Goal: Information Seeking & Learning: Learn about a topic

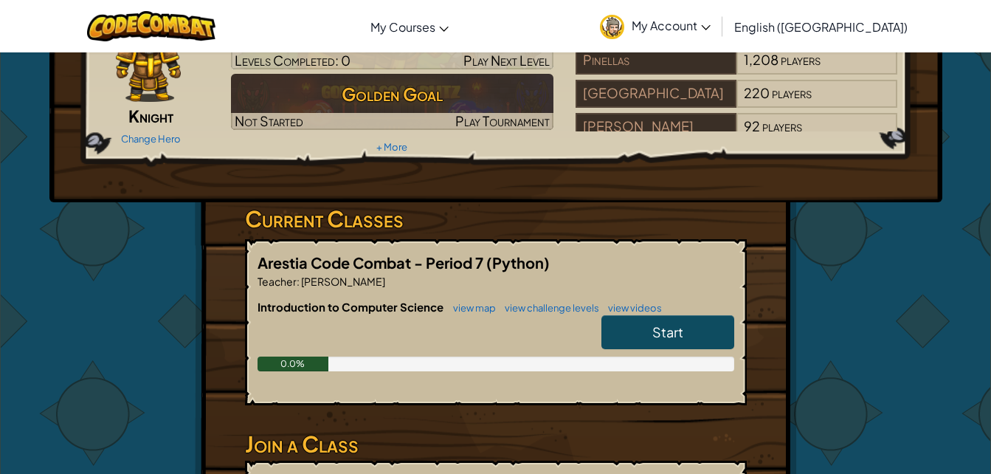
scroll to position [101, 0]
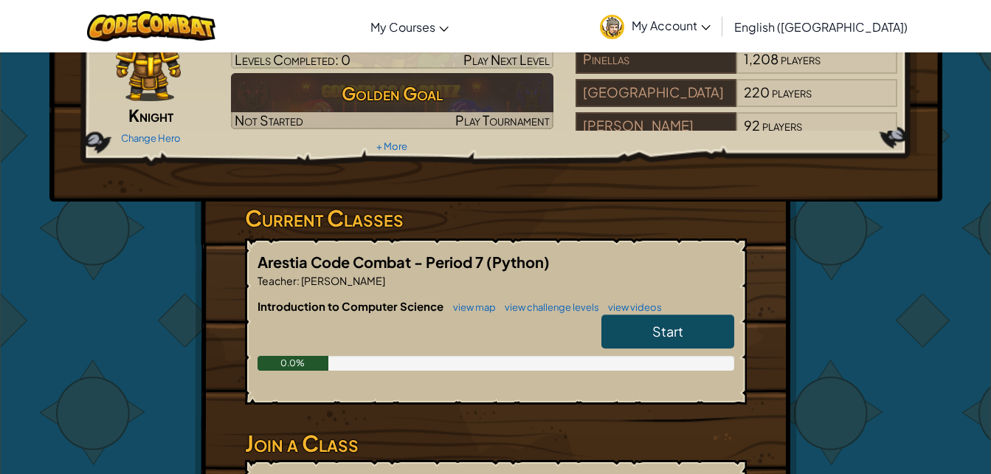
click at [637, 339] on link "Start" at bounding box center [667, 331] width 133 height 34
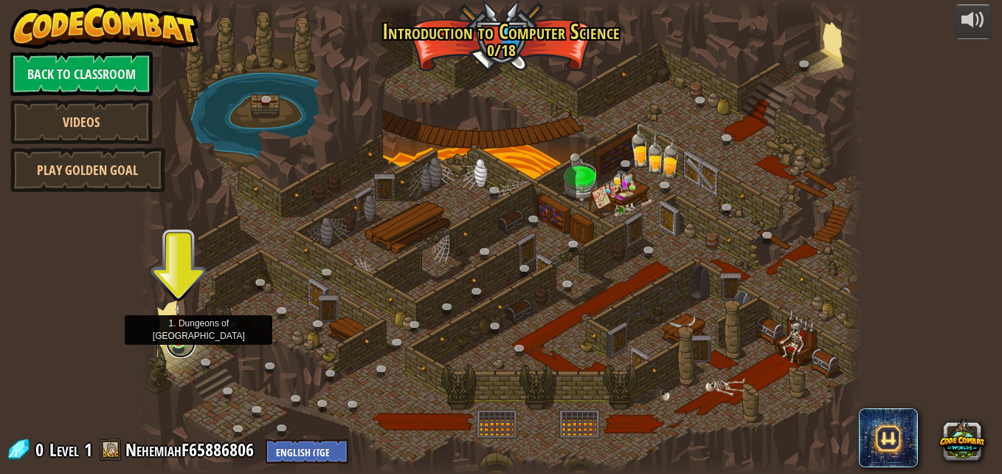
click at [178, 344] on link at bounding box center [181, 343] width 30 height 30
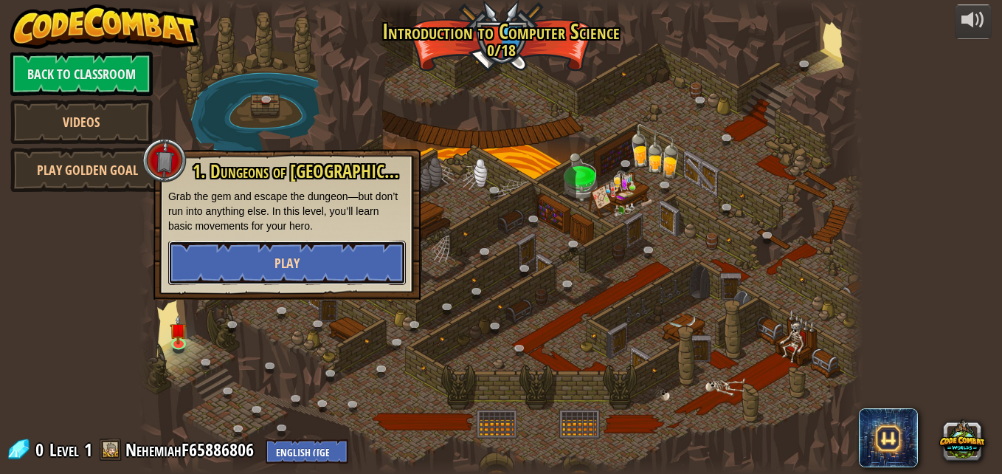
click at [303, 264] on button "Play" at bounding box center [286, 262] width 237 height 44
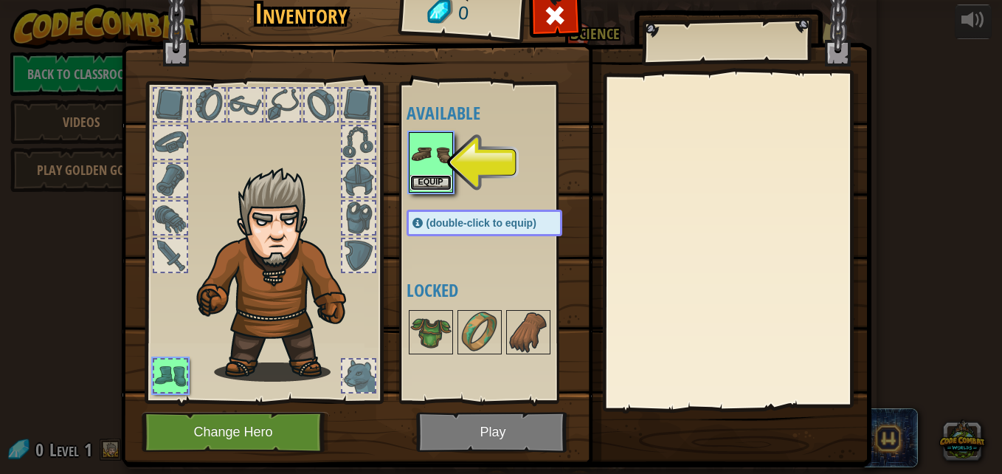
click at [430, 181] on button "Equip" at bounding box center [430, 182] width 41 height 15
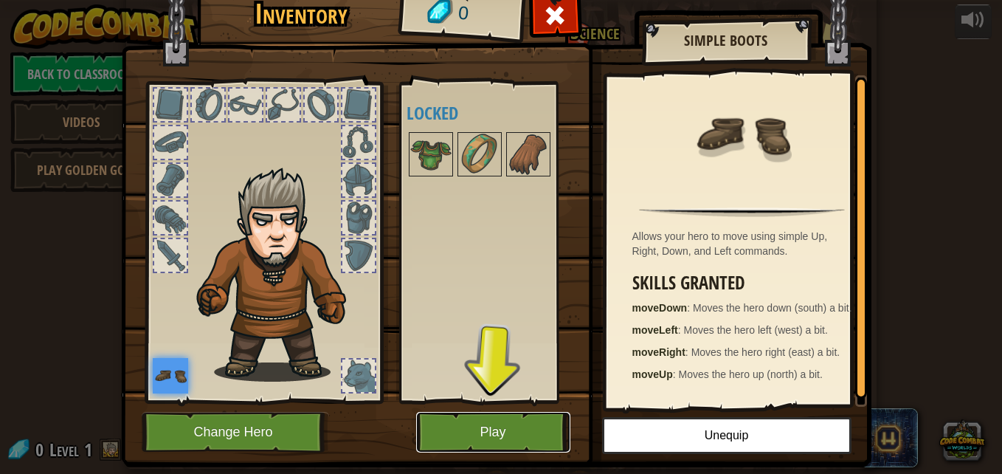
click at [454, 421] on button "Play" at bounding box center [493, 432] width 154 height 41
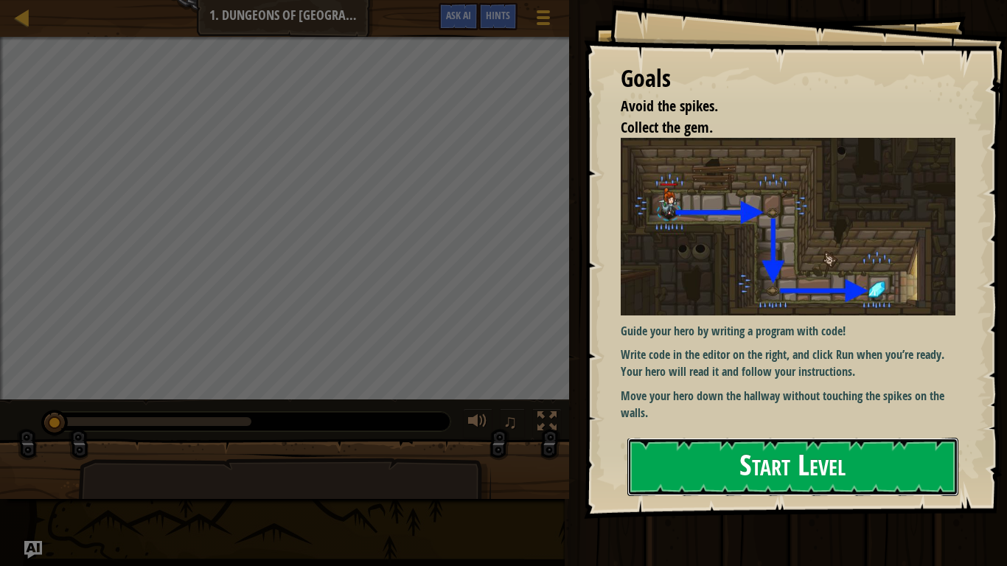
click at [729, 463] on button "Start Level" at bounding box center [793, 467] width 331 height 58
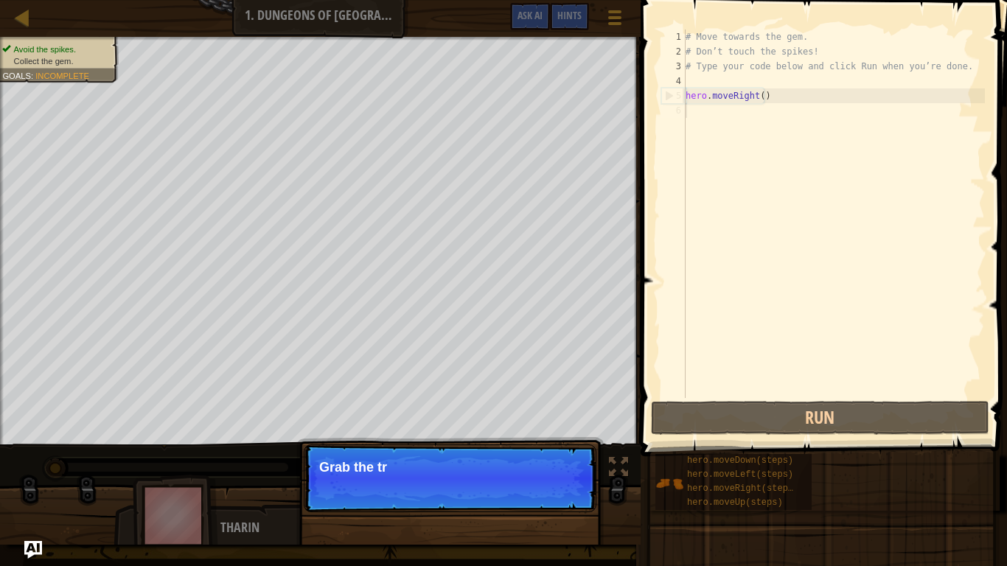
click at [342, 167] on div "Map Introduction to Computer Science 1. Dungeons of Kithgard Game Menu Done Hin…" at bounding box center [503, 283] width 1007 height 566
click at [549, 473] on button "Continue" at bounding box center [554, 487] width 61 height 19
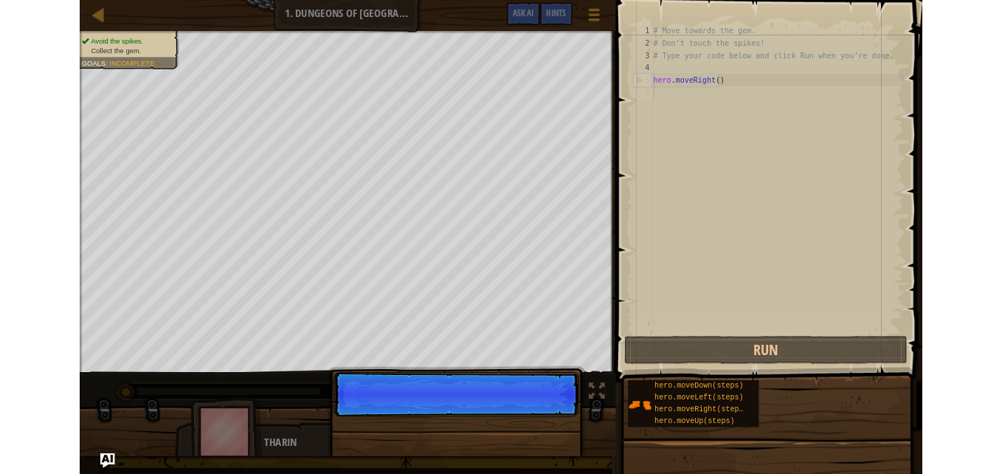
scroll to position [7, 0]
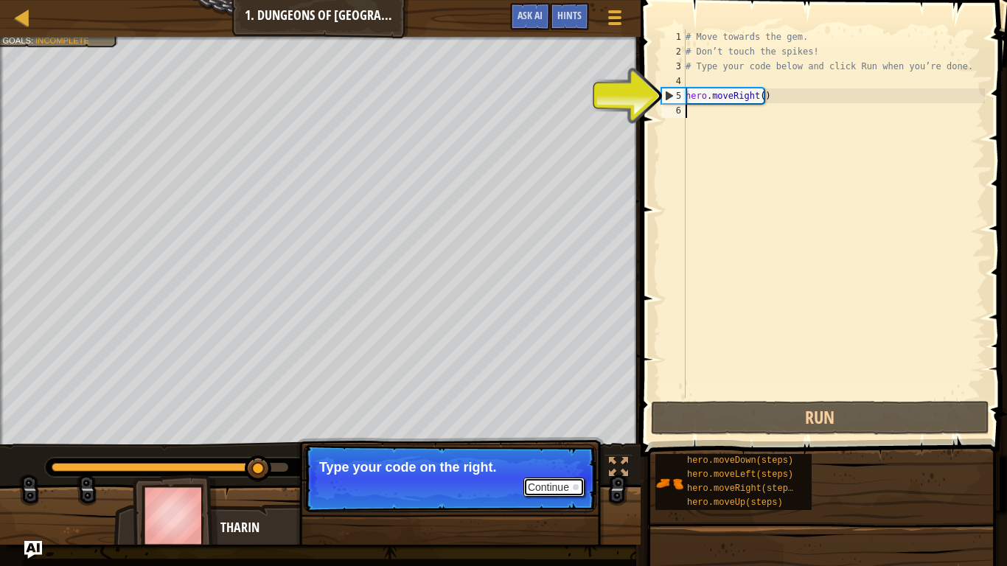
click at [560, 473] on button "Continue" at bounding box center [554, 487] width 61 height 19
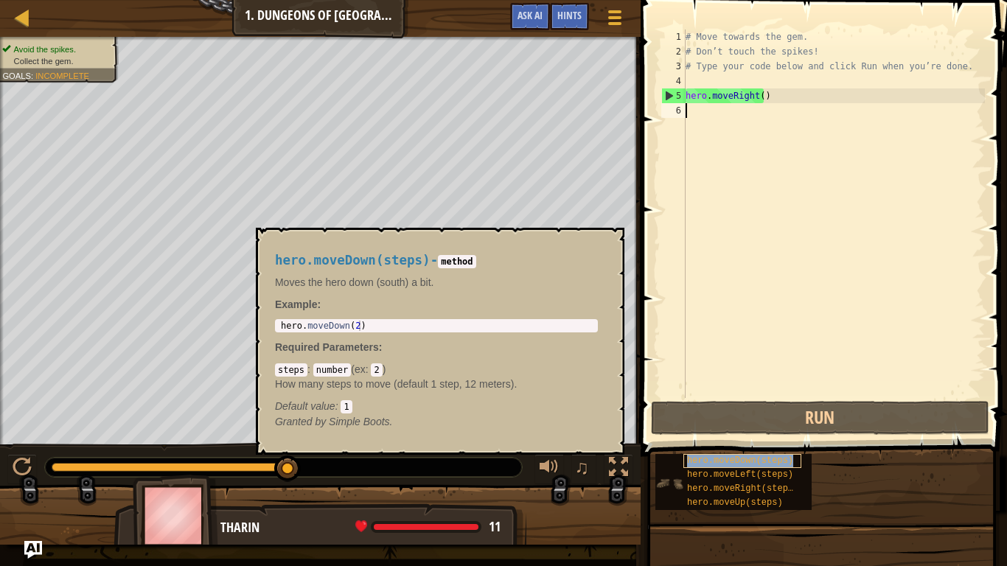
click at [771, 459] on span "hero.moveDown(steps)" at bounding box center [740, 461] width 106 height 10
type textarea "hero.moveDown(2)"
click at [384, 328] on div "hero . moveDown ( 2 )" at bounding box center [436, 336] width 317 height 31
click at [226, 0] on body "Map Introduction to Computer Science 1. Dungeons of Kithgard Game Menu Done Hin…" at bounding box center [503, 0] width 1007 height 0
type textarea "hero.moveRight()"
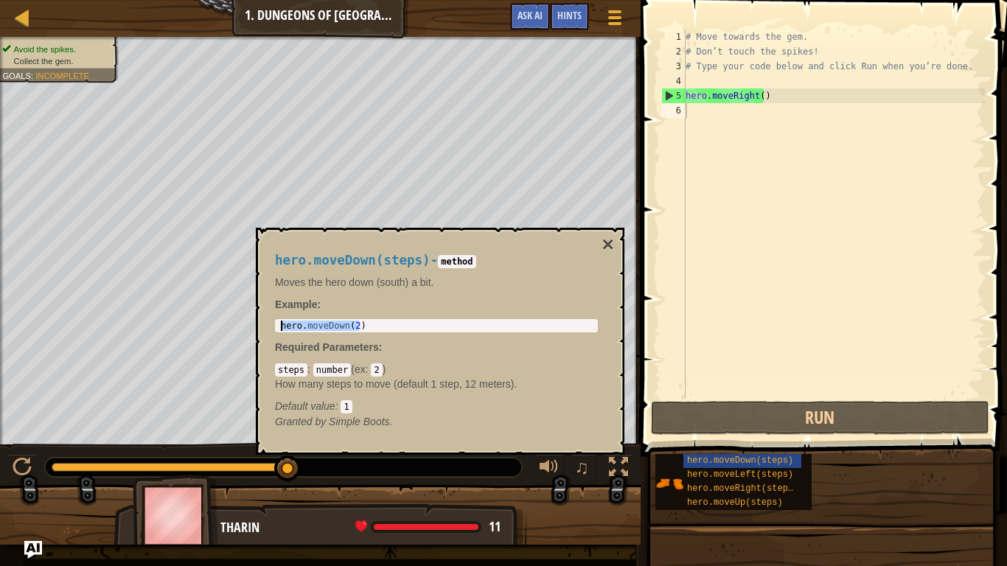
click at [732, 101] on div "# Move towards the gem. # Don’t touch the spikes! # Type your code below and cl…" at bounding box center [834, 229] width 302 height 398
click at [718, 114] on div "# Move towards the gem. # Don’t touch the spikes! # Type your code below and cl…" at bounding box center [834, 229] width 302 height 398
paste textarea "hero.moveDown(2)"
type textarea "hero.moveDown(2)"
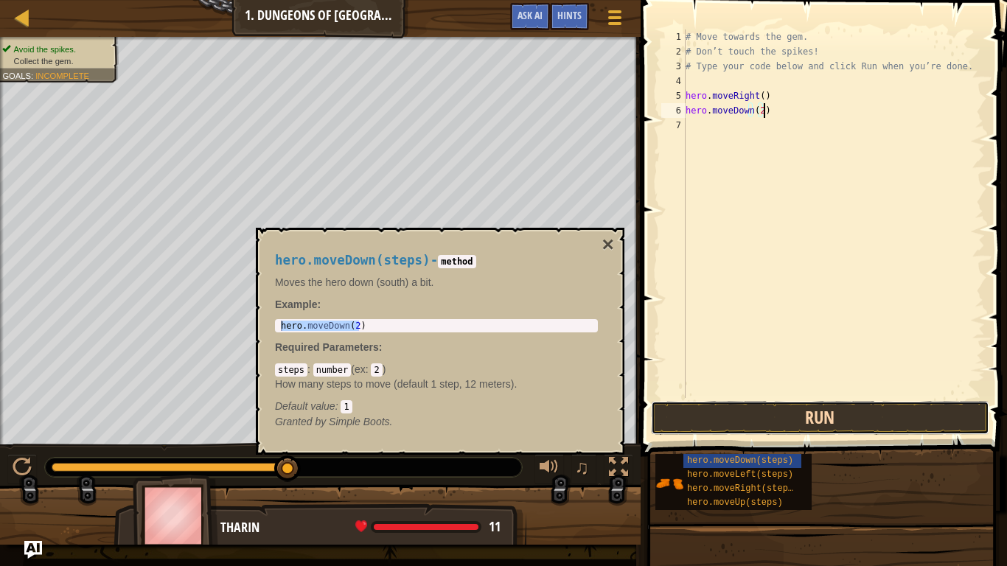
click at [760, 407] on button "Run" at bounding box center [820, 418] width 339 height 34
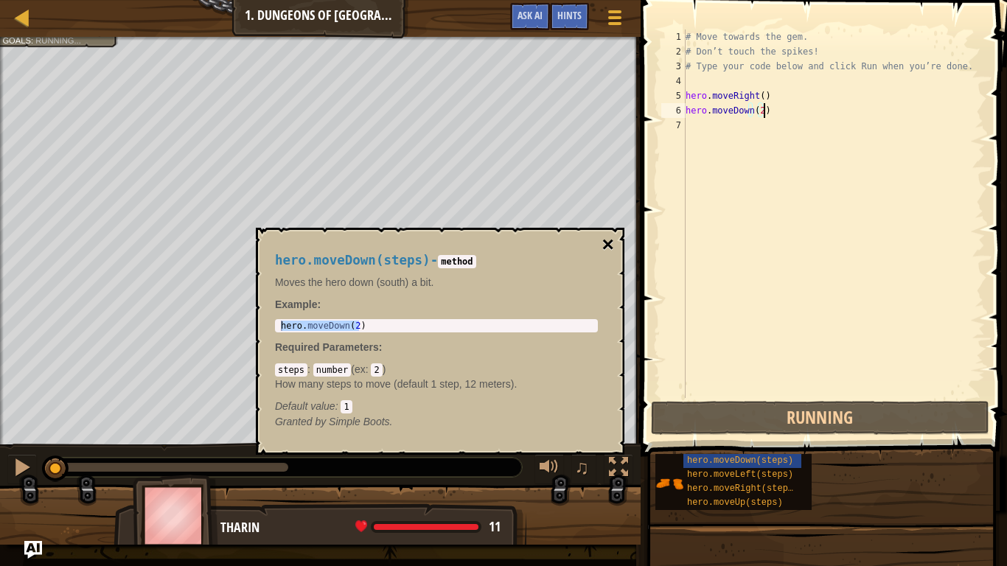
click at [607, 247] on button "×" at bounding box center [609, 245] width 12 height 21
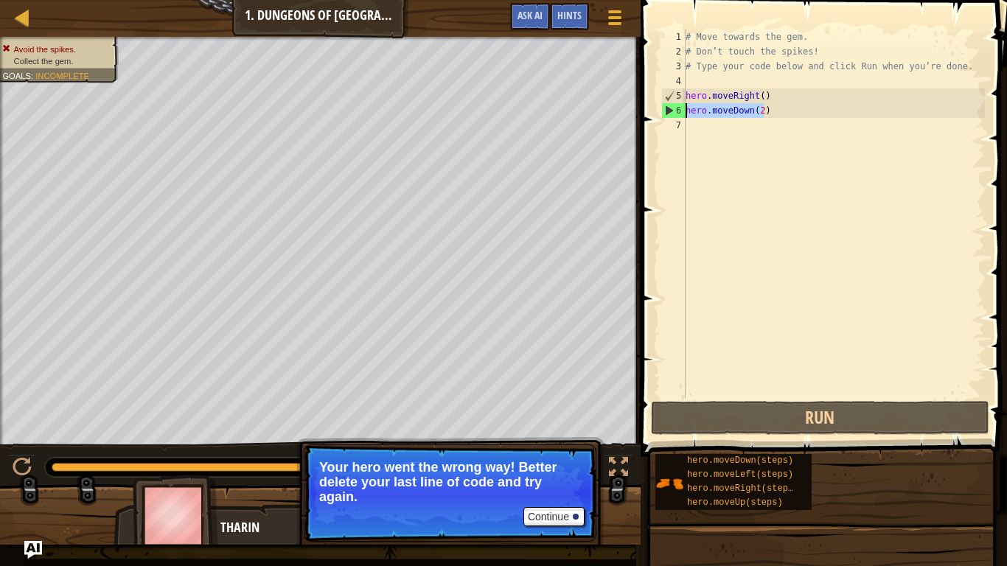
drag, startPoint x: 775, startPoint y: 113, endPoint x: 679, endPoint y: 111, distance: 96.6
click at [679, 111] on div "hero.moveDown(2) 1 2 3 4 5 6 7 # Move towards the gem. # Don’t touch the spikes…" at bounding box center [822, 214] width 327 height 369
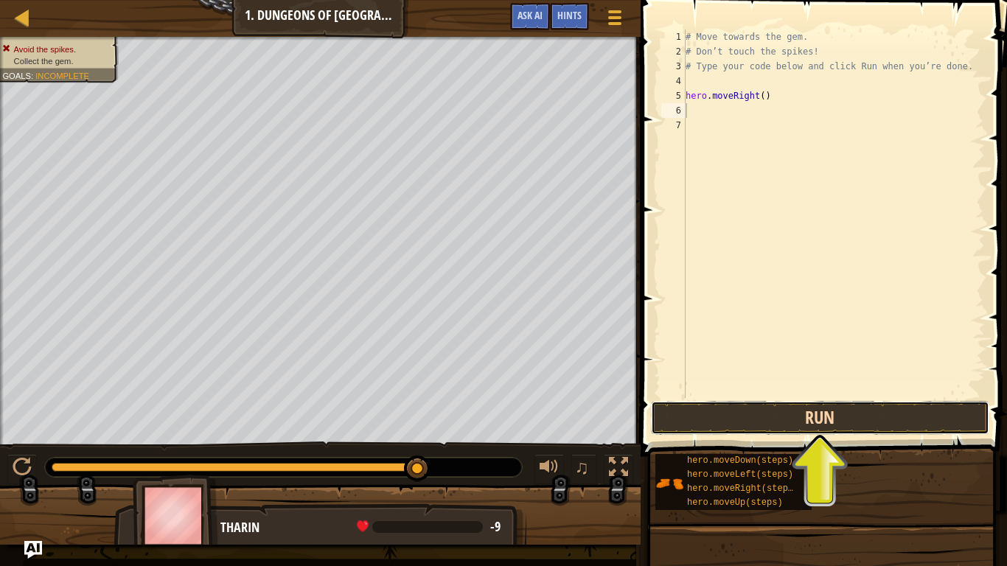
click at [739, 423] on button "Run" at bounding box center [820, 418] width 339 height 34
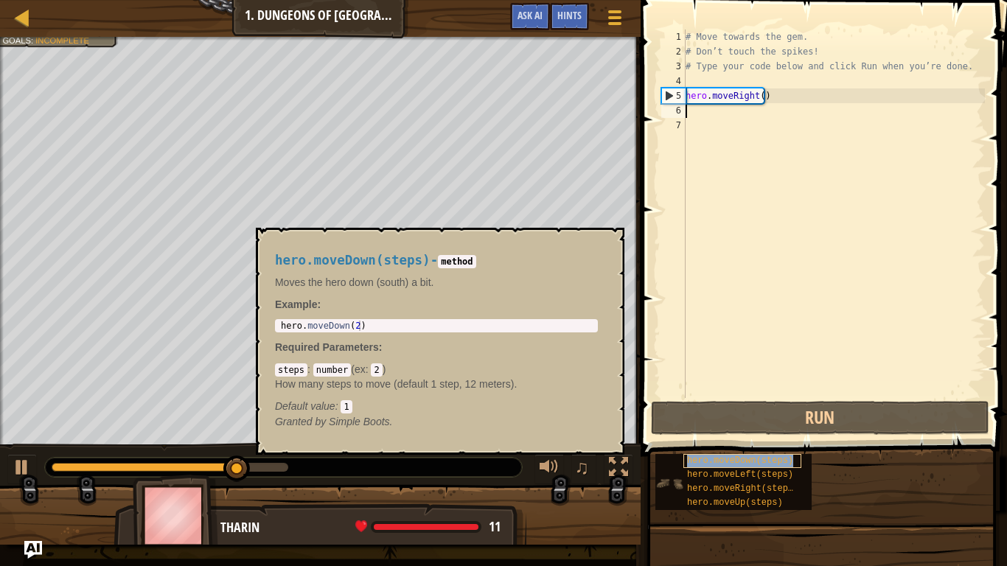
click at [784, 465] on span "hero.moveDown(steps)" at bounding box center [740, 461] width 106 height 10
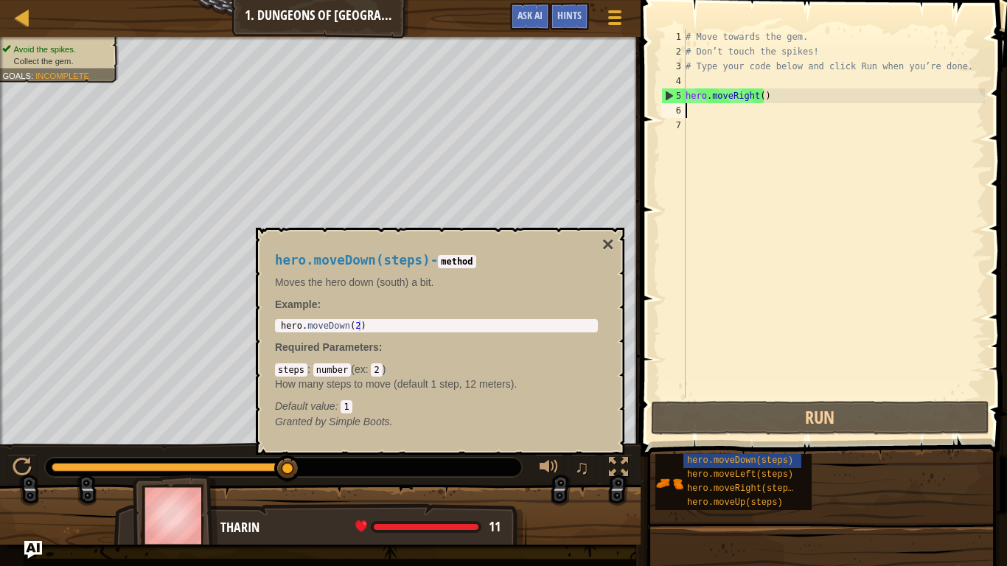
type textarea "hero.moveDown(2)"
click at [205, 0] on body "Map Introduction to Computer Science 1. Dungeons of Kithgard Game Menu Done Hin…" at bounding box center [503, 0] width 1007 height 0
click at [701, 117] on div "# Move towards the gem. # Don’t touch the spikes! # Type your code below and cl…" at bounding box center [834, 229] width 302 height 398
paste textarea "hero.moveDown(2)"
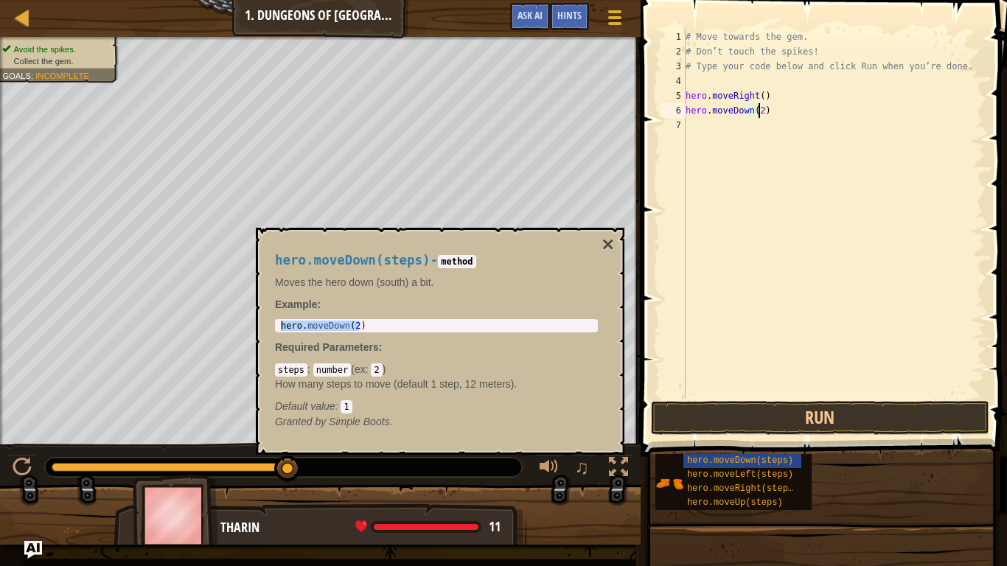
type textarea "hero.moveDown()"
click at [781, 415] on button "Run" at bounding box center [820, 418] width 339 height 34
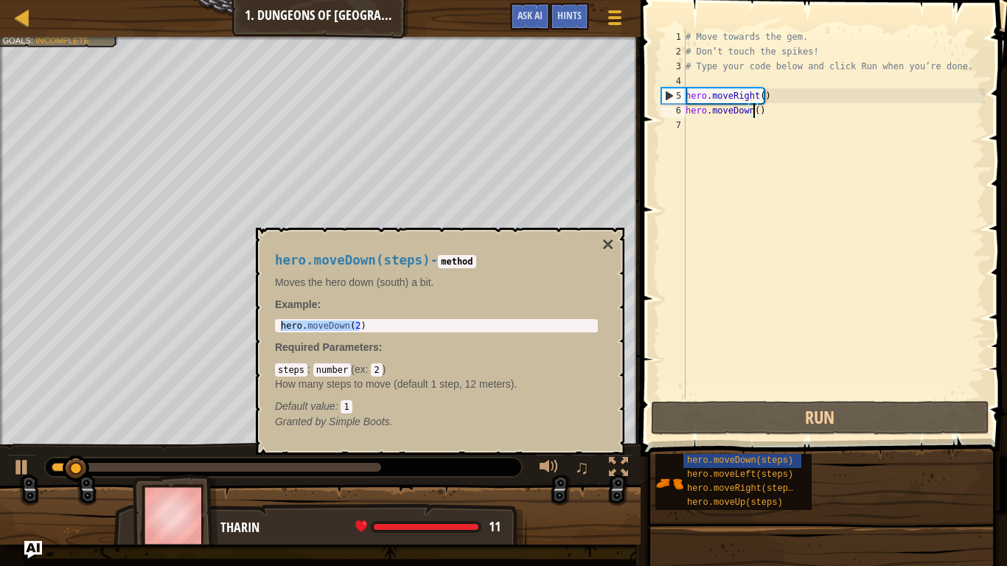
click at [617, 249] on div "hero.moveDown(steps) - method Moves the hero down (south) a bit. Example : hero…" at bounding box center [440, 341] width 369 height 227
click at [609, 246] on button "×" at bounding box center [609, 245] width 12 height 21
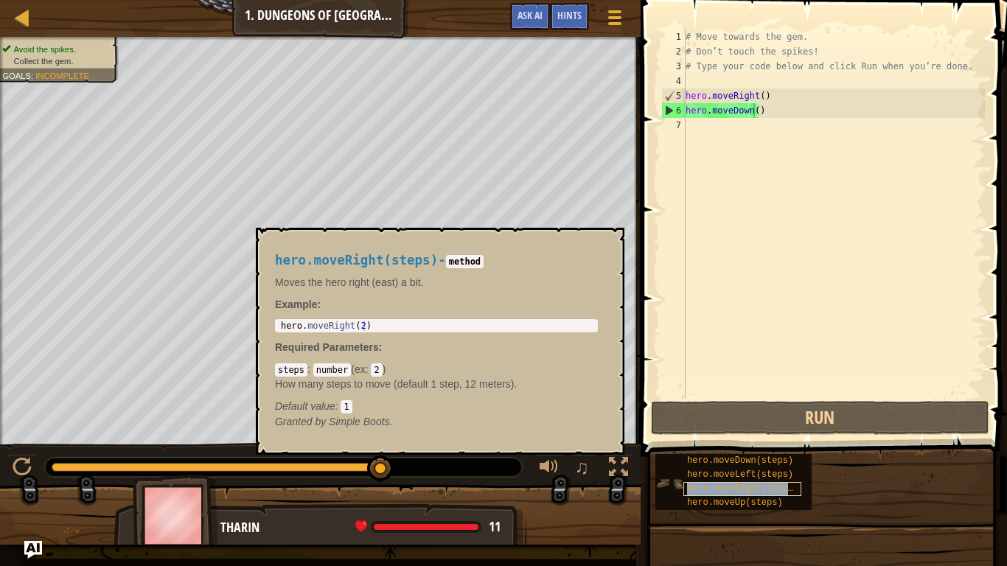
click at [766, 473] on span "hero.moveRight(steps)" at bounding box center [742, 489] width 111 height 10
type textarea "hero.moveRight(2)"
click at [358, 327] on div "hero . moveRight ( 2 )" at bounding box center [436, 336] width 317 height 31
click at [250, 0] on body "Map Introduction to Computer Science 1. Dungeons of Kithgard Game Menu Done Hin…" at bounding box center [503, 0] width 1007 height 0
click at [721, 136] on div "# Move towards the gem. # Don’t touch the spikes! # Type your code below and cl…" at bounding box center [834, 229] width 302 height 398
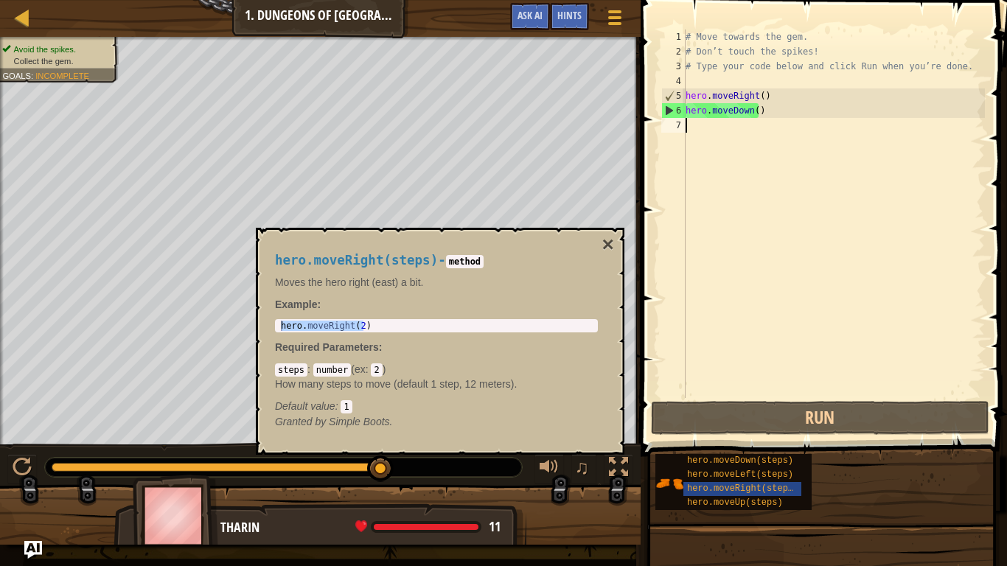
paste textarea "hero.moveRight(2)"
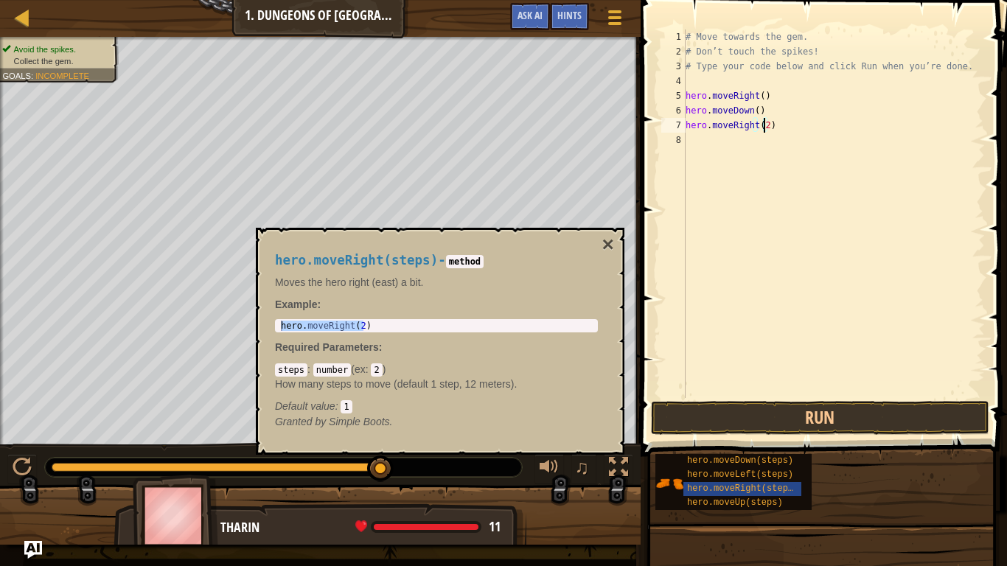
type textarea "hero.moveRight()"
click at [776, 407] on button "Run" at bounding box center [820, 418] width 339 height 34
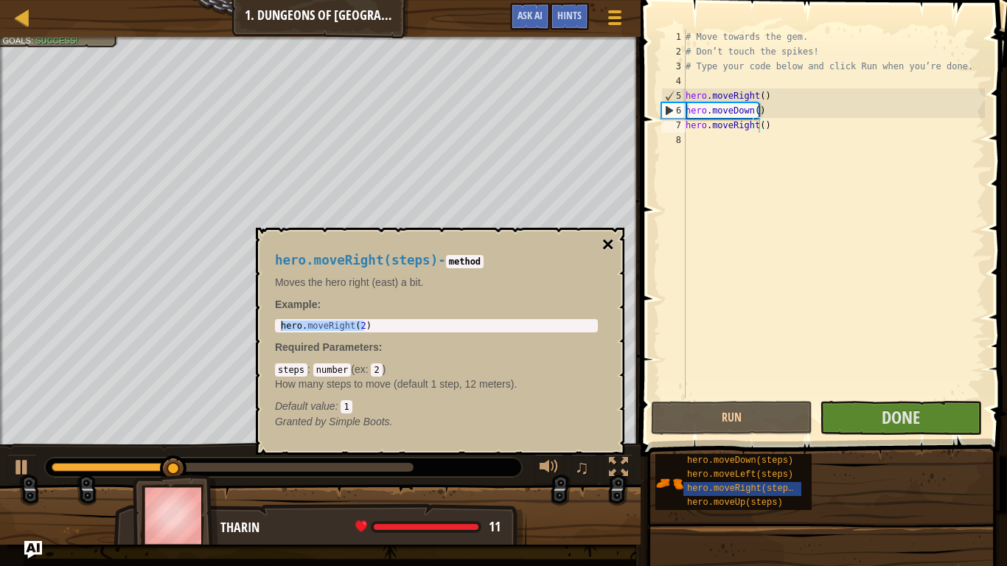
click at [606, 246] on button "×" at bounding box center [609, 245] width 12 height 21
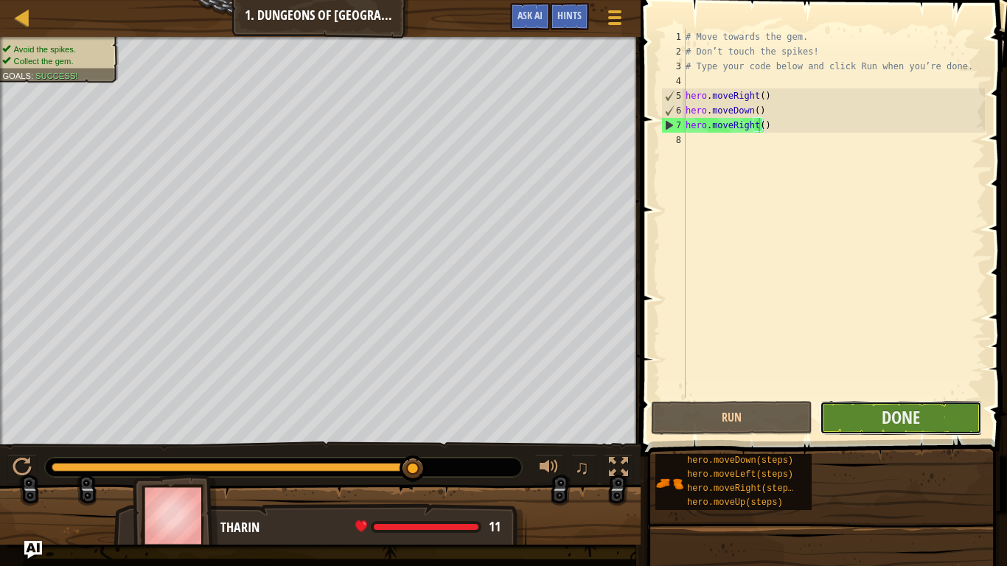
click at [872, 417] on button "Done" at bounding box center [901, 418] width 162 height 34
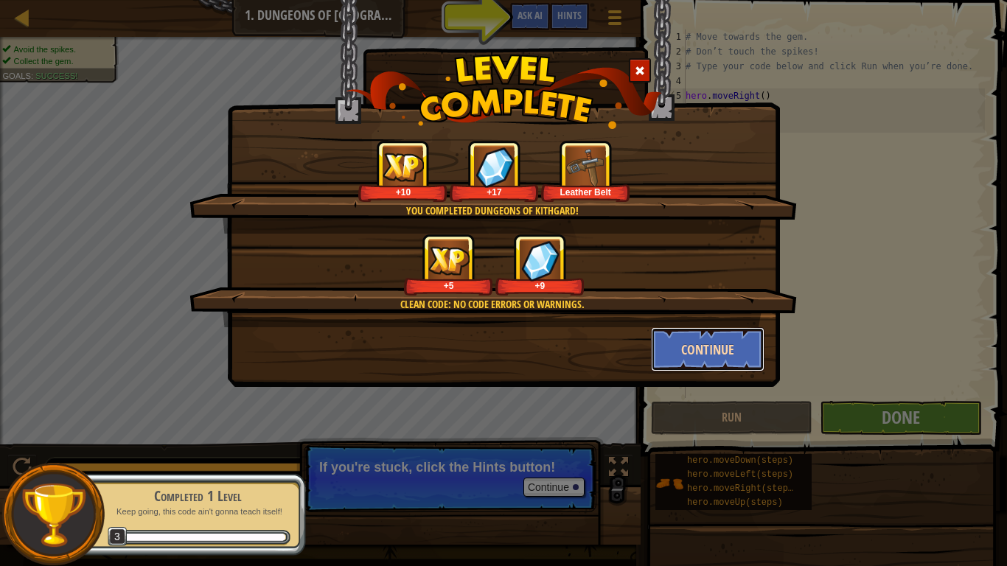
click at [692, 352] on button "Continue" at bounding box center [708, 349] width 114 height 44
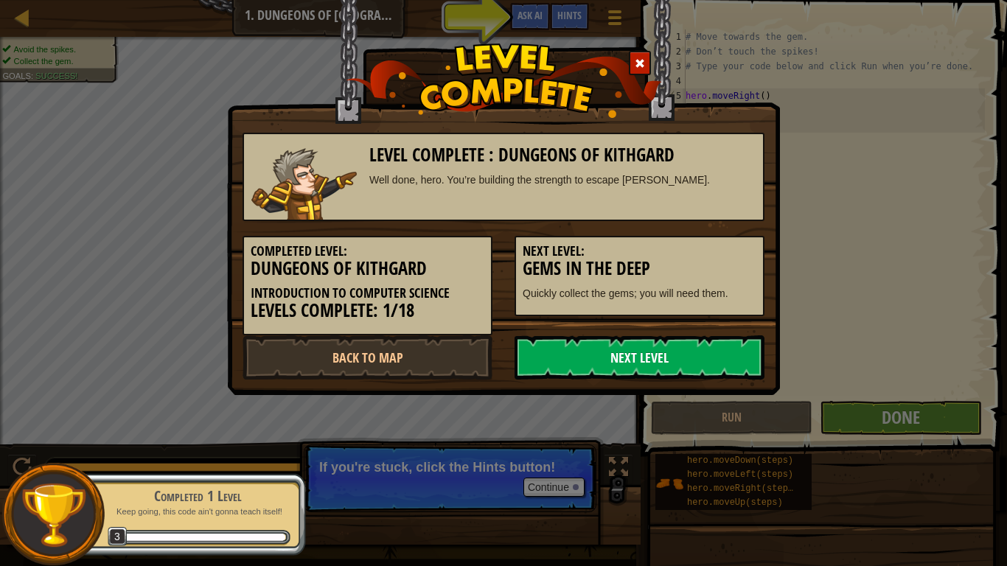
click at [624, 356] on link "Next Level" at bounding box center [640, 358] width 250 height 44
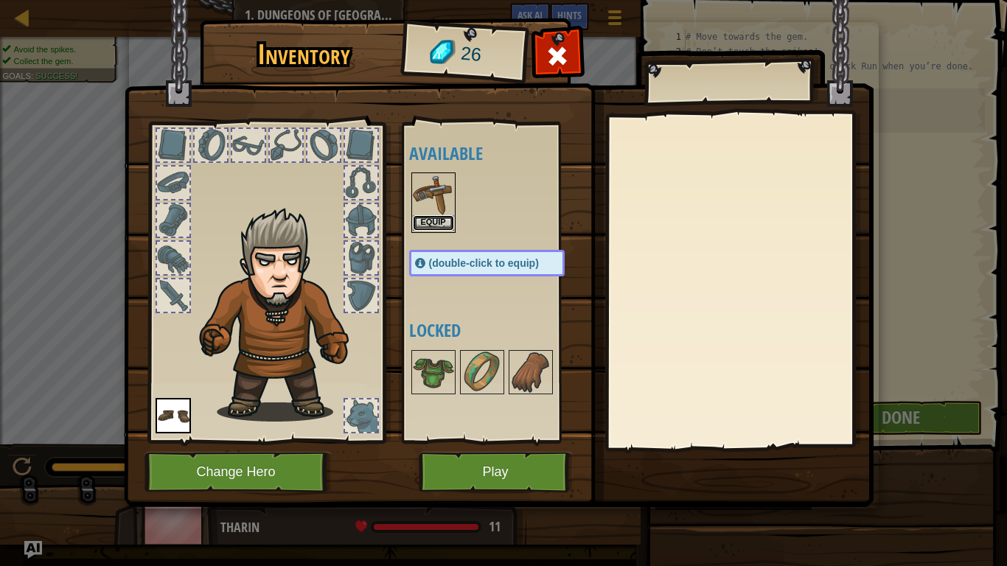
click at [429, 223] on button "Equip" at bounding box center [433, 222] width 41 height 15
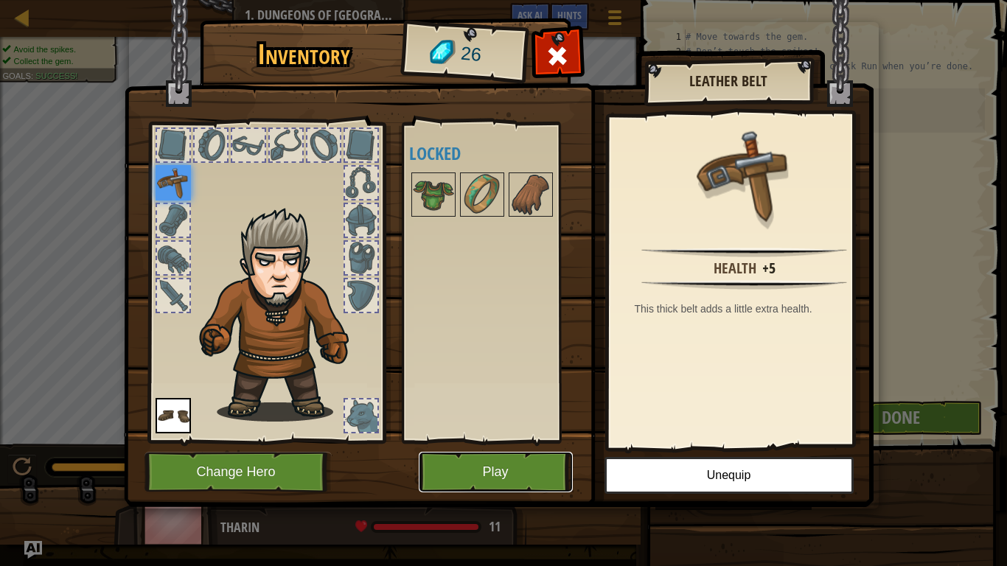
click at [496, 467] on button "Play" at bounding box center [496, 472] width 154 height 41
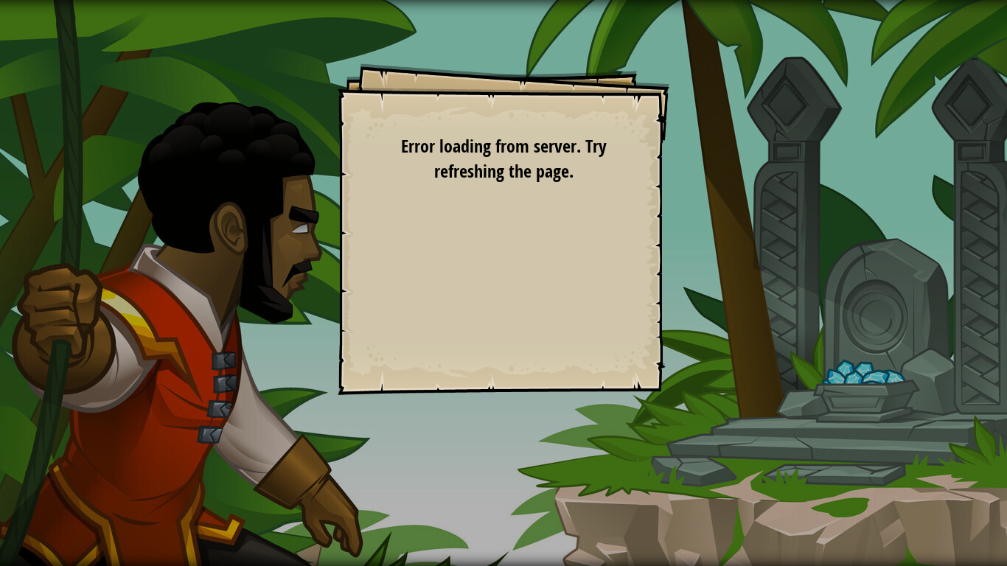
click at [578, 174] on div "Error loading from server. Try refreshing the page." at bounding box center [504, 158] width 214 height 51
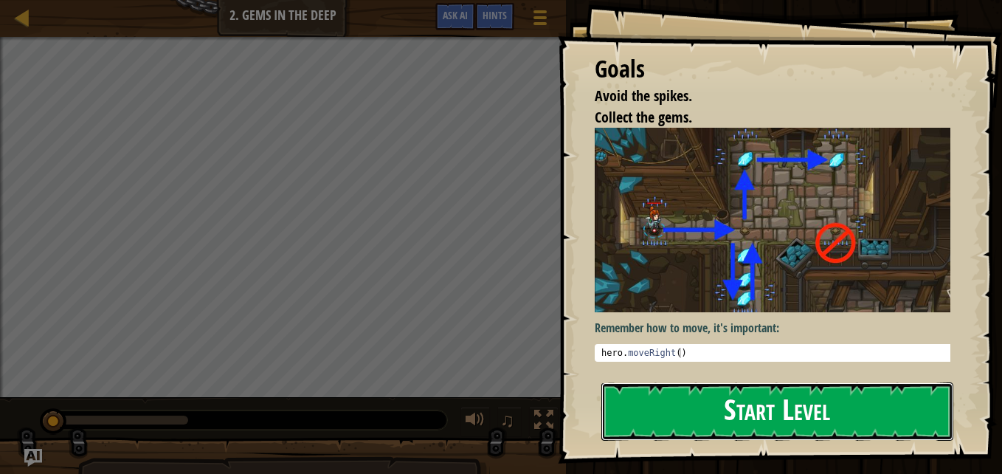
click at [729, 419] on button "Start Level" at bounding box center [777, 411] width 352 height 58
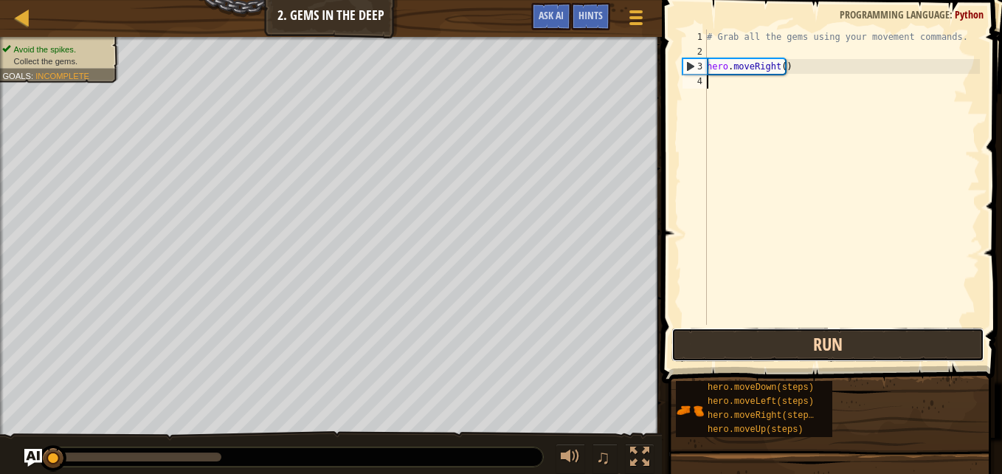
click at [735, 347] on button "Run" at bounding box center [827, 344] width 313 height 34
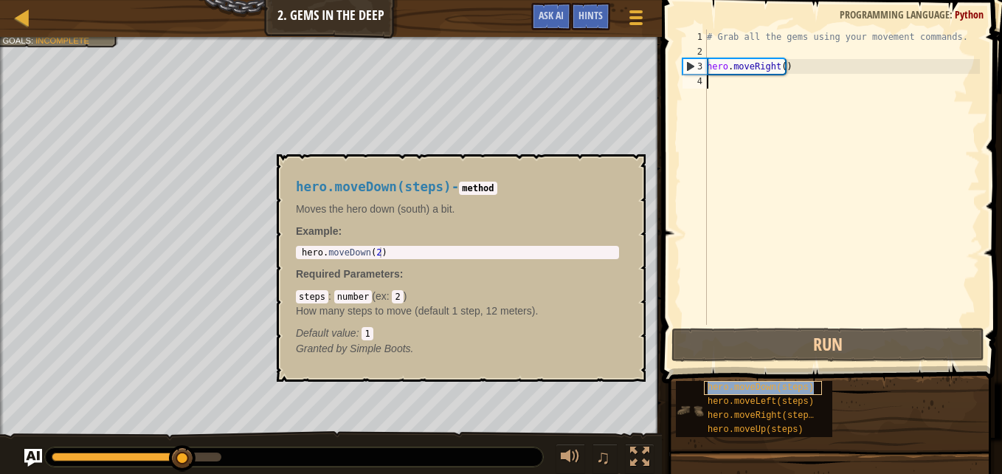
click at [806, 388] on div "hero.moveDown(steps)" at bounding box center [763, 388] width 118 height 14
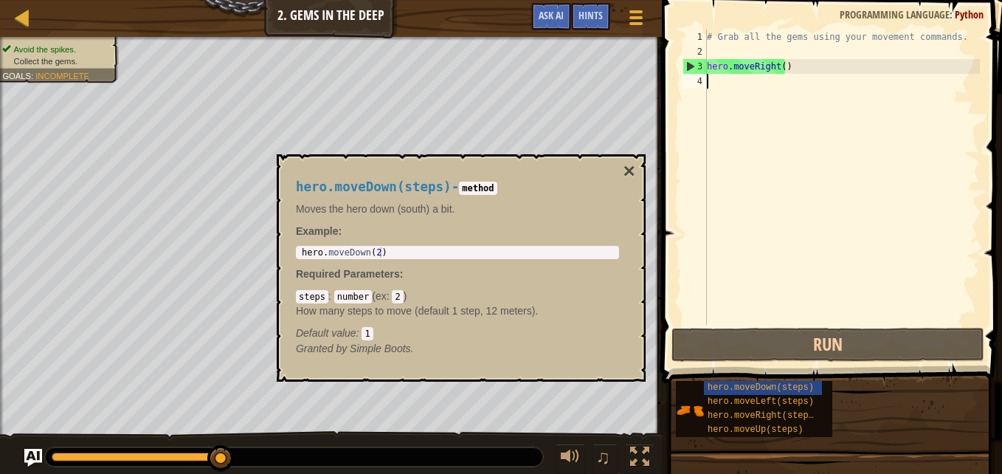
type textarea "hero.moveDown(2)"
click at [222, 0] on body "Map Introduction to Computer Science 2. Gems in the Deep Game Menu Done Hints A…" at bounding box center [501, 0] width 1002 height 0
click at [741, 80] on div "# Grab all the gems using your movement commands. hero . moveRight ( )" at bounding box center [842, 192] width 276 height 325
paste textarea "hero.moveDown(2)"
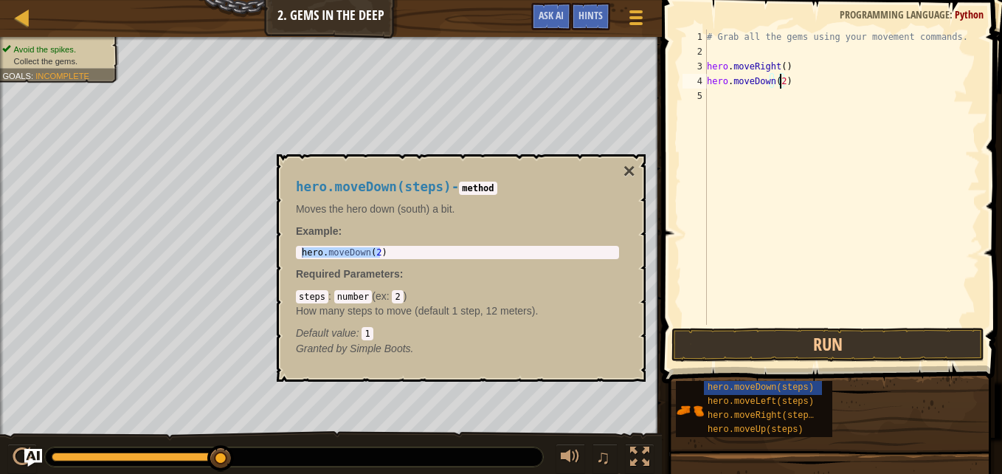
type textarea "hero.moveDown()"
click at [779, 426] on span "hero.moveUp(steps)" at bounding box center [755, 429] width 96 height 10
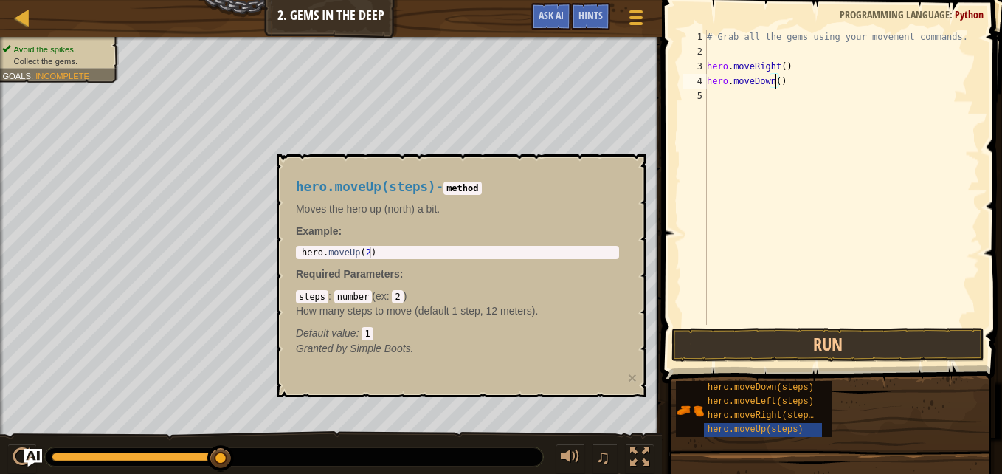
type textarea "hero.moveUp(2)"
click at [191, 0] on body "Map Introduction to Computer Science 2. Gems in the Deep Game Menu Done Hints A…" at bounding box center [501, 0] width 1002 height 0
click at [726, 94] on div "# Grab all the gems using your movement commands. hero . moveRight ( ) hero . m…" at bounding box center [842, 192] width 276 height 325
paste textarea "hero.moveUp(2)"
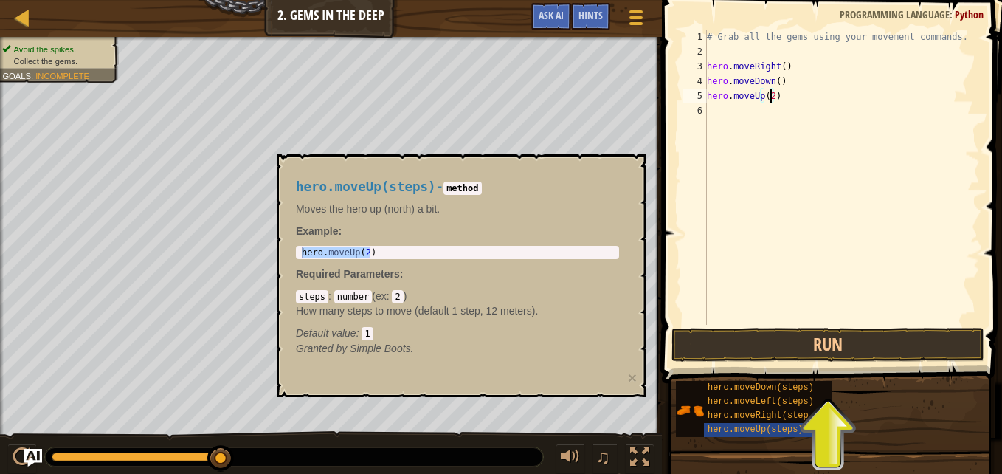
type textarea "hero.moveUp()"
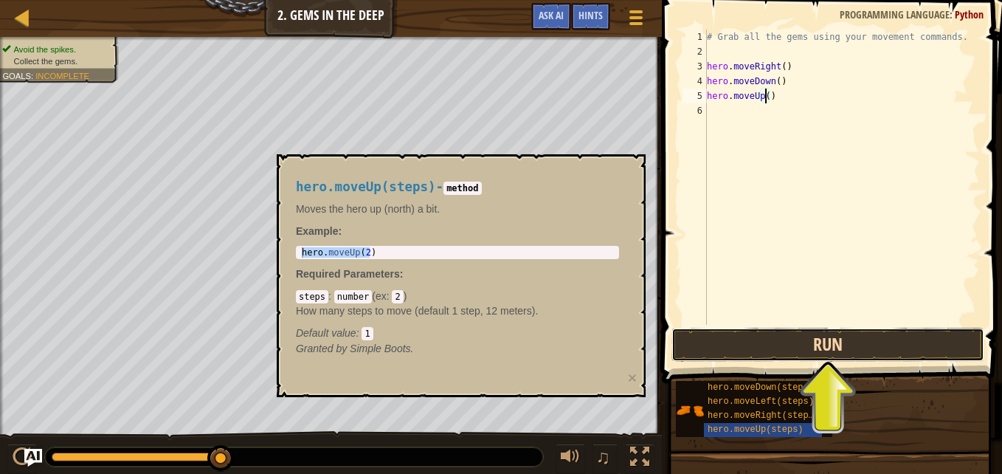
click at [714, 339] on button "Run" at bounding box center [827, 344] width 313 height 34
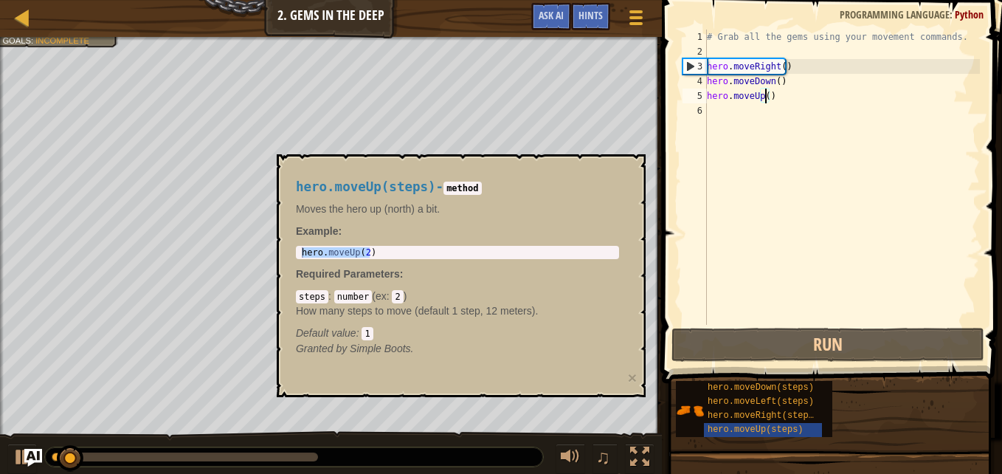
click at [631, 171] on div "hero.moveUp(steps) - method Moves the hero up (north) a bit. Example : hero.mov…" at bounding box center [461, 275] width 369 height 243
click at [636, 381] on button "×" at bounding box center [632, 377] width 9 height 15
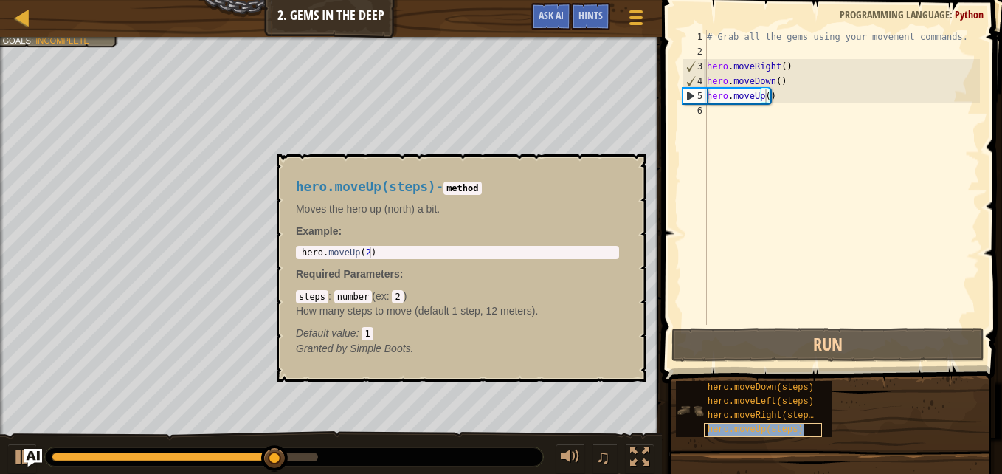
click at [799, 426] on div "hero.moveUp(steps)" at bounding box center [763, 430] width 118 height 14
type textarea "hero.moveUp(2)"
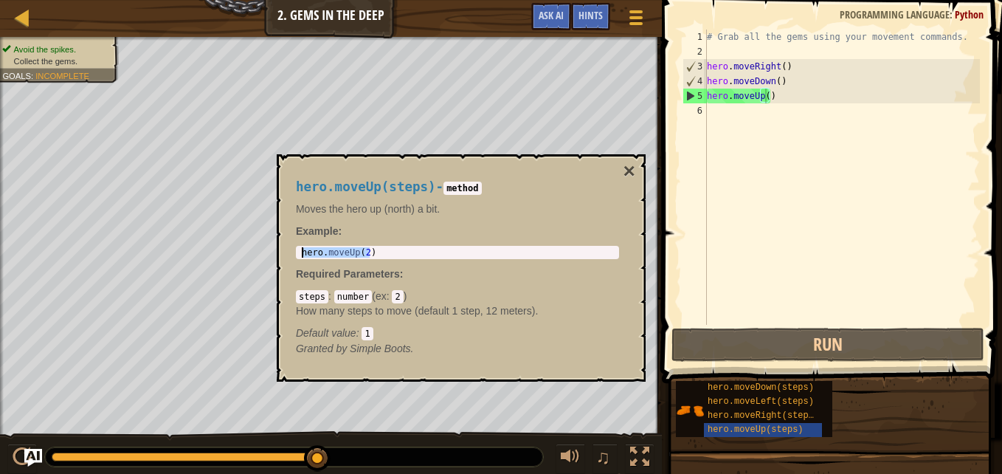
click at [162, 0] on body "Map Introduction to Computer Science 2. Gems in the Deep Game Menu Done Hints A…" at bounding box center [501, 0] width 1002 height 0
click at [742, 111] on div "# Grab all the gems using your movement commands. hero . moveRight ( ) hero . m…" at bounding box center [842, 192] width 276 height 325
paste textarea "hero.moveUp(2)"
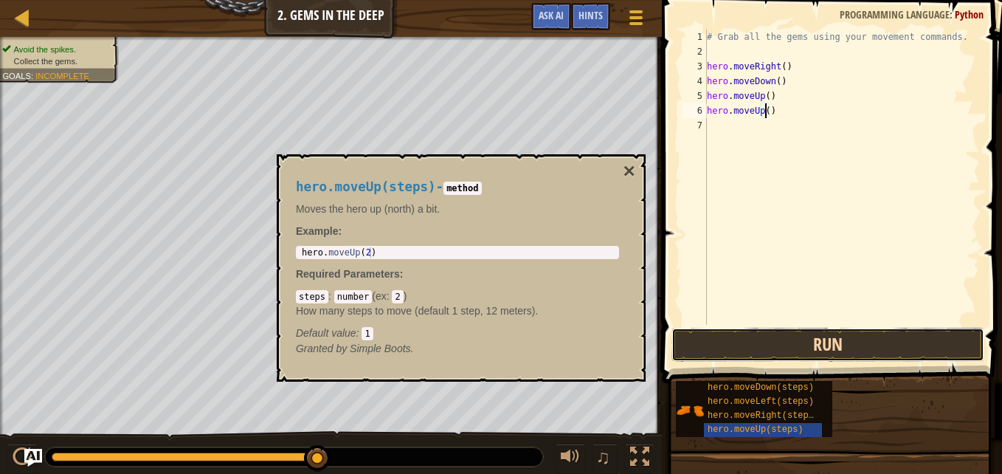
click at [727, 340] on button "Run" at bounding box center [827, 344] width 313 height 34
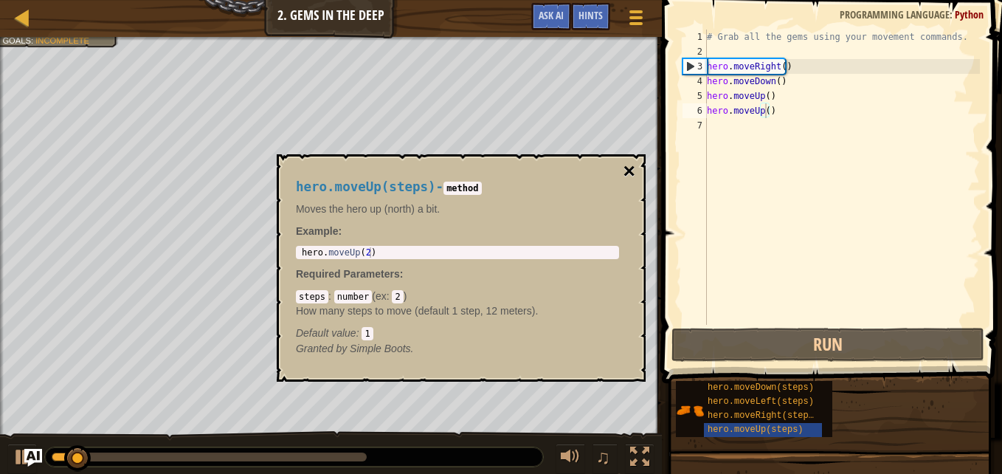
click at [629, 173] on button "×" at bounding box center [629, 171] width 12 height 21
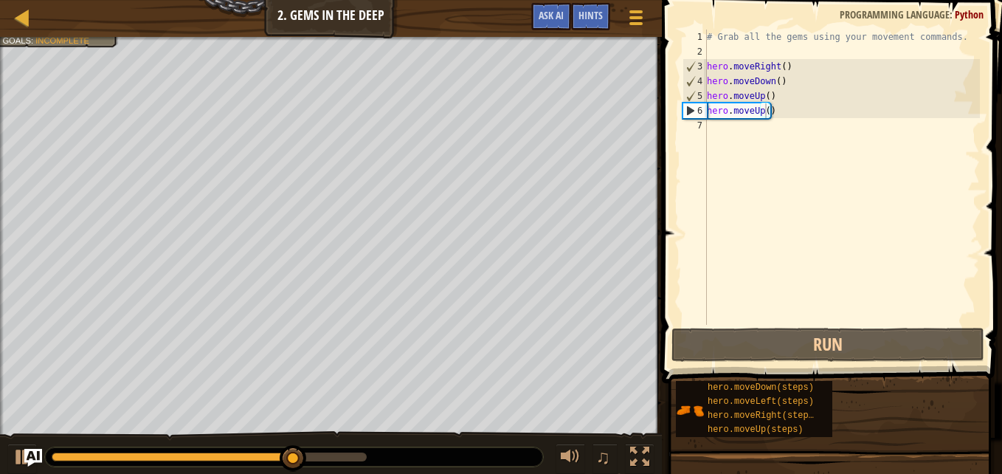
type textarea "hero.moveRight()"
drag, startPoint x: 787, startPoint y: 66, endPoint x: 698, endPoint y: 64, distance: 89.3
click at [698, 64] on div "hero.moveRight() 1 2 3 4 5 6 7 # Grab all the gems using your movement commands…" at bounding box center [829, 177] width 300 height 295
click at [721, 128] on div "# Grab all the gems using your movement commands. hero . moveRight ( ) hero . m…" at bounding box center [842, 192] width 276 height 325
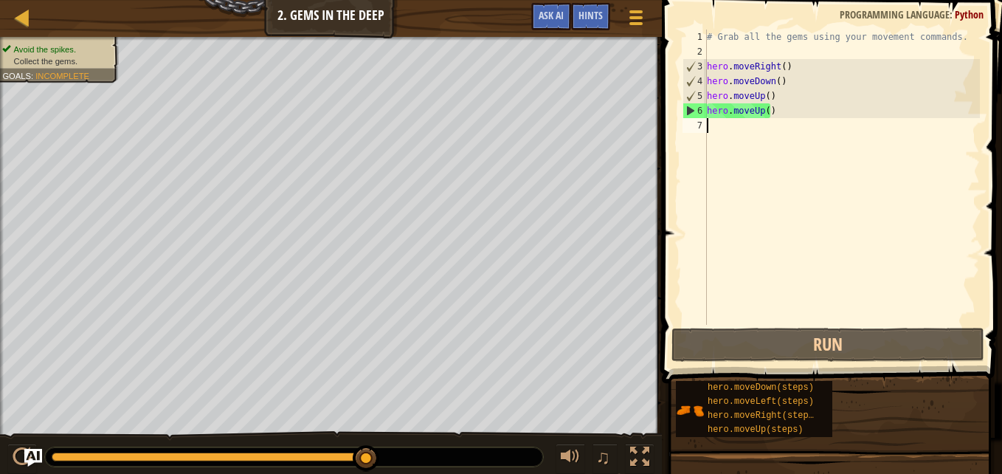
paste textarea "hero.moveRight()"
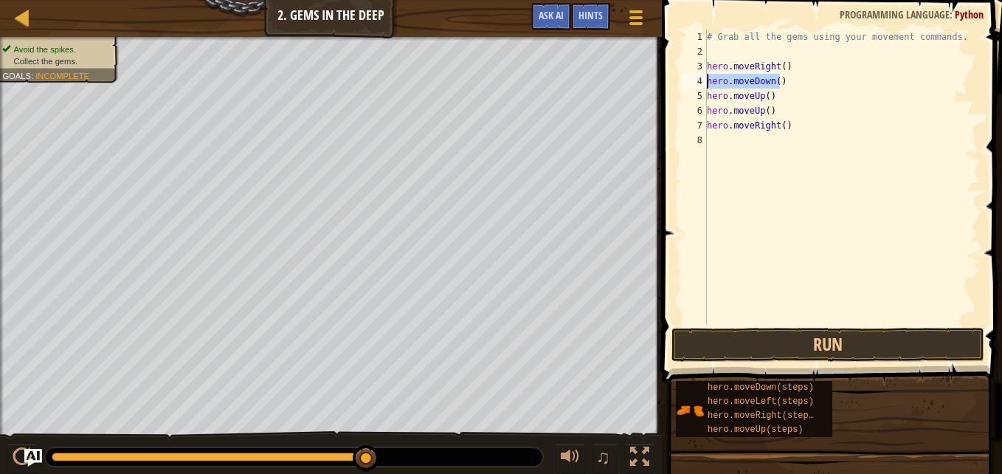
drag, startPoint x: 780, startPoint y: 84, endPoint x: 702, endPoint y: 82, distance: 77.5
click at [702, 82] on div "hero.moveRight() 1 2 3 4 5 6 7 8 # Grab all the gems using your movement comman…" at bounding box center [829, 177] width 300 height 295
type textarea "hero.moveDown()"
click at [732, 139] on div "# Grab all the gems using your movement commands. hero . moveRight ( ) hero . m…" at bounding box center [842, 192] width 276 height 325
paste textarea "hero.moveDown()"
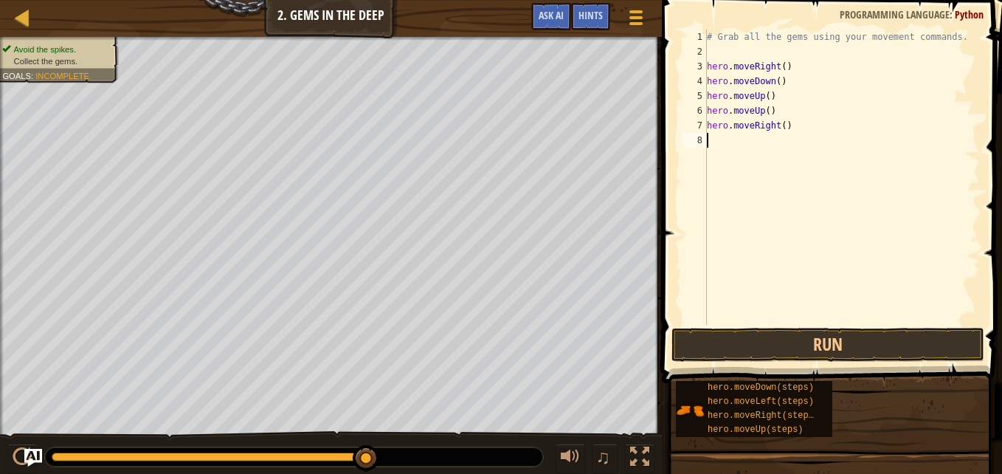
type textarea "hero.moveDown()"
click at [760, 339] on button "Run" at bounding box center [827, 344] width 313 height 34
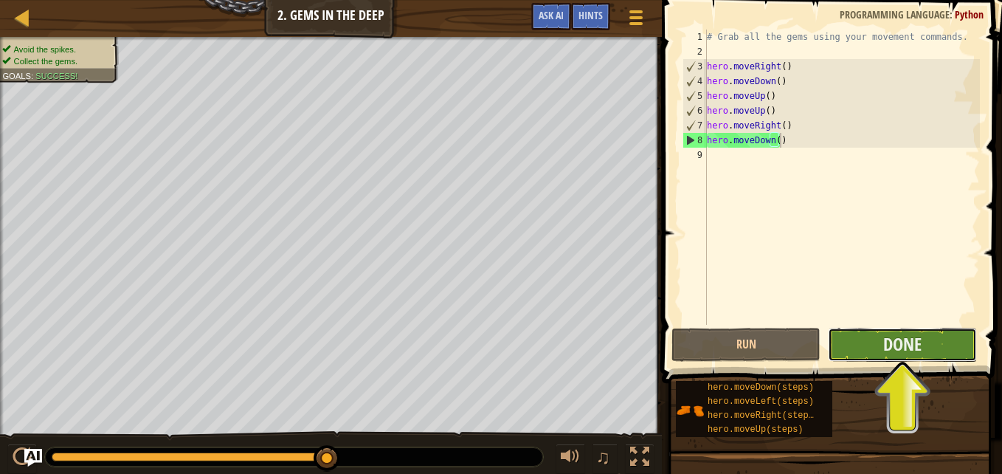
click at [861, 343] on button "Done" at bounding box center [902, 344] width 149 height 34
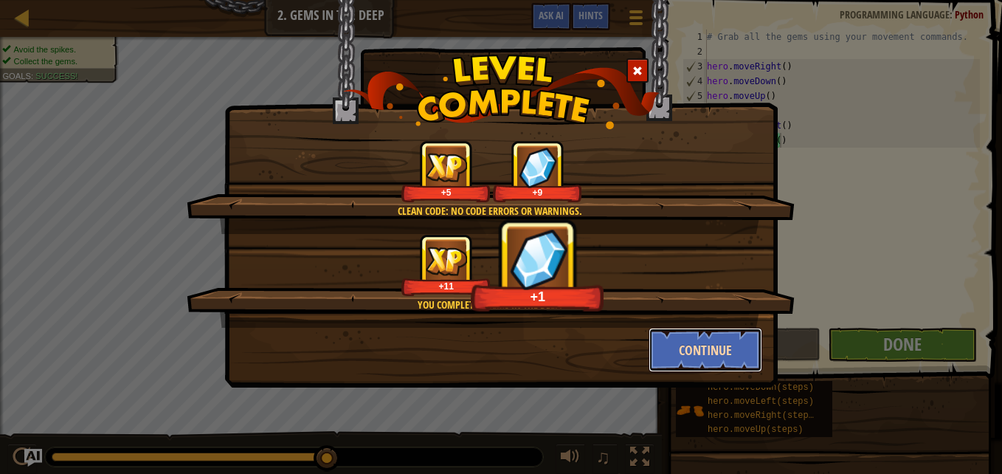
click at [705, 344] on button "Continue" at bounding box center [705, 349] width 114 height 44
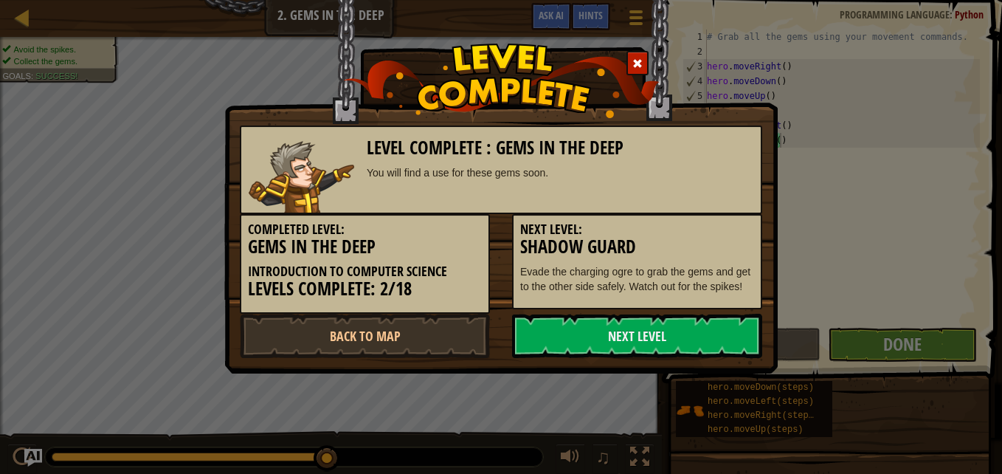
click at [705, 344] on link "Next Level" at bounding box center [637, 335] width 250 height 44
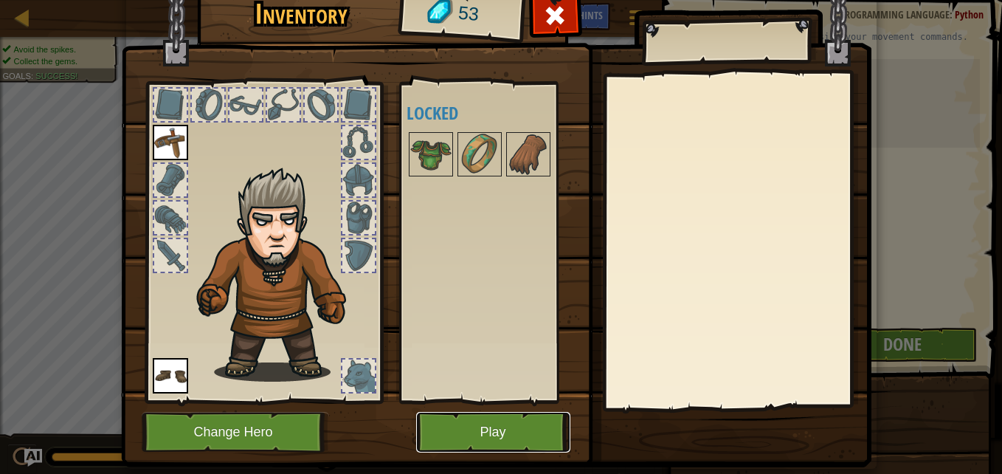
click at [481, 434] on button "Play" at bounding box center [493, 432] width 154 height 41
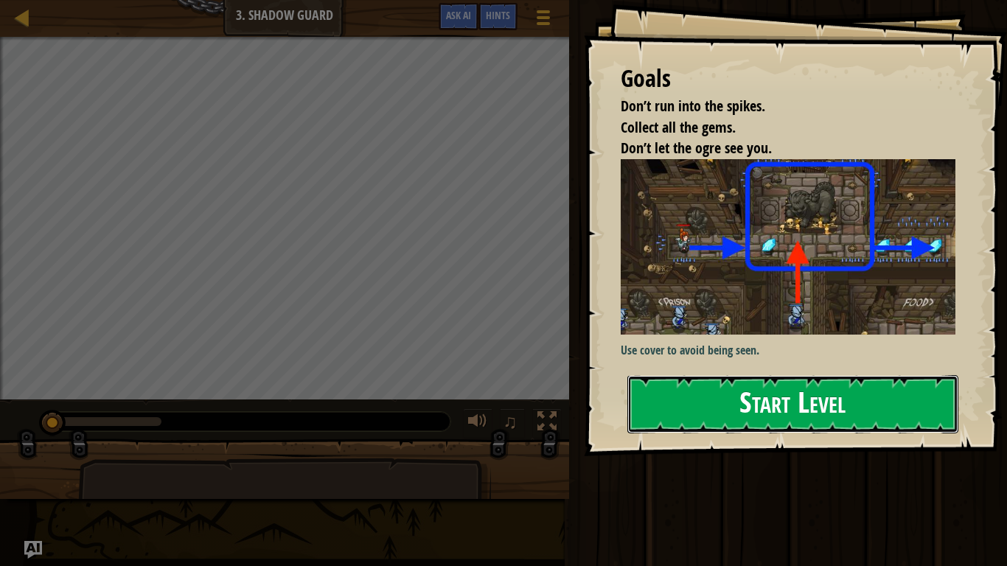
click at [698, 392] on button "Start Level" at bounding box center [793, 404] width 331 height 58
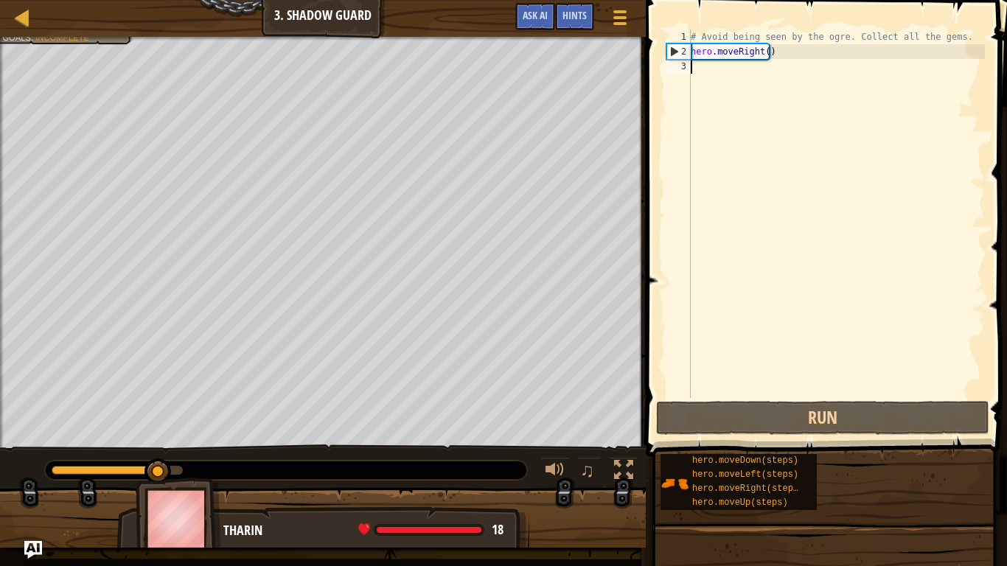
click at [722, 75] on div "# Avoid being seen by the ogre. Collect all the gems. hero . moveRight ( )" at bounding box center [836, 229] width 297 height 398
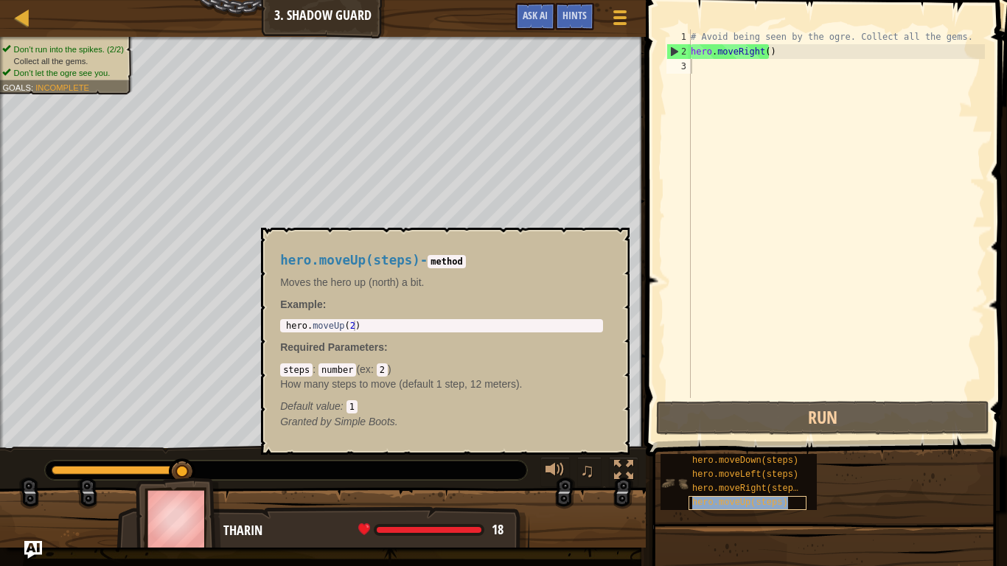
click at [768, 473] on span "hero.moveUp(steps)" at bounding box center [741, 503] width 96 height 10
type textarea "hero.moveUp(2)"
click at [179, 0] on body "Map Introduction to Computer Science 3. Shadow Guard Game Menu Done Hints Ask A…" at bounding box center [503, 0] width 1007 height 0
click at [707, 70] on div "# Avoid being seen by the ogre. Collect all the gems. hero . moveRight ( )" at bounding box center [836, 229] width 297 height 398
paste textarea "hero.moveUp(2)"
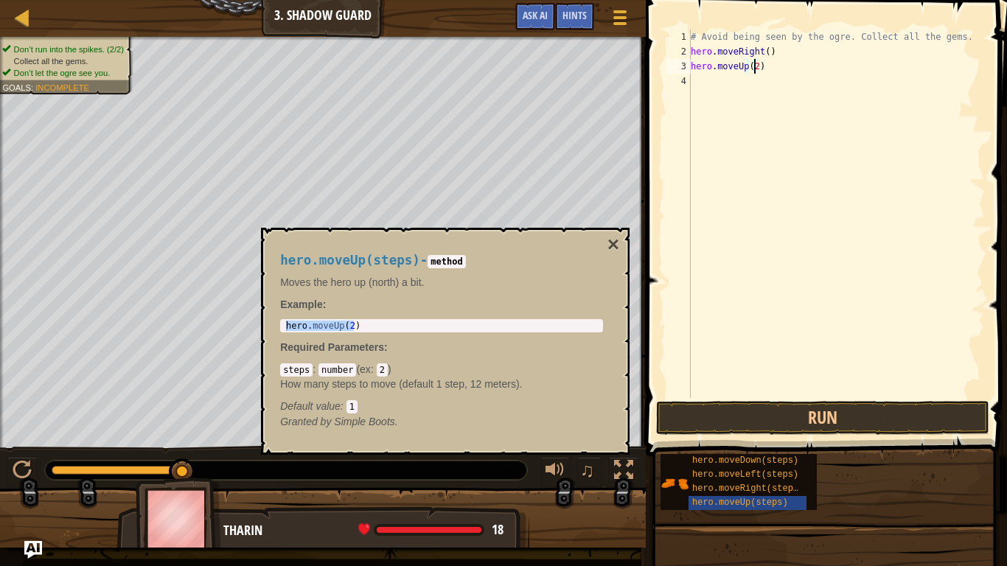
type textarea "hero.moveUp()"
click at [770, 473] on span "hero.moveRight(steps)" at bounding box center [748, 489] width 111 height 10
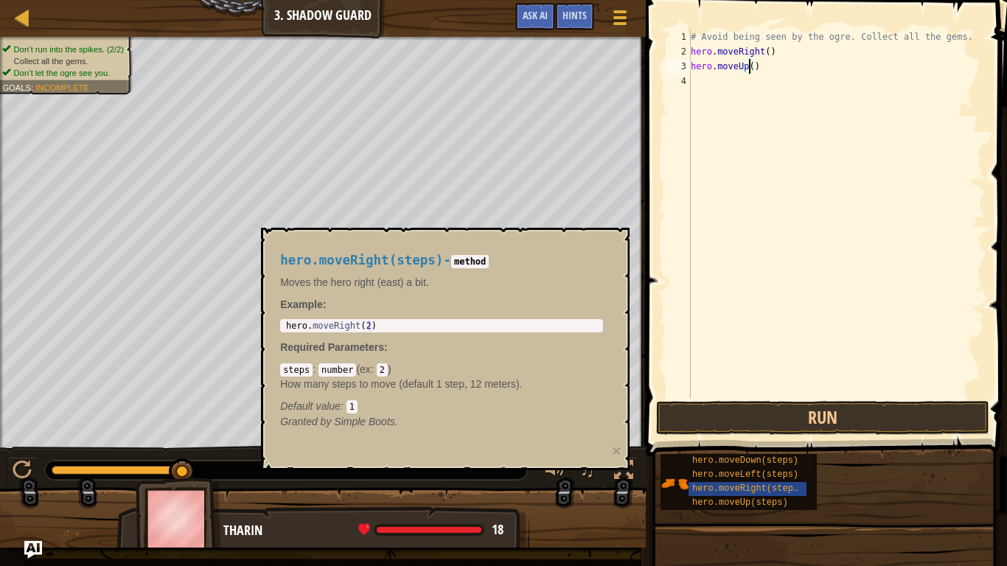
type textarea "hero.moveRight(2)"
click at [209, 0] on body "Map Introduction to Computer Science 3. Shadow Guard Game Menu Done Hints Ask A…" at bounding box center [503, 0] width 1007 height 0
click at [698, 80] on div "# Avoid being seen by the ogre. Collect all the gems. hero . moveRight ( ) hero…" at bounding box center [836, 229] width 297 height 398
paste textarea "hero.moveRight(2)"
type textarea "hero.moveRight()"
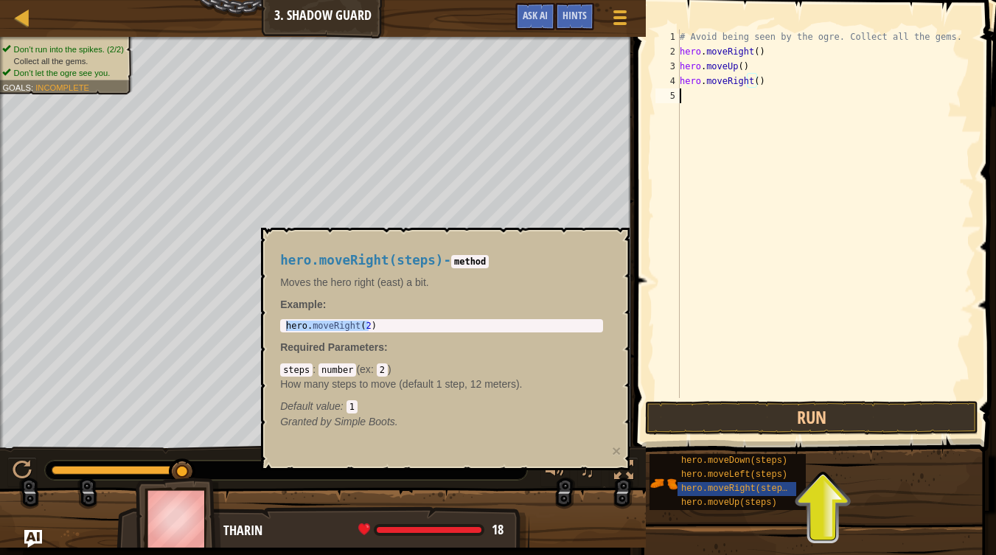
click at [716, 97] on div "# Avoid being seen by the ogre. Collect all the gems. hero . moveRight ( ) hero…" at bounding box center [825, 229] width 297 height 398
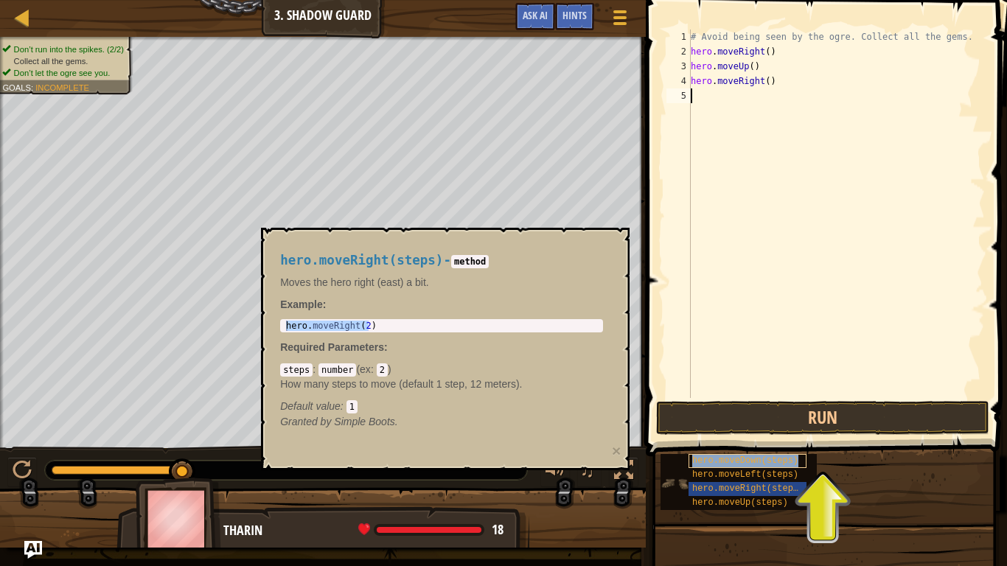
click at [742, 462] on span "hero.moveDown(steps)" at bounding box center [746, 461] width 106 height 10
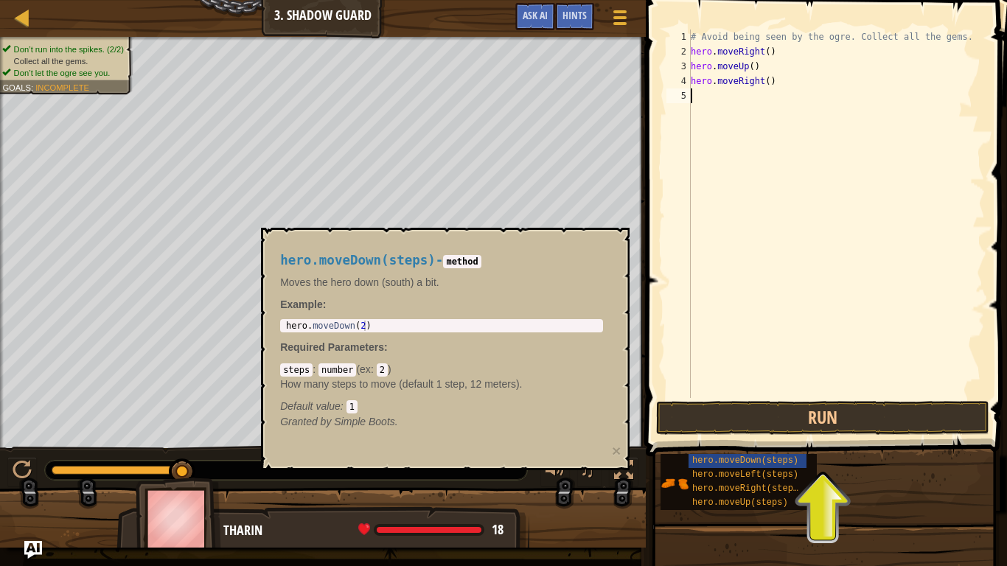
type textarea "hero.moveDown(2)"
click at [60, 0] on body "Map Introduction to Computer Science 3. Shadow Guard Game Menu Done Hints Ask A…" at bounding box center [503, 0] width 1007 height 0
click at [721, 94] on div "# Avoid being seen by the ogre. Collect all the gems. hero . moveRight ( ) hero…" at bounding box center [836, 229] width 297 height 398
paste textarea "hero.moveRight(2)"
type textarea "h"
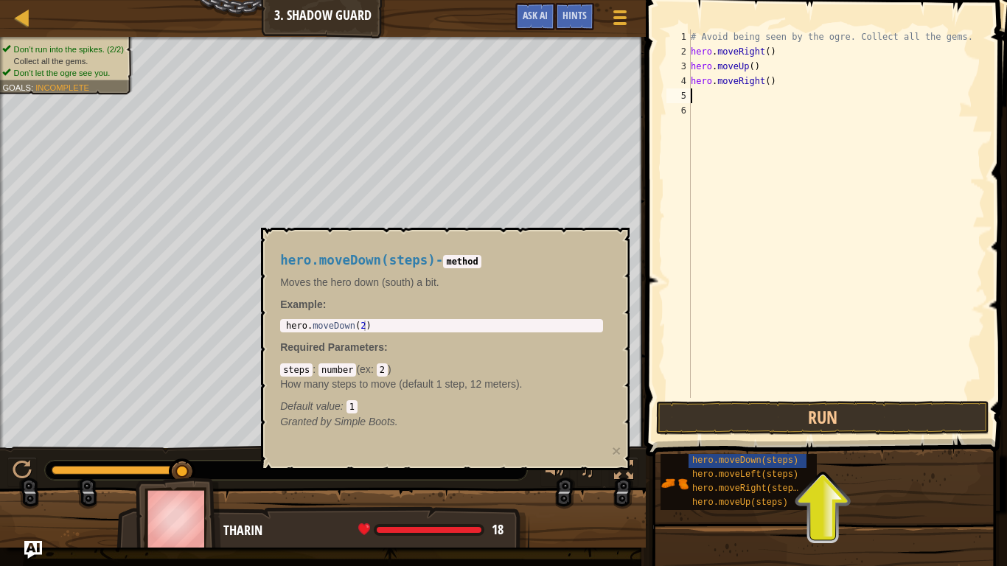
click at [399, 322] on div "hero . moveDown ( 2 )" at bounding box center [441, 336] width 317 height 31
click at [243, 0] on body "Map Introduction to Computer Science 3. Shadow Guard Game Menu Done Hints Ask A…" at bounding box center [503, 0] width 1007 height 0
click at [707, 100] on div "# Avoid being seen by the ogre. Collect all the gems. hero . moveRight ( ) hero…" at bounding box center [836, 229] width 297 height 398
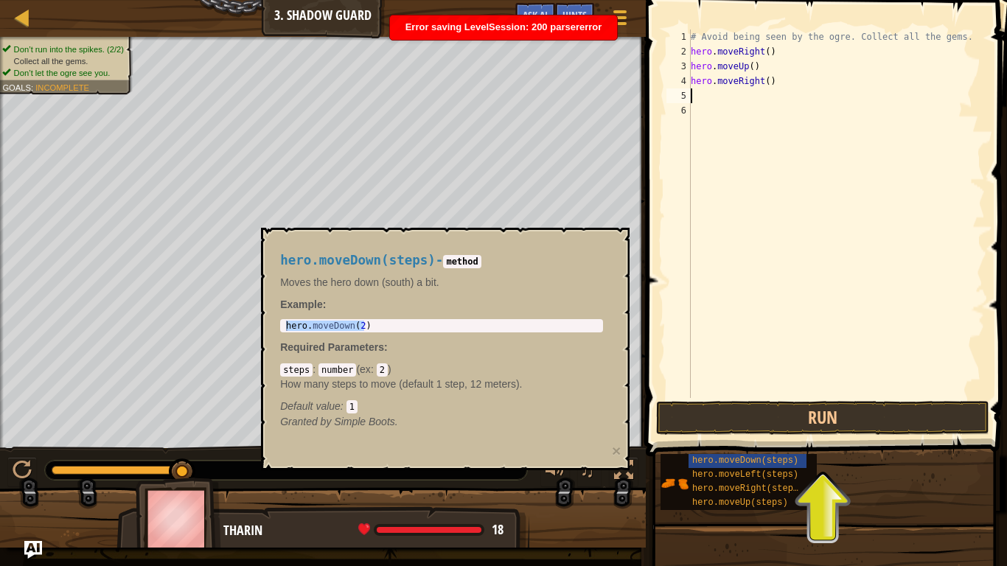
paste textarea "hero.moveDown(2)"
type textarea "hero.moveDown()"
click at [757, 246] on div "# Avoid being seen by the ogre. Collect all the gems. hero . moveRight ( ) hero…" at bounding box center [836, 229] width 297 height 398
click at [691, 415] on button "Run" at bounding box center [822, 418] width 333 height 34
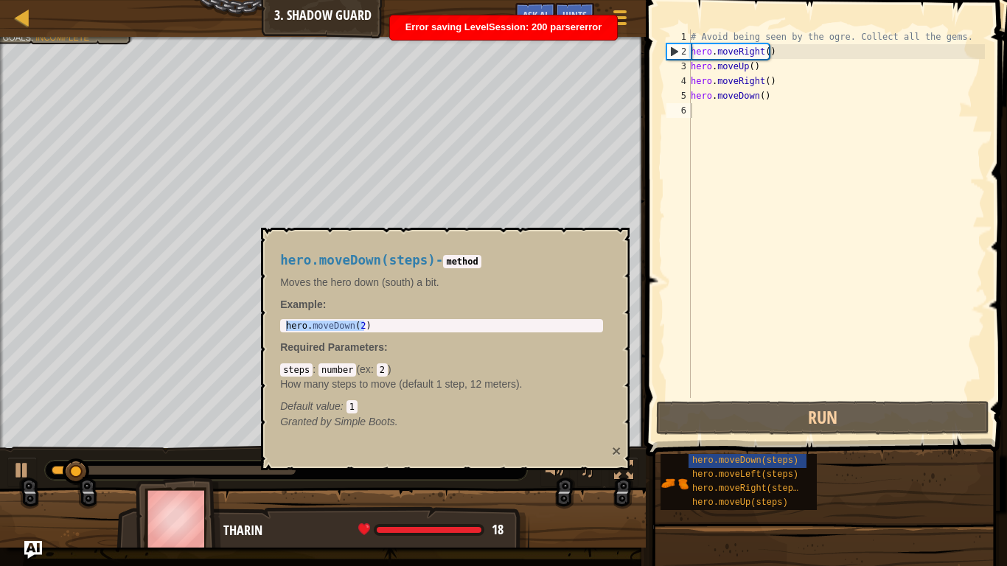
click at [616, 454] on button "×" at bounding box center [616, 450] width 9 height 15
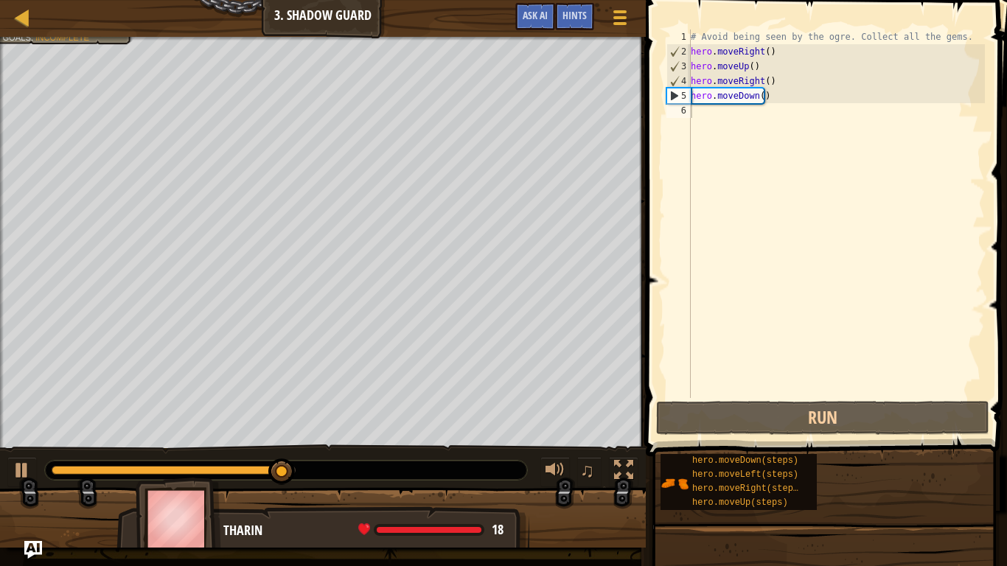
type textarea "hero.moveRight()"
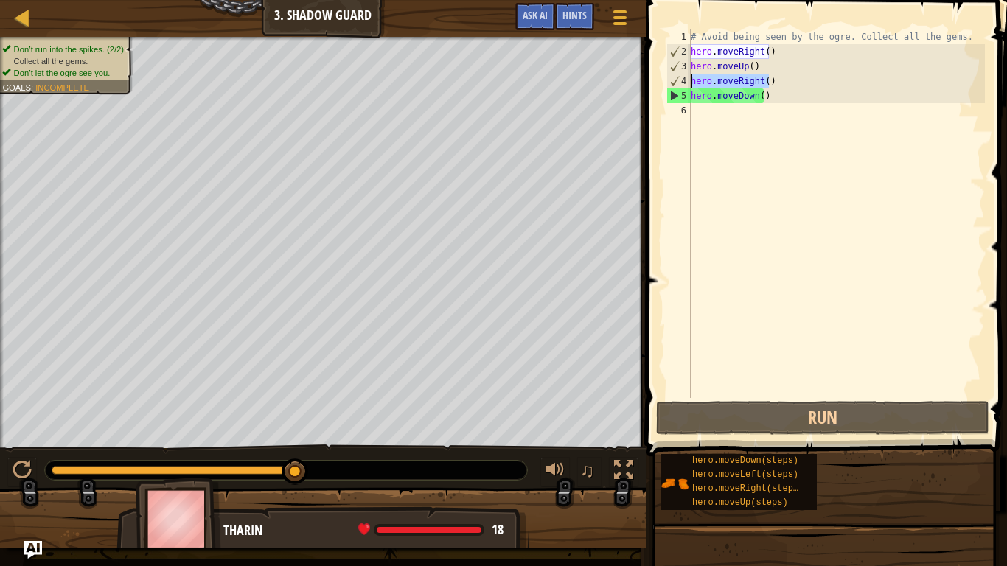
drag, startPoint x: 747, startPoint y: 81, endPoint x: 685, endPoint y: 82, distance: 62.0
click at [685, 82] on div "hero.moveRight() 1 2 3 4 5 6 # Avoid being seen by the ogre. Collect all the ge…" at bounding box center [825, 214] width 322 height 369
click at [715, 112] on div "# Avoid being seen by the ogre. Collect all the gems. hero . moveRight ( ) hero…" at bounding box center [836, 229] width 297 height 398
paste textarea "hero.moveRight()"
type textarea "hero.moveRight()"
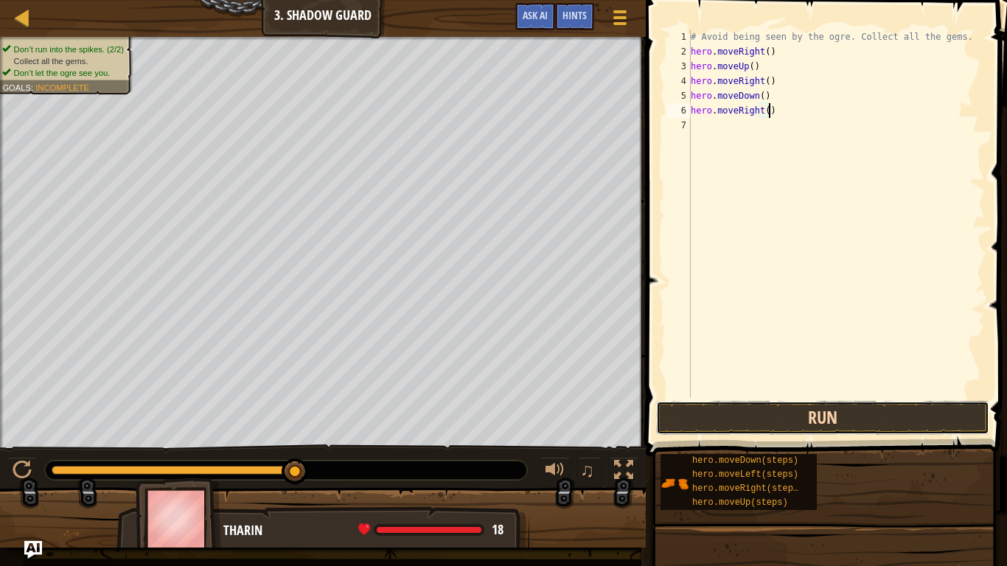
click at [786, 409] on button "Run" at bounding box center [822, 418] width 333 height 34
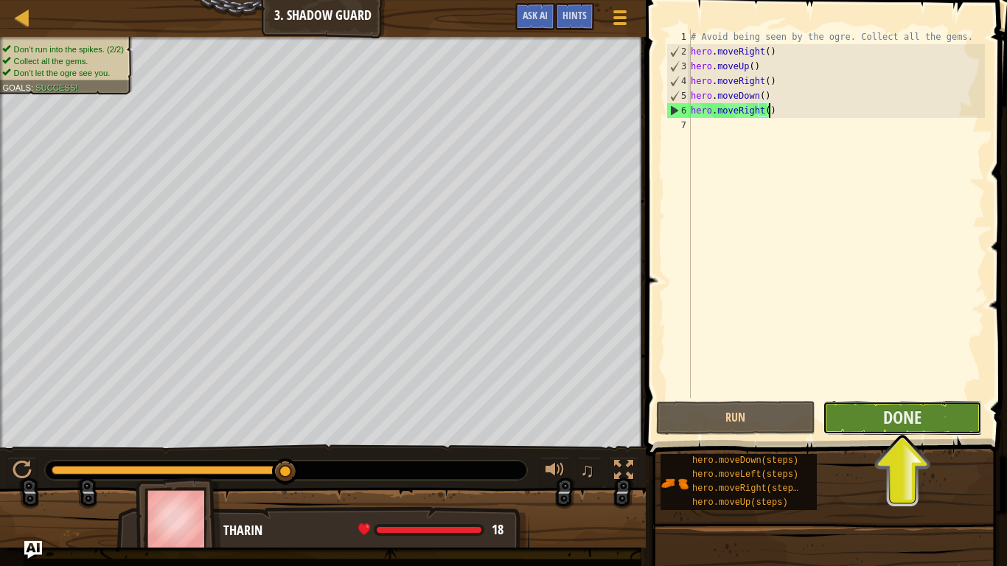
click at [870, 414] on button "Done" at bounding box center [902, 418] width 159 height 34
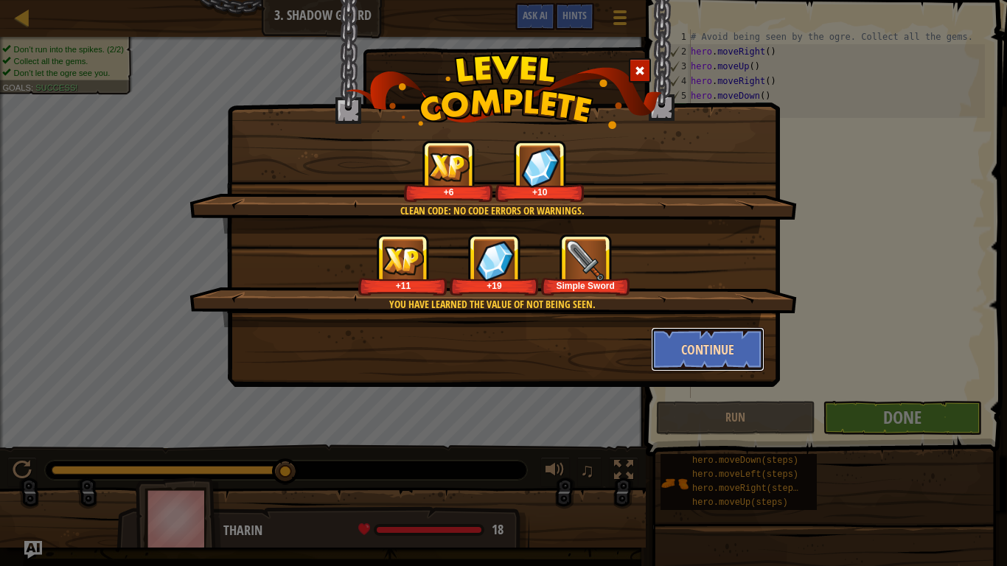
click at [732, 344] on button "Continue" at bounding box center [708, 349] width 114 height 44
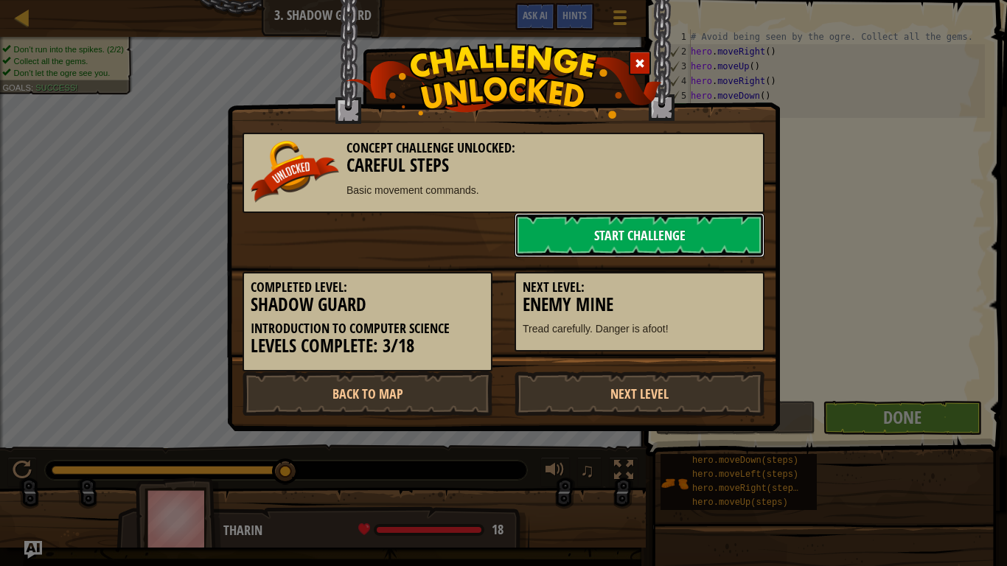
click at [659, 231] on link "Start Challenge" at bounding box center [640, 235] width 250 height 44
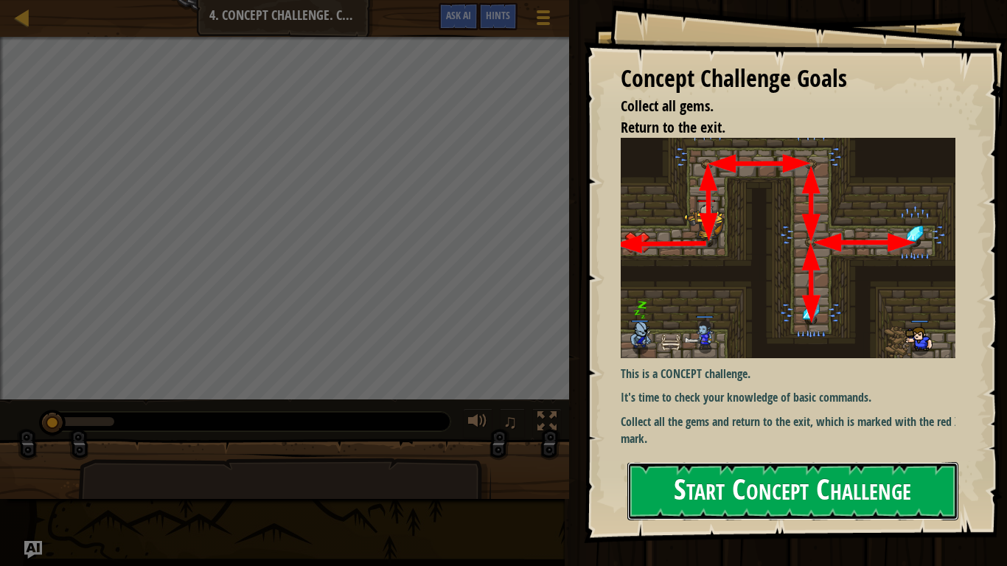
click at [689, 473] on button "Start Concept Challenge" at bounding box center [793, 491] width 331 height 58
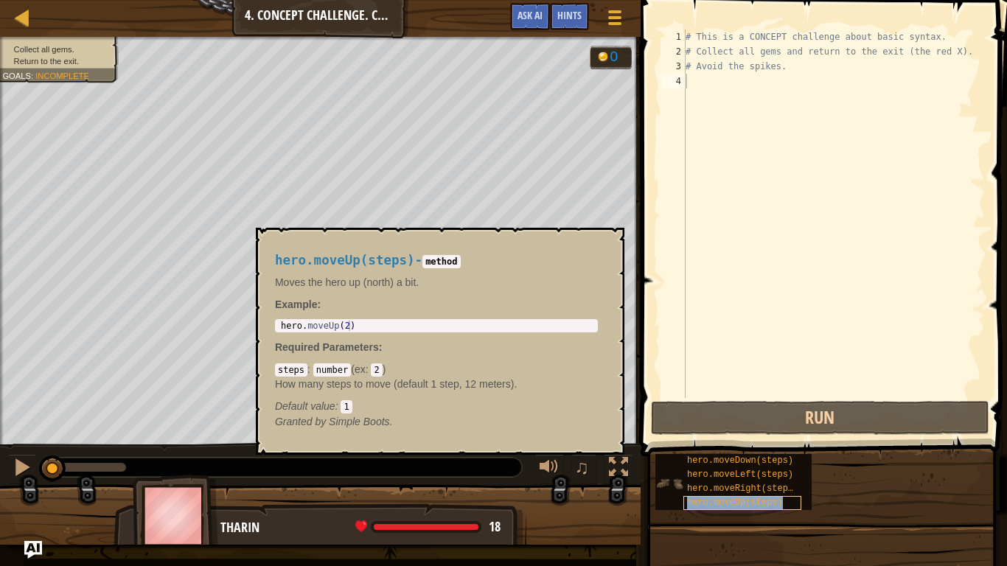
click at [763, 473] on span "hero.moveUp(steps)" at bounding box center [735, 503] width 96 height 10
type textarea "hero.moveUp(2)"
click at [176, 0] on body "Map Introduction to Computer Science 4. Concept Challenge. Careful Steps Game M…" at bounding box center [503, 0] width 1007 height 0
click at [254, 0] on body "Map Introduction to Computer Science 4. Concept Challenge. Careful Steps Game M…" at bounding box center [503, 0] width 1007 height 0
click at [702, 86] on div "# This is a CONCEPT challenge about basic syntax. # Collect all gems and return…" at bounding box center [834, 229] width 302 height 398
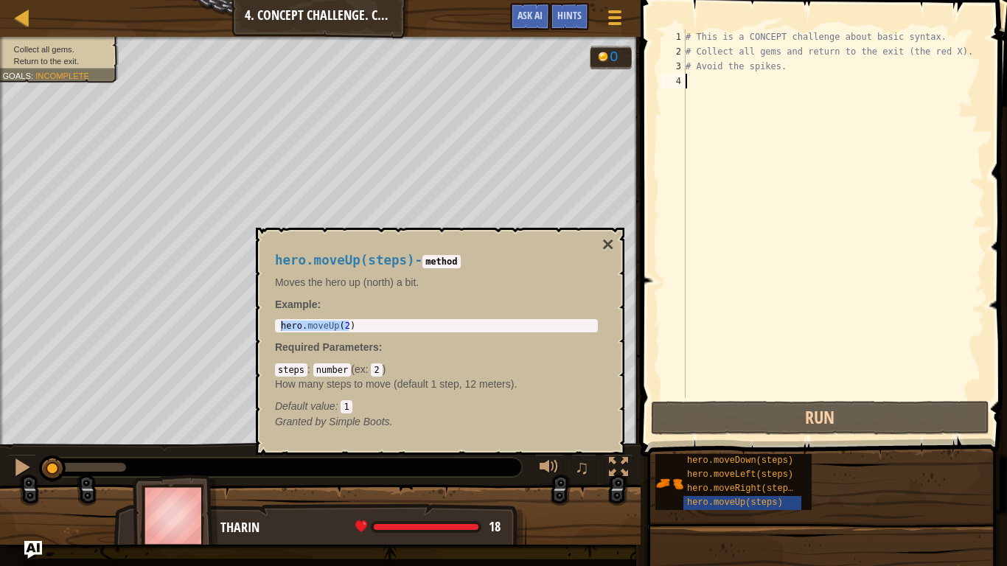
paste textarea "hero.moveUp(2)"
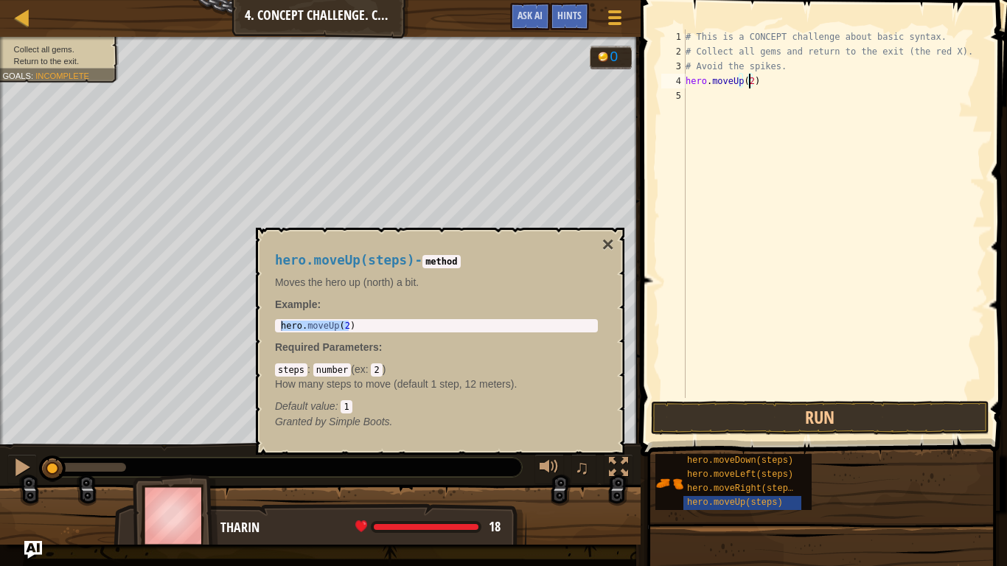
type textarea "hero.moveUp()"
click at [766, 473] on span "hero.moveRight(steps)" at bounding box center [742, 489] width 111 height 10
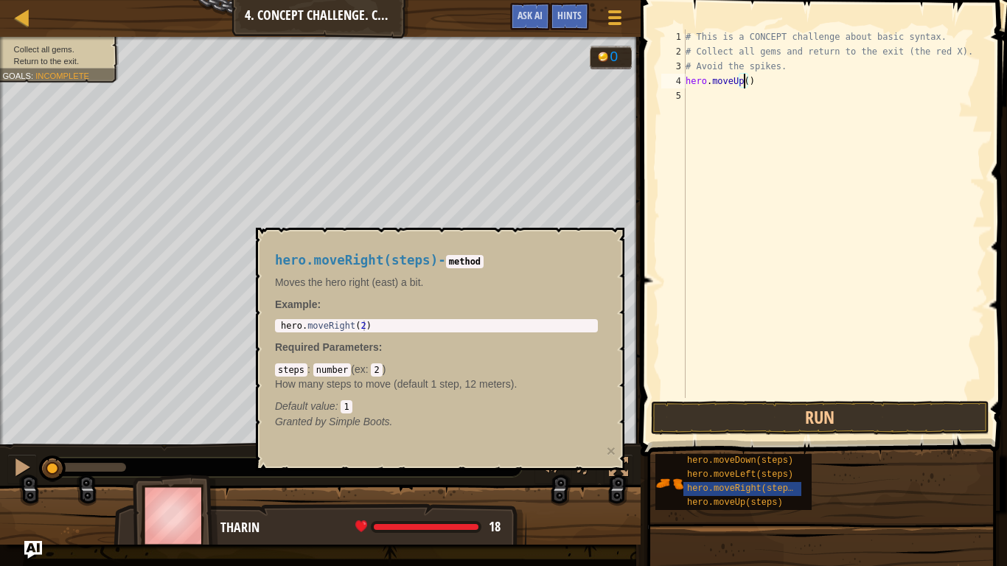
type textarea "hero.moveRight(2)"
click at [251, 0] on body "Map Introduction to Computer Science 4. Concept Challenge. Careful Steps Game M…" at bounding box center [503, 0] width 1007 height 0
click at [705, 98] on div "# This is a CONCEPT challenge about basic syntax. # Collect all gems and return…" at bounding box center [834, 229] width 302 height 398
paste textarea "hero.moveRight(2)"
type textarea "hero.moveRight()"
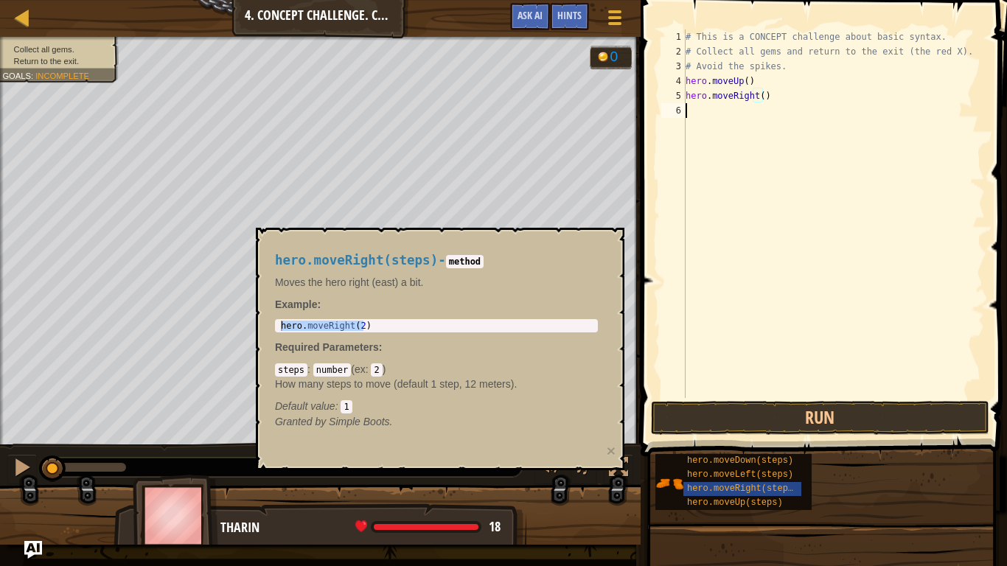
click at [702, 113] on div "# This is a CONCEPT challenge about basic syntax. # Collect all gems and return…" at bounding box center [834, 229] width 302 height 398
click at [725, 462] on span "hero.moveDown(steps)" at bounding box center [740, 461] width 106 height 10
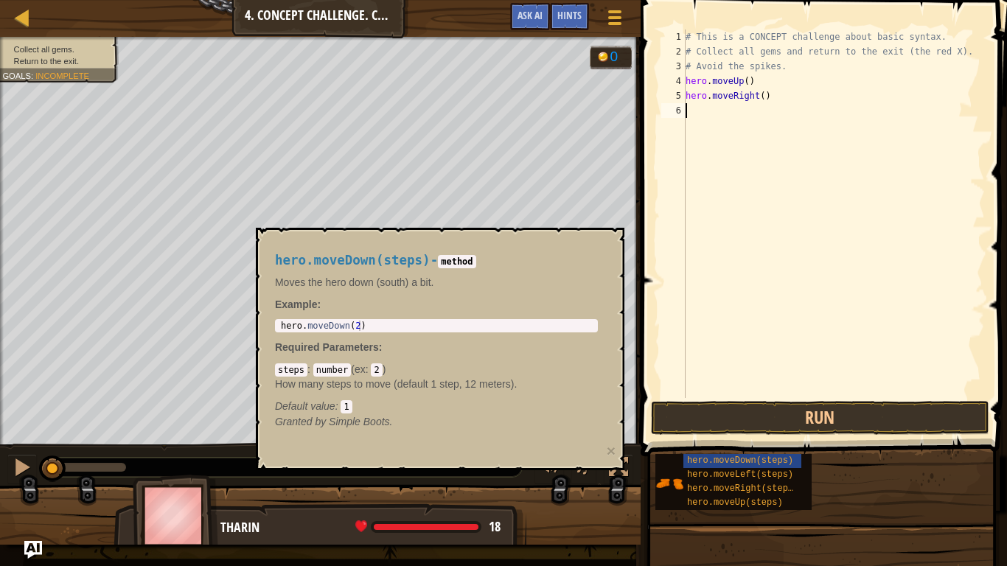
type textarea "hero.moveDown(2)"
click at [243, 0] on body "Map Introduction to Computer Science 4. Concept Challenge. Careful Steps Game M…" at bounding box center [503, 0] width 1007 height 0
click at [720, 119] on div "# This is a CONCEPT challenge about basic syntax. # Collect all gems and return…" at bounding box center [834, 229] width 302 height 398
paste textarea "hero.moveDown(2)"
type textarea "hero.moveDown()"
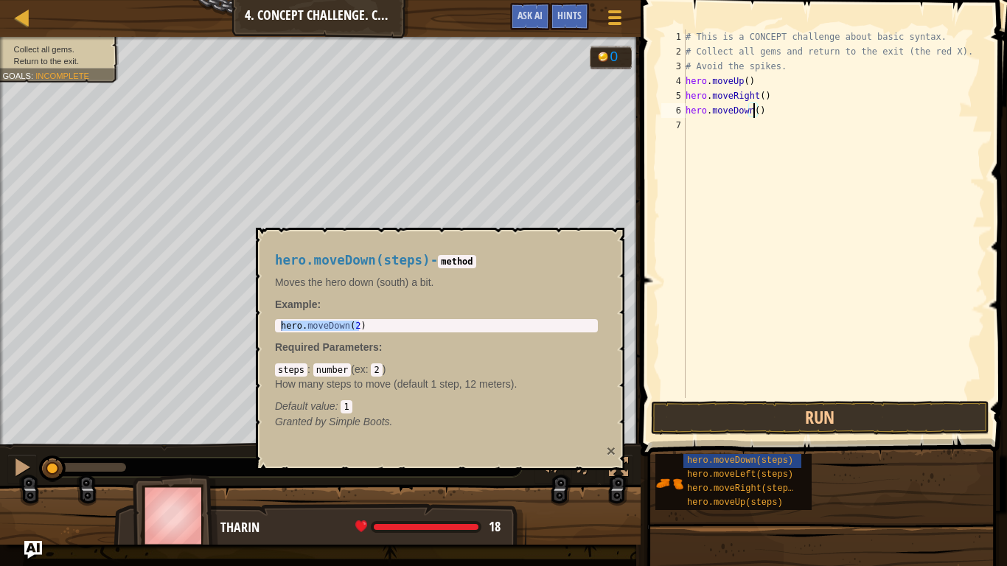
click at [609, 450] on button "×" at bounding box center [611, 450] width 9 height 15
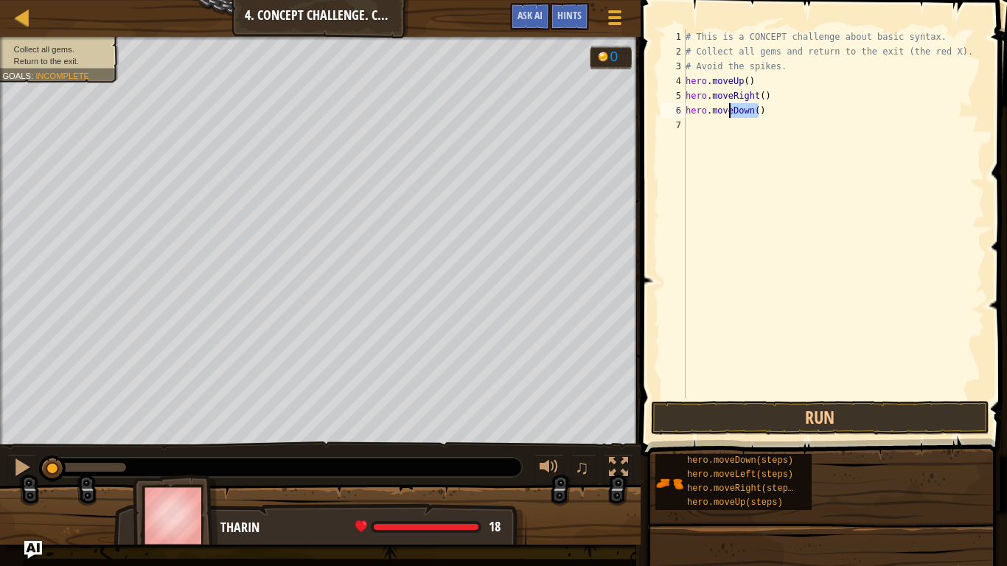
drag, startPoint x: 768, startPoint y: 112, endPoint x: 735, endPoint y: 113, distance: 32.5
click at [735, 113] on div "# This is a CONCEPT challenge about basic syntax. # Collect all gems and return…" at bounding box center [834, 229] width 302 height 398
click at [711, 129] on div "# This is a CONCEPT challenge about basic syntax. # Collect all gems and return…" at bounding box center [834, 229] width 302 height 398
paste textarea "hero.moveDown(2)"
type textarea "hero.moveDown()"
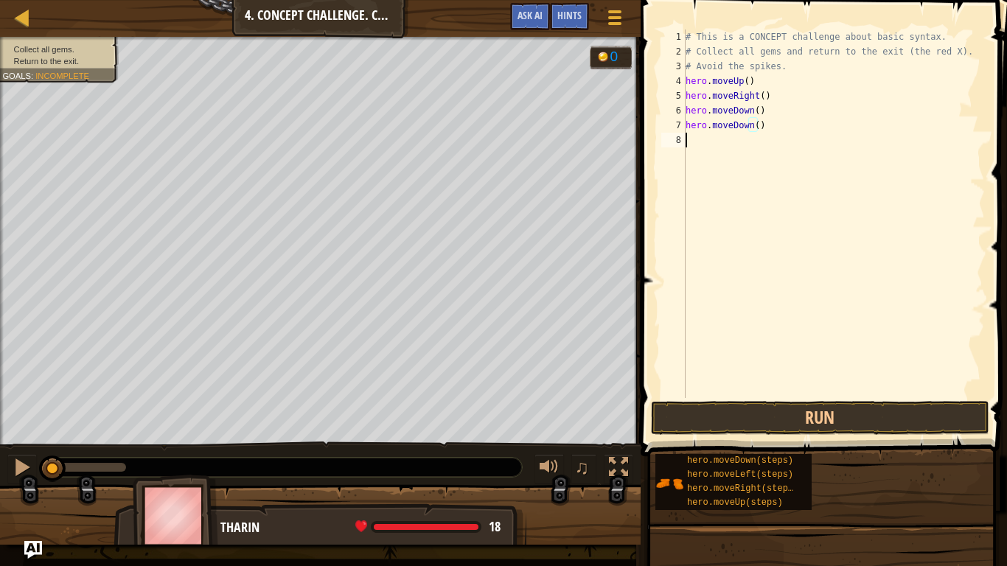
click at [707, 145] on div "# This is a CONCEPT challenge about basic syntax. # Collect all gems and return…" at bounding box center [834, 229] width 302 height 398
drag, startPoint x: 757, startPoint y: 79, endPoint x: 680, endPoint y: 77, distance: 77.5
click at [680, 77] on div "1 2 3 4 5 6 7 8 # This is a CONCEPT challenge about basic syntax. # Collect all…" at bounding box center [822, 214] width 327 height 369
type textarea "hero.moveUp()"
click at [719, 144] on div "# This is a CONCEPT challenge about basic syntax. # Collect all gems and return…" at bounding box center [834, 229] width 302 height 398
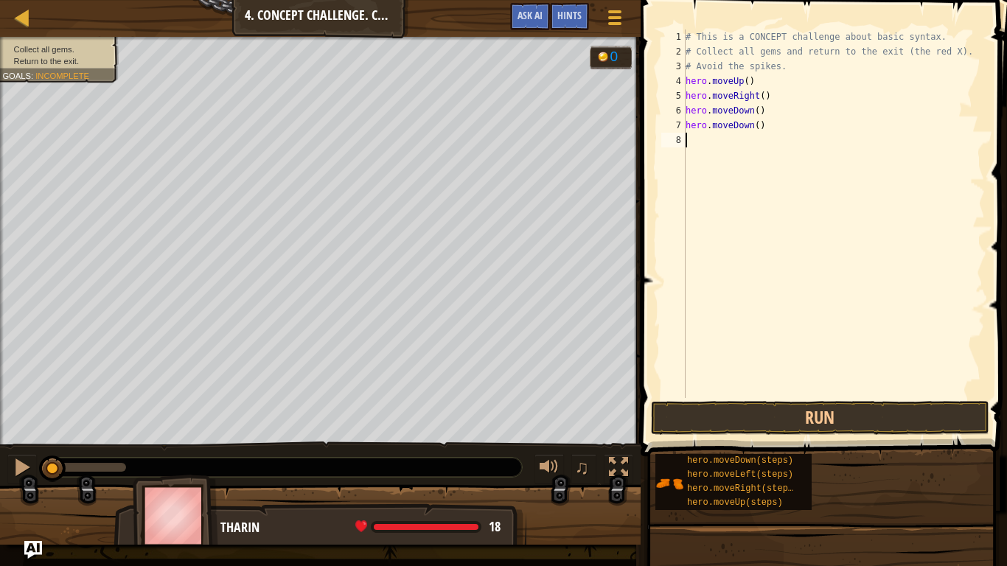
paste textarea "hero.moveUp()"
drag, startPoint x: 766, startPoint y: 97, endPoint x: 662, endPoint y: 103, distance: 103.4
click at [662, 103] on div "hero.moveUp() 1 2 3 4 5 6 7 8 9 # This is a CONCEPT challenge about basic synta…" at bounding box center [822, 214] width 327 height 369
type textarea "hero.moveRight()"
click at [700, 153] on div "# This is a CONCEPT challenge about basic syntax. # Collect all gems and return…" at bounding box center [834, 229] width 302 height 398
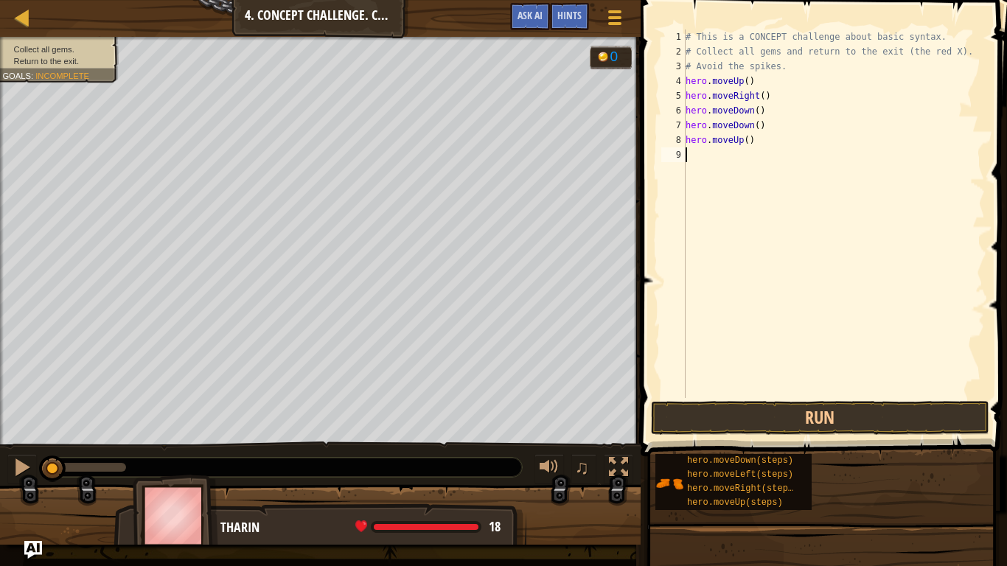
paste textarea "hero.moveRight()"
type textarea "hero.moveRight()"
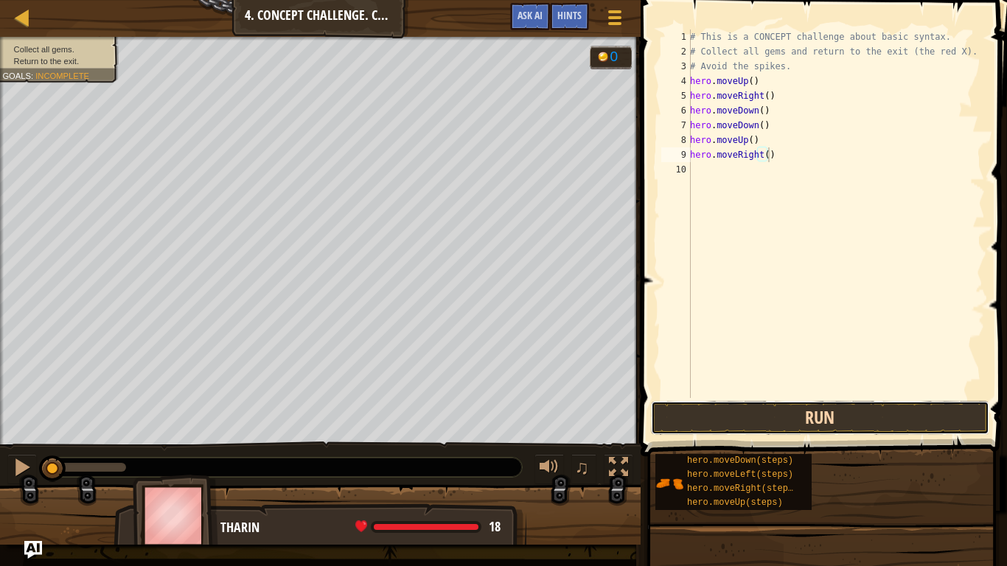
click at [754, 421] on button "Run" at bounding box center [820, 418] width 339 height 34
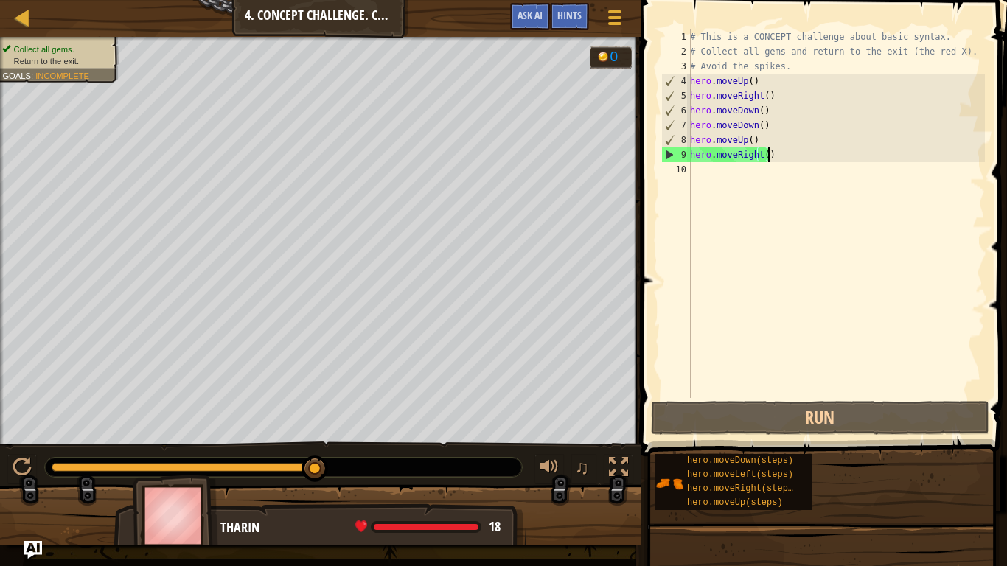
click at [736, 175] on div "# This is a CONCEPT challenge about basic syntax. # Collect all gems and return…" at bounding box center [836, 229] width 298 height 398
click at [775, 153] on div "# This is a CONCEPT challenge about basic syntax. # Collect all gems and return…" at bounding box center [836, 229] width 298 height 398
type textarea "hero.moveRight()"
click at [746, 173] on div "# This is a CONCEPT challenge about basic syntax. # Collect all gems and return…" at bounding box center [836, 229] width 298 height 398
type textarea "h"
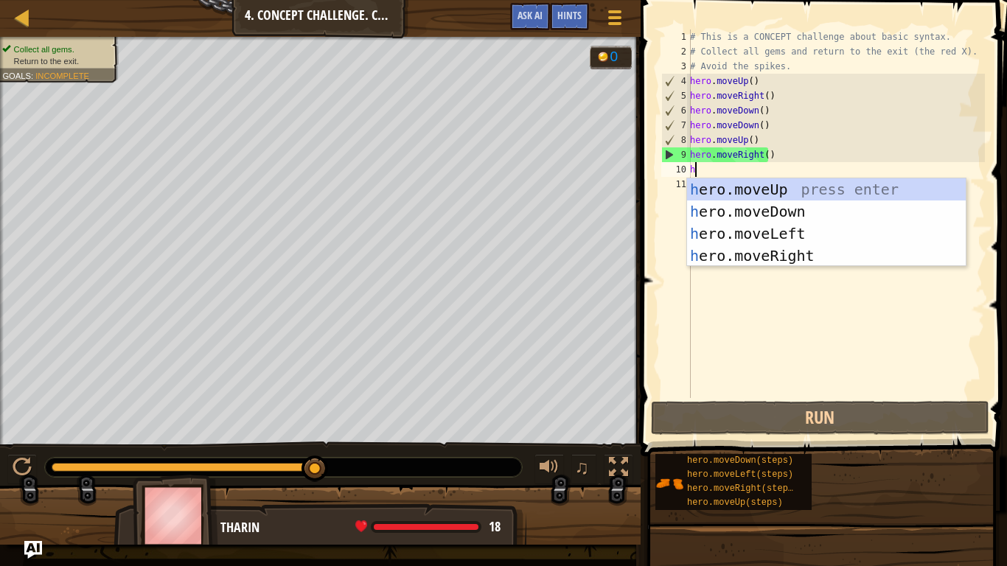
scroll to position [7, 0]
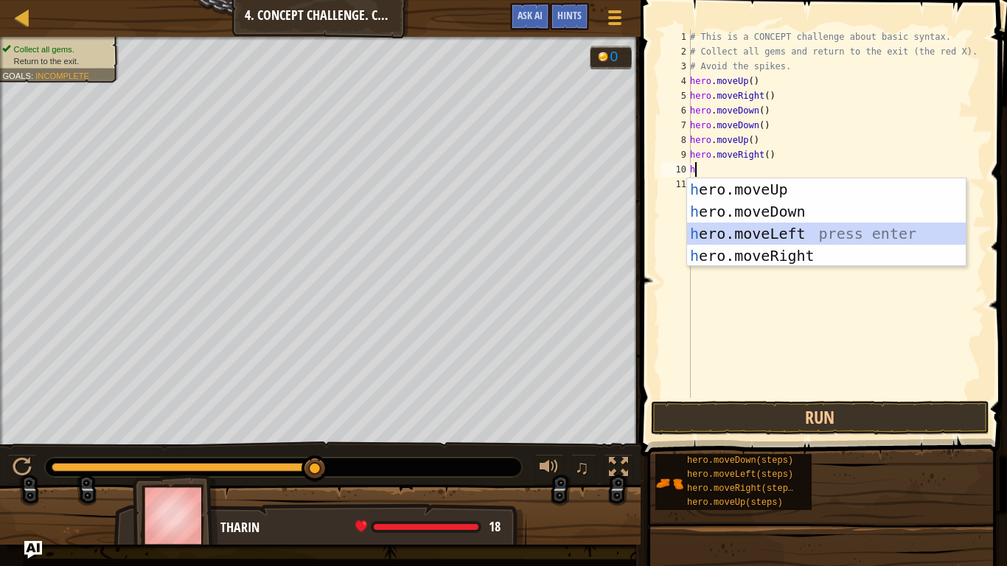
click at [791, 233] on div "h ero.moveUp press enter h ero.moveDown press enter h ero.moveLeft press enter …" at bounding box center [826, 244] width 279 height 133
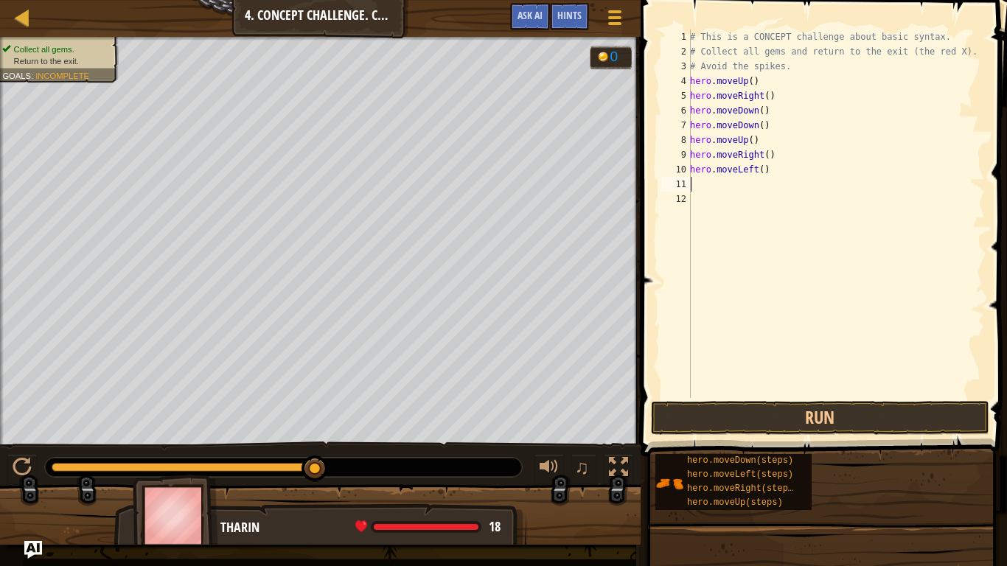
type textarea "h"
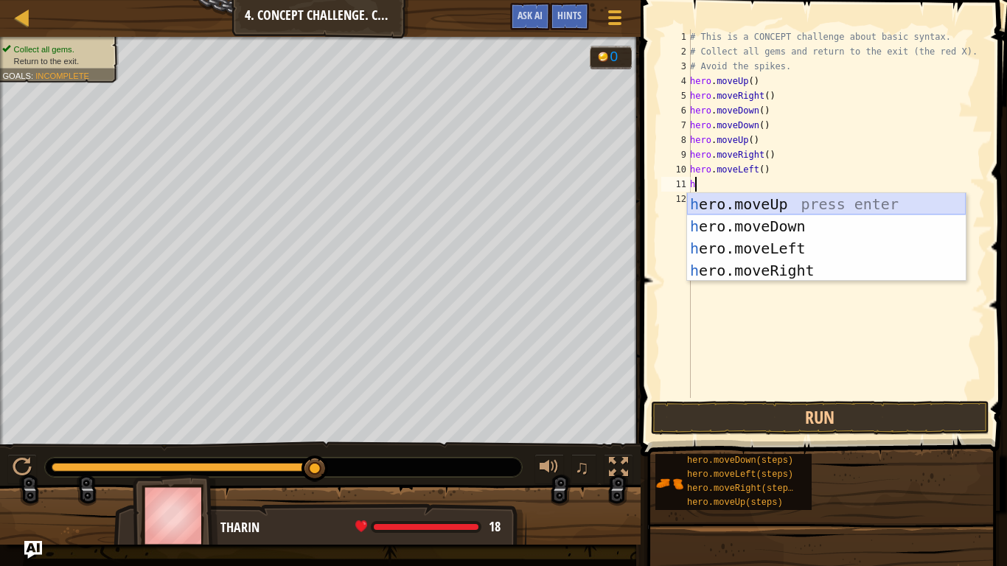
click at [793, 203] on div "h ero.moveUp press enter h ero.moveDown press enter h ero.moveLeft press enter …" at bounding box center [826, 259] width 279 height 133
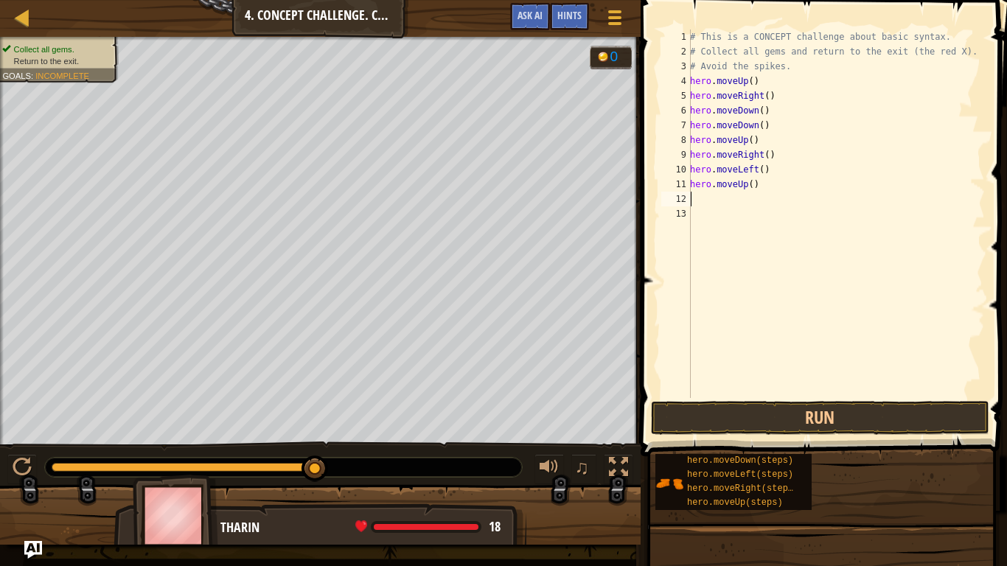
type textarea "h"
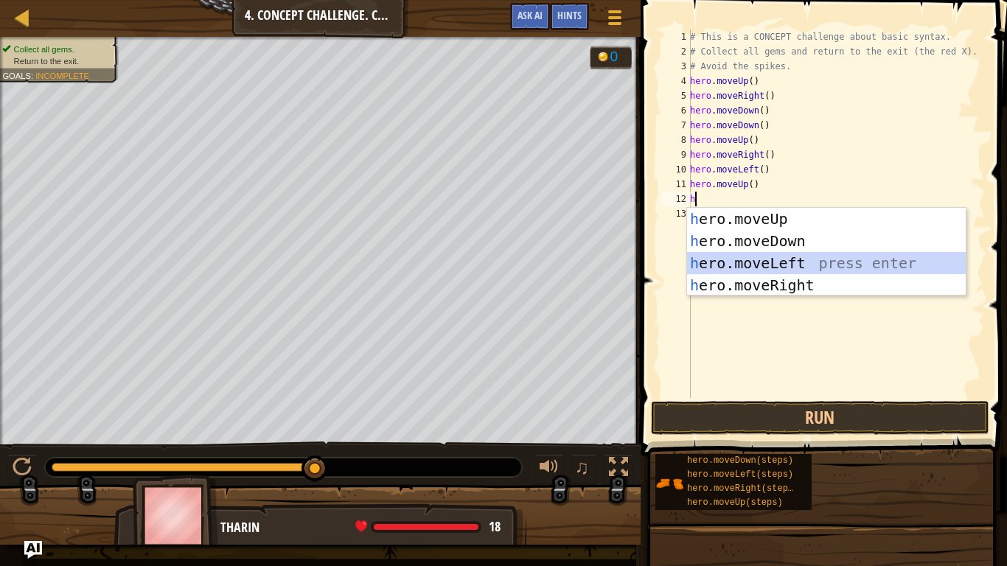
click at [807, 265] on div "h ero.moveUp press enter h ero.moveDown press enter h ero.moveLeft press enter …" at bounding box center [826, 274] width 279 height 133
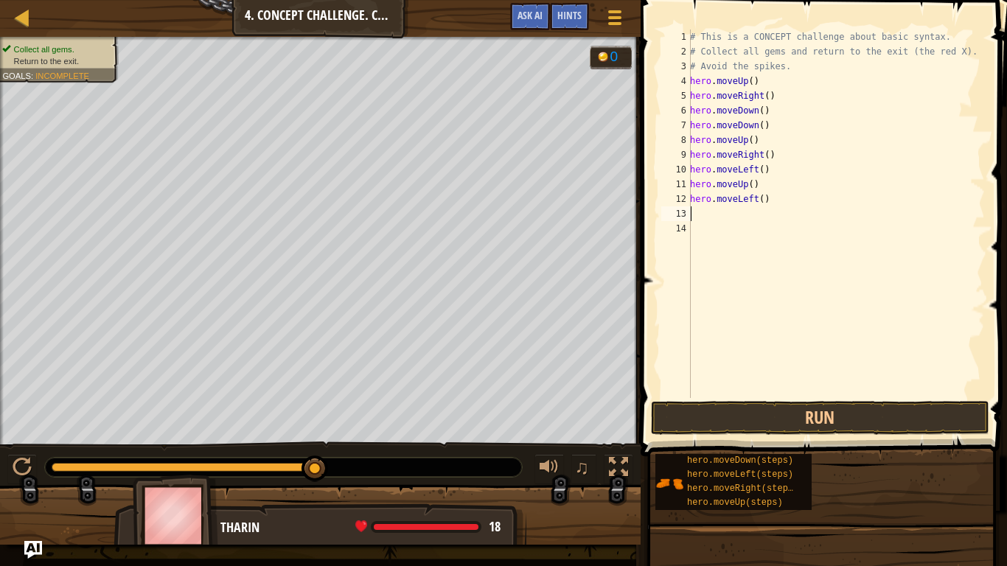
type textarea "h"
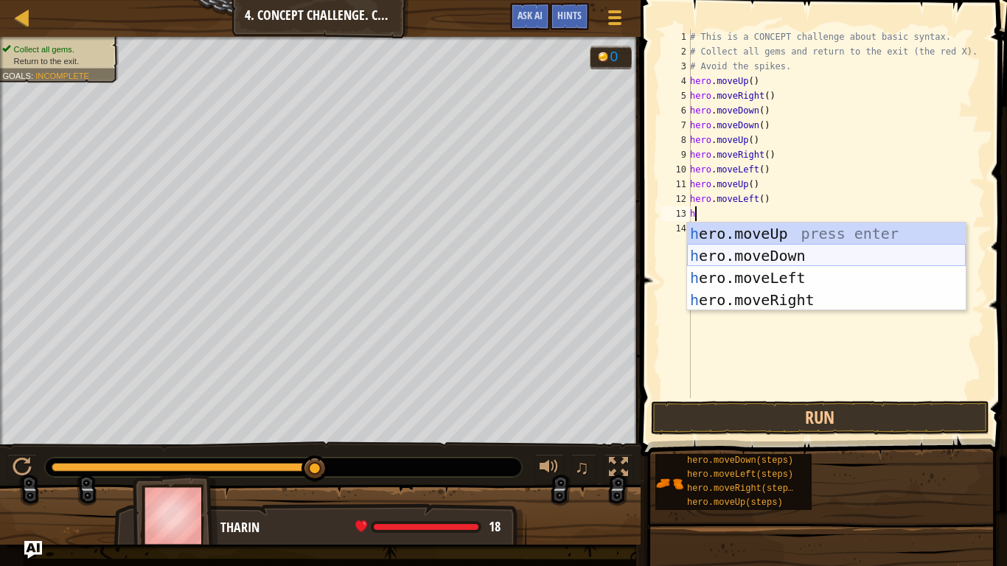
click at [816, 252] on div "h ero.moveUp press enter h ero.moveDown press enter h ero.moveLeft press enter …" at bounding box center [826, 289] width 279 height 133
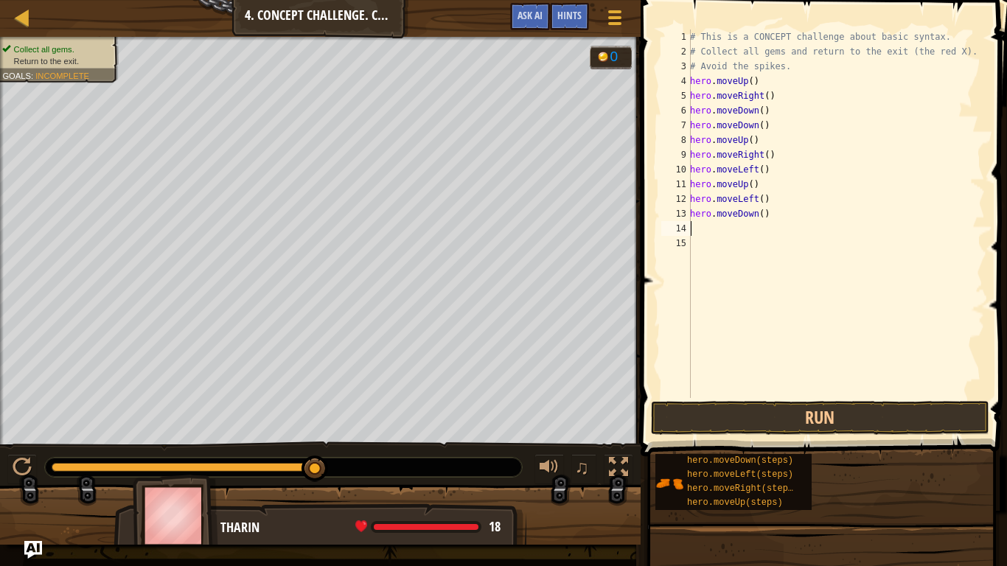
type textarea "h"
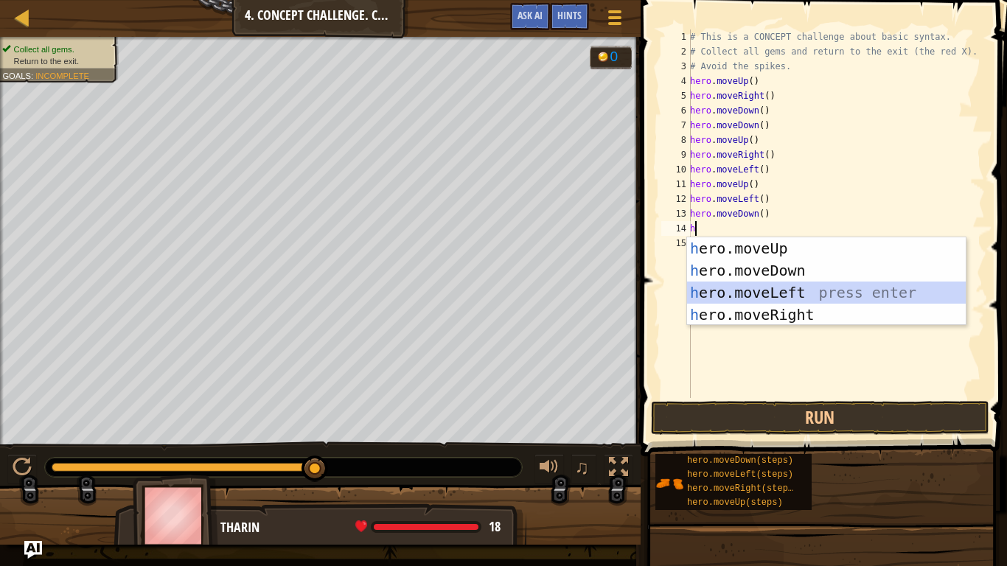
click at [822, 295] on div "h ero.moveUp press enter h ero.moveDown press enter h ero.moveLeft press enter …" at bounding box center [826, 303] width 279 height 133
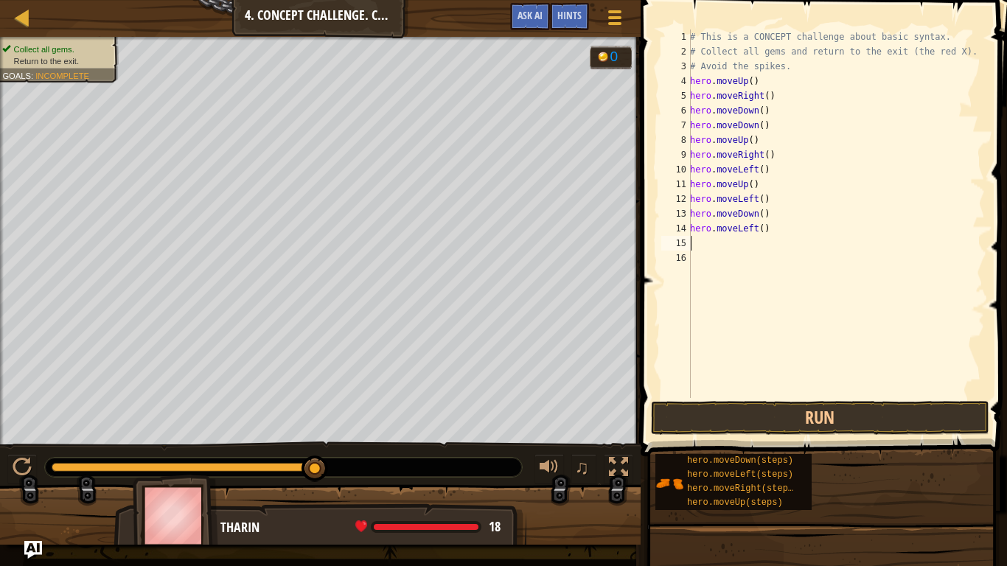
type textarea "h"
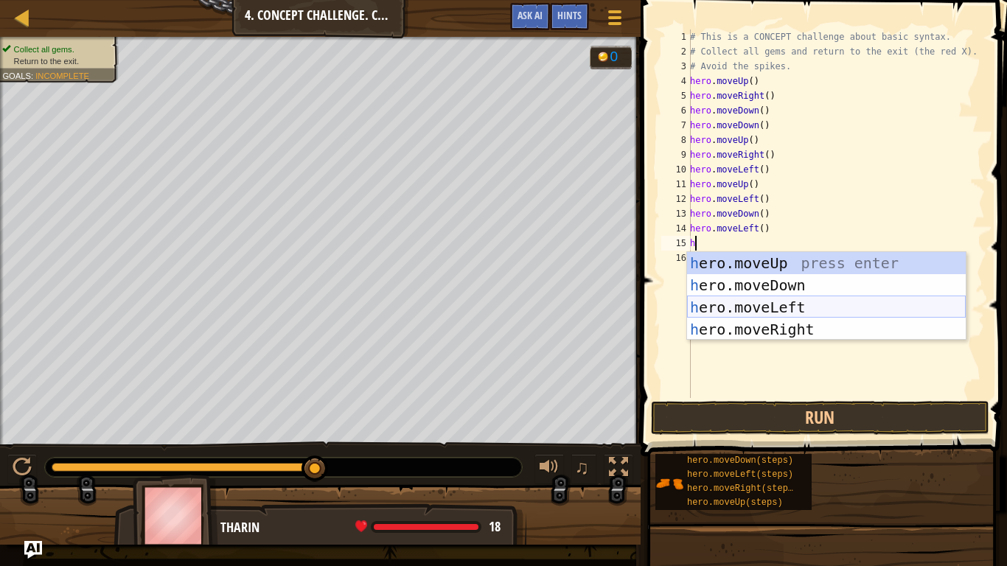
click at [829, 307] on div "h ero.moveUp press enter h ero.moveDown press enter h ero.moveLeft press enter …" at bounding box center [826, 318] width 279 height 133
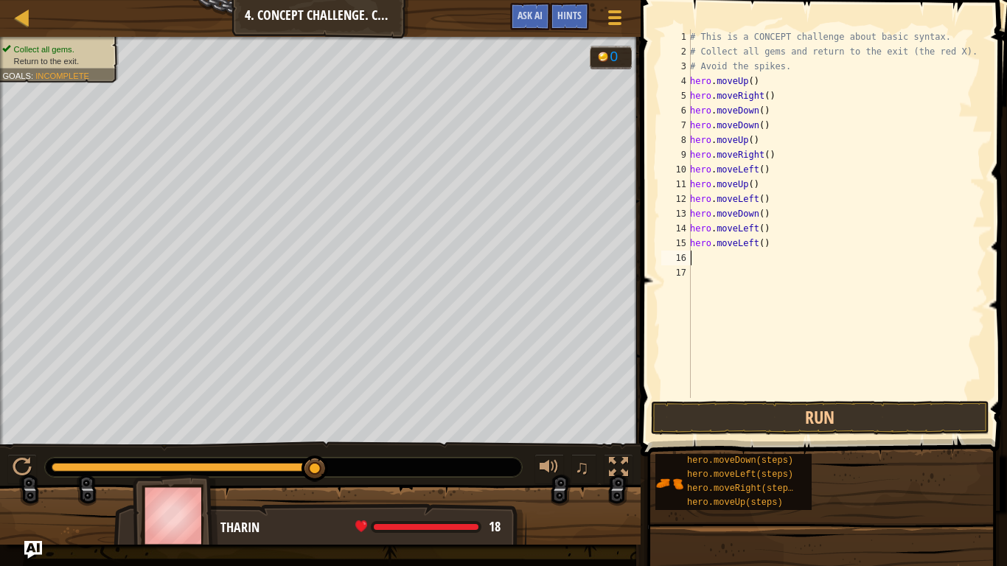
click at [829, 307] on div "# This is a CONCEPT challenge about basic syntax. # Collect all gems and return…" at bounding box center [836, 229] width 298 height 398
click at [867, 428] on button "Run" at bounding box center [820, 418] width 339 height 34
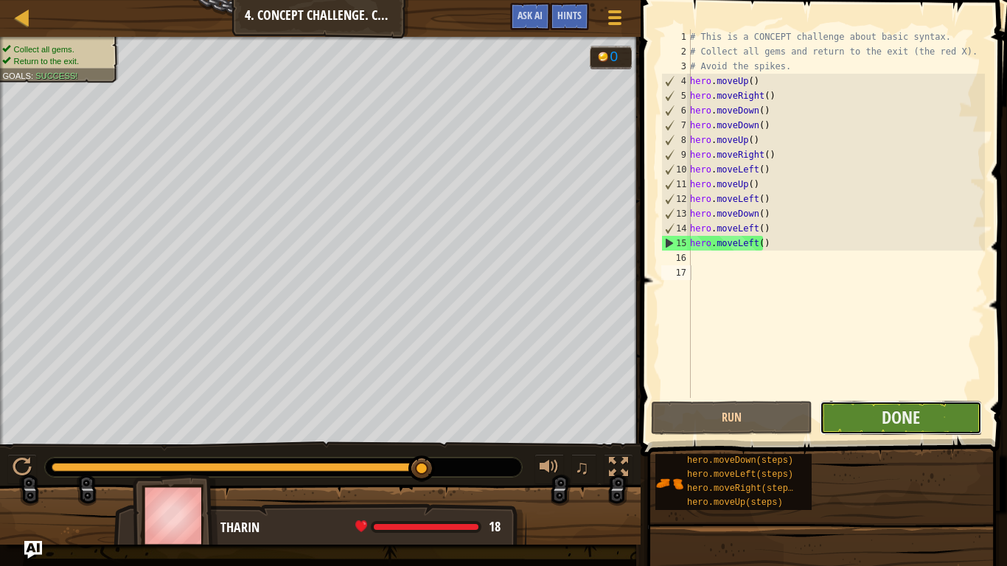
click at [844, 417] on button "Done" at bounding box center [901, 418] width 162 height 34
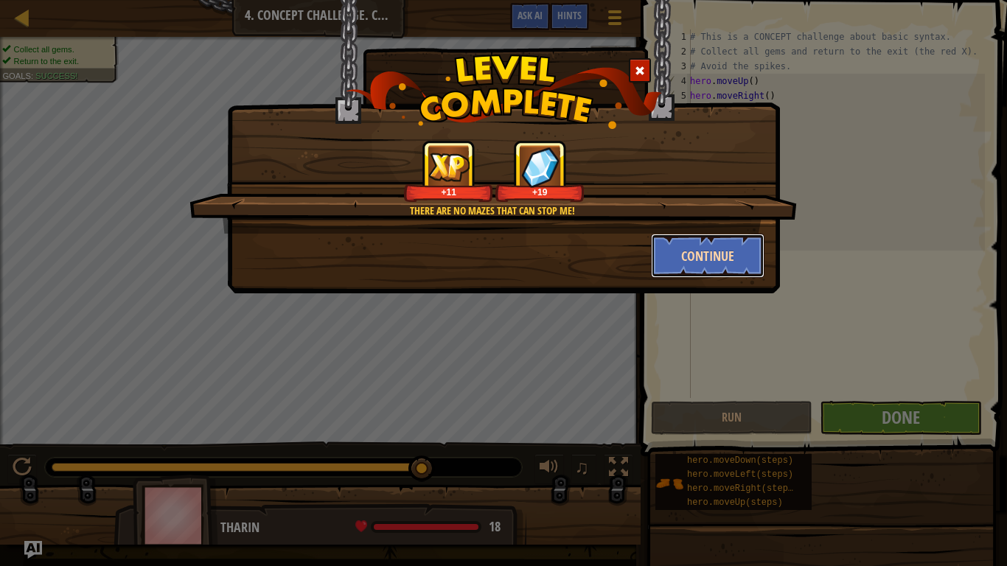
click at [715, 253] on button "Continue" at bounding box center [708, 256] width 114 height 44
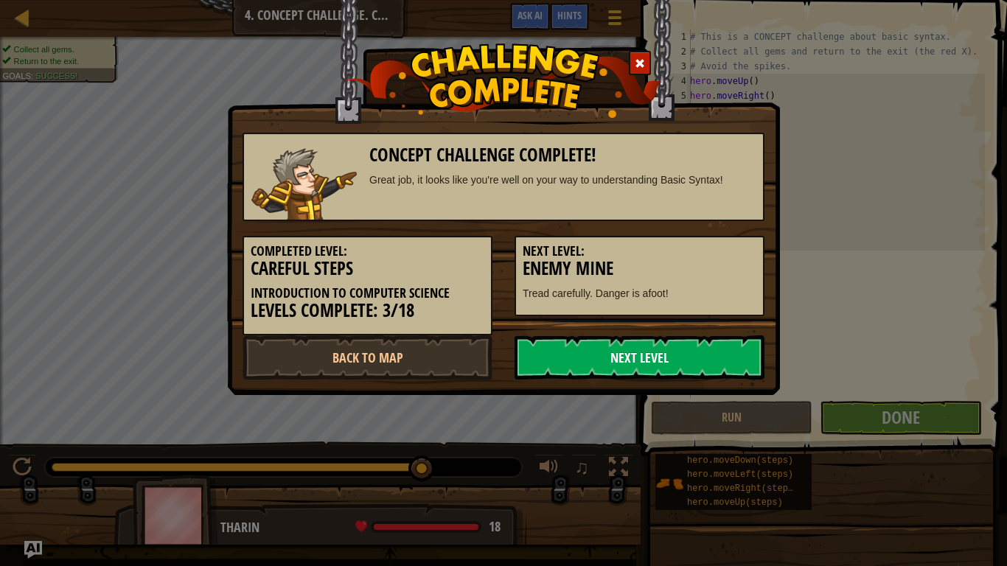
click at [655, 350] on link "Next Level" at bounding box center [640, 358] width 250 height 44
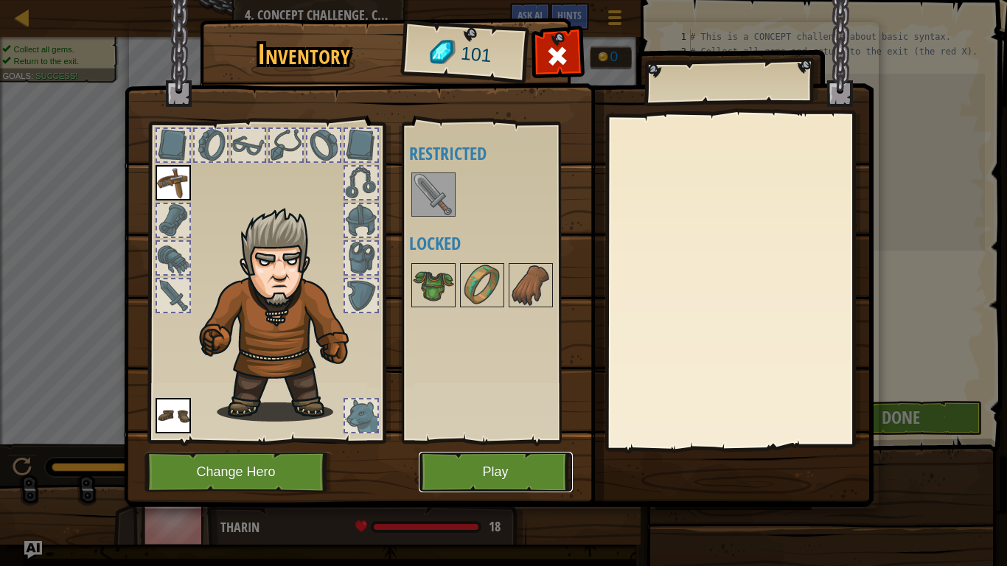
click at [462, 472] on button "Play" at bounding box center [496, 472] width 154 height 41
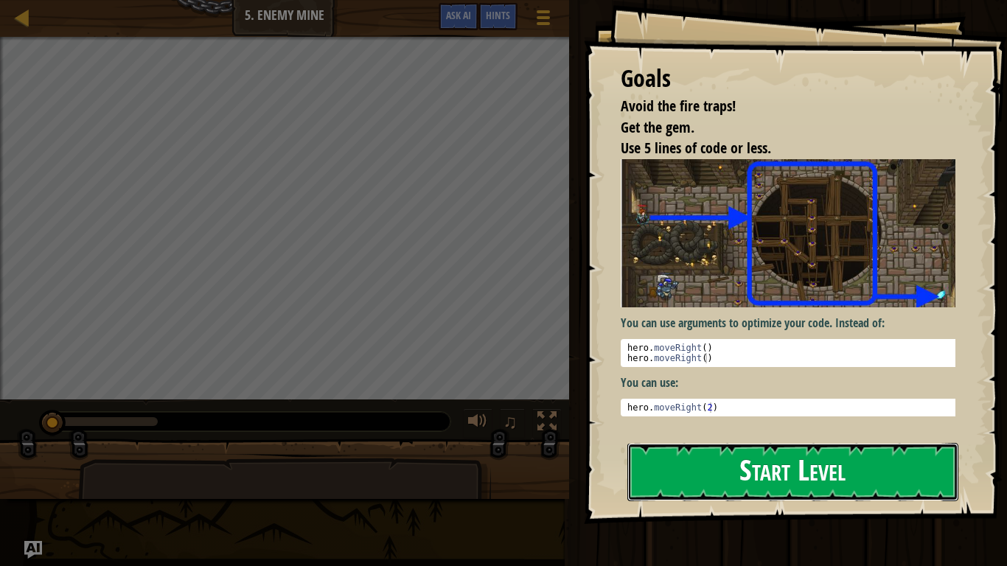
click at [683, 462] on button "Start Level" at bounding box center [793, 472] width 331 height 58
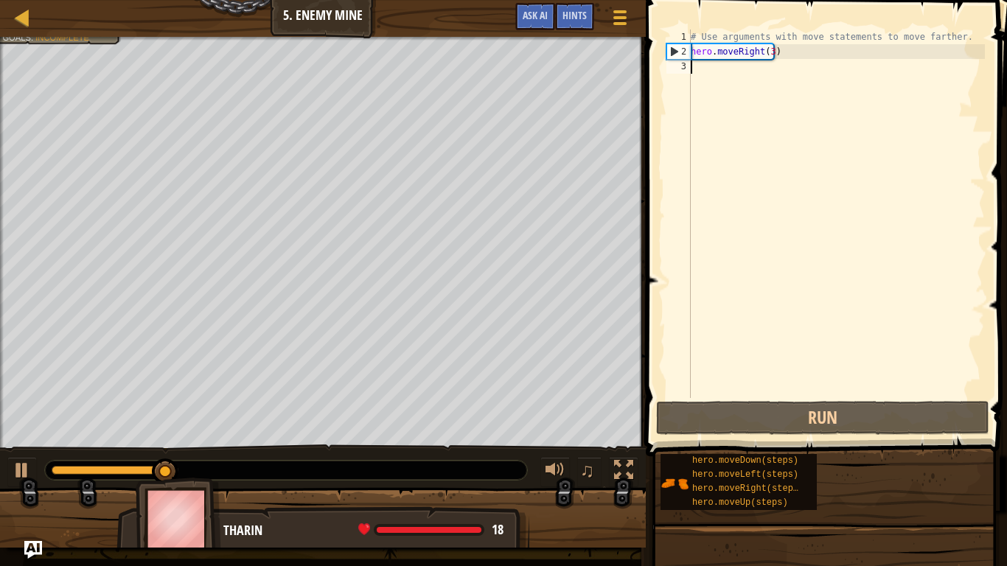
type textarea "h"
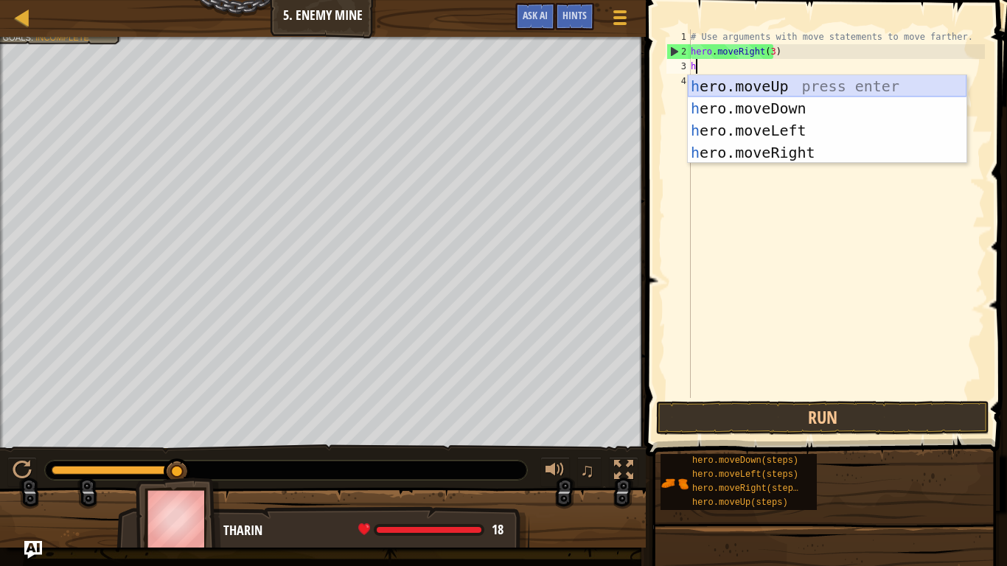
click at [741, 87] on div "h ero.moveUp press enter h ero.moveDown press enter h ero.moveLeft press enter …" at bounding box center [827, 141] width 279 height 133
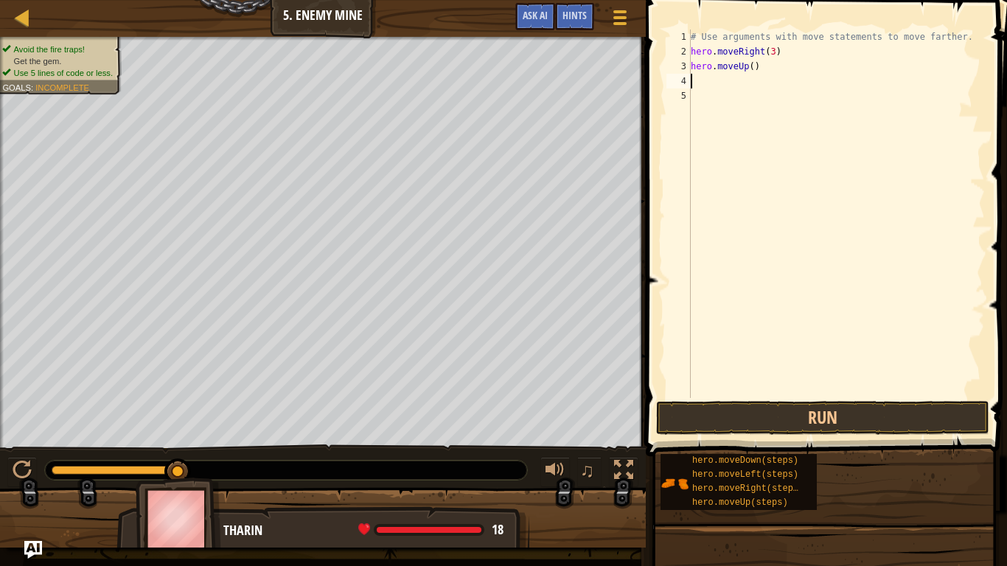
click at [711, 82] on div "# Use arguments with move statements to move farther. hero . moveRight ( 3 ) he…" at bounding box center [836, 229] width 297 height 398
type textarea "h"
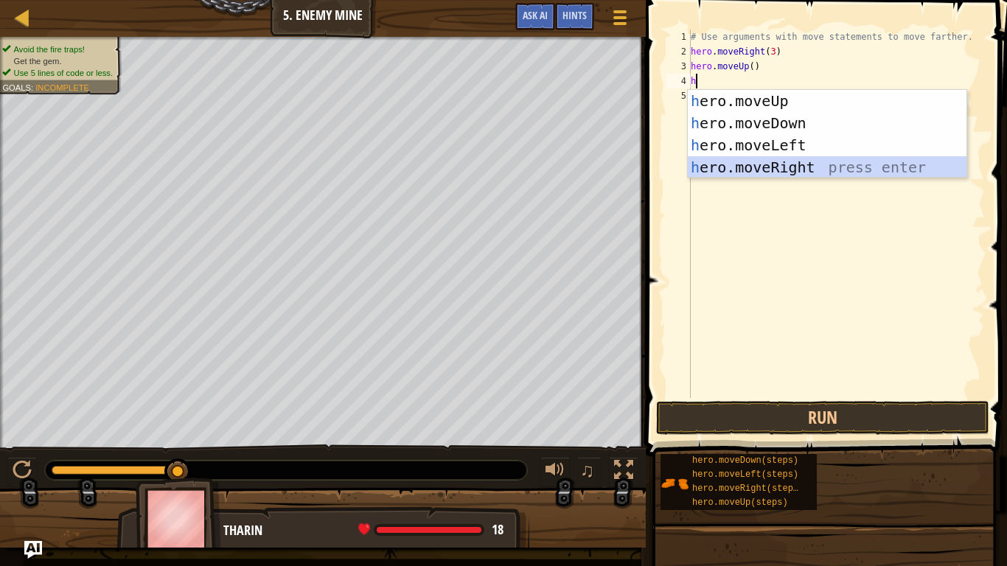
click at [719, 167] on div "h ero.moveUp press enter h ero.moveDown press enter h ero.moveLeft press enter …" at bounding box center [827, 156] width 279 height 133
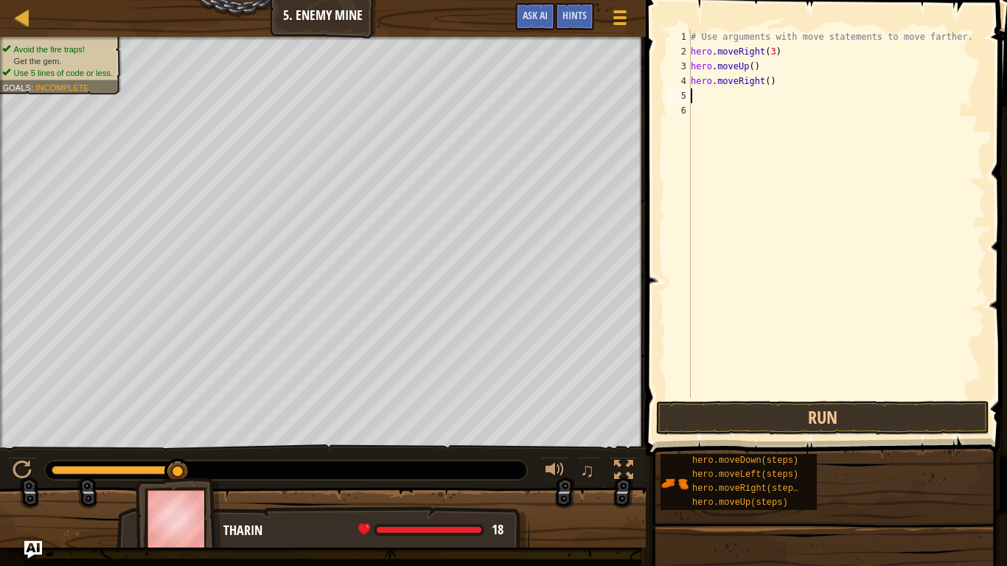
type textarea "h"
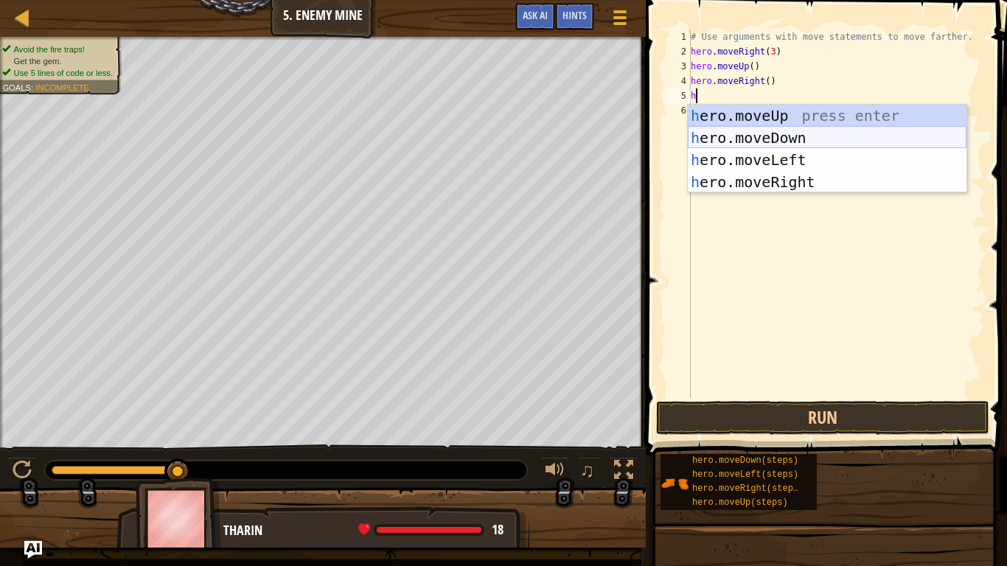
click at [738, 132] on div "h ero.moveUp press enter h ero.moveDown press enter h ero.moveLeft press enter …" at bounding box center [827, 171] width 279 height 133
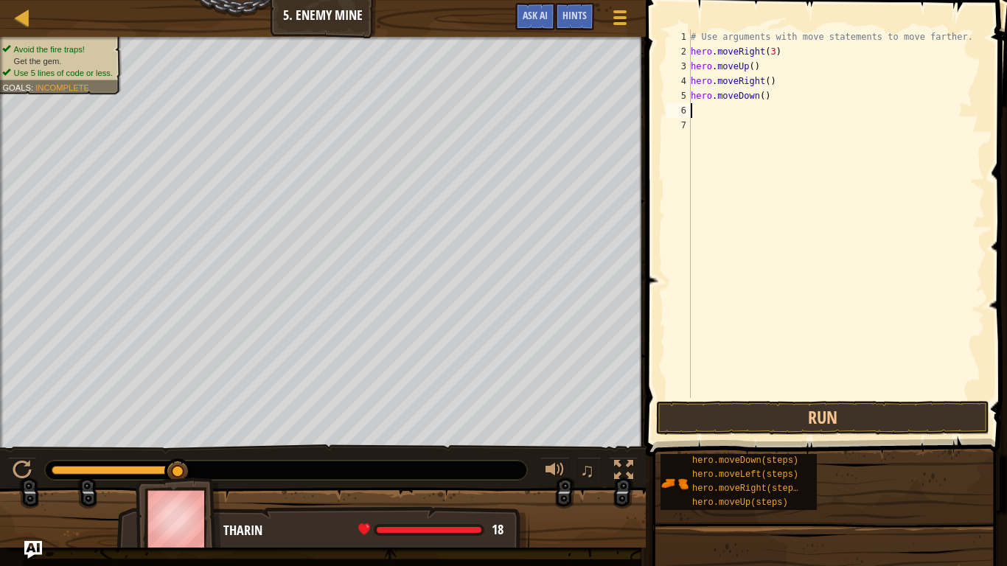
type textarea "h"
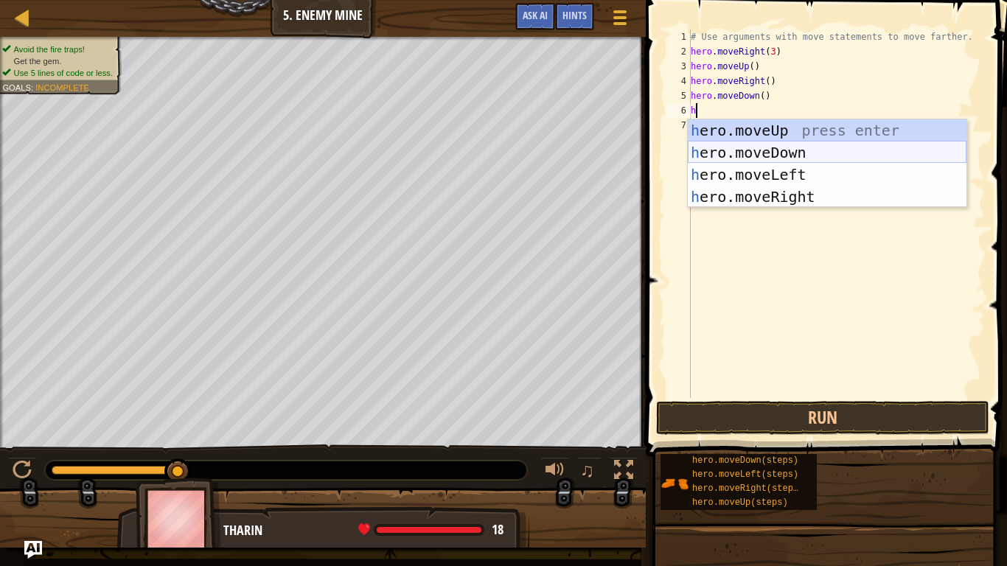
click at [728, 145] on div "h ero.moveUp press enter h ero.moveDown press enter h ero.moveLeft press enter …" at bounding box center [827, 185] width 279 height 133
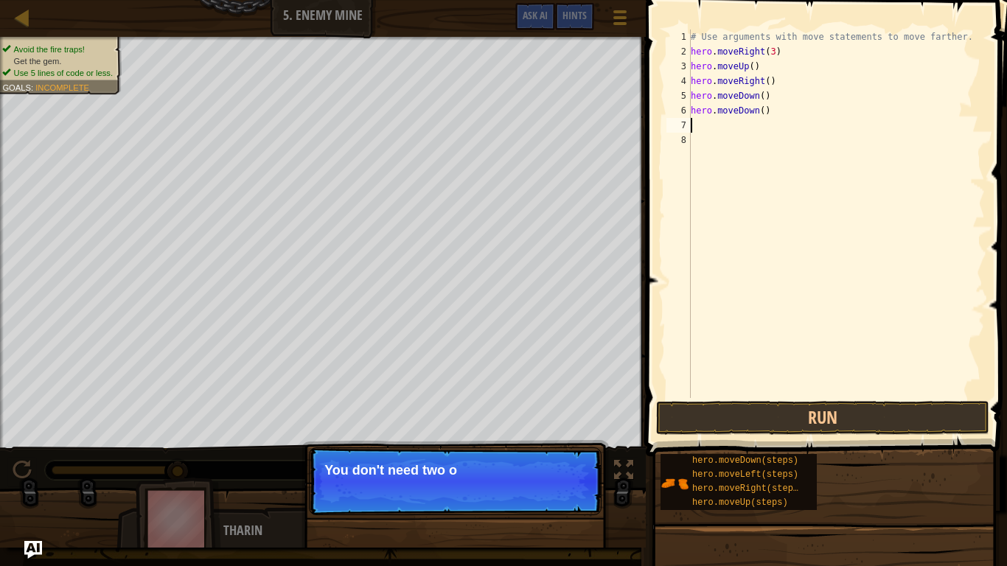
type textarea "h"
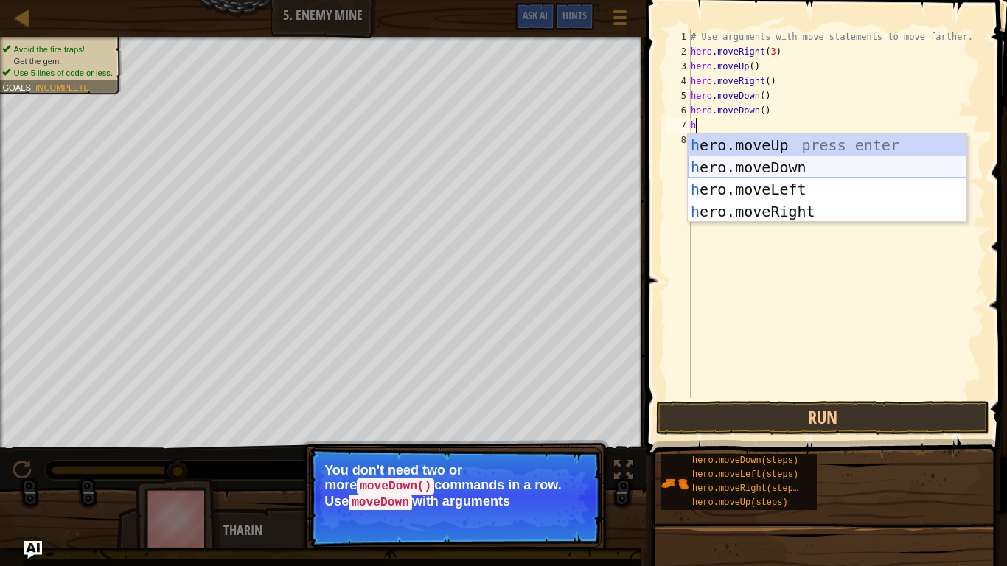
click at [730, 157] on div "h ero.moveUp press enter h ero.moveDown press enter h ero.moveLeft press enter …" at bounding box center [827, 200] width 279 height 133
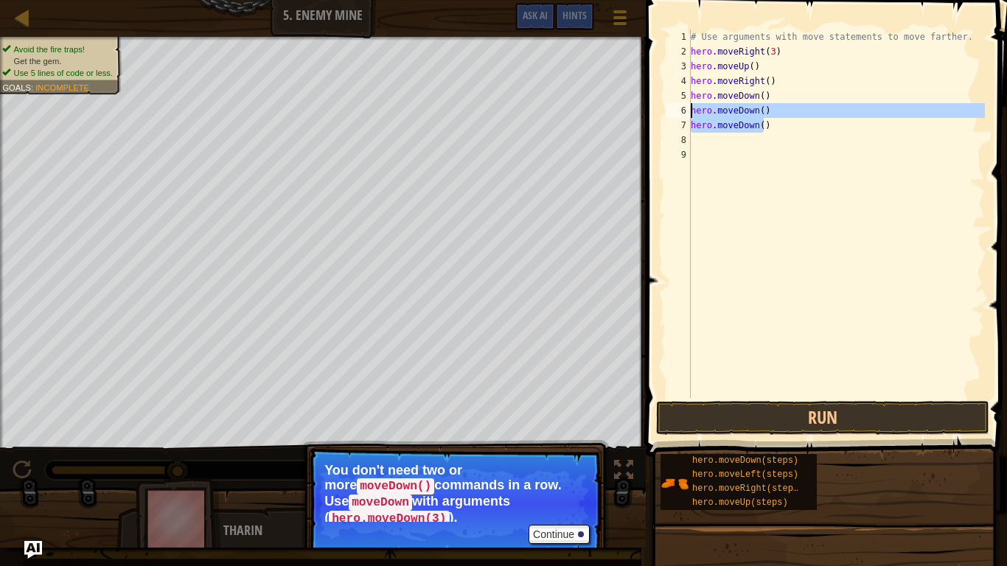
drag, startPoint x: 772, startPoint y: 131, endPoint x: 687, endPoint y: 111, distance: 87.1
click at [687, 111] on div "1 2 3 4 5 6 7 8 9 # Use arguments with move statements to move farther. hero . …" at bounding box center [825, 214] width 322 height 369
type textarea "hero.moveDown() hero.moveDown()"
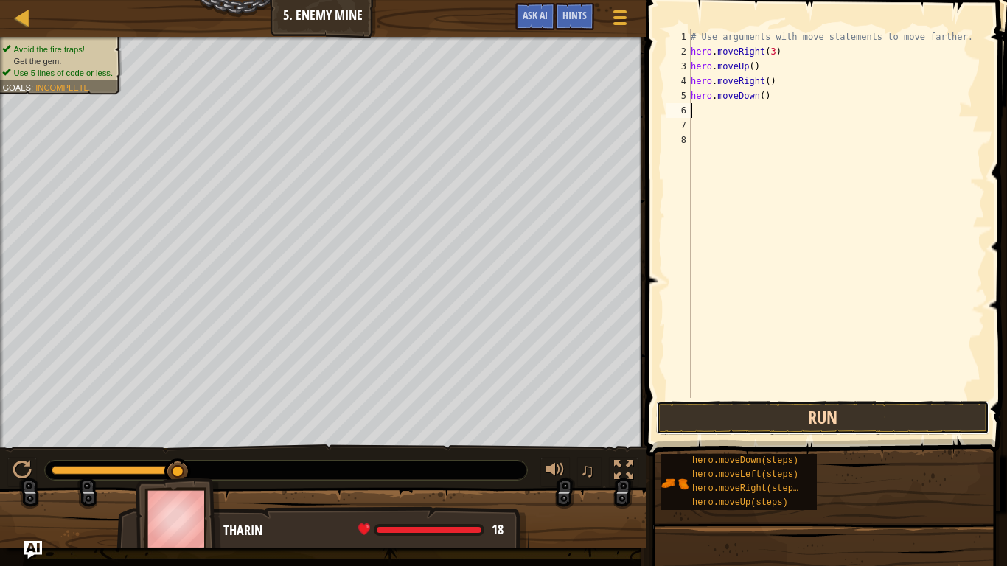
click at [746, 416] on button "Run" at bounding box center [822, 418] width 333 height 34
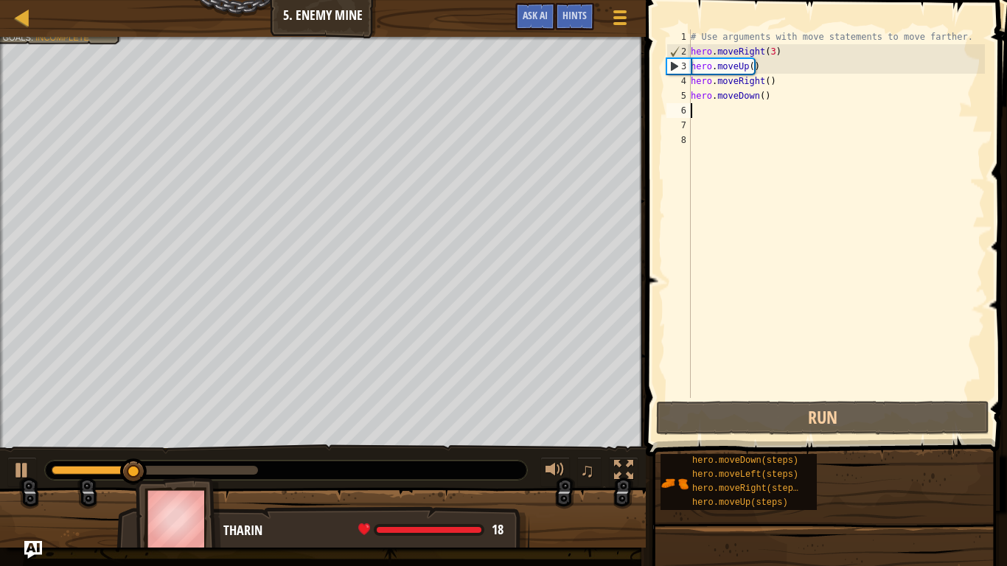
click at [729, 111] on div "# Use arguments with move statements to move farther. hero . moveRight ( 3 ) he…" at bounding box center [836, 229] width 297 height 398
type textarea "h"
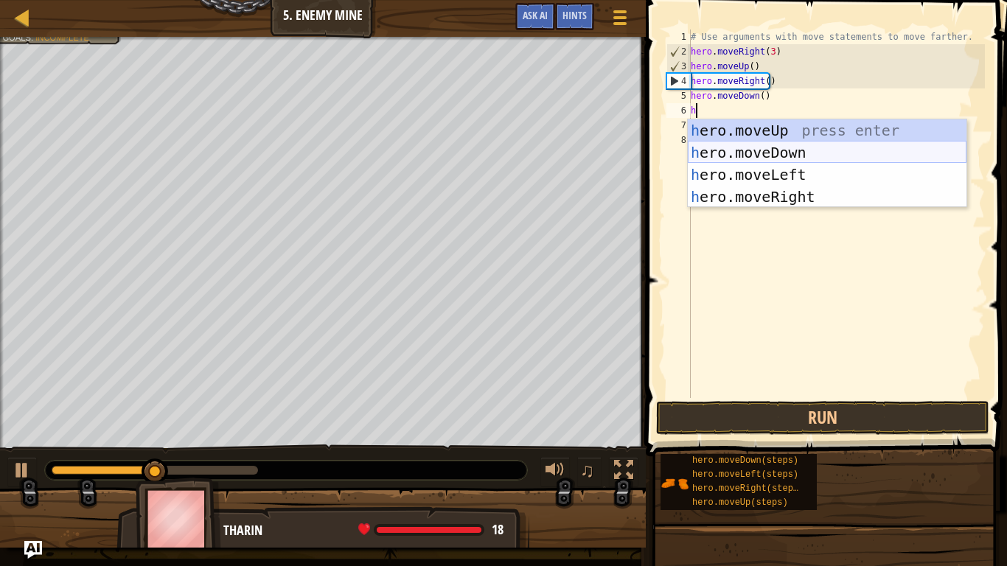
click at [724, 156] on div "h ero.moveUp press enter h ero.moveDown press enter h ero.moveLeft press enter …" at bounding box center [827, 185] width 279 height 133
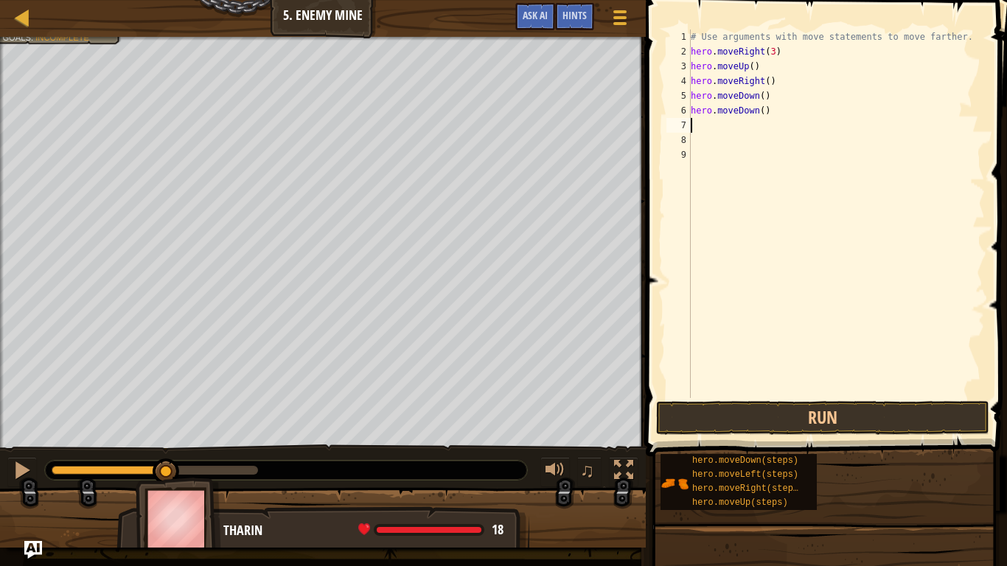
type textarea "h"
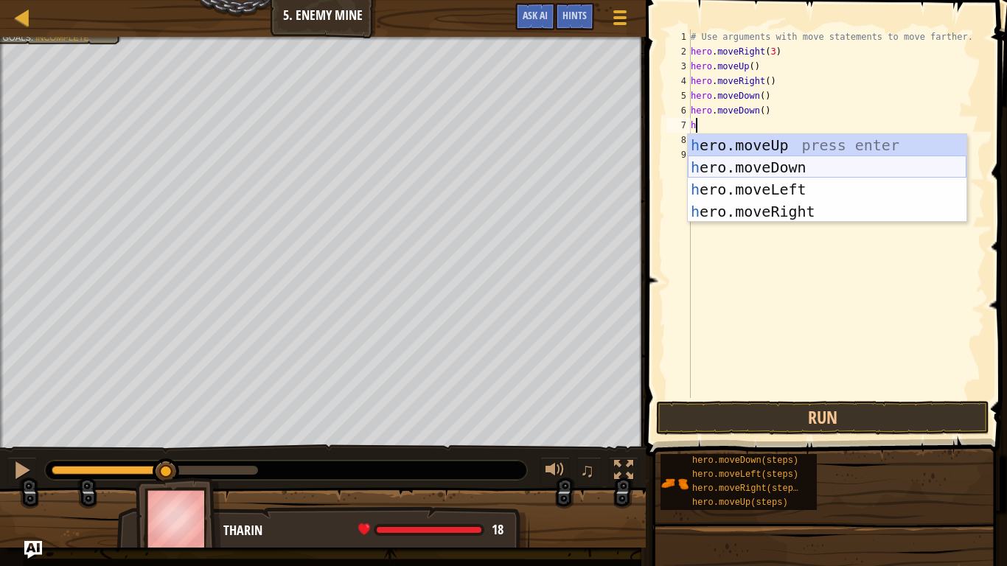
click at [732, 162] on div "h ero.moveUp press enter h ero.moveDown press enter h ero.moveLeft press enter …" at bounding box center [827, 200] width 279 height 133
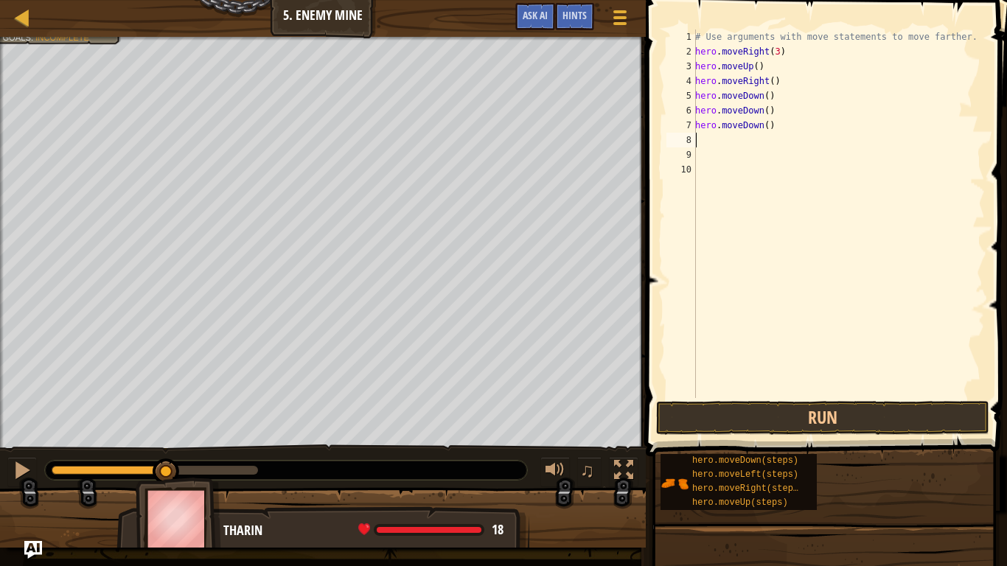
type textarea "h"
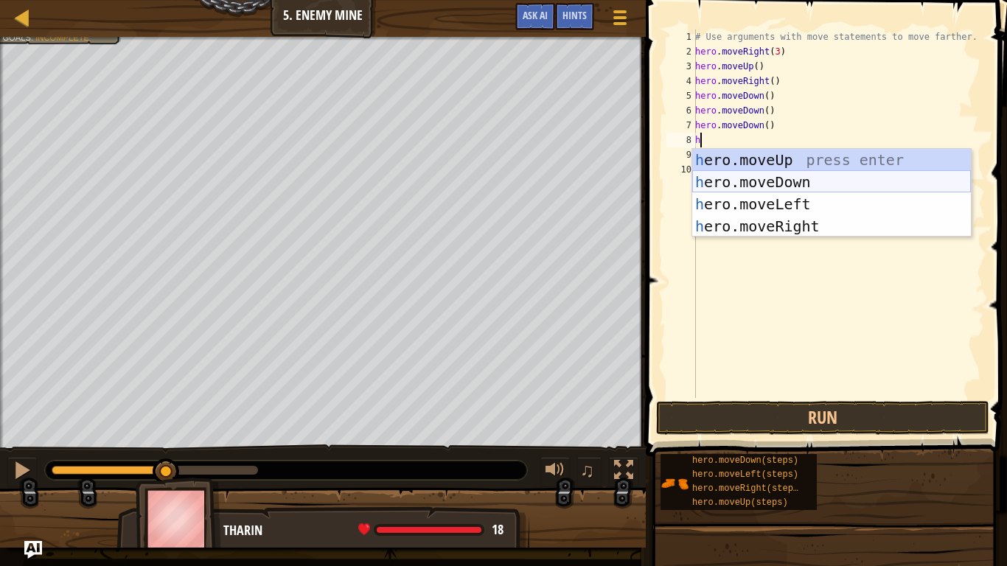
click at [729, 172] on div "h ero.moveUp press enter h ero.moveDown press enter h ero.moveLeft press enter …" at bounding box center [832, 215] width 279 height 133
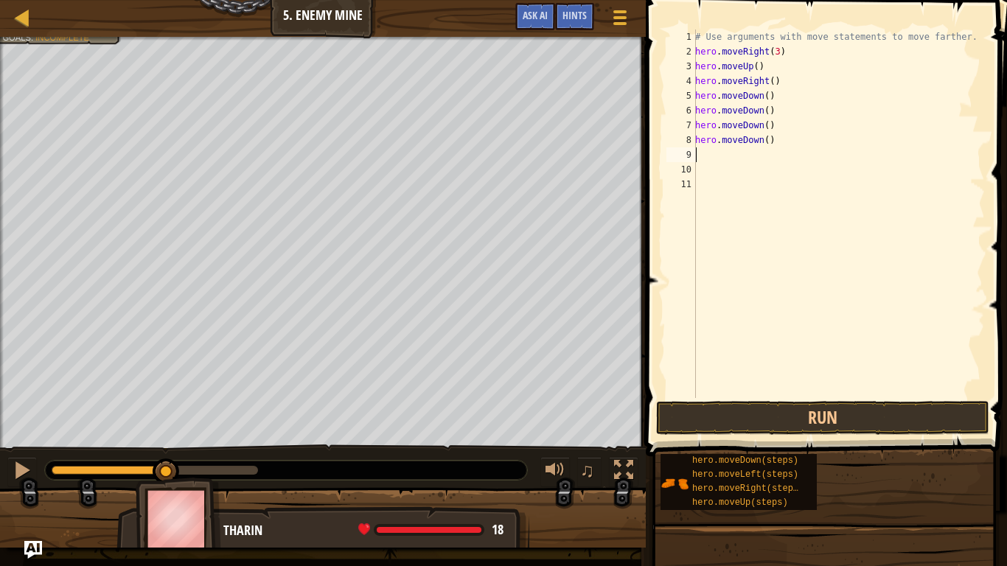
type textarea "h"
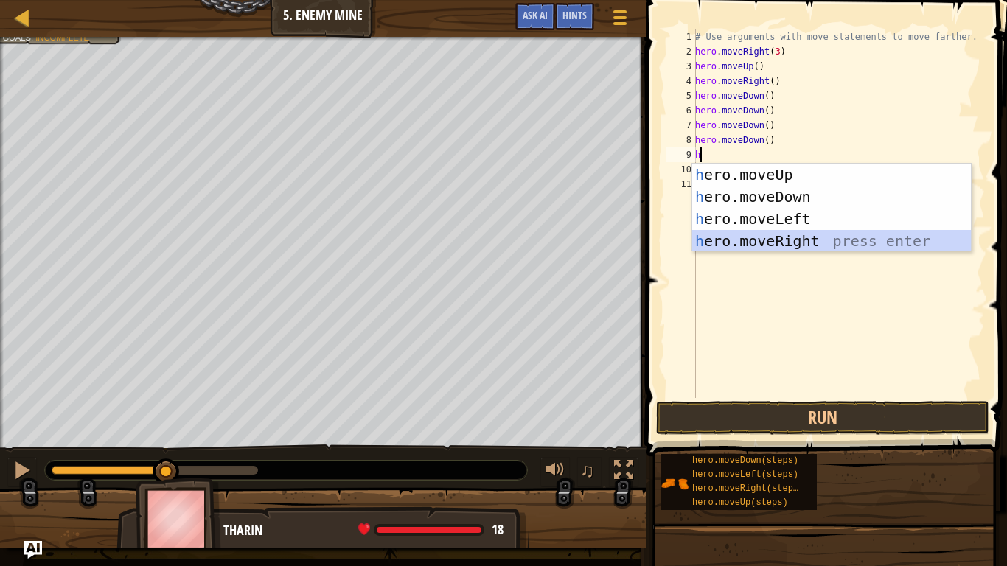
click at [775, 238] on div "h ero.moveUp press enter h ero.moveDown press enter h ero.moveLeft press enter …" at bounding box center [832, 230] width 279 height 133
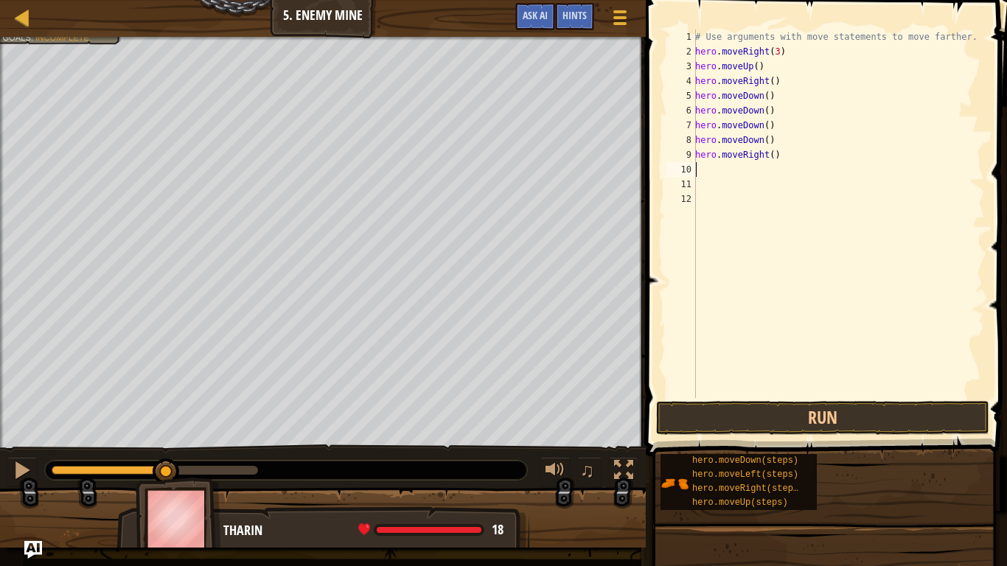
type textarea "h"
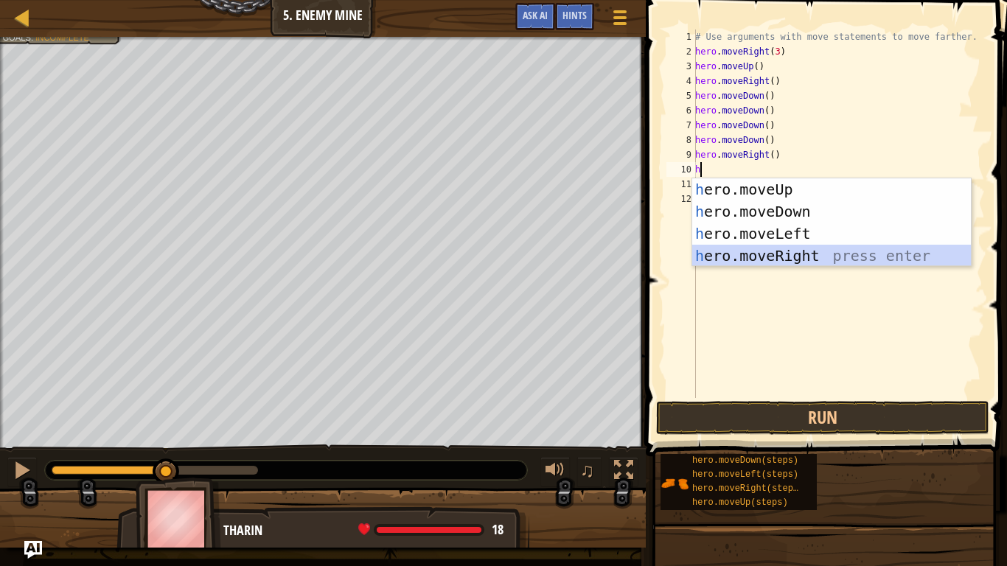
click at [716, 248] on div "h ero.moveUp press enter h ero.moveDown press enter h ero.moveLeft press enter …" at bounding box center [832, 244] width 279 height 133
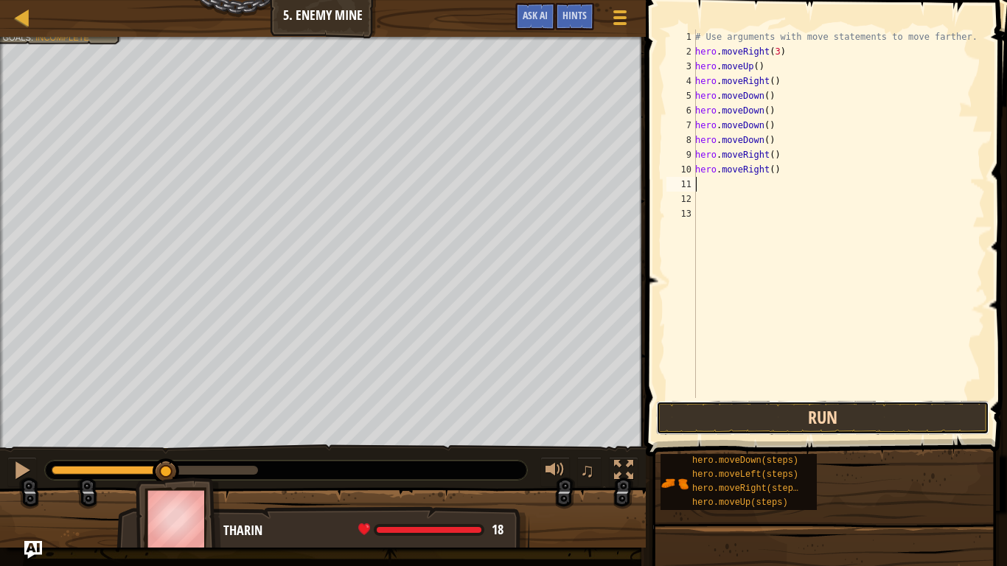
click at [718, 418] on button "Run" at bounding box center [822, 418] width 333 height 34
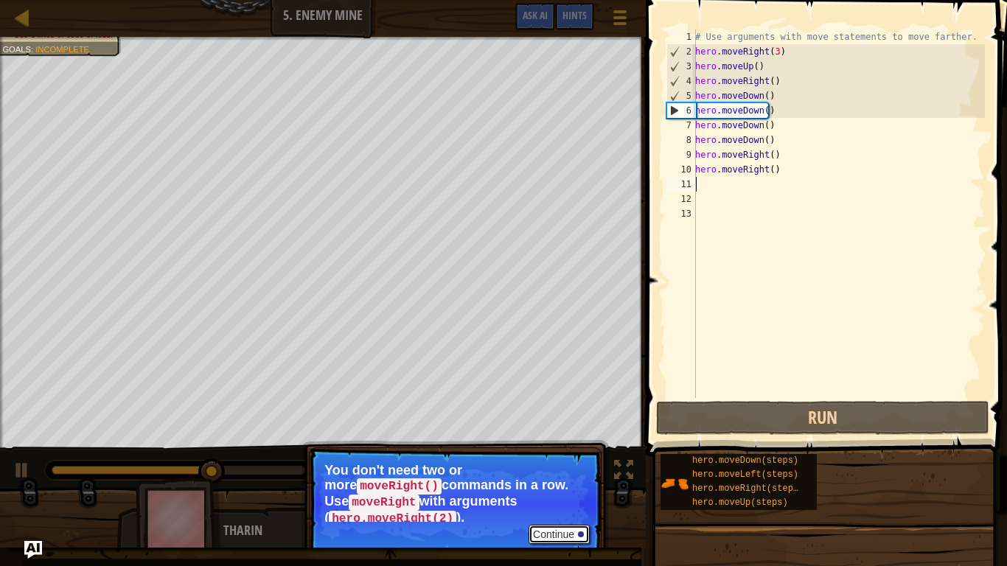
click at [549, 473] on button "Continue" at bounding box center [559, 534] width 61 height 19
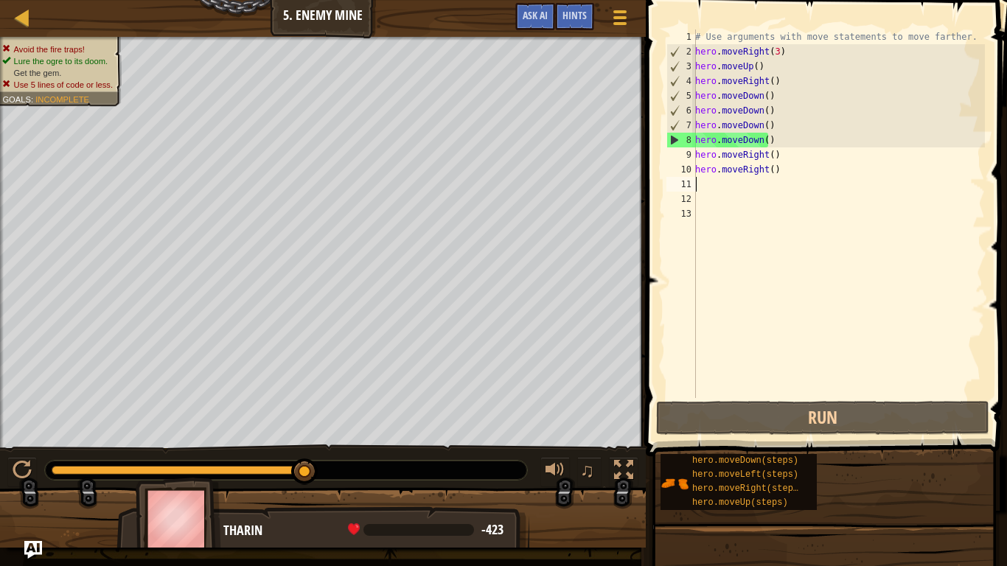
click at [768, 142] on div "# Use arguments with move statements to move farther. hero . moveRight ( 3 ) he…" at bounding box center [839, 229] width 293 height 398
type textarea "hero.moveDown()"
drag, startPoint x: 768, startPoint y: 142, endPoint x: 693, endPoint y: 146, distance: 75.3
click at [693, 146] on div "hero.moveDown() 1 2 3 4 5 6 7 8 9 10 11 12 13 # Use arguments with move stateme…" at bounding box center [825, 214] width 322 height 369
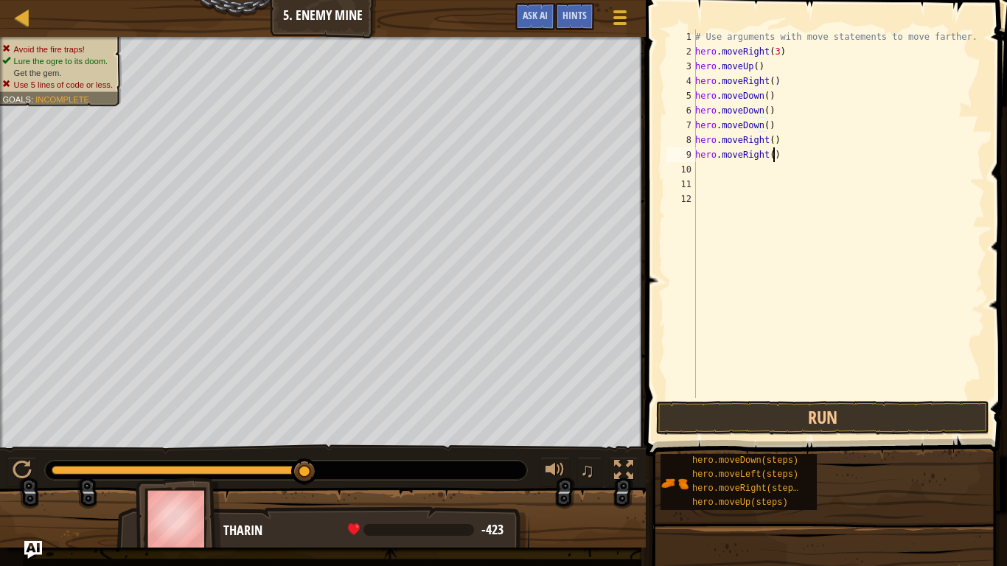
click at [795, 162] on div "# Use arguments with move statements to move farther. hero . moveRight ( 3 ) he…" at bounding box center [839, 229] width 293 height 398
type textarea "hero.moveRight()"
click at [694, 424] on button "Run" at bounding box center [822, 418] width 333 height 34
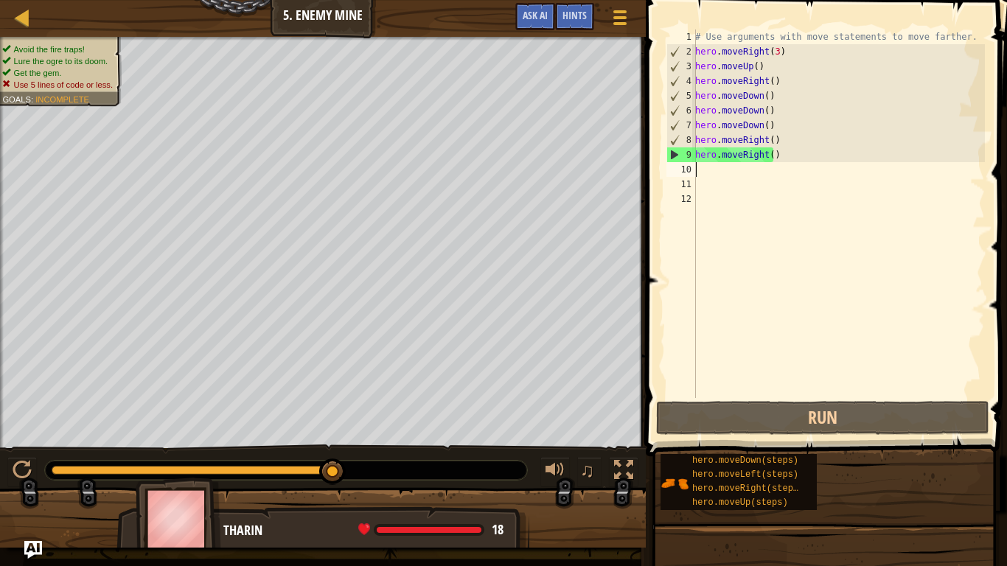
click at [718, 175] on div "# Use arguments with move statements to move farther. hero . moveRight ( 3 ) he…" at bounding box center [839, 229] width 293 height 398
click at [763, 96] on div "# Use arguments with move statements to move farther. hero . moveRight ( 3 ) he…" at bounding box center [839, 229] width 293 height 398
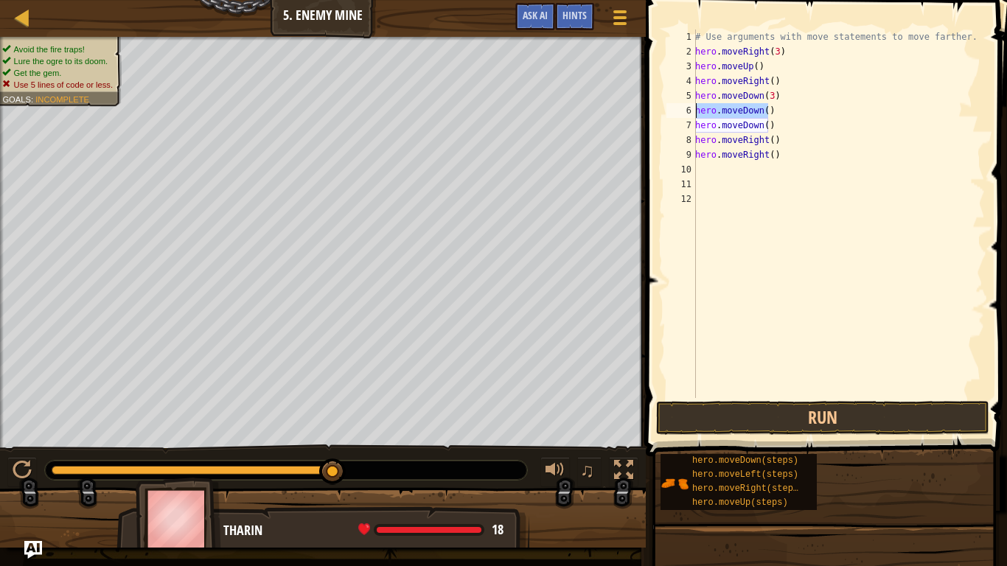
drag, startPoint x: 777, startPoint y: 111, endPoint x: 696, endPoint y: 112, distance: 81.1
click at [696, 112] on div "hero.moveDown(3) 1 2 3 4 5 6 7 8 9 10 11 12 # Use arguments with move statement…" at bounding box center [825, 214] width 322 height 369
type textarea "hero.moveDown()"
drag, startPoint x: 774, startPoint y: 128, endPoint x: 690, endPoint y: 126, distance: 84.1
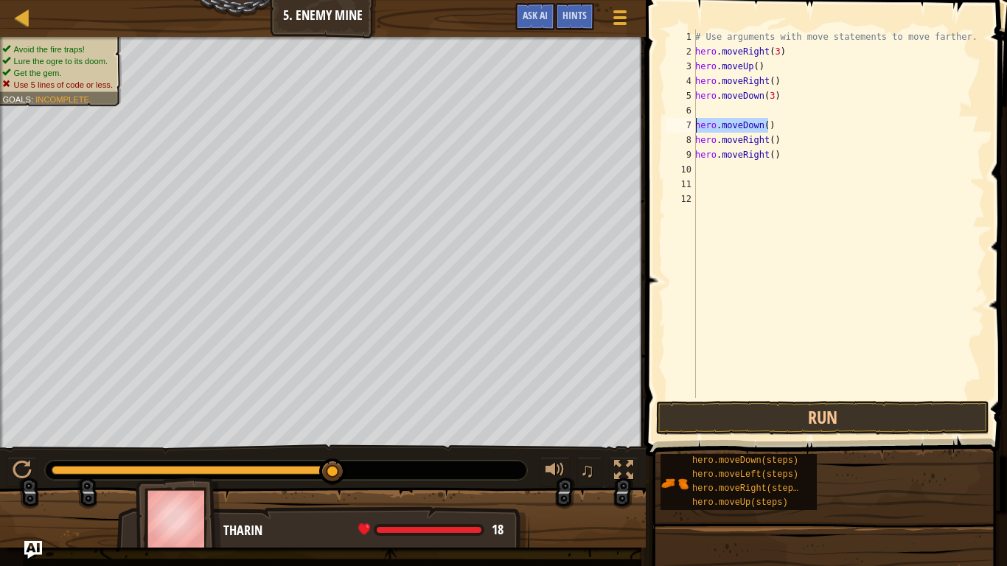
click at [690, 126] on div "1 2 3 4 5 6 7 8 9 10 11 12 # Use arguments with move statements to move farther…" at bounding box center [825, 214] width 322 height 369
type textarea "hero.moveDown()"
click at [704, 123] on div "# Use arguments with move statements to move farther. hero . moveRight ( 3 ) he…" at bounding box center [839, 229] width 293 height 398
click at [767, 112] on div "# Use arguments with move statements to move farther. hero . moveRight ( 3 ) he…" at bounding box center [839, 229] width 293 height 398
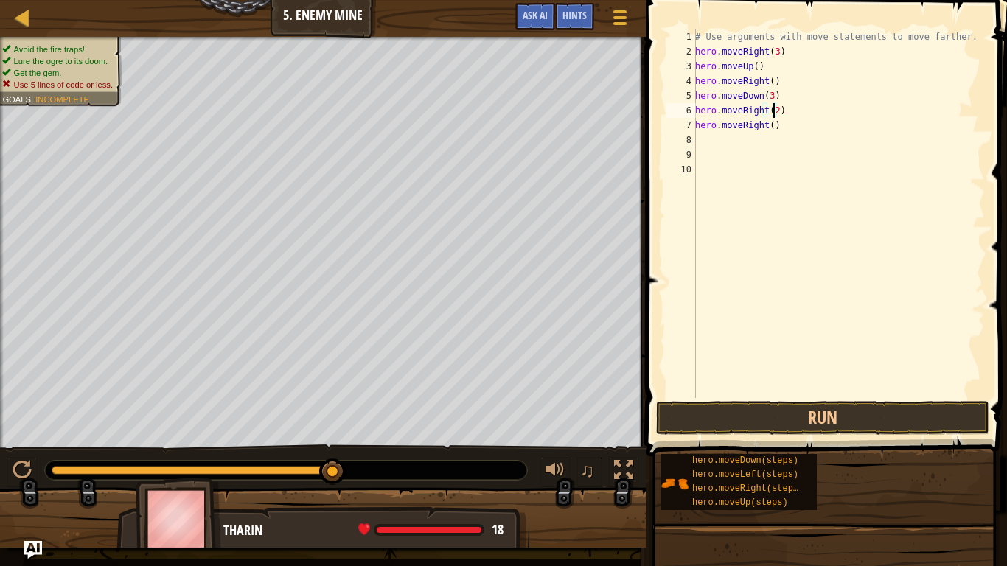
click at [776, 131] on div "# Use arguments with move statements to move farther. hero . moveRight ( 3 ) he…" at bounding box center [839, 229] width 293 height 398
type textarea "hero.moveRight()"
click at [776, 131] on div "# Use arguments with move statements to move farther. hero . moveRight ( 3 ) he…" at bounding box center [839, 229] width 293 height 398
drag, startPoint x: 776, startPoint y: 128, endPoint x: 694, endPoint y: 126, distance: 81.9
click at [694, 126] on div "hero.moveRight() 1 2 3 4 5 6 7 8 9 10 # Use arguments with move statements to m…" at bounding box center [825, 214] width 322 height 369
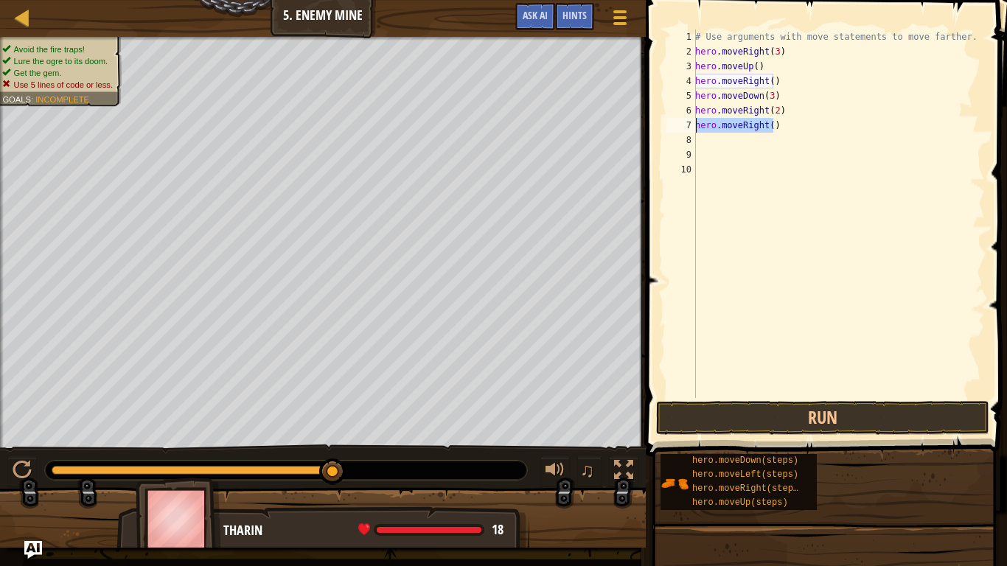
scroll to position [7, 0]
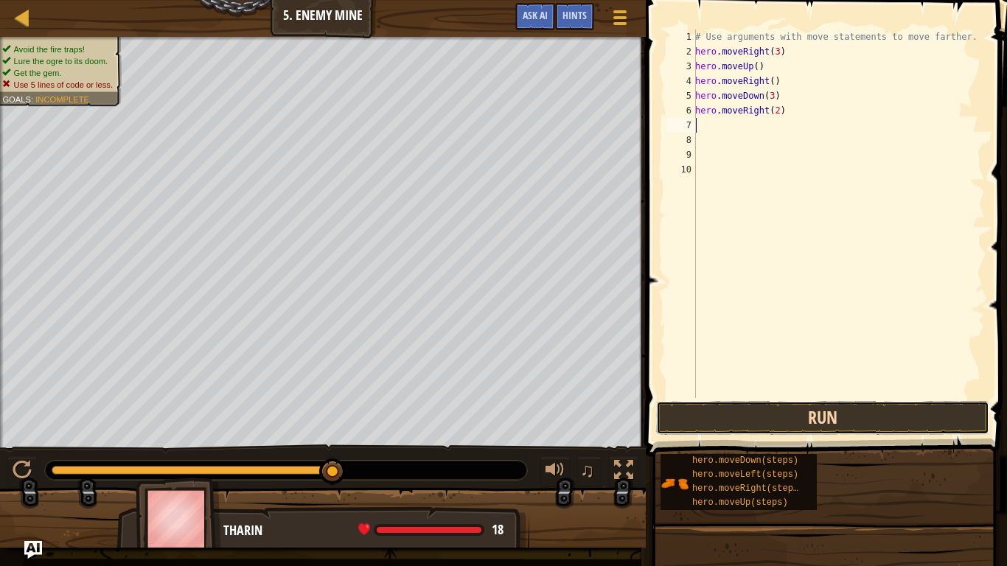
click at [693, 420] on button "Run" at bounding box center [822, 418] width 333 height 34
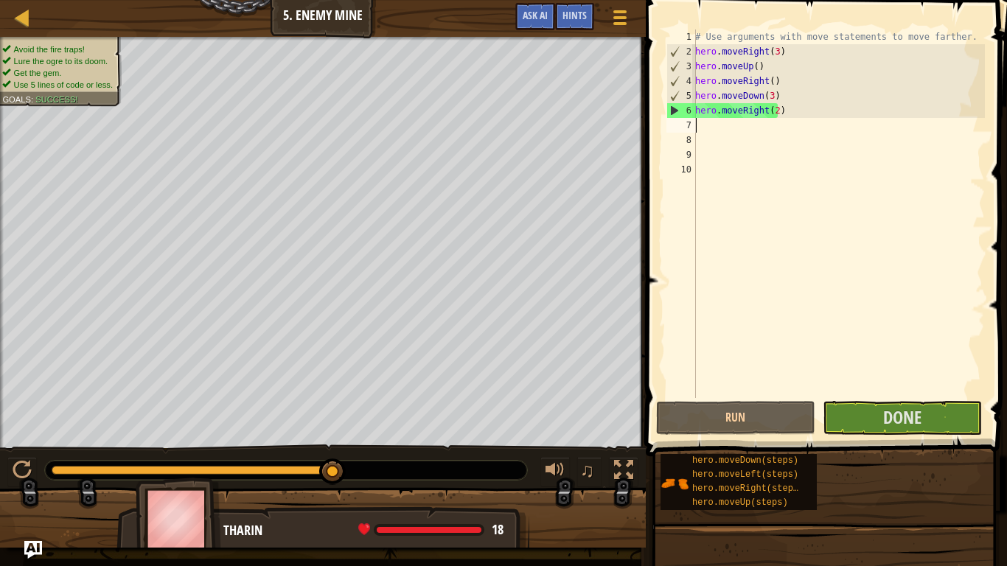
click at [873, 435] on span at bounding box center [828, 207] width 373 height 500
click at [869, 418] on button "Done" at bounding box center [902, 418] width 159 height 34
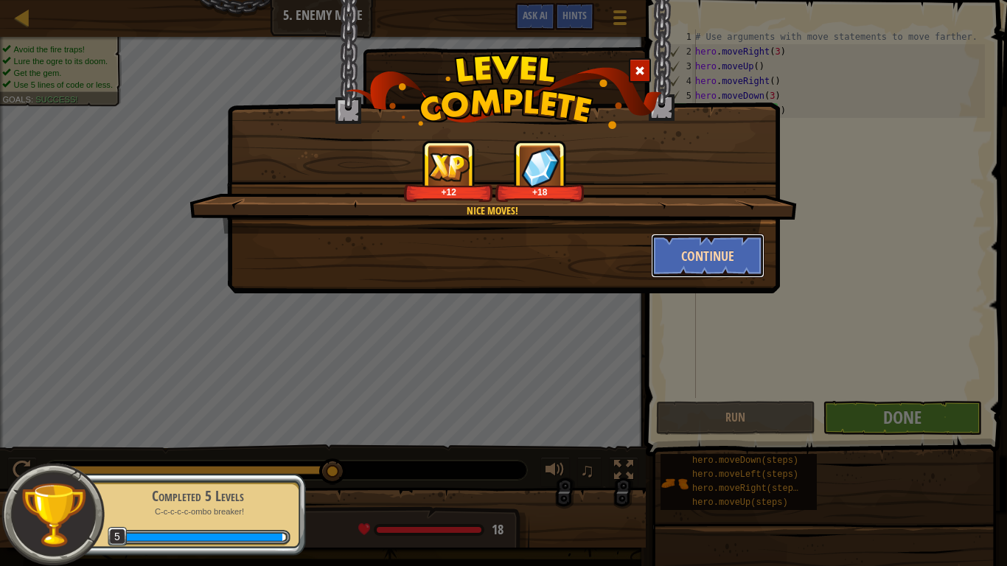
click at [671, 259] on button "Continue" at bounding box center [708, 256] width 114 height 44
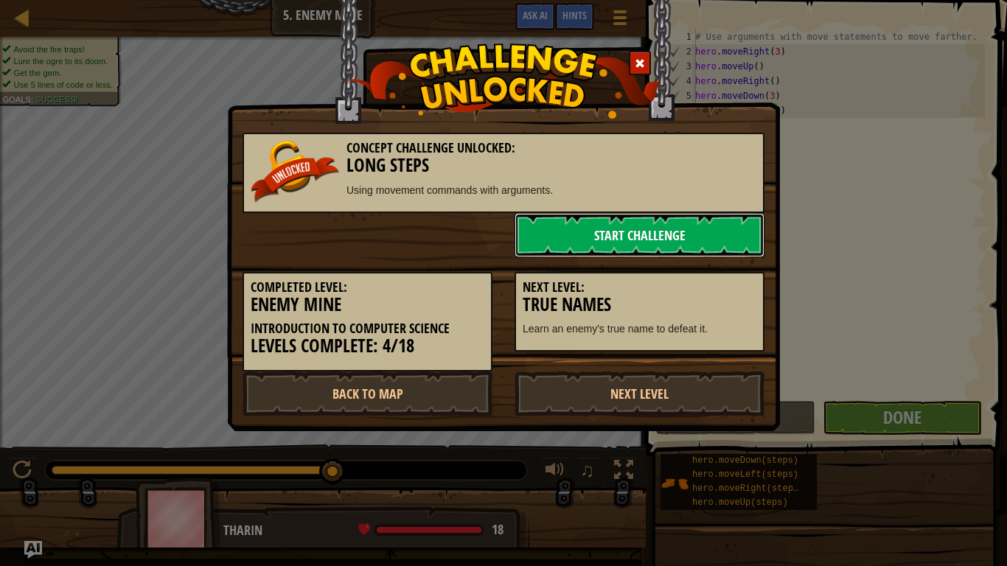
click at [603, 243] on link "Start Challenge" at bounding box center [640, 235] width 250 height 44
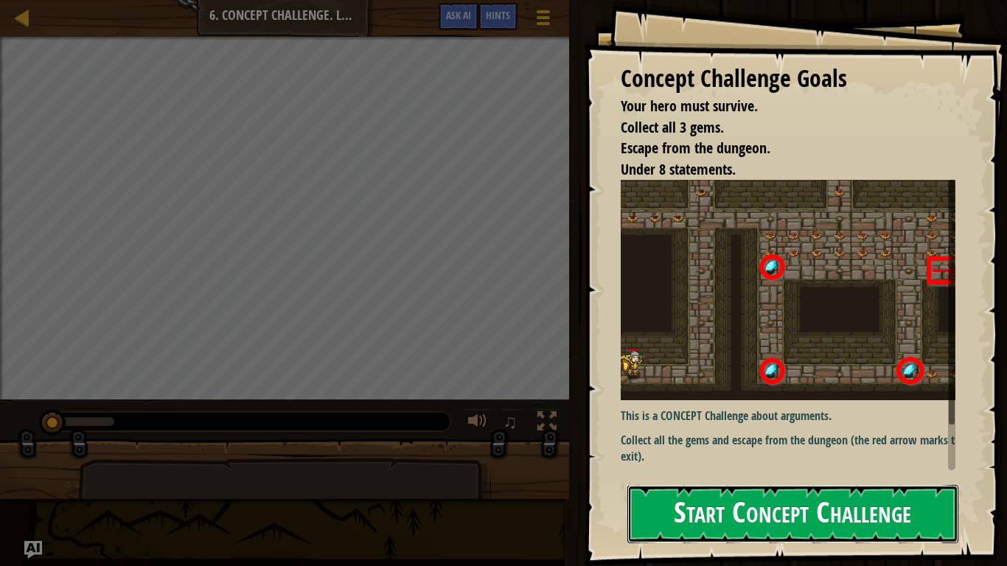
click at [662, 473] on button "Start Concept Challenge" at bounding box center [793, 514] width 331 height 58
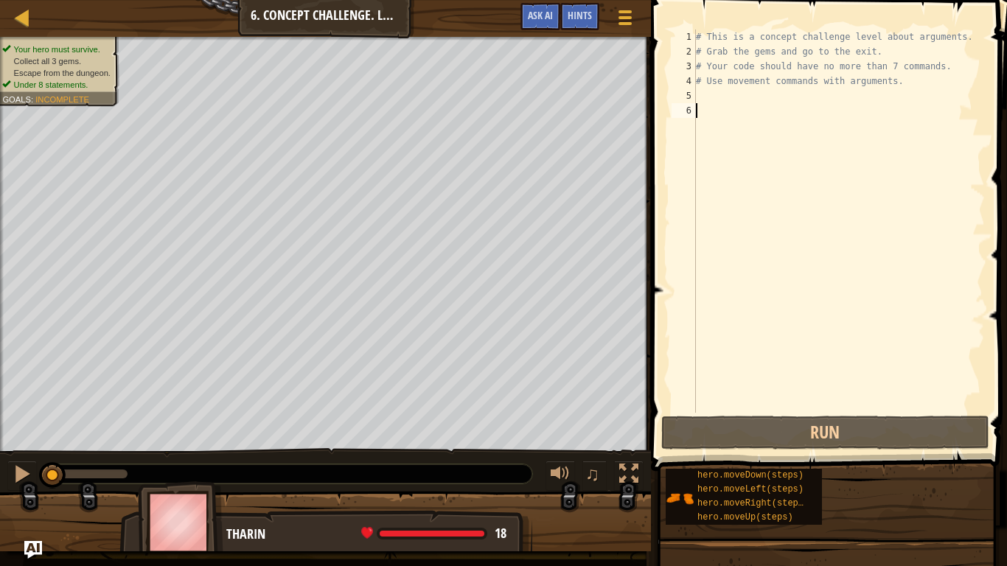
type textarea "h"
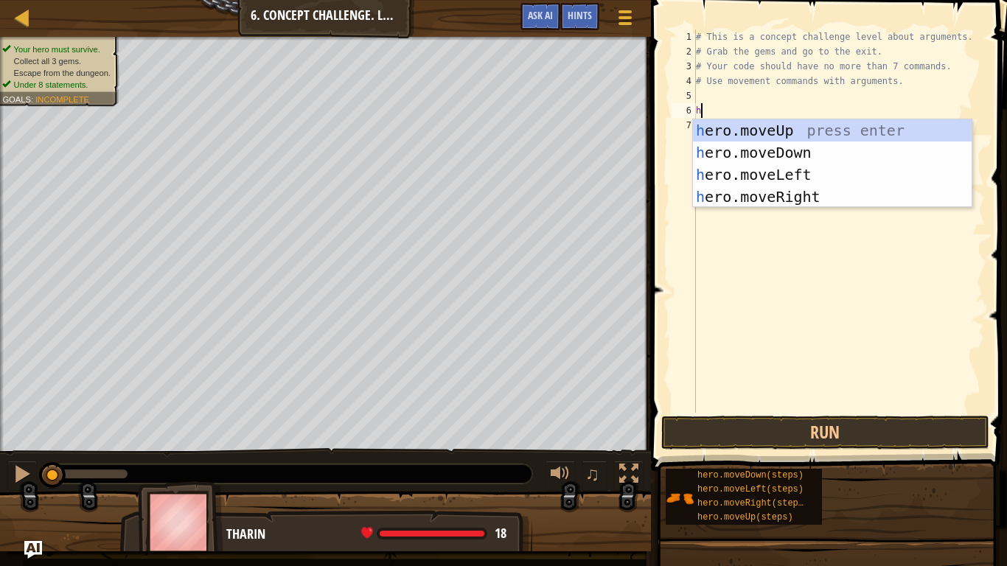
scroll to position [7, 0]
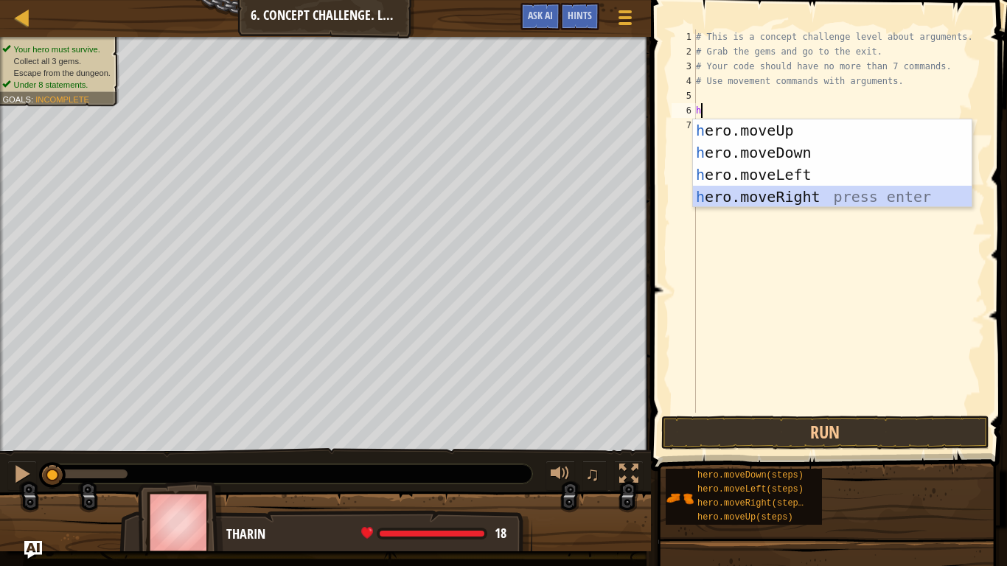
click at [788, 195] on div "h ero.moveUp press enter h ero.moveDown press enter h ero.moveLeft press enter …" at bounding box center [832, 185] width 279 height 133
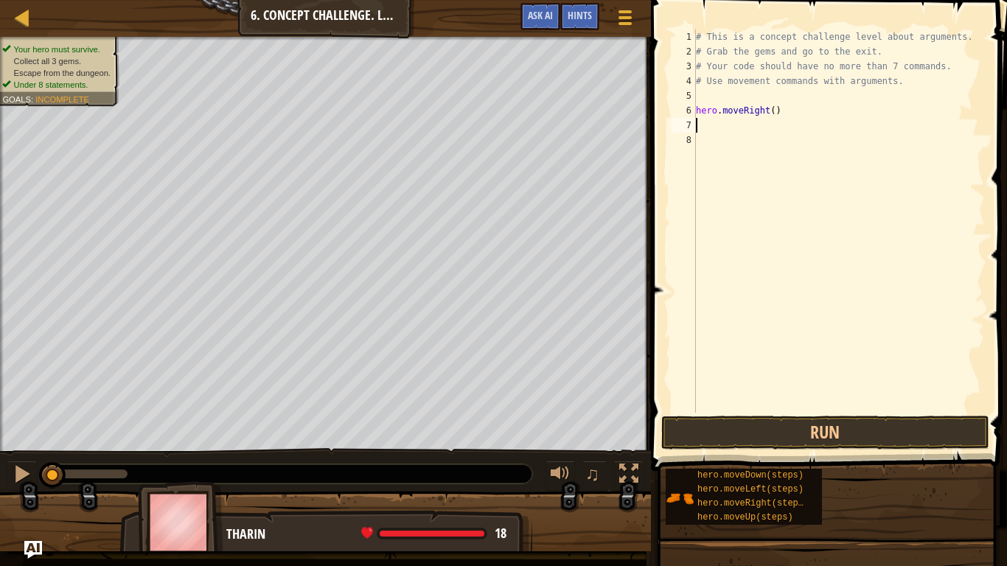
click at [717, 121] on div "# This is a concept challenge level about arguments. # Grab the gems and go to …" at bounding box center [839, 236] width 292 height 413
type textarea "h"
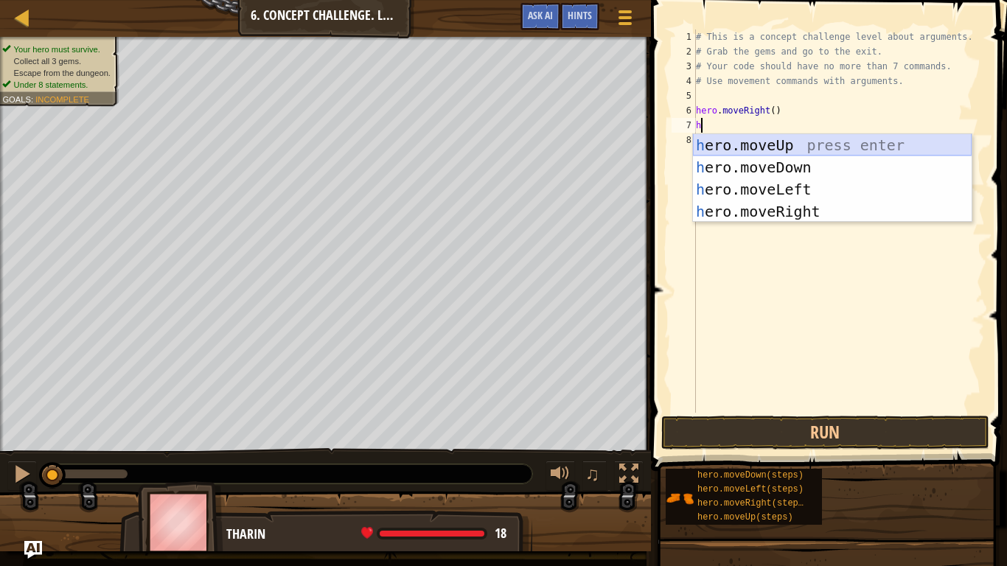
click at [770, 150] on div "h ero.moveUp press enter h ero.moveDown press enter h ero.moveLeft press enter …" at bounding box center [832, 200] width 279 height 133
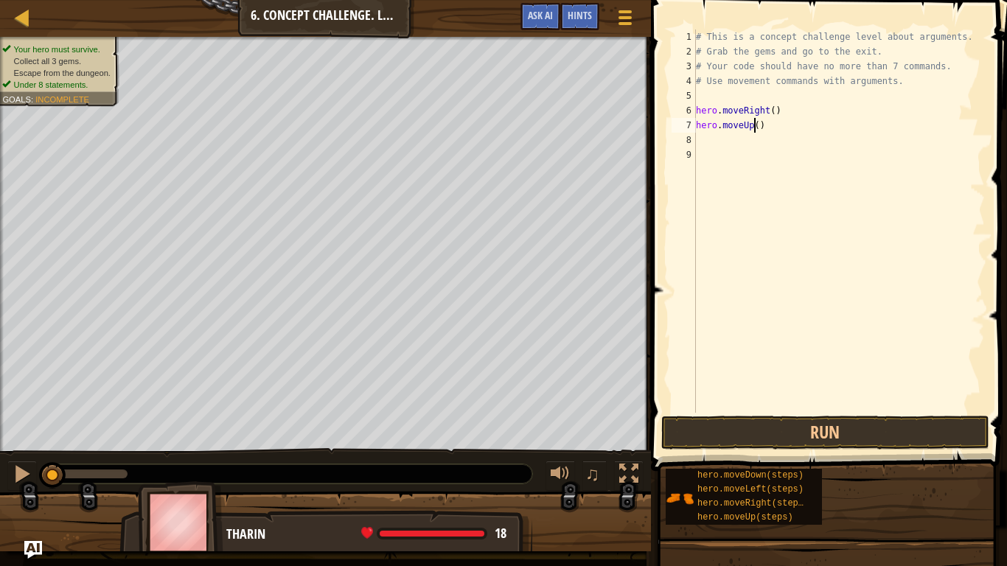
click at [754, 124] on div "# This is a concept challenge level about arguments. # Grab the gems and go to …" at bounding box center [839, 236] width 292 height 413
type textarea "hero.moveUp(3)"
click at [740, 139] on div "# This is a concept challenge level about arguments. # Grab the gems and go to …" at bounding box center [839, 236] width 292 height 413
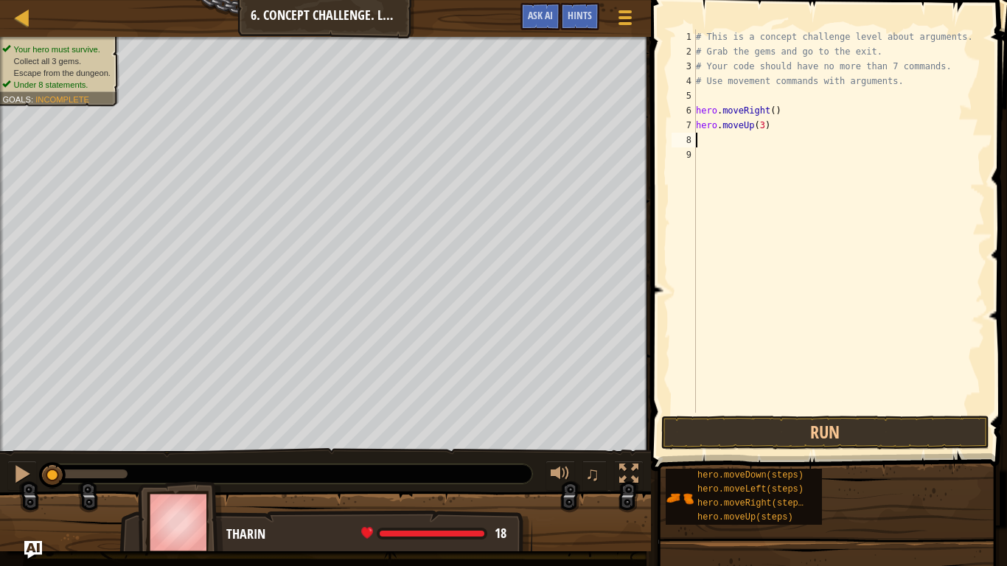
type textarea "h"
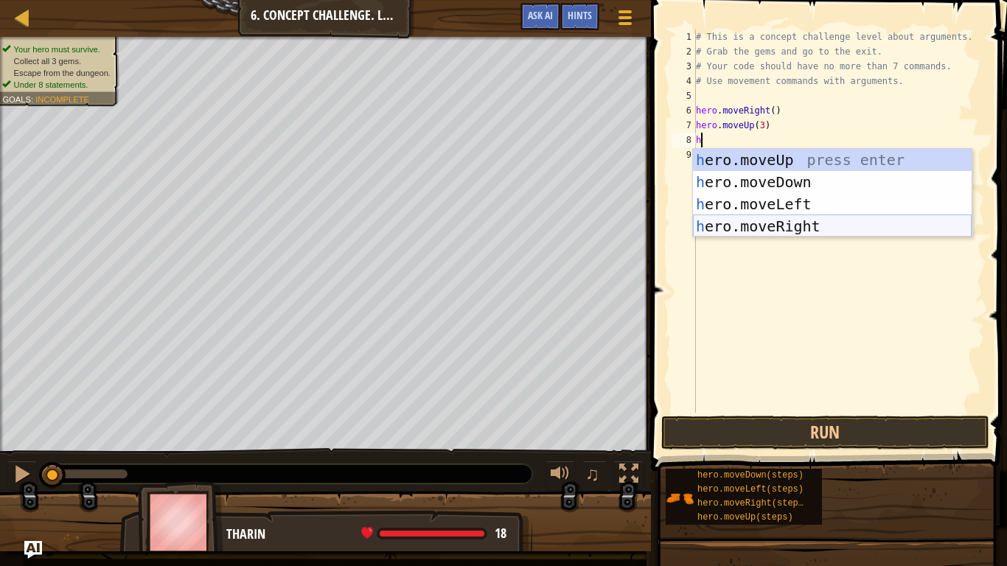
click at [774, 223] on div "h ero.moveUp press enter h ero.moveDown press enter h ero.moveLeft press enter …" at bounding box center [832, 215] width 279 height 133
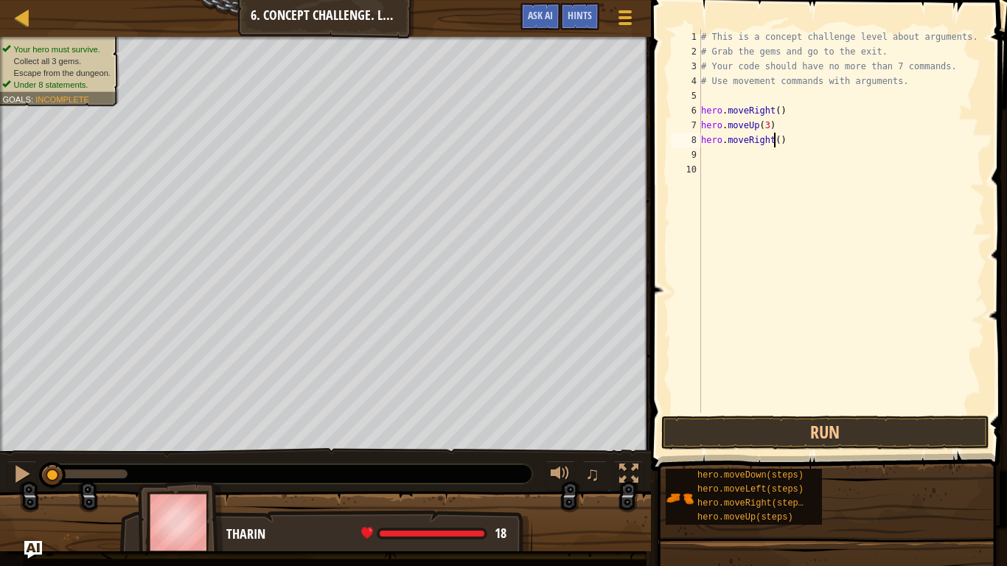
click at [774, 142] on div "# This is a concept challenge level about arguments. # Grab the gems and go to …" at bounding box center [842, 236] width 288 height 413
type textarea "hero.moveRight(2)"
click at [723, 155] on div "# This is a concept challenge level about arguments. # Grab the gems and go to …" at bounding box center [842, 236] width 288 height 413
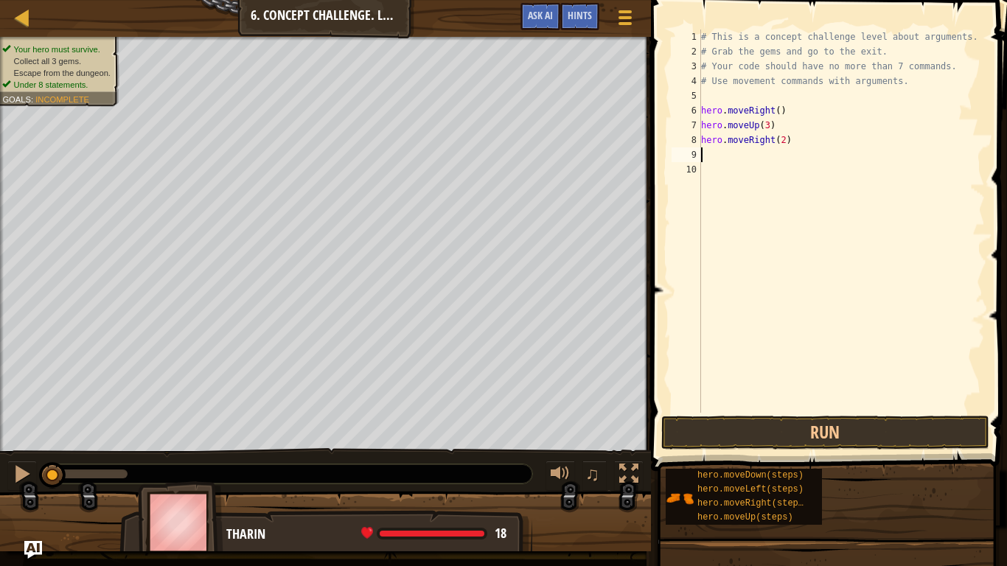
type textarea "h"
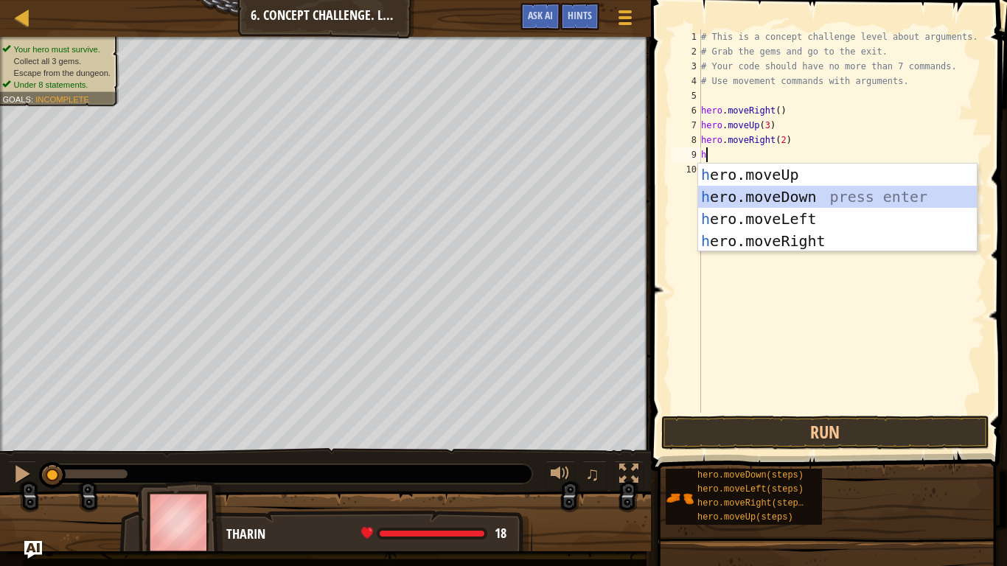
click at [805, 194] on div "h ero.moveUp press enter h ero.moveDown press enter h ero.moveLeft press enter …" at bounding box center [837, 230] width 279 height 133
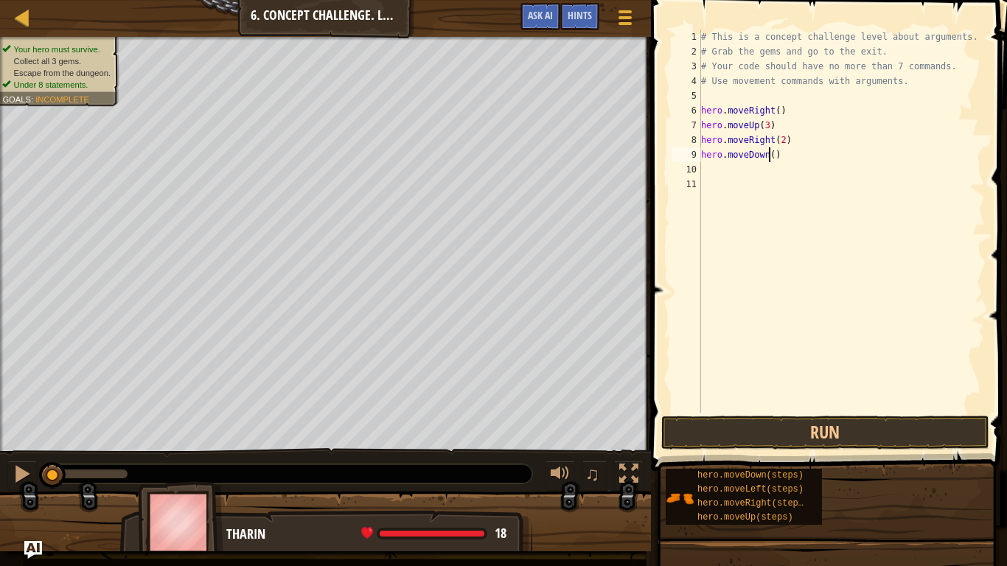
click at [768, 155] on div "# This is a concept challenge level about arguments. # Grab the gems and go to …" at bounding box center [842, 236] width 288 height 413
type textarea "hero.moveDown(3)"
click at [724, 175] on div "# This is a concept challenge level about arguments. # Grab the gems and go to …" at bounding box center [842, 236] width 288 height 413
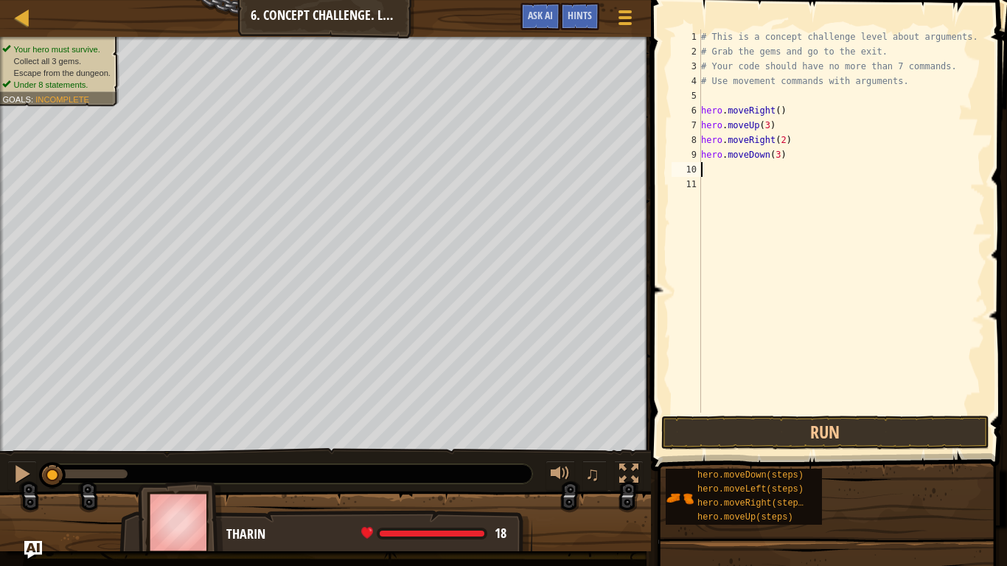
type textarea "h"
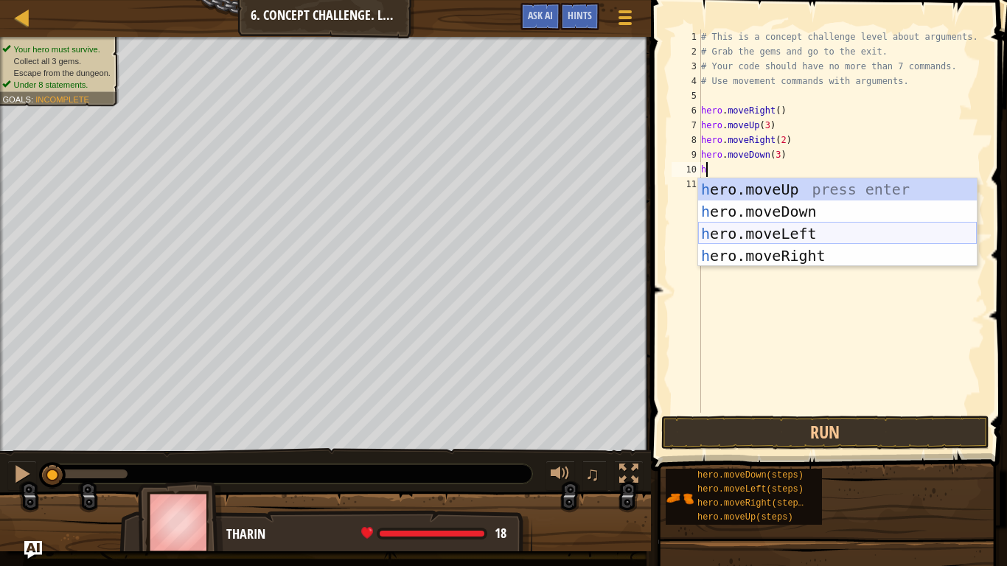
click at [770, 229] on div "h ero.moveUp press enter h ero.moveDown press enter h ero.moveLeft press enter …" at bounding box center [837, 244] width 279 height 133
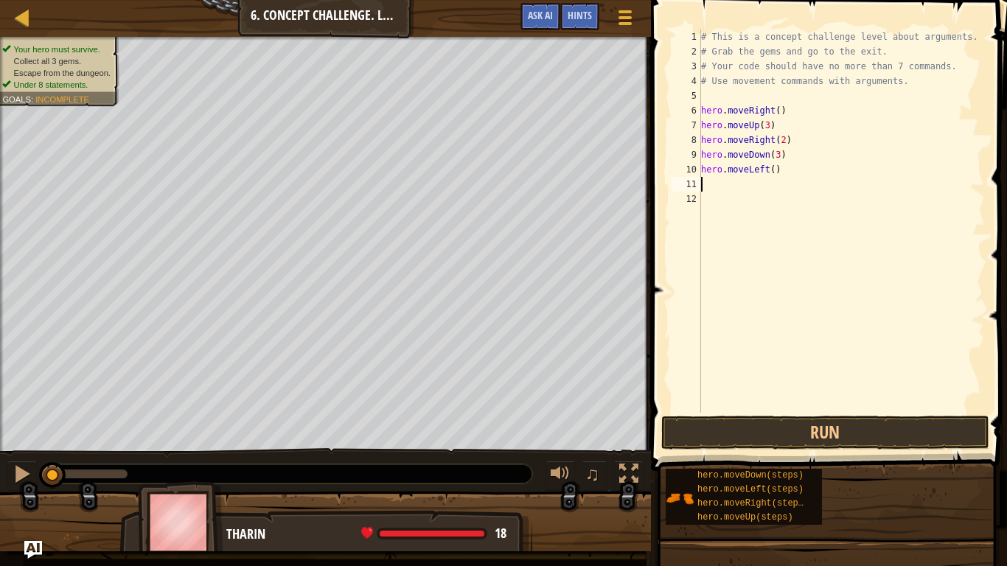
click at [772, 173] on div "# This is a concept challenge level about arguments. # Grab the gems and go to …" at bounding box center [842, 236] width 288 height 413
type textarea "hero.moveLeft()"
click at [766, 170] on div "# This is a concept challenge level about arguments. # Grab the gems and go to …" at bounding box center [842, 236] width 288 height 413
click at [730, 188] on div "# This is a concept challenge level about arguments. # Grab the gems and go to …" at bounding box center [842, 236] width 288 height 413
type textarea "h"
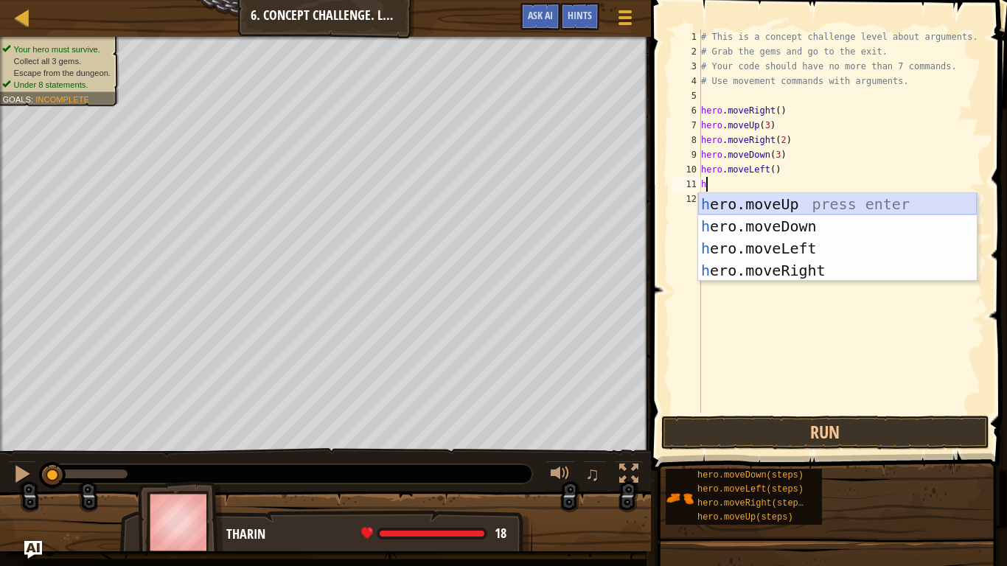
click at [781, 207] on div "h ero.moveUp press enter h ero.moveDown press enter h ero.moveLeft press enter …" at bounding box center [837, 259] width 279 height 133
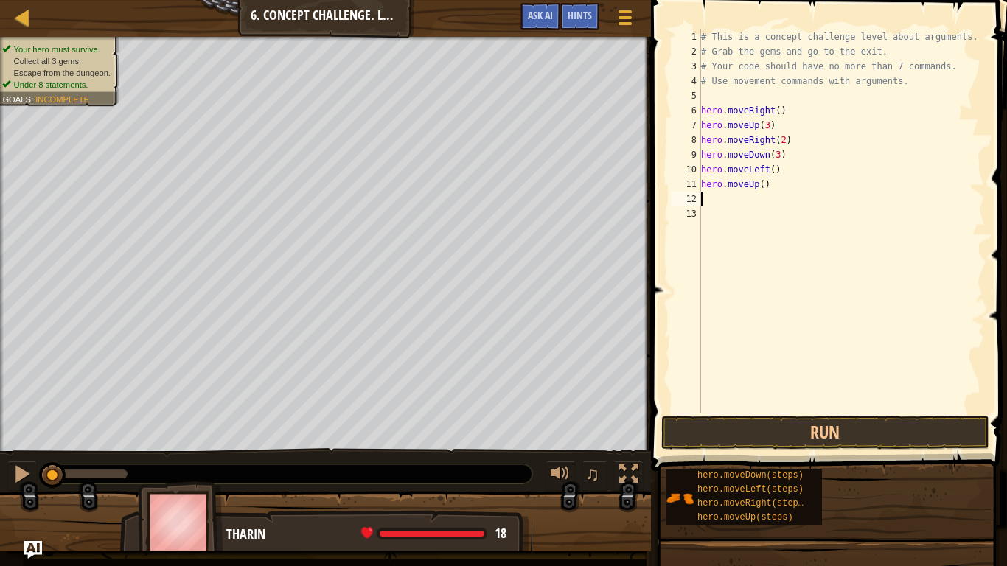
click at [759, 184] on div "# This is a concept challenge level about arguments. # Grab the gems and go to …" at bounding box center [842, 236] width 288 height 413
type textarea "hero.moveUp(2)"
click at [740, 199] on div "# This is a concept challenge level about arguments. # Grab the gems and go to …" at bounding box center [842, 236] width 288 height 413
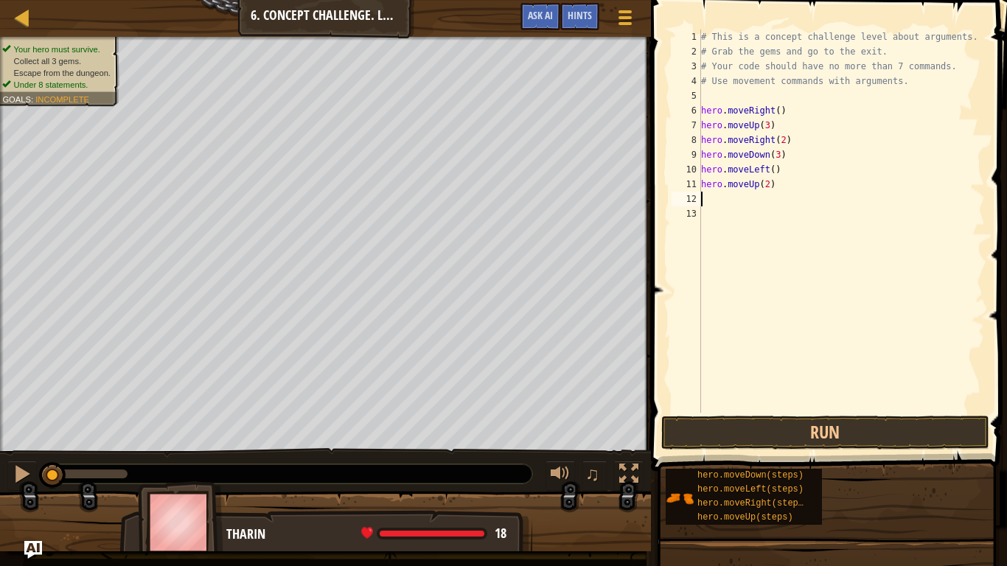
type textarea "h"
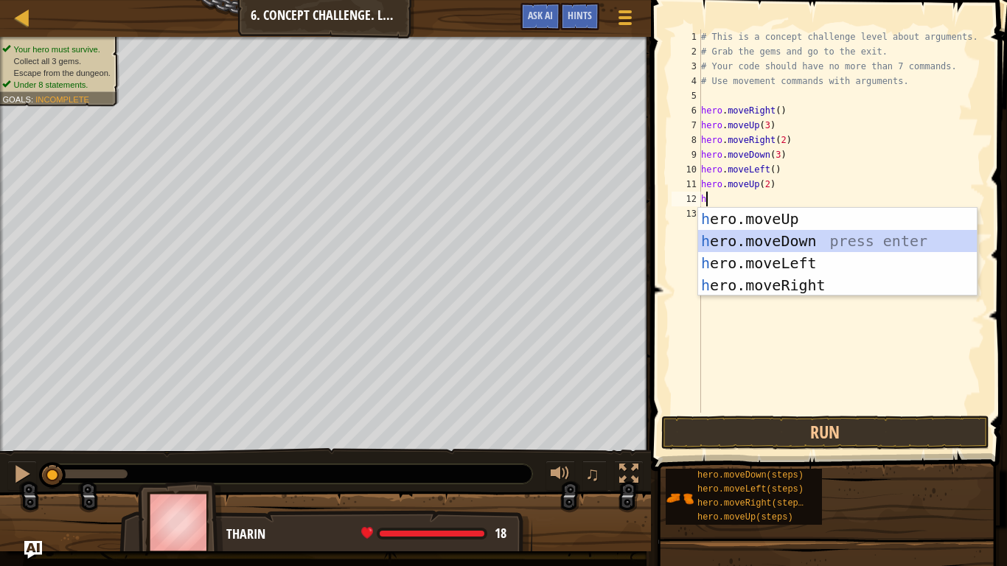
click at [814, 240] on div "h ero.moveUp press enter h ero.moveDown press enter h ero.moveLeft press enter …" at bounding box center [837, 274] width 279 height 133
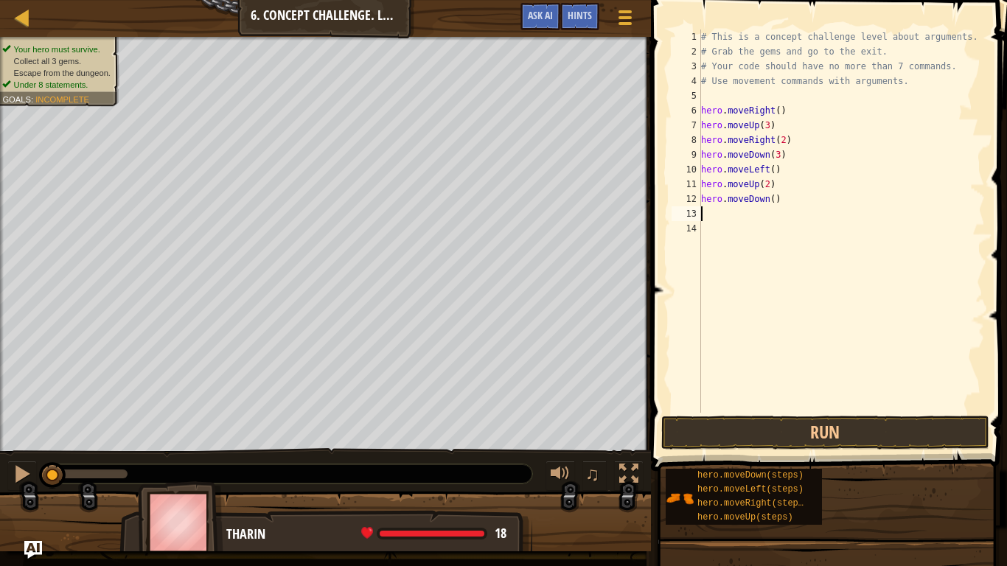
click at [770, 204] on div "# This is a concept challenge level about arguments. # Grab the gems and go to …" at bounding box center [842, 236] width 288 height 413
type textarea "hero.moveDown(2)"
click at [750, 212] on div "# This is a concept challenge level about arguments. # Grab the gems and go to …" at bounding box center [842, 236] width 288 height 413
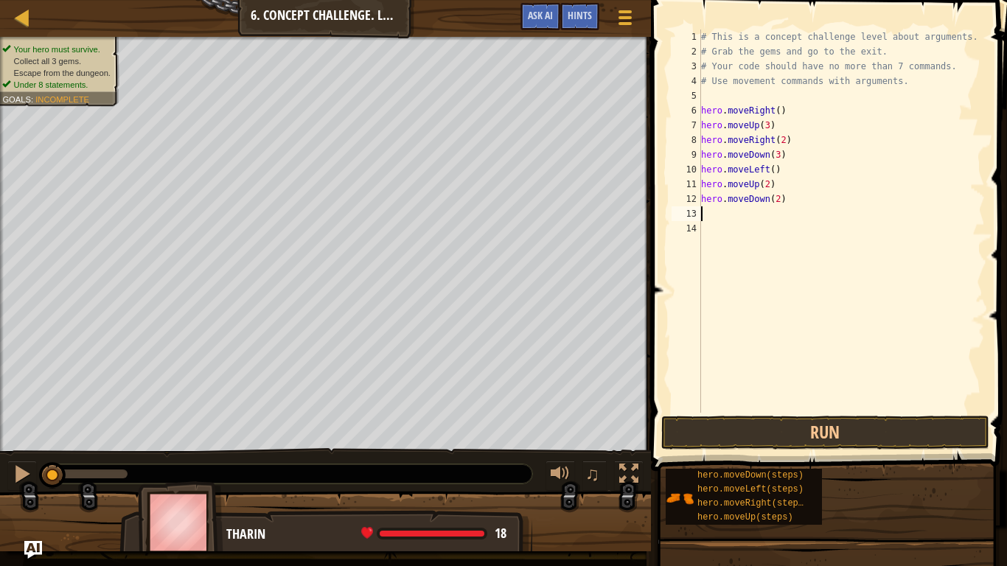
type textarea "h"
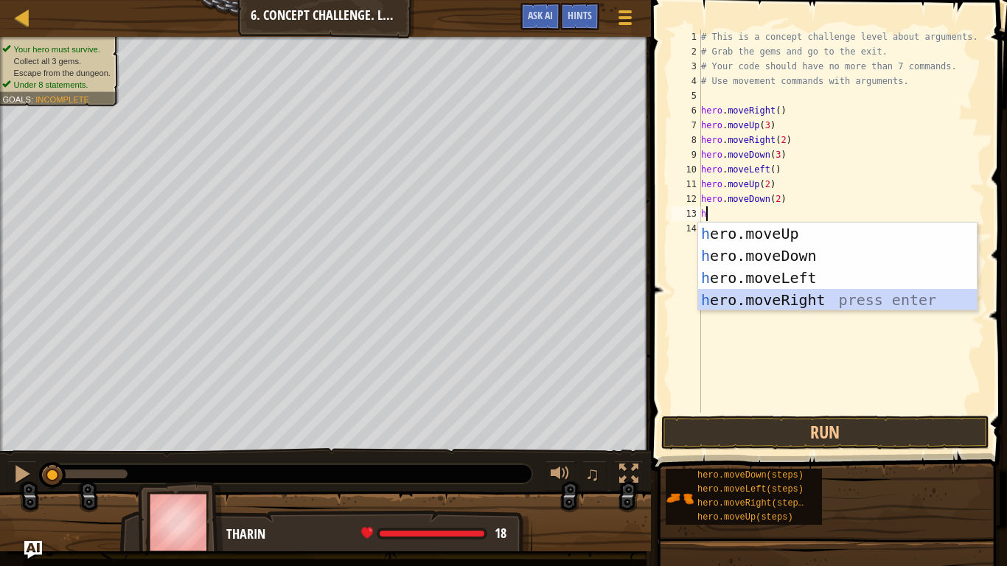
click at [810, 301] on div "h ero.moveUp press enter h ero.moveDown press enter h ero.moveLeft press enter …" at bounding box center [837, 289] width 279 height 133
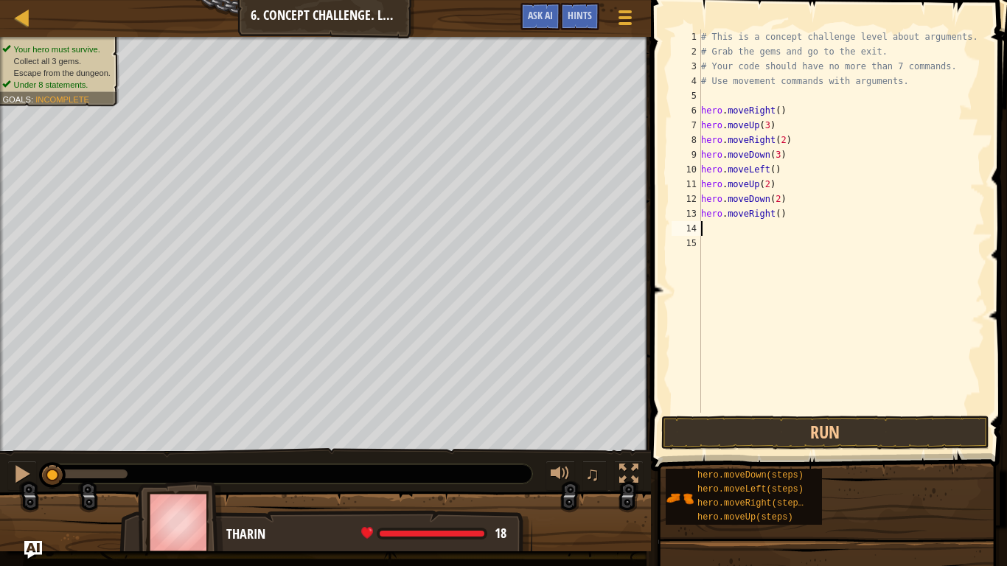
click at [774, 214] on div "# This is a concept challenge level about arguments. # Grab the gems and go to …" at bounding box center [842, 236] width 288 height 413
type textarea "hero.moveRight(2)"
click at [721, 434] on button "Run" at bounding box center [826, 433] width 328 height 34
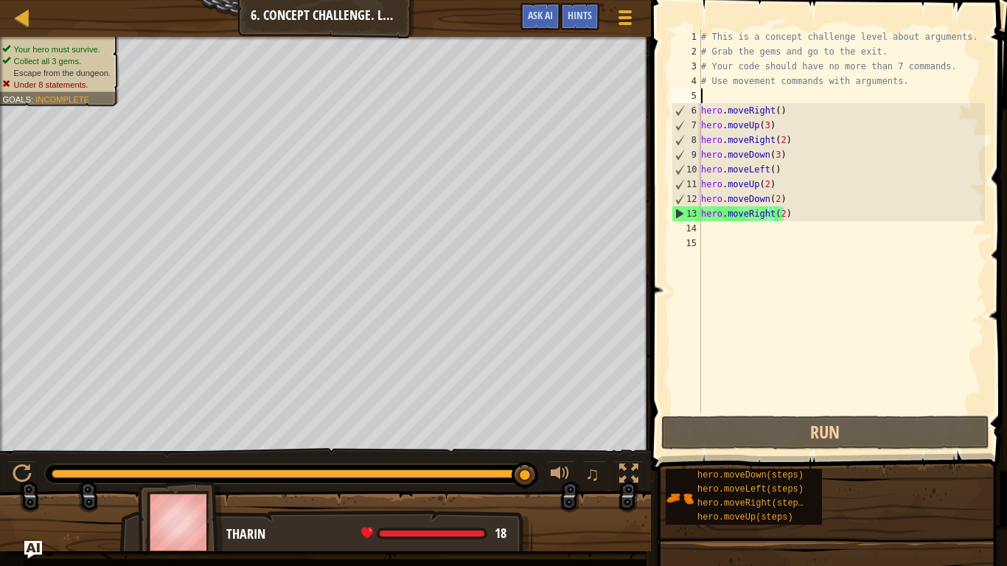
click at [710, 95] on div "# This is a concept challenge level about arguments. # Grab the gems and go to …" at bounding box center [842, 236] width 288 height 413
type textarea "# Use movement commands with arguments."
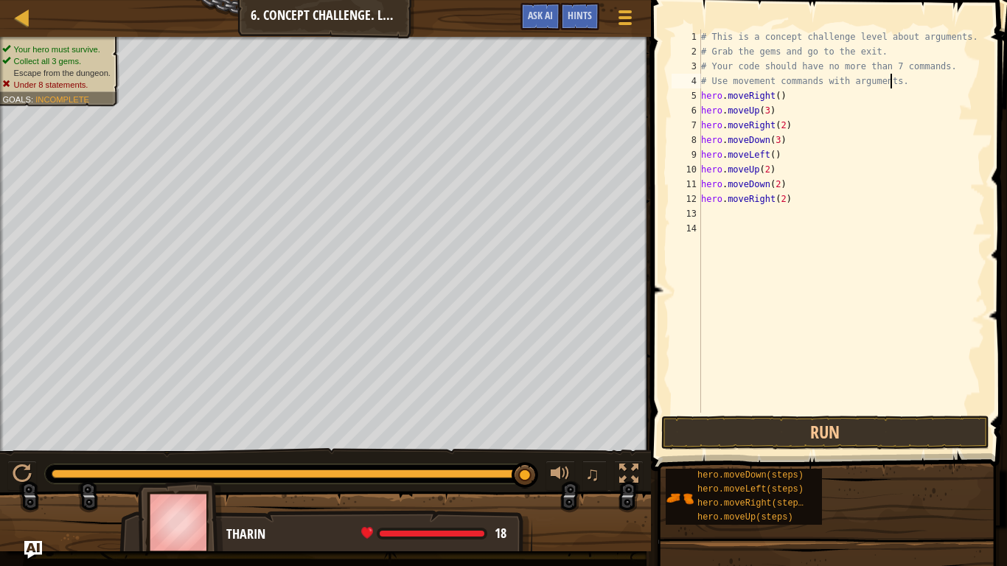
click at [721, 214] on div "# This is a concept challenge level about arguments. # Grab the gems and go to …" at bounding box center [842, 236] width 288 height 413
type textarea "hero.moveRight(2)"
click at [720, 213] on div "# This is a concept challenge level about arguments. # Grab the gems and go to …" at bounding box center [842, 236] width 288 height 413
click at [804, 197] on div "# This is a concept challenge level about arguments. # Grab the gems and go to …" at bounding box center [842, 236] width 288 height 413
click at [724, 436] on button "Run" at bounding box center [826, 433] width 328 height 34
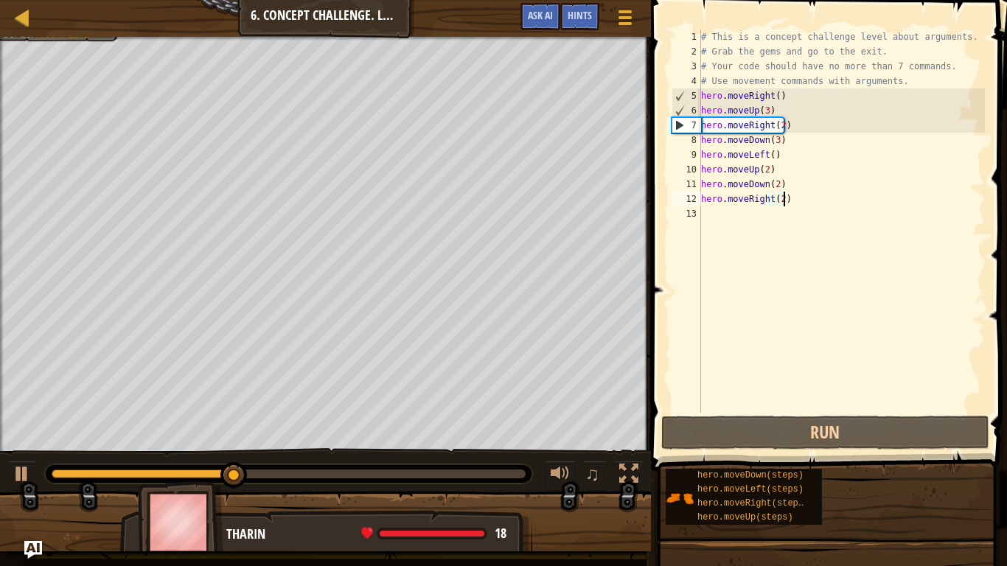
click at [778, 200] on div "# This is a concept challenge level about arguments. # Grab the gems and go to …" at bounding box center [842, 236] width 288 height 413
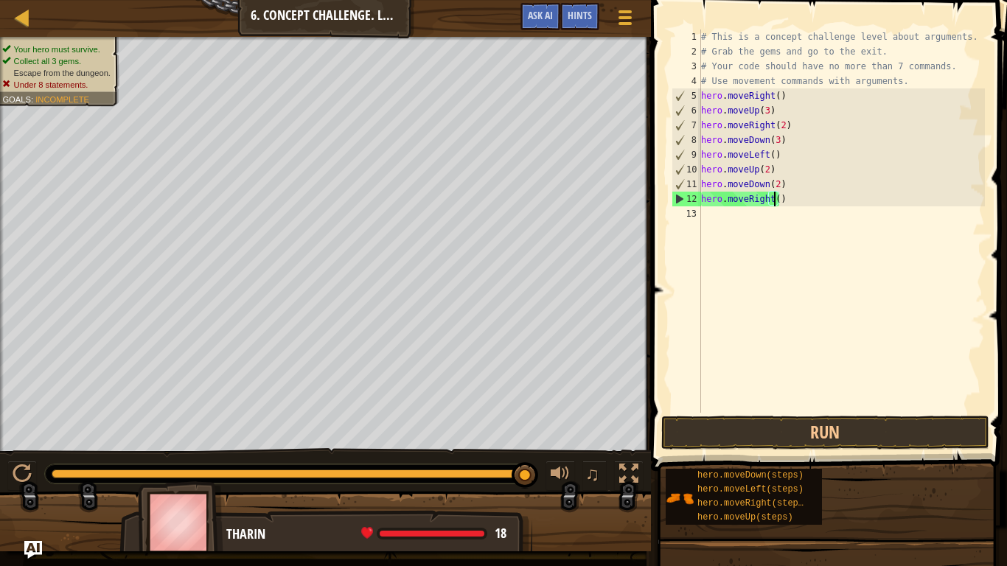
type textarea "hero.moveRight(3)"
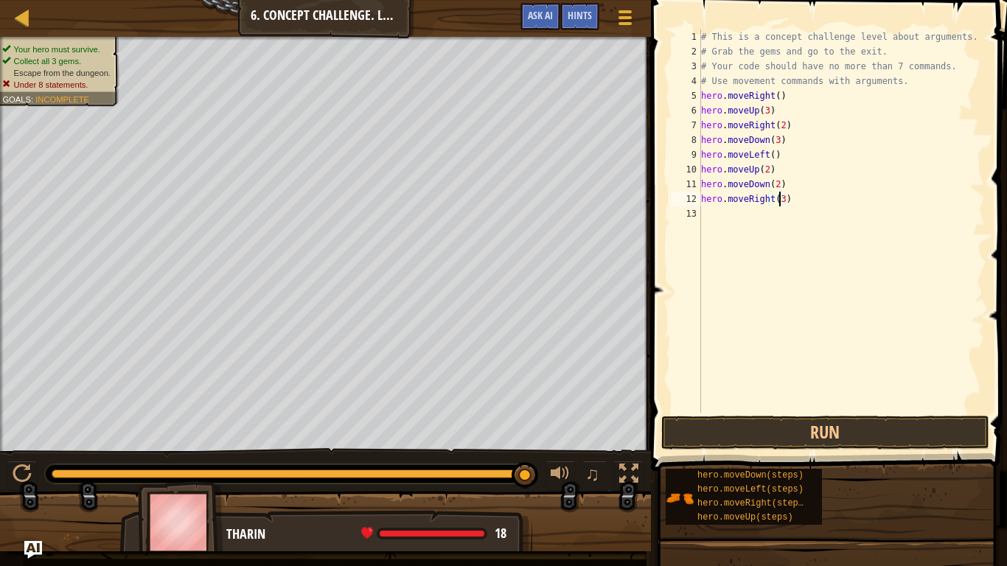
click at [744, 217] on div "# This is a concept challenge level about arguments. # Grab the gems and go to …" at bounding box center [842, 236] width 288 height 413
type textarea "h"
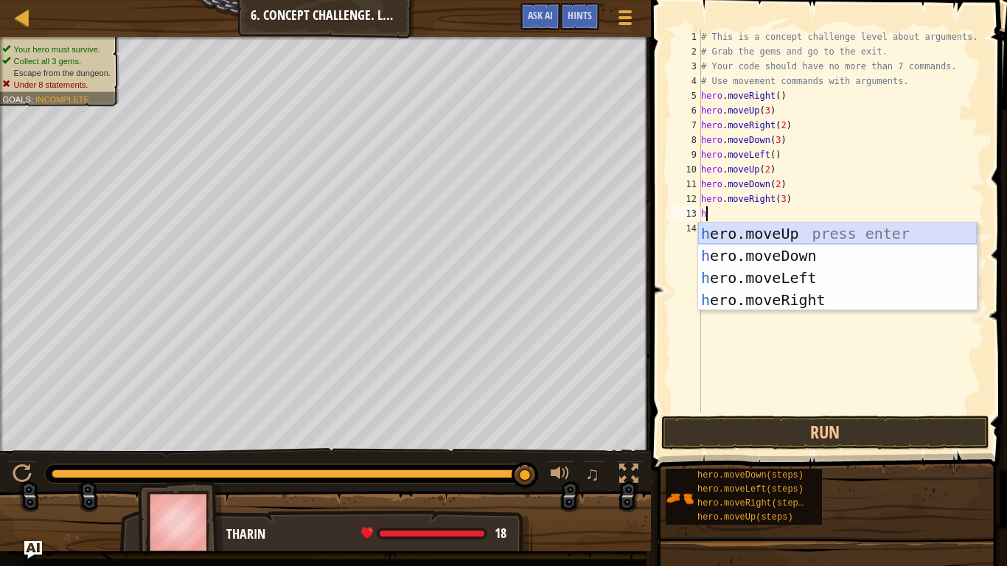
click at [743, 229] on div "h ero.moveUp press enter h ero.moveDown press enter h ero.moveLeft press enter …" at bounding box center [837, 289] width 279 height 133
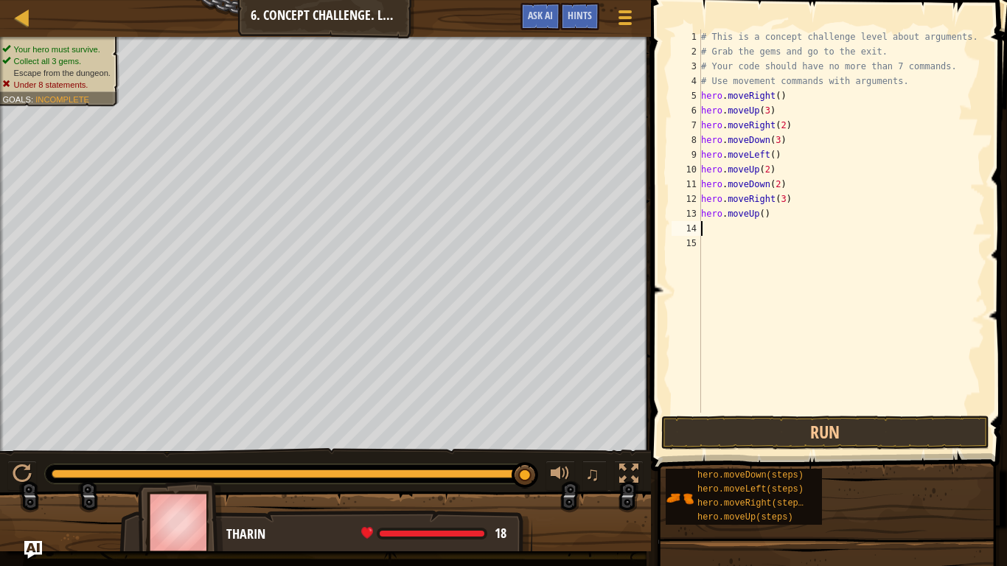
click at [757, 217] on div "# This is a concept challenge level about arguments. # Grab the gems and go to …" at bounding box center [842, 236] width 288 height 413
click at [760, 420] on button "Run" at bounding box center [826, 433] width 328 height 34
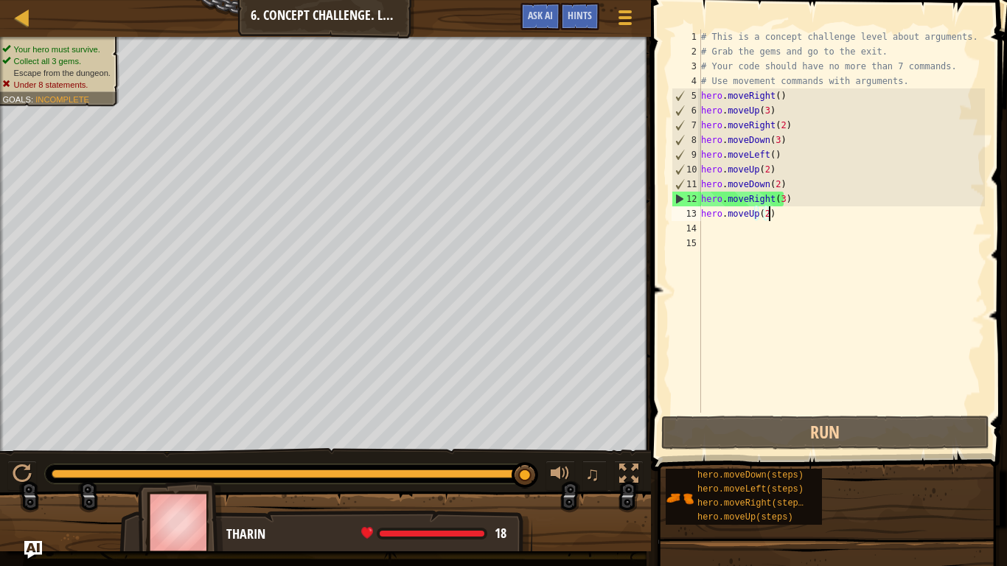
click at [778, 218] on div "# This is a concept challenge level about arguments. # Grab the gems and go to …" at bounding box center [842, 236] width 288 height 413
click at [788, 197] on div "# This is a concept challenge level about arguments. # Grab the gems and go to …" at bounding box center [842, 236] width 288 height 413
click at [773, 216] on div "# This is a concept challenge level about arguments. # Grab the gems and go to …" at bounding box center [842, 236] width 288 height 413
click at [797, 196] on div "# This is a concept challenge level about arguments. # Grab the gems and go to …" at bounding box center [842, 236] width 288 height 413
click at [772, 216] on div "# This is a concept challenge level about arguments. # Grab the gems and go to …" at bounding box center [842, 236] width 288 height 413
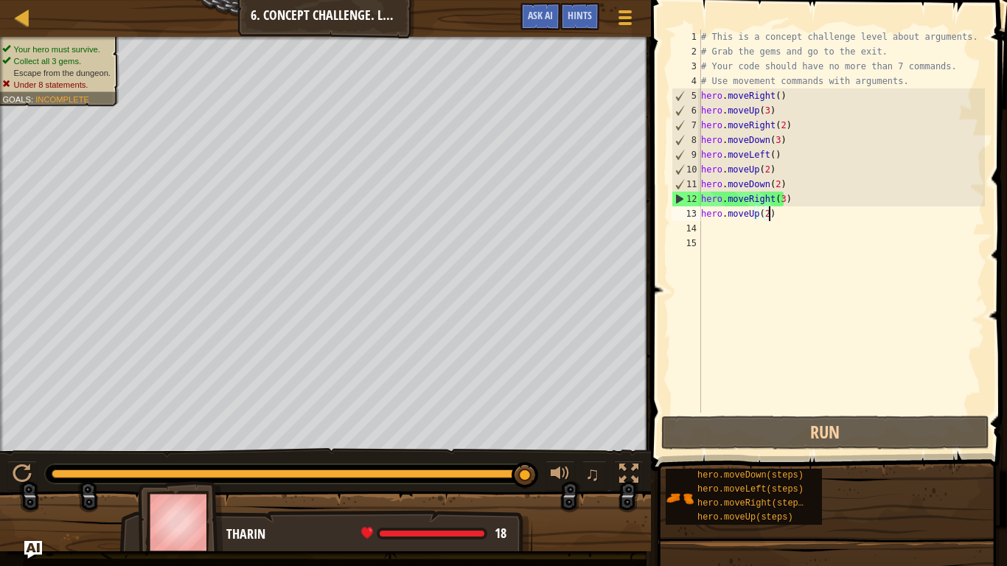
click at [779, 201] on div "# This is a concept challenge level about arguments. # Grab the gems and go to …" at bounding box center [842, 236] width 288 height 413
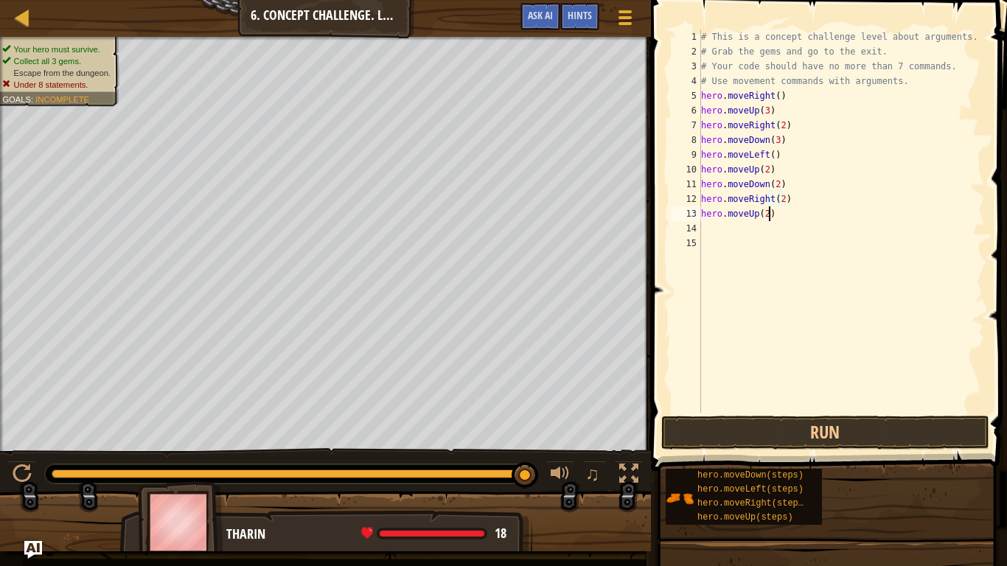
click at [781, 215] on div "# This is a concept challenge level about arguments. # Grab the gems and go to …" at bounding box center [842, 236] width 288 height 413
type textarea "hero.moveUp(2)"
drag, startPoint x: 744, startPoint y: 212, endPoint x: 692, endPoint y: 215, distance: 52.4
click at [692, 215] on div "hero.moveUp(2) 1 2 3 4 5 6 7 8 9 10 11 12 13 14 15 # This is a concept challeng…" at bounding box center [827, 222] width 316 height 384
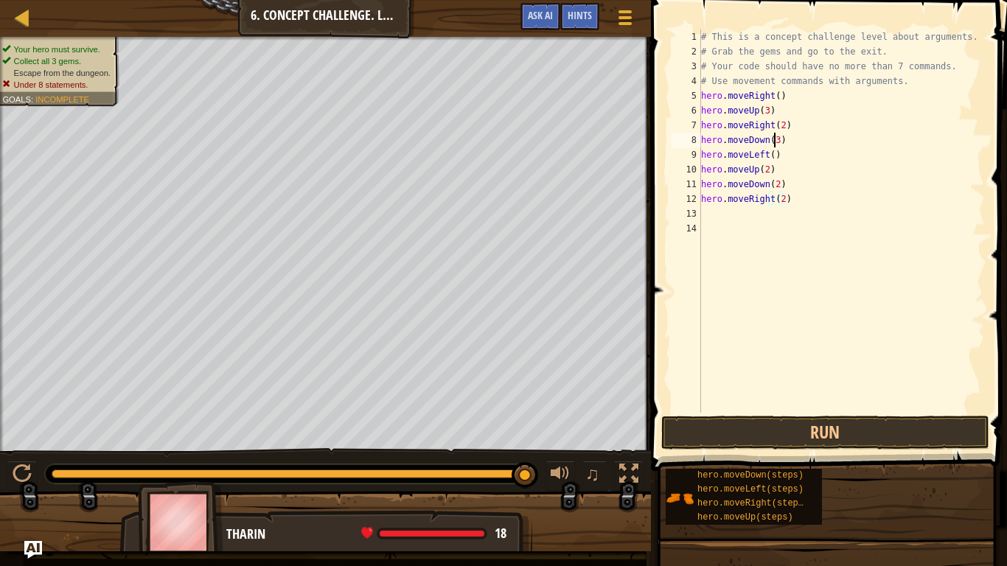
click at [773, 142] on div "# This is a concept challenge level about arguments. # Grab the gems and go to …" at bounding box center [842, 236] width 288 height 413
click at [769, 155] on div "# This is a concept challenge level about arguments. # Grab the gems and go to …" at bounding box center [842, 236] width 288 height 413
click at [763, 157] on div "# This is a concept challenge level about arguments. # Grab the gems and go to …" at bounding box center [842, 236] width 288 height 413
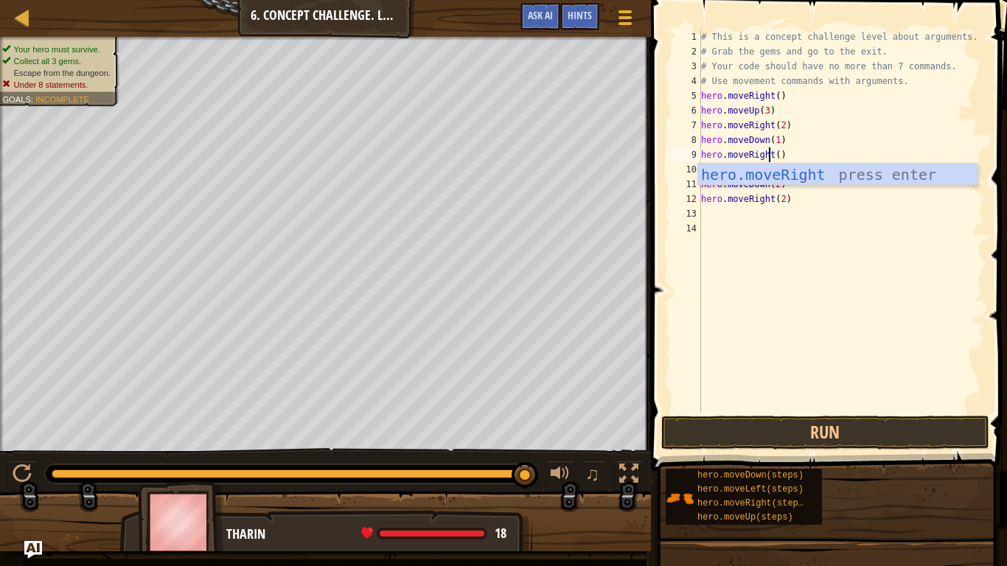
scroll to position [7, 6]
click at [808, 176] on div "hero.moveRight press enter" at bounding box center [837, 197] width 279 height 66
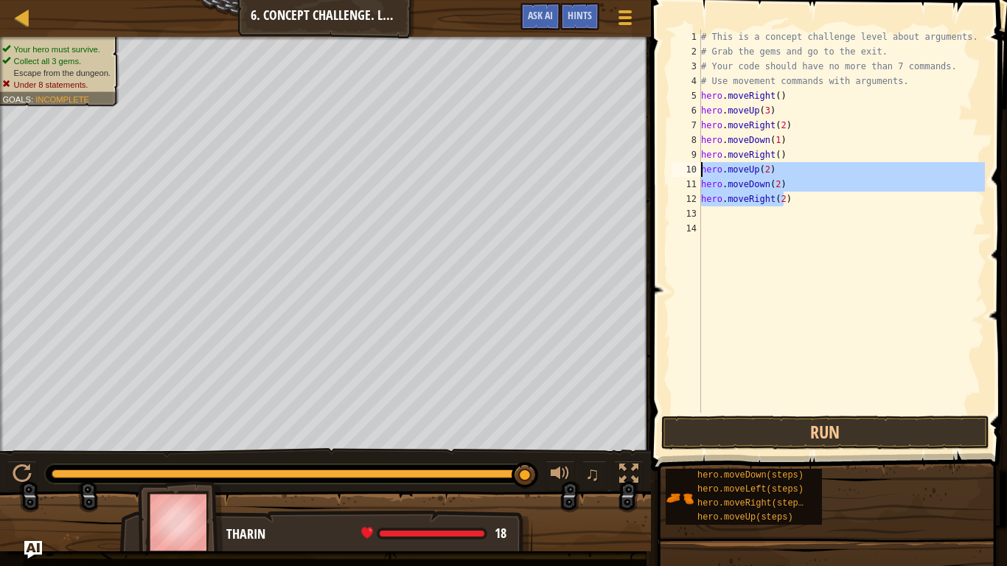
drag, startPoint x: 796, startPoint y: 206, endPoint x: 690, endPoint y: 169, distance: 111.7
click at [690, 169] on div "hero.moveRight() 1 2 3 4 5 6 7 8 9 10 11 12 13 14 # This is a concept challenge…" at bounding box center [827, 222] width 316 height 384
type textarea "hero.moveUp(2) hero.moveDown(2)"
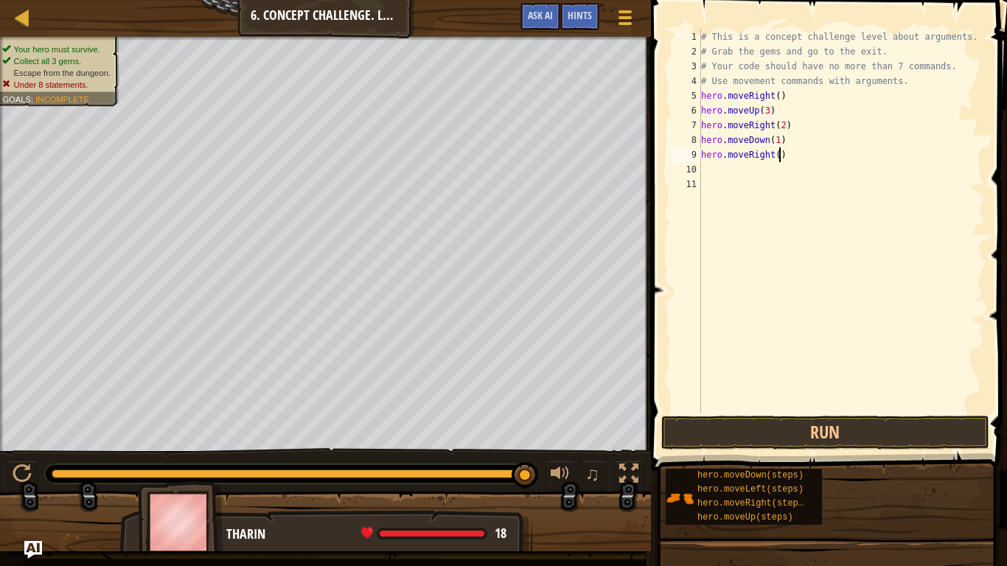
type textarea "hero.moveRight()"
click at [712, 173] on div "# This is a concept challenge level about arguments. # Grab the gems and go to …" at bounding box center [842, 236] width 288 height 413
type textarea "hero.moveRight()"
click at [712, 173] on div "# This is a concept challenge level about arguments. # Grab the gems and go to …" at bounding box center [842, 236] width 288 height 413
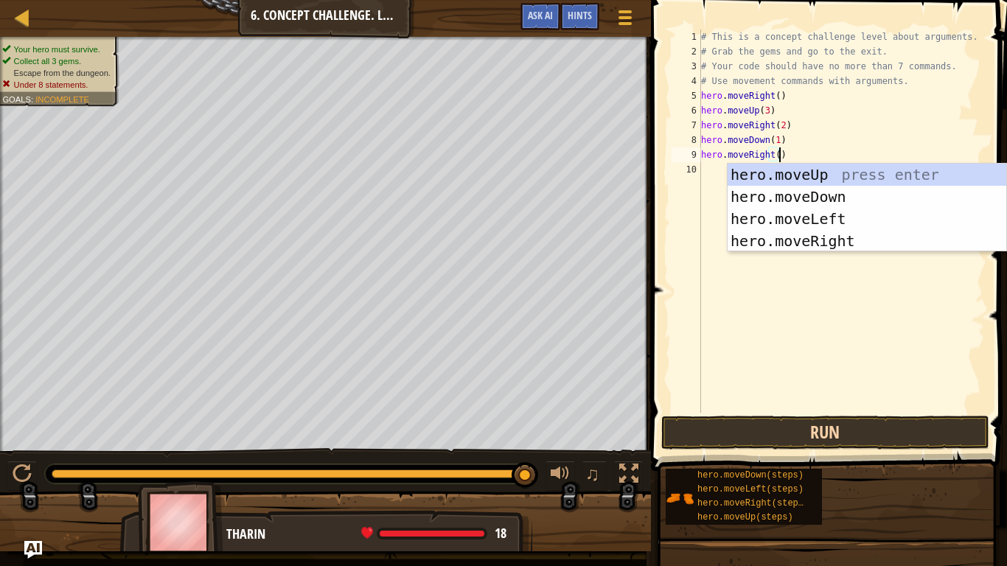
type textarea "hero.moveRight()"
click at [742, 426] on button "Run" at bounding box center [826, 433] width 328 height 34
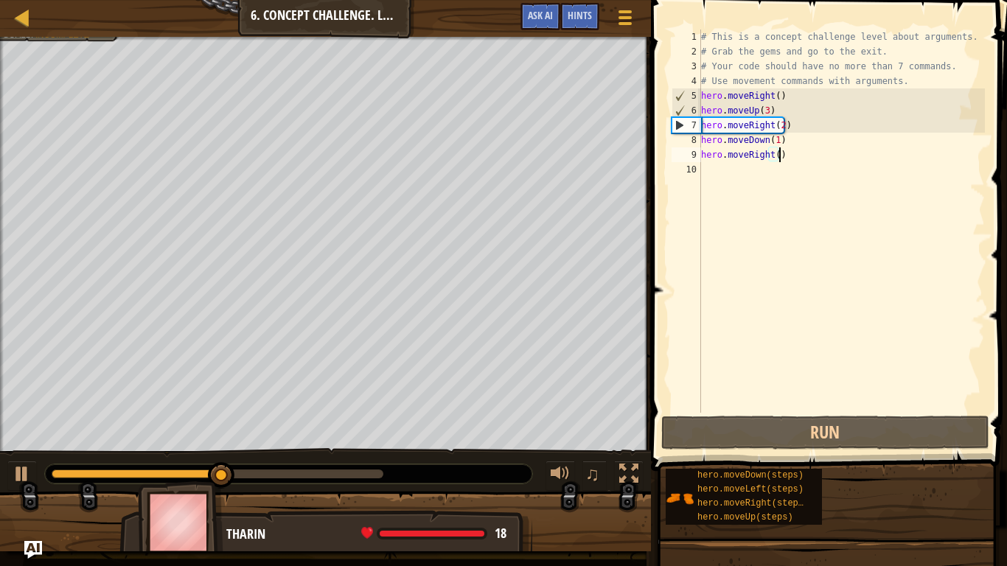
click at [766, 159] on div "# This is a concept challenge level about arguments. # Grab the gems and go to …" at bounding box center [842, 236] width 288 height 413
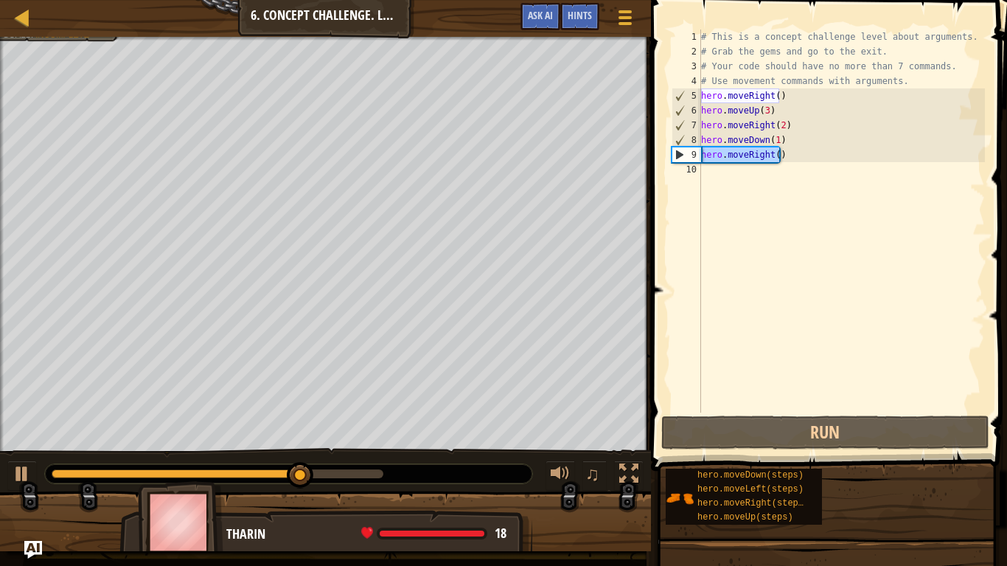
drag, startPoint x: 796, startPoint y: 151, endPoint x: 703, endPoint y: 158, distance: 93.2
click at [703, 158] on div "# This is a concept challenge level about arguments. # Grab the gems and go to …" at bounding box center [842, 236] width 288 height 413
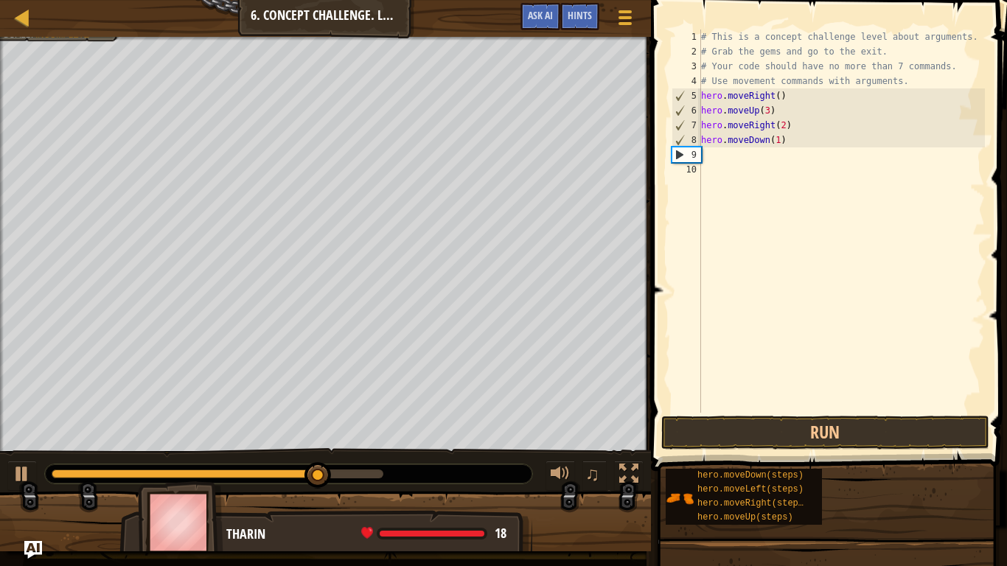
click at [722, 159] on div "# This is a concept challenge level about arguments. # Grab the gems and go to …" at bounding box center [842, 236] width 288 height 413
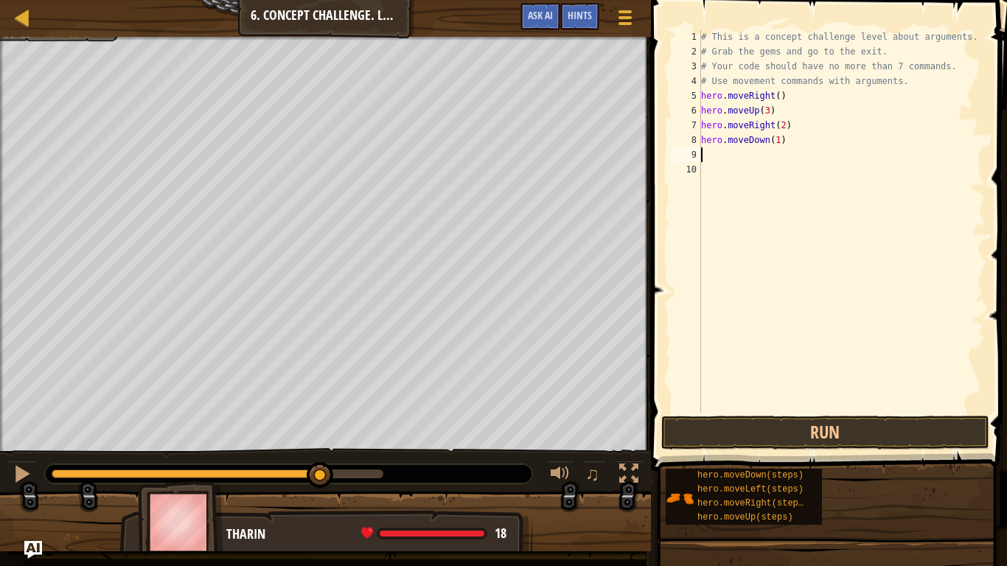
type textarea "h"
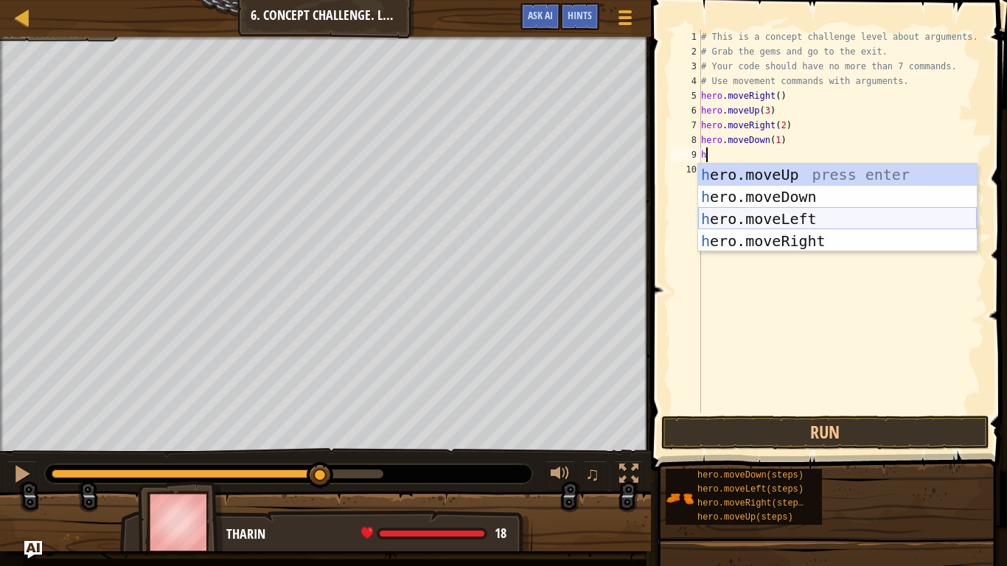
click at [789, 223] on div "h ero.moveUp press enter h ero.moveDown press enter h ero.moveLeft press enter …" at bounding box center [837, 230] width 279 height 133
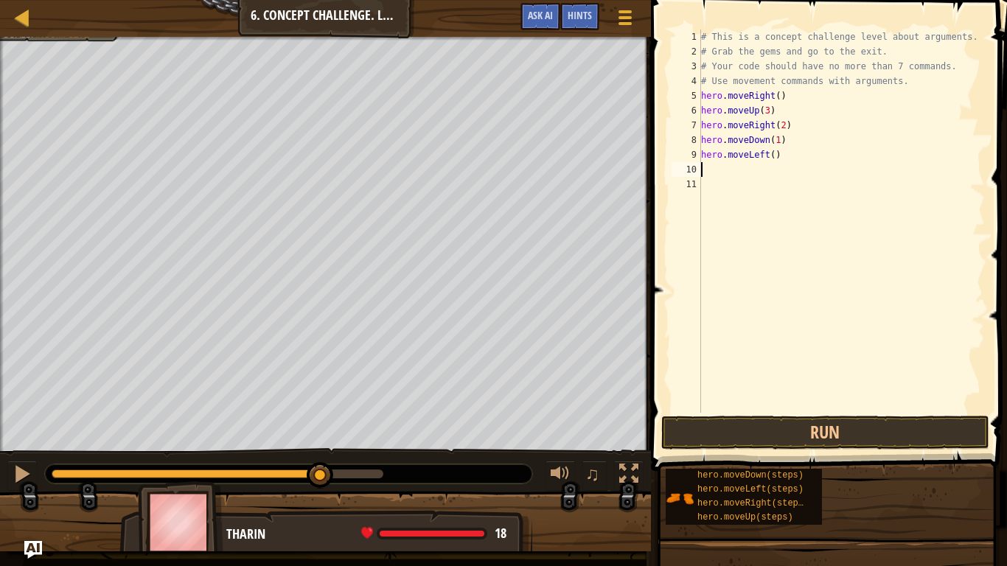
type textarea "h"
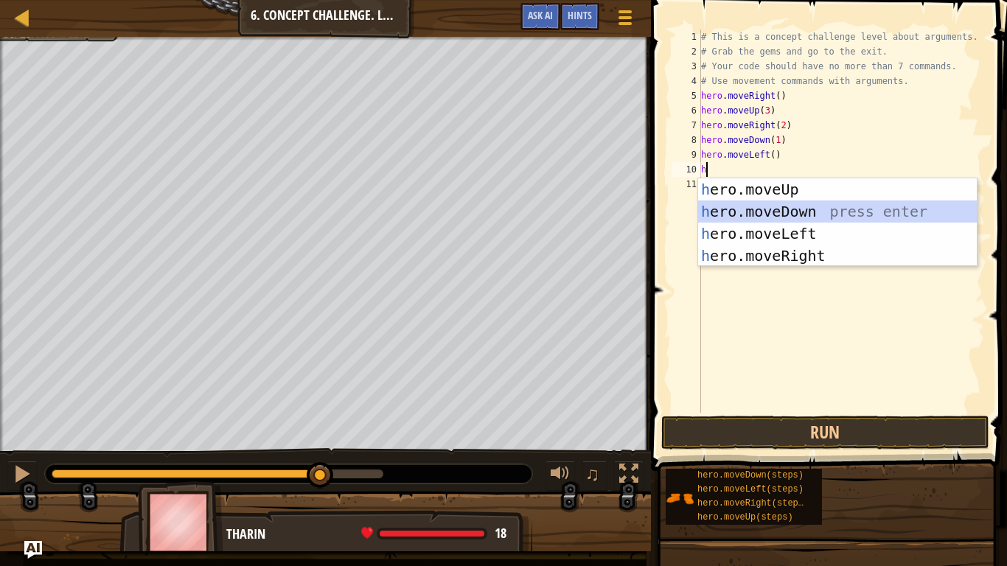
click at [797, 207] on div "h ero.moveUp press enter h ero.moveDown press enter h ero.moveLeft press enter …" at bounding box center [837, 244] width 279 height 133
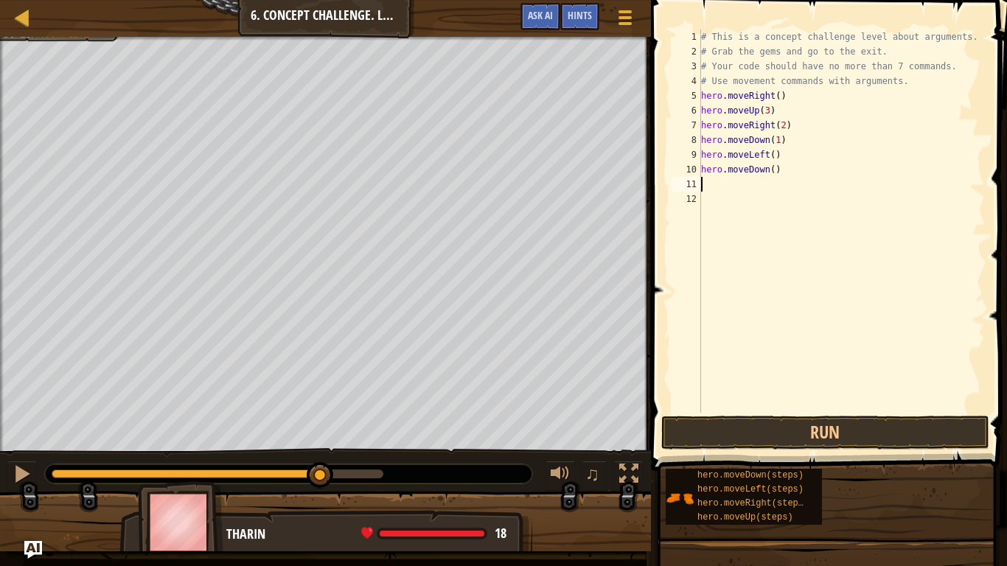
click at [770, 173] on div "# This is a concept challenge level about arguments. # Grab the gems and go to …" at bounding box center [842, 236] width 288 height 413
type textarea "hero.moveDown(3)"
click at [697, 433] on button "Run" at bounding box center [826, 433] width 328 height 34
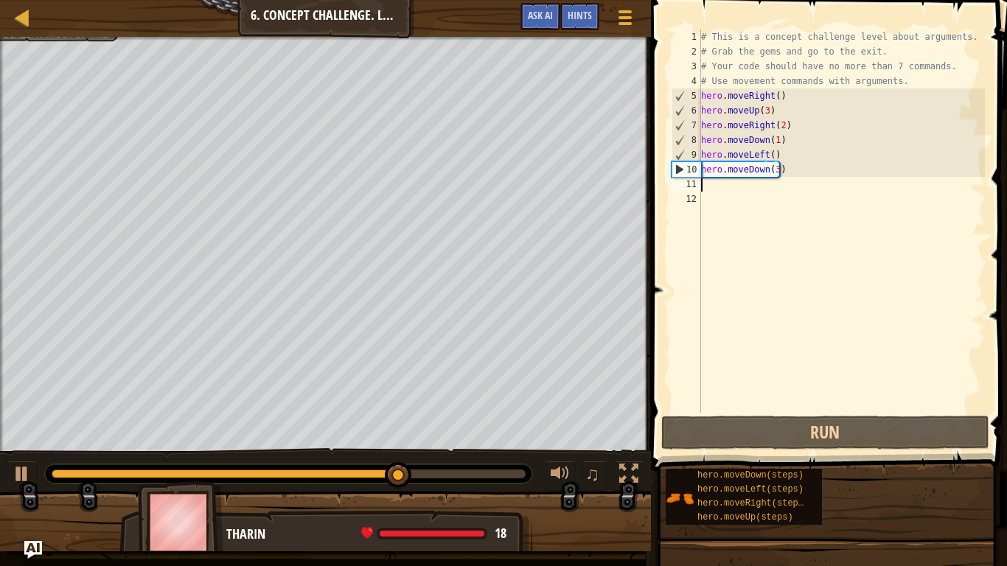
click at [717, 186] on div "# This is a concept challenge level about arguments. # Grab the gems and go to …" at bounding box center [842, 236] width 288 height 413
type textarea "h"
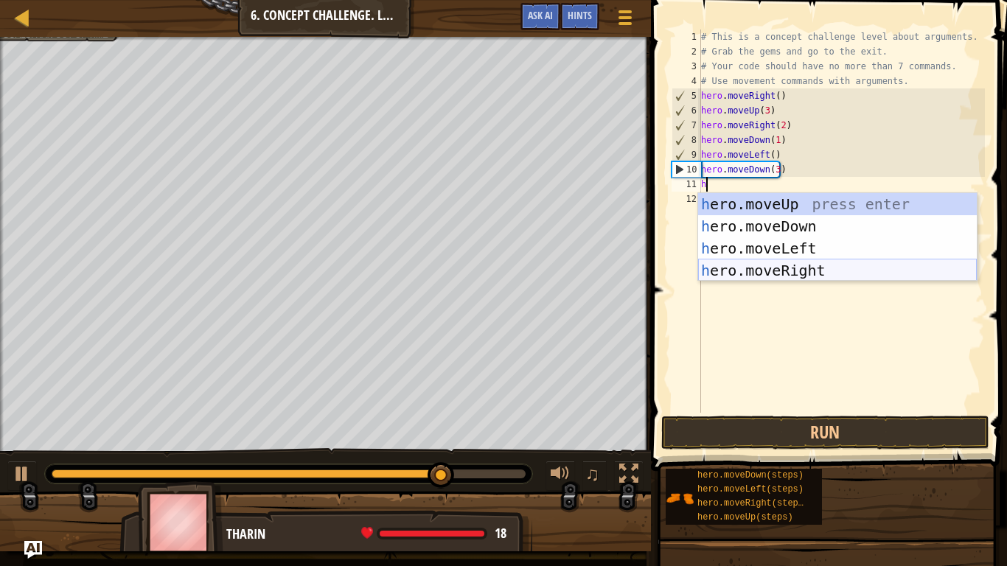
click at [764, 263] on div "h ero.moveUp press enter h ero.moveDown press enter h ero.moveLeft press enter …" at bounding box center [837, 259] width 279 height 133
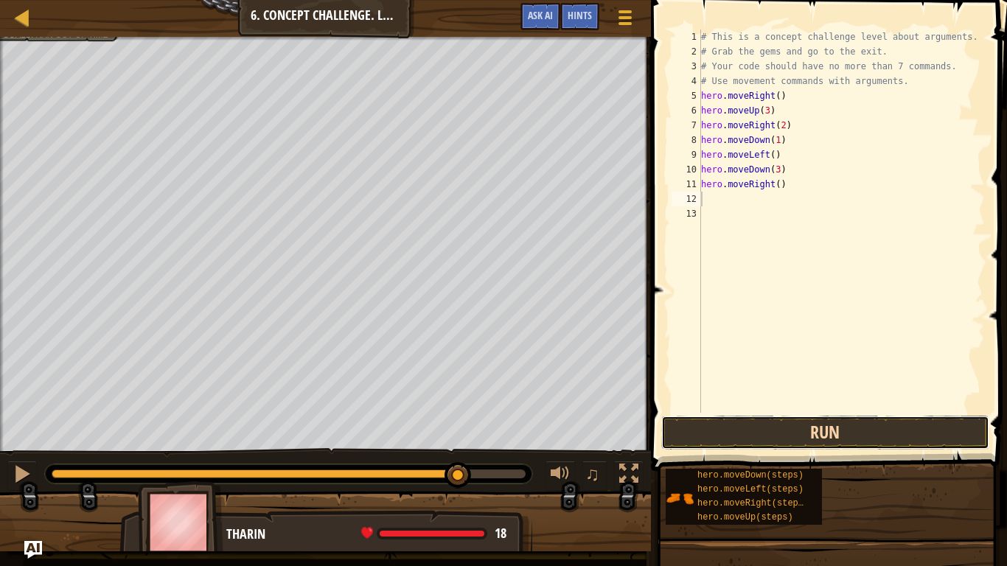
click at [723, 423] on button "Run" at bounding box center [826, 433] width 328 height 34
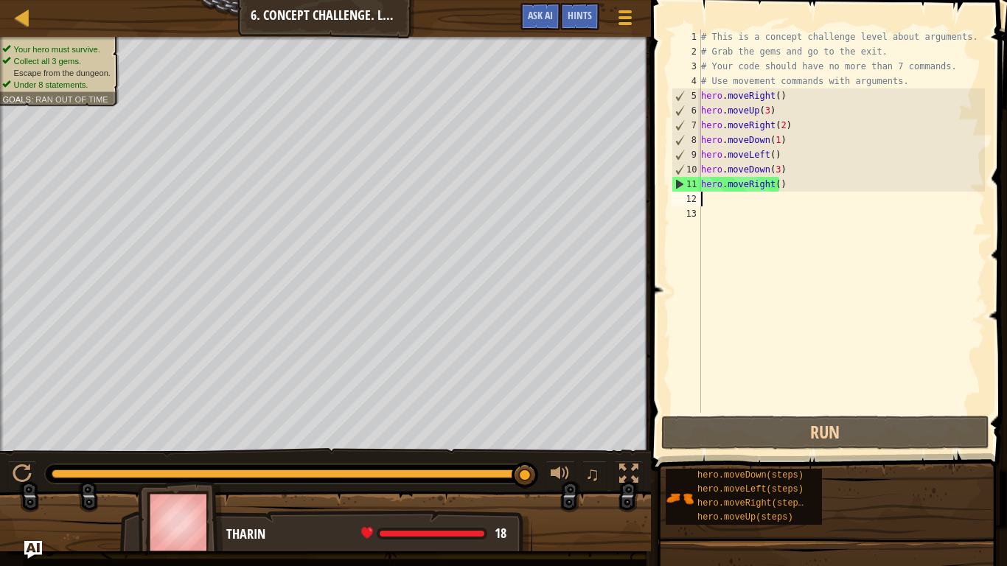
type textarea "h"
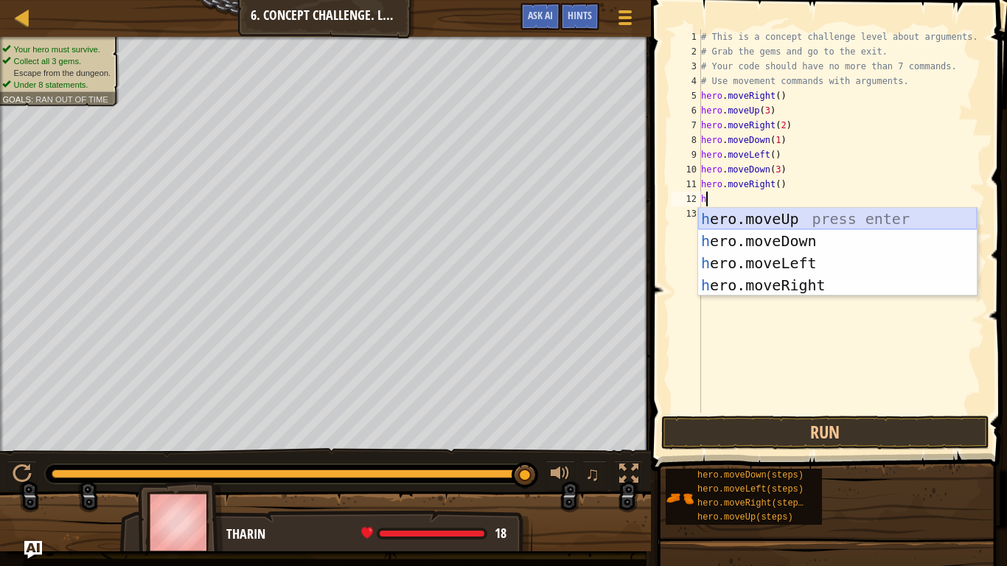
click at [743, 215] on div "h ero.moveUp press enter h ero.moveDown press enter h ero.moveLeft press enter …" at bounding box center [837, 274] width 279 height 133
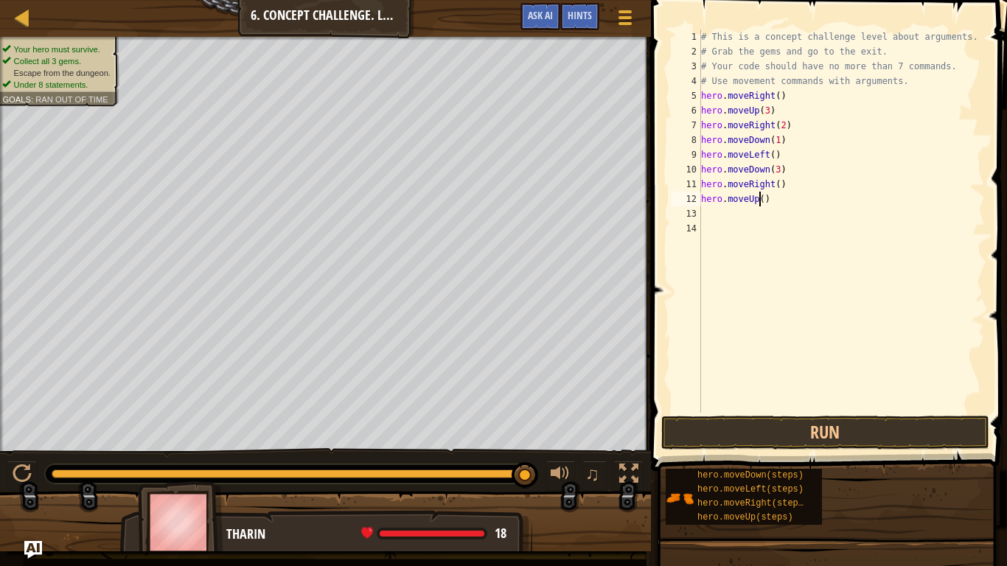
click at [760, 198] on div "# This is a concept challenge level about arguments. # Grab the gems and go to …" at bounding box center [842, 236] width 288 height 413
type textarea "hero.moveUp(2)"
click at [724, 210] on div "# This is a concept challenge level about arguments. # Grab the gems and go to …" at bounding box center [842, 236] width 288 height 413
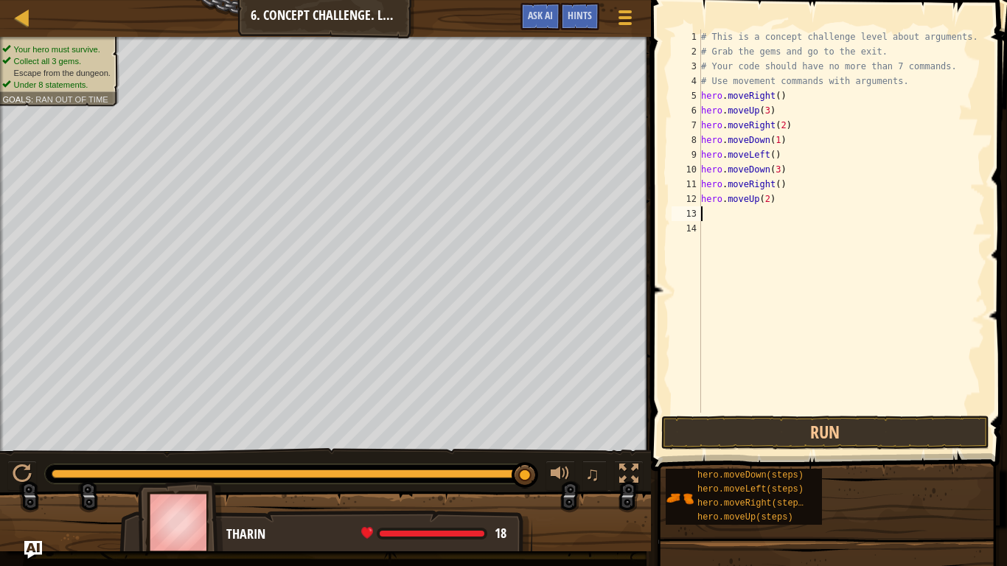
type textarea "h"
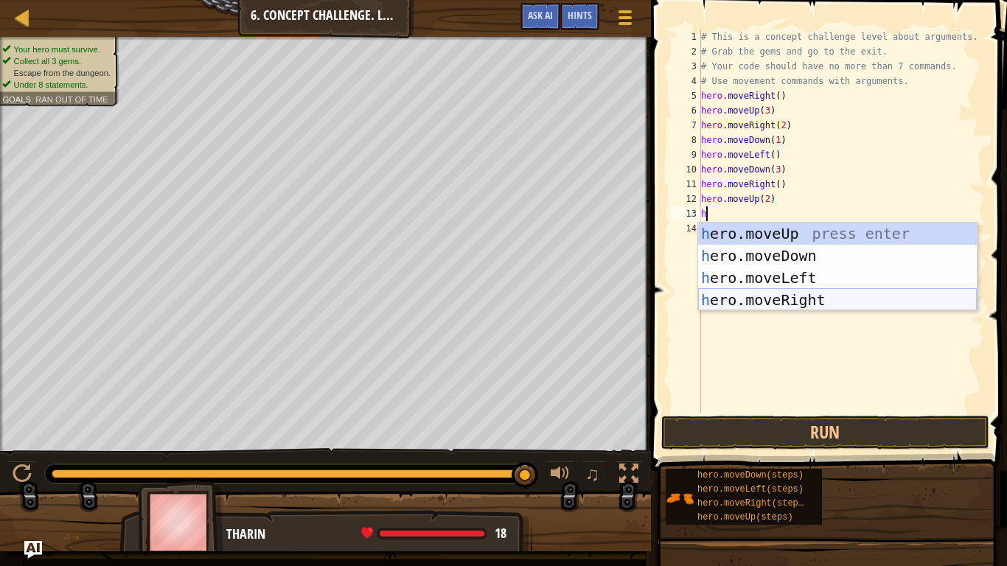
click at [797, 299] on div "h ero.moveUp press enter h ero.moveDown press enter h ero.moveLeft press enter …" at bounding box center [837, 289] width 279 height 133
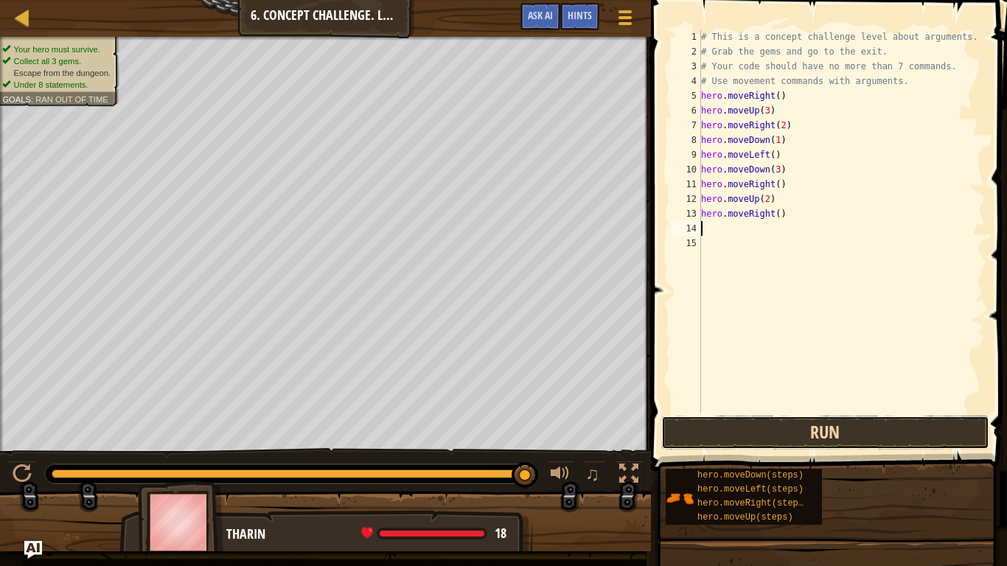
click at [785, 434] on button "Run" at bounding box center [826, 433] width 328 height 34
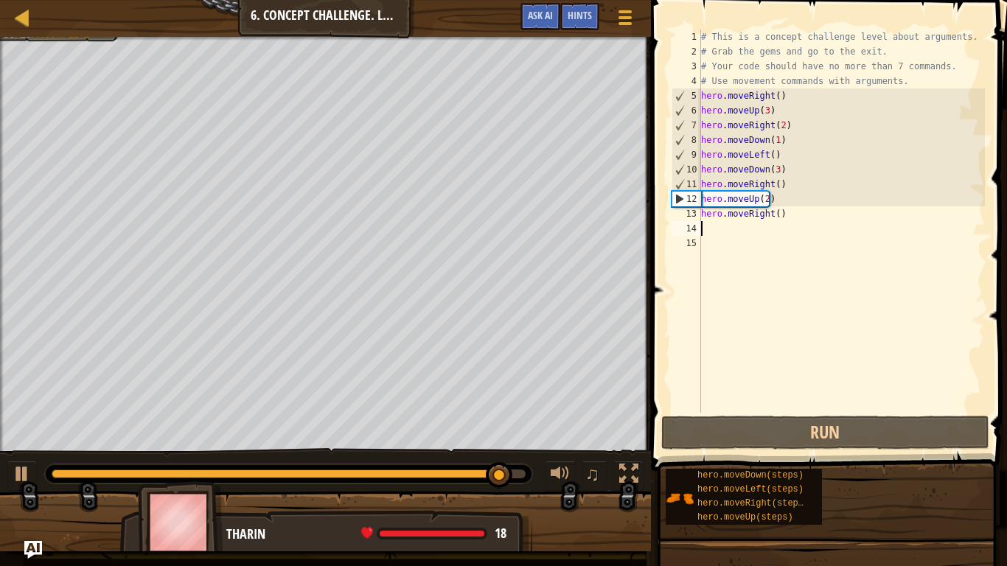
click at [772, 170] on div "# This is a concept challenge level about arguments. # Grab the gems and go to …" at bounding box center [842, 236] width 288 height 413
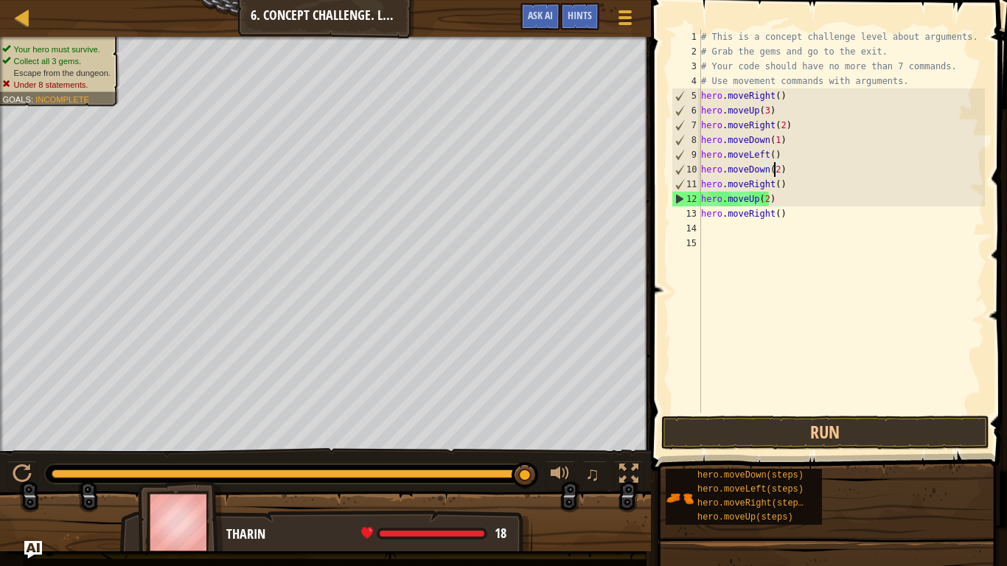
scroll to position [7, 6]
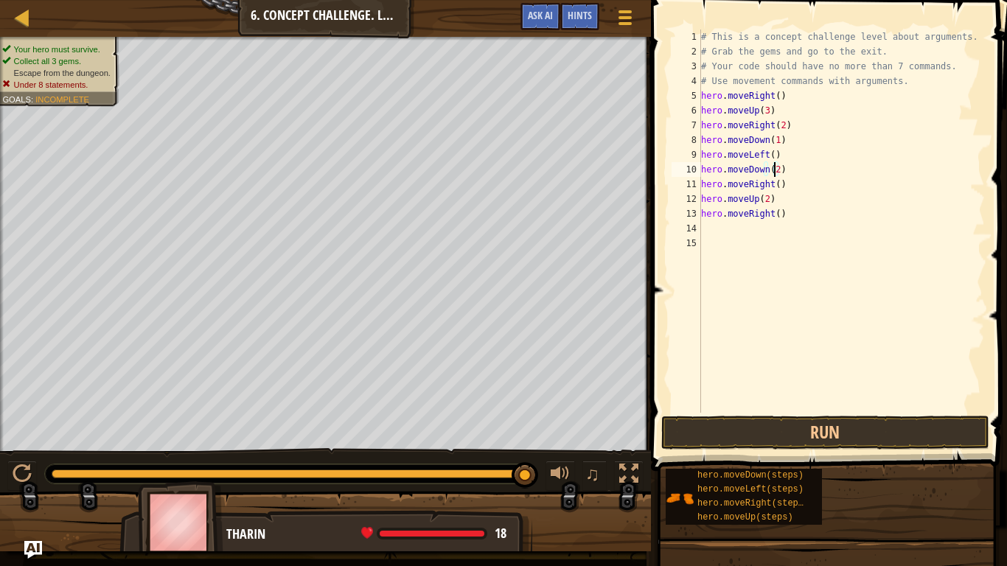
click at [784, 214] on div "# This is a concept challenge level about arguments. # Grab the gems and go to …" at bounding box center [842, 236] width 288 height 413
type textarea "hero.moveRight()"
drag, startPoint x: 783, startPoint y: 213, endPoint x: 700, endPoint y: 217, distance: 82.7
click at [700, 217] on div "hero.moveRight() 1 2 3 4 5 6 7 8 9 10 11 12 13 14 15 # This is a concept challe…" at bounding box center [827, 222] width 316 height 384
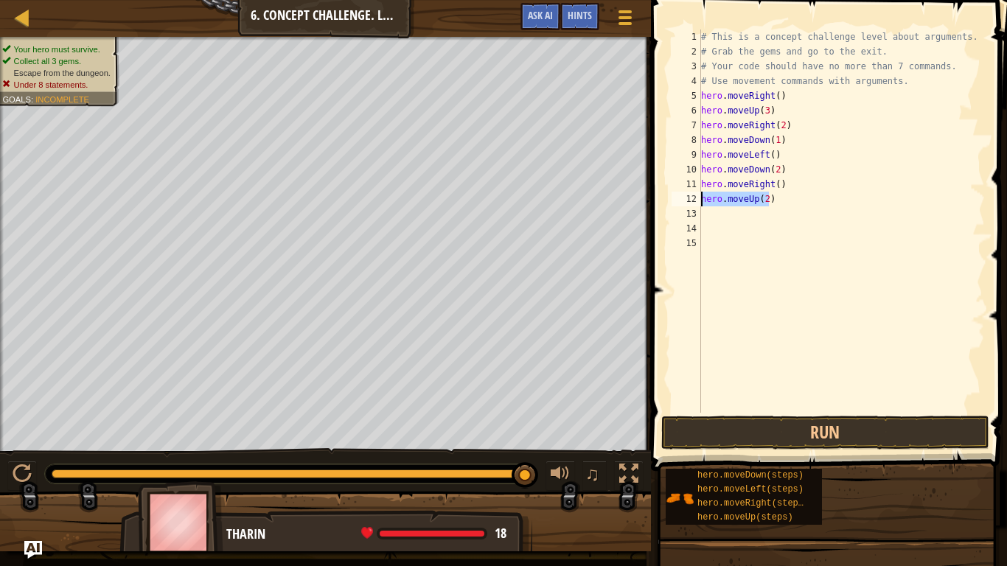
drag, startPoint x: 770, startPoint y: 201, endPoint x: 690, endPoint y: 203, distance: 80.4
click at [690, 203] on div "1 2 3 4 5 6 7 8 9 10 11 12 13 14 15 # This is a concept challenge level about a…" at bounding box center [827, 222] width 316 height 384
type textarea "hero.moveUp(2)"
drag, startPoint x: 779, startPoint y: 169, endPoint x: 700, endPoint y: 173, distance: 79.0
click at [700, 173] on div "1 2 3 4 5 6 7 8 9 10 11 12 13 14 15 # This is a concept challenge level about a…" at bounding box center [827, 222] width 316 height 384
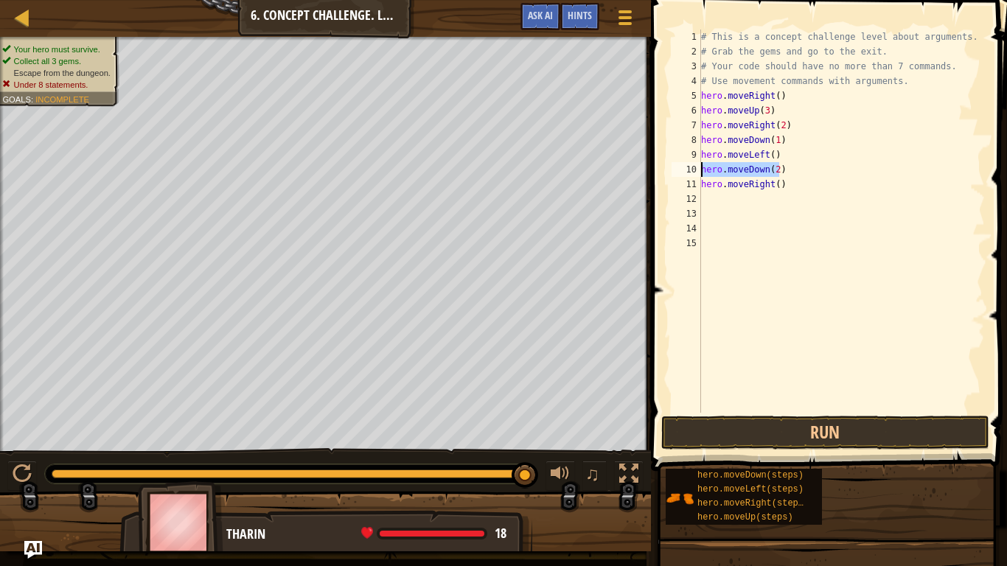
type textarea "hero.moveDown(2)"
drag, startPoint x: 783, startPoint y: 182, endPoint x: 698, endPoint y: 180, distance: 84.8
click at [698, 180] on div "1 2 3 4 5 6 7 8 9 10 11 12 13 14 15 # This is a concept challenge level about a…" at bounding box center [827, 222] width 316 height 384
type textarea "hero.moveRight()"
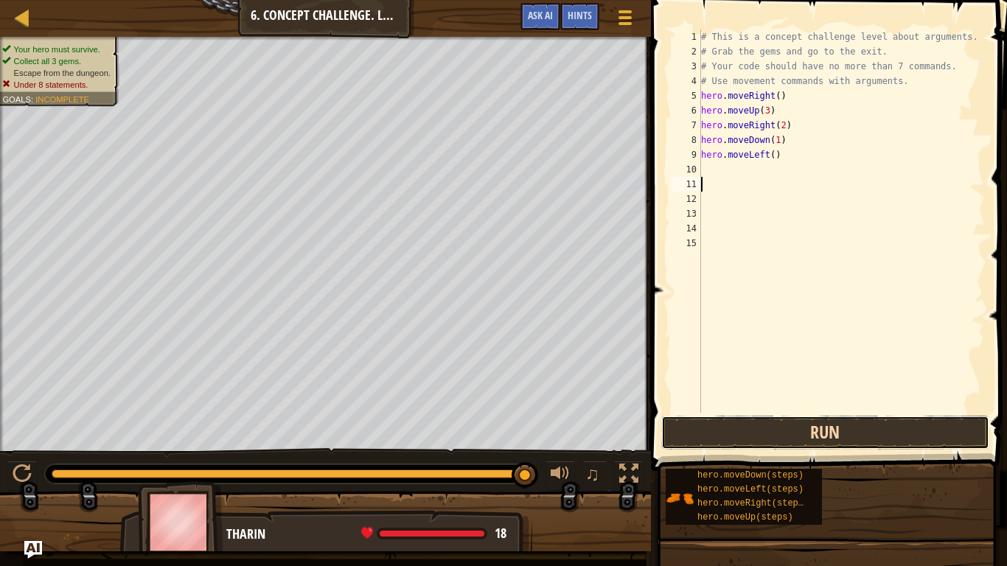
click at [687, 436] on button "Run" at bounding box center [826, 433] width 328 height 34
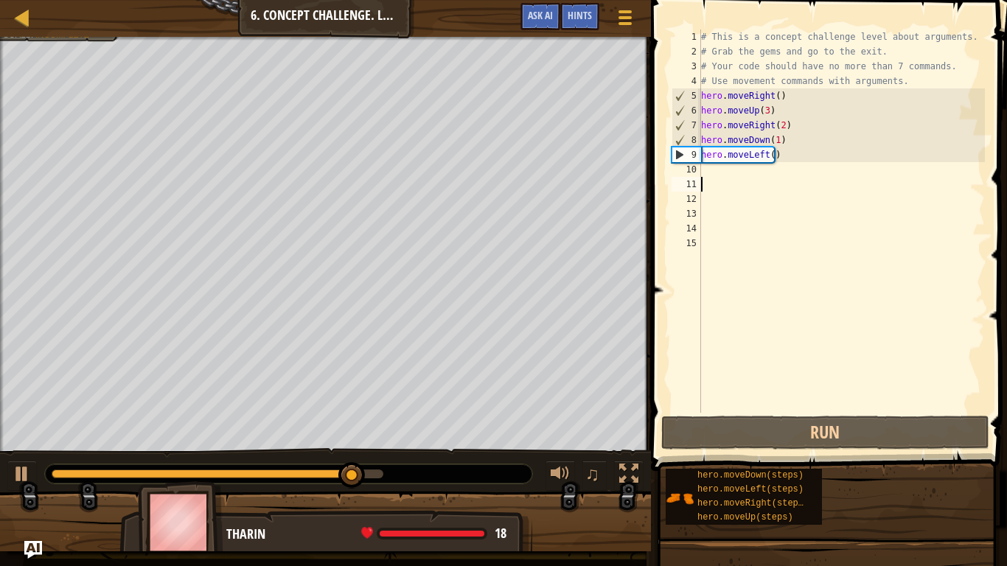
click at [715, 172] on div "# This is a concept challenge level about arguments. # Grab the gems and go to …" at bounding box center [842, 236] width 288 height 413
type textarea "h"
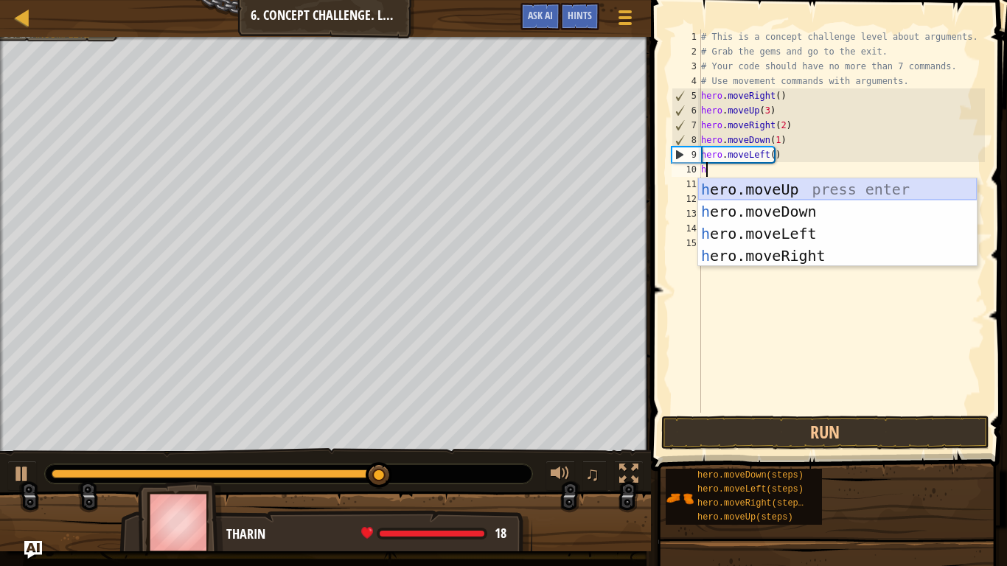
click at [790, 193] on div "h ero.moveUp press enter h ero.moveDown press enter h ero.moveLeft press enter …" at bounding box center [837, 244] width 279 height 133
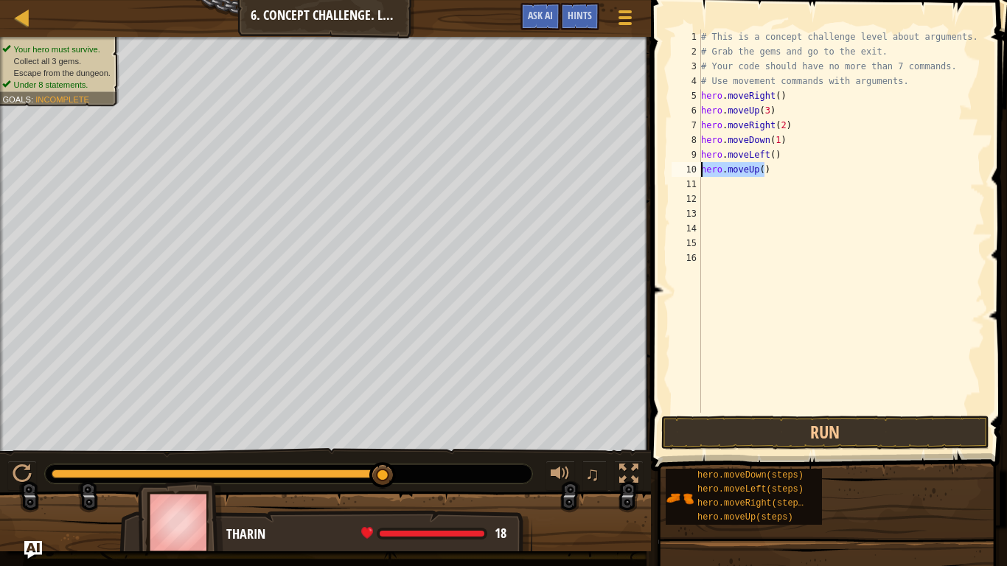
drag, startPoint x: 774, startPoint y: 170, endPoint x: 694, endPoint y: 169, distance: 79.7
click at [694, 169] on div "1 2 3 4 5 6 7 8 9 10 11 12 13 14 15 16 # This is a concept challenge level abou…" at bounding box center [827, 222] width 316 height 384
type textarea "hero.moveUp()"
type textarea "h"
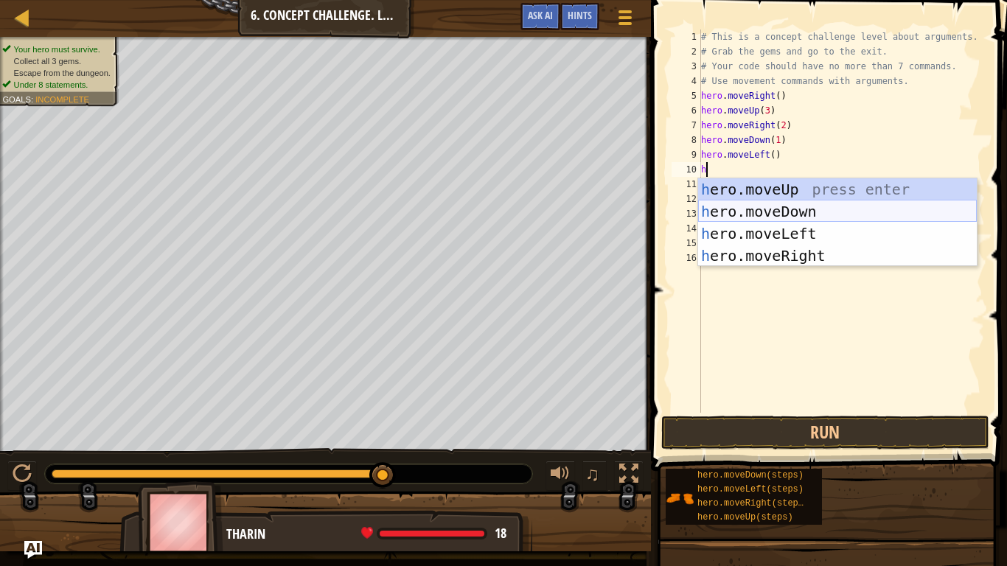
click at [707, 205] on div "h ero.moveUp press enter h ero.moveDown press enter h ero.moveLeft press enter …" at bounding box center [837, 244] width 279 height 133
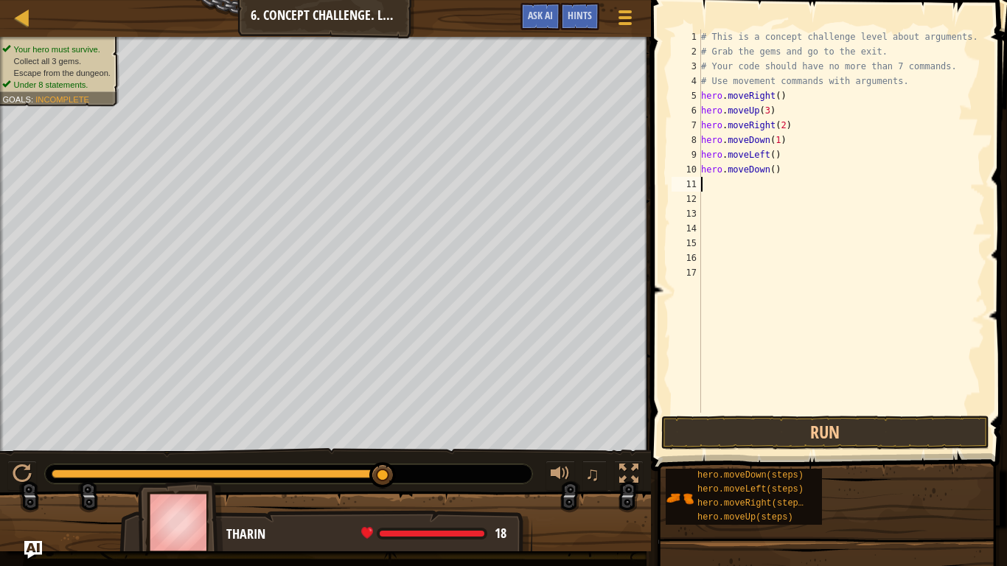
click at [769, 169] on div "# This is a concept challenge level about arguments. # Grab the gems and go to …" at bounding box center [842, 236] width 288 height 413
type textarea "hero.moveDown(2)"
click at [760, 184] on div "# This is a concept challenge level about arguments. # Grab the gems and go to …" at bounding box center [842, 236] width 288 height 413
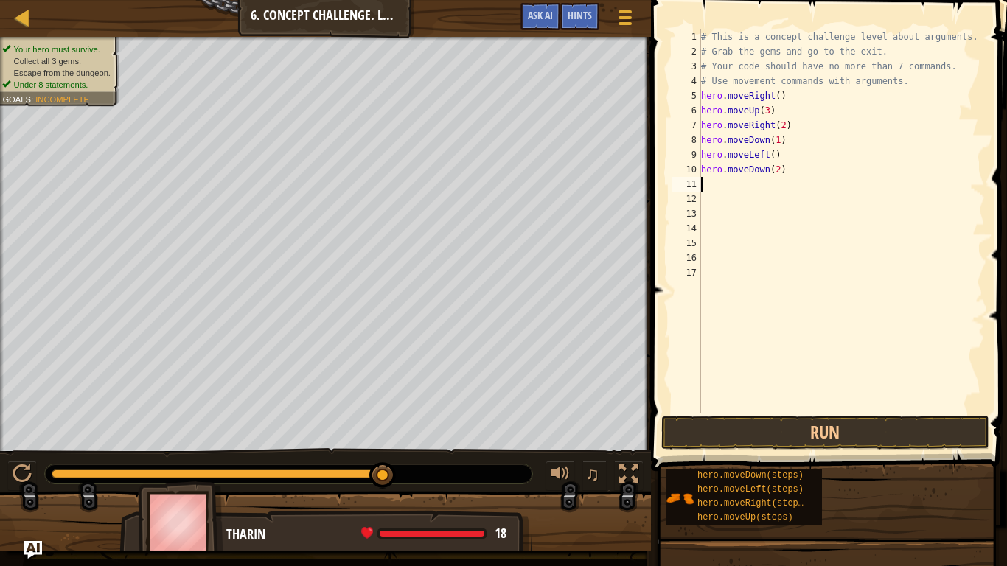
type textarea "h"
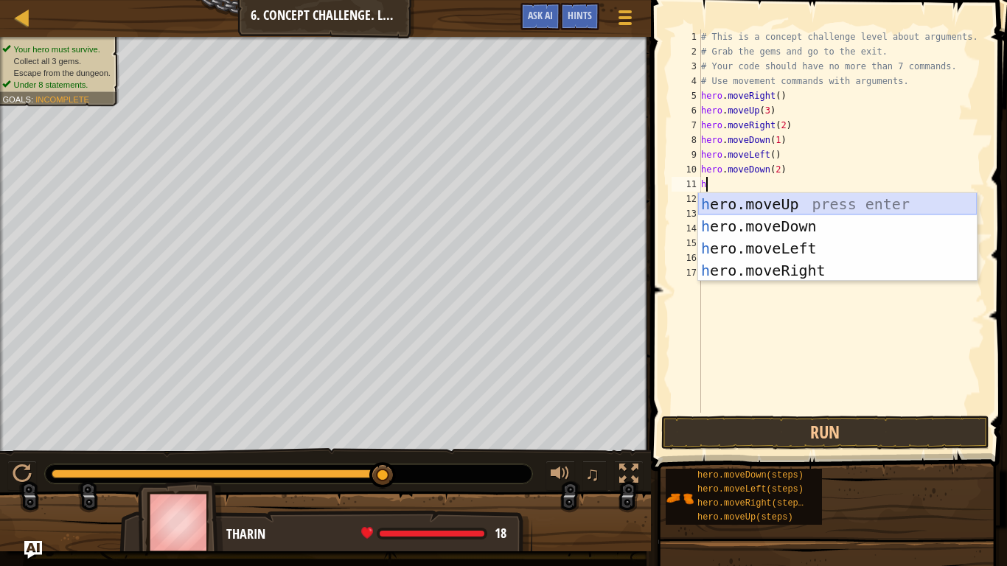
click at [760, 198] on div "h ero.moveUp press enter h ero.moveDown press enter h ero.moveLeft press enter …" at bounding box center [837, 259] width 279 height 133
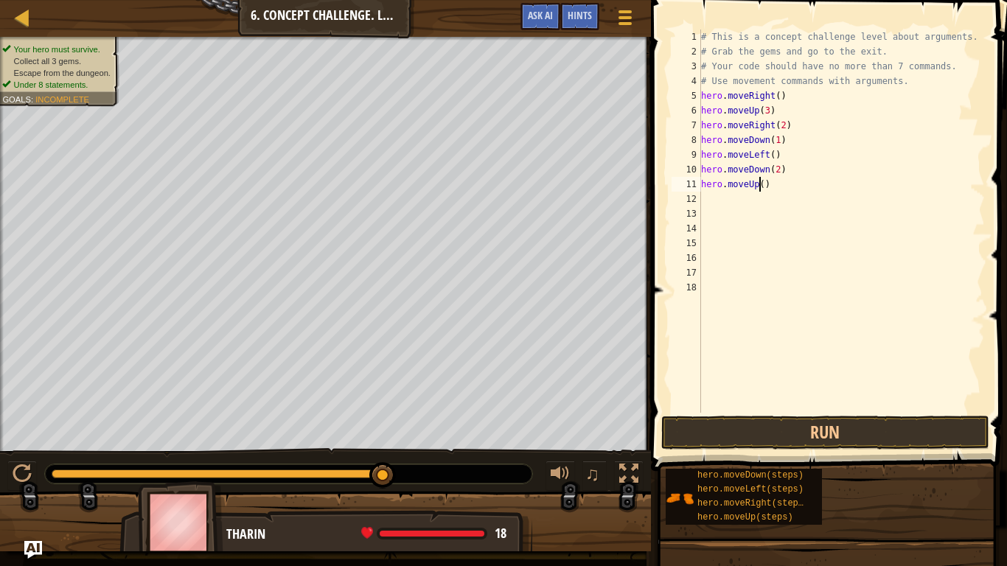
click at [758, 187] on div "# This is a concept challenge level about arguments. # Grab the gems and go to …" at bounding box center [842, 236] width 288 height 413
type textarea "hero.moveUp(2)"
click at [742, 198] on div "# This is a concept challenge level about arguments. # Grab the gems and go to …" at bounding box center [842, 236] width 288 height 413
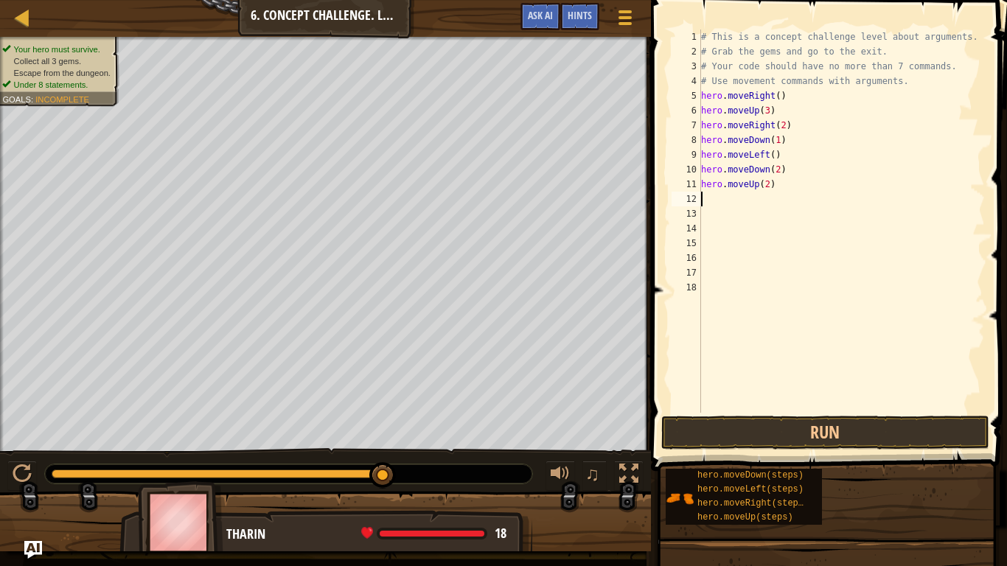
type textarea "h"
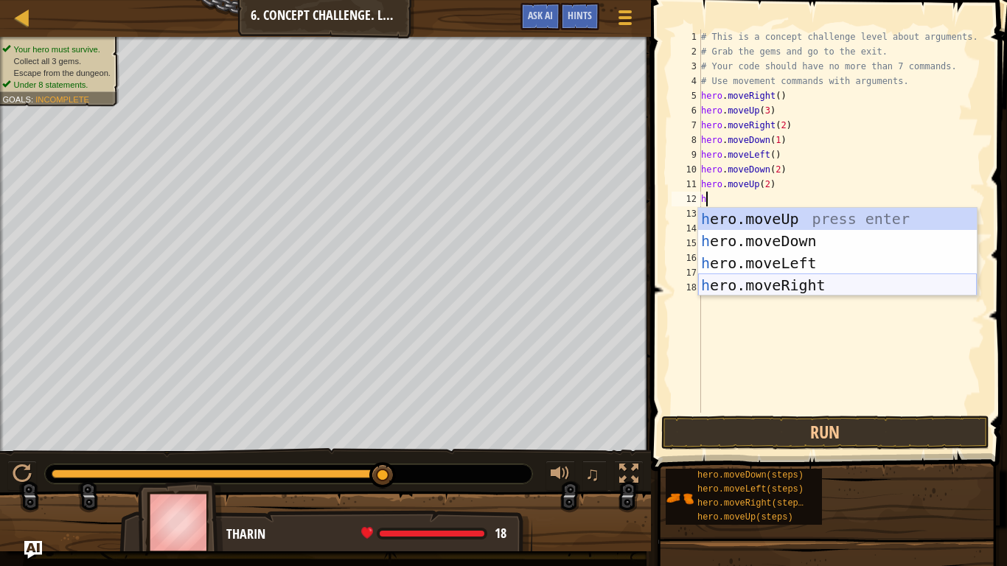
click at [777, 277] on div "h ero.moveUp press enter h ero.moveDown press enter h ero.moveLeft press enter …" at bounding box center [837, 274] width 279 height 133
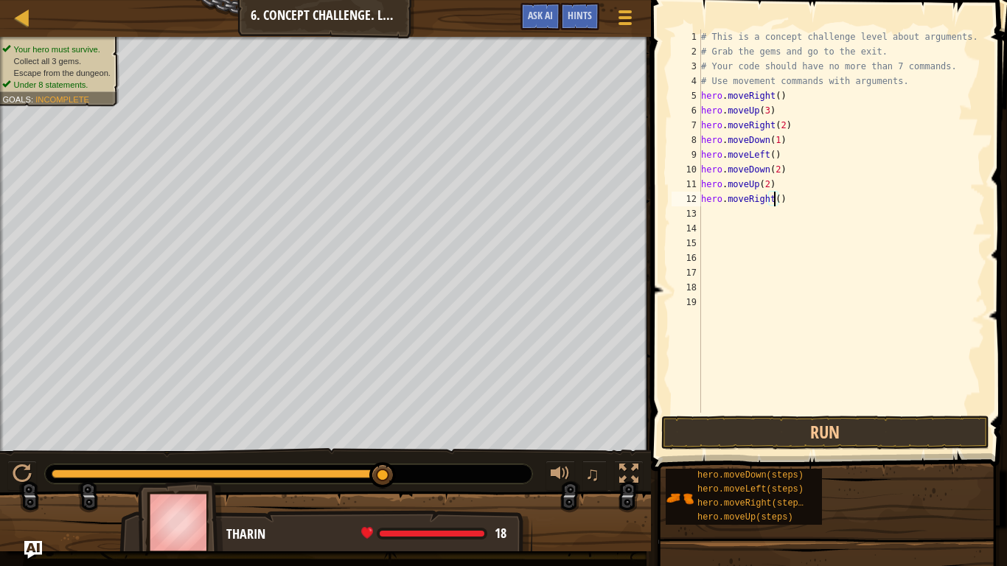
click at [773, 202] on div "# This is a concept challenge level about arguments. # Grab the gems and go to …" at bounding box center [842, 236] width 288 height 413
type textarea "hero.moveRight(2)"
click at [685, 434] on button "Run" at bounding box center [826, 433] width 328 height 34
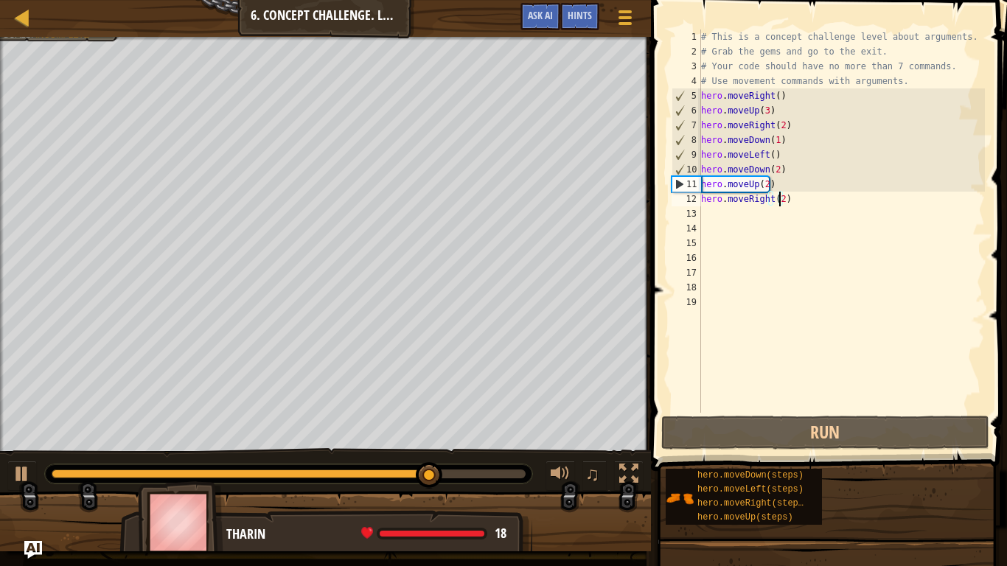
click at [790, 201] on div "# This is a concept challenge level about arguments. # Grab the gems and go to …" at bounding box center [842, 236] width 288 height 413
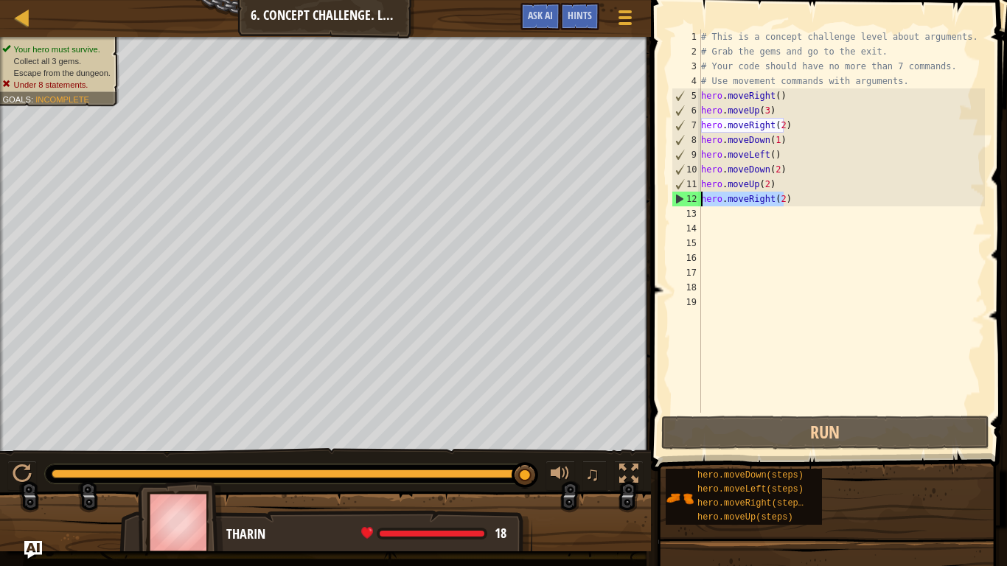
drag, startPoint x: 786, startPoint y: 200, endPoint x: 696, endPoint y: 197, distance: 90.8
click at [696, 197] on div "hero.moveRight(2) 1 2 3 4 5 6 7 8 9 10 11 12 13 14 15 16 17 18 19 # This is a c…" at bounding box center [827, 222] width 316 height 384
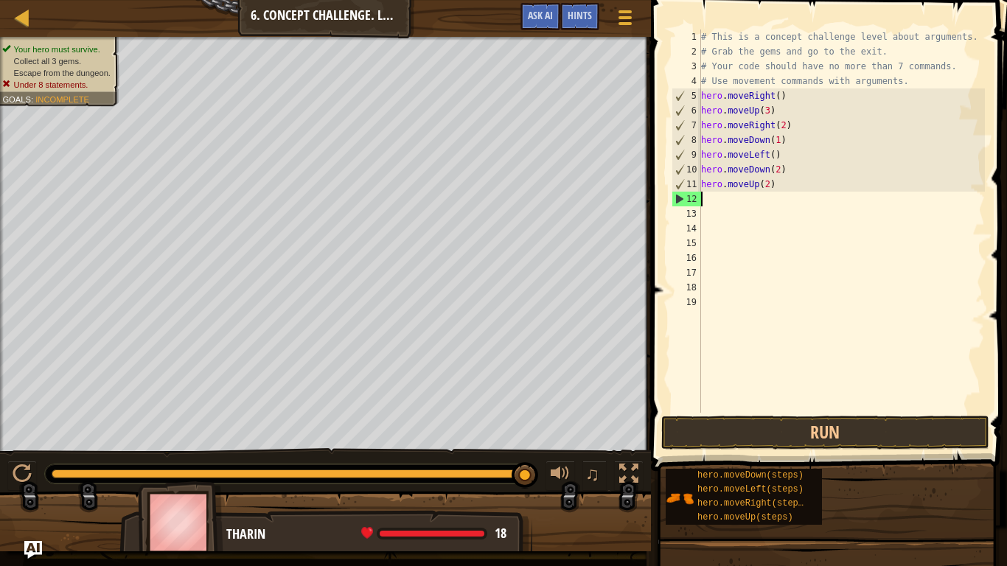
scroll to position [7, 0]
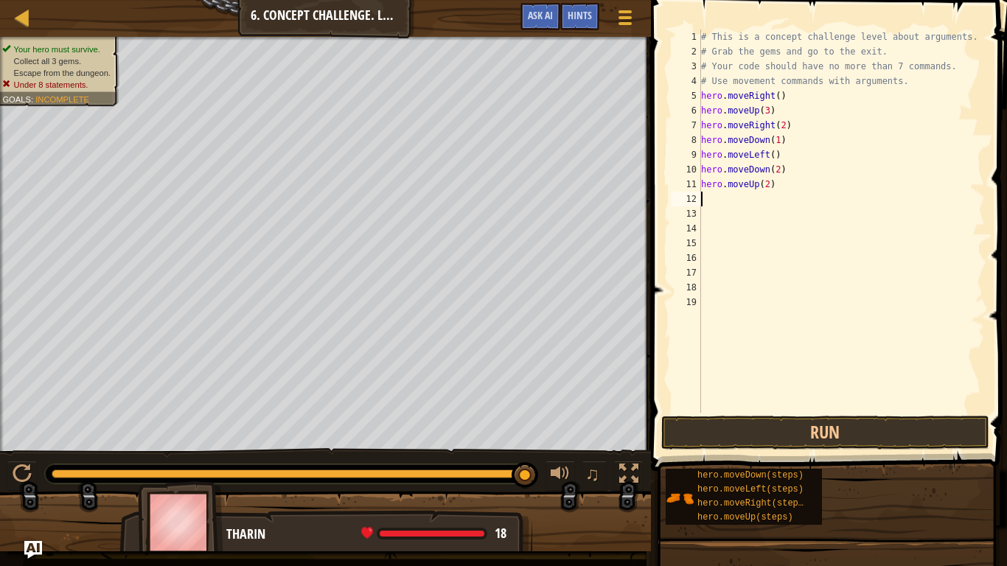
click at [772, 186] on div "# This is a concept challenge level about arguments. # Grab the gems and go to …" at bounding box center [842, 236] width 288 height 413
type textarea "hero.moveUp(2)"
drag, startPoint x: 772, startPoint y: 186, endPoint x: 686, endPoint y: 186, distance: 86.3
click at [686, 186] on div "hero.moveUp(2) 1 2 3 4 5 6 7 8 9 10 11 12 13 14 15 16 17 18 19 # This is a conc…" at bounding box center [827, 222] width 316 height 384
type textarea "h"
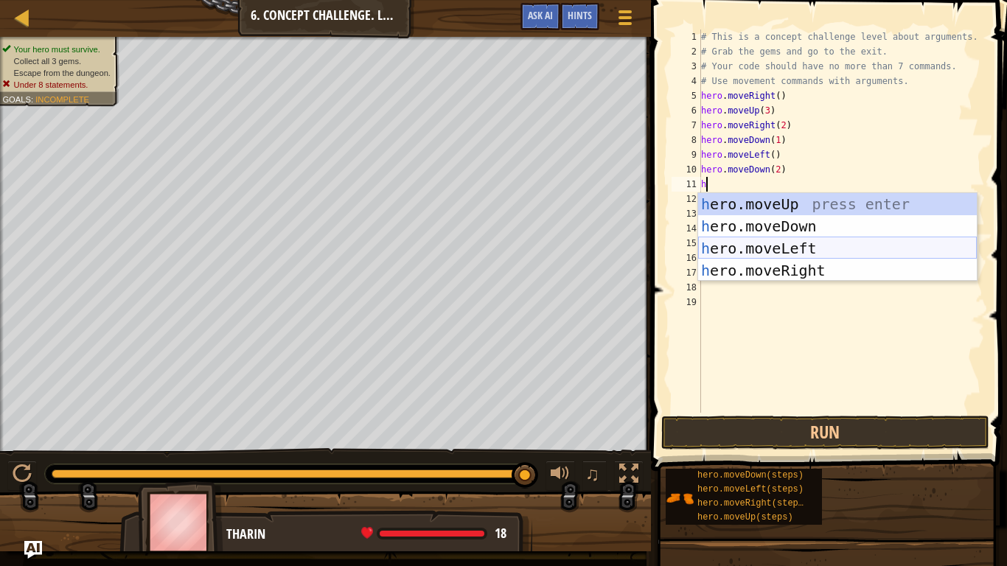
click at [728, 260] on div "h ero.moveUp press enter h ero.moveDown press enter h ero.moveLeft press enter …" at bounding box center [837, 259] width 279 height 133
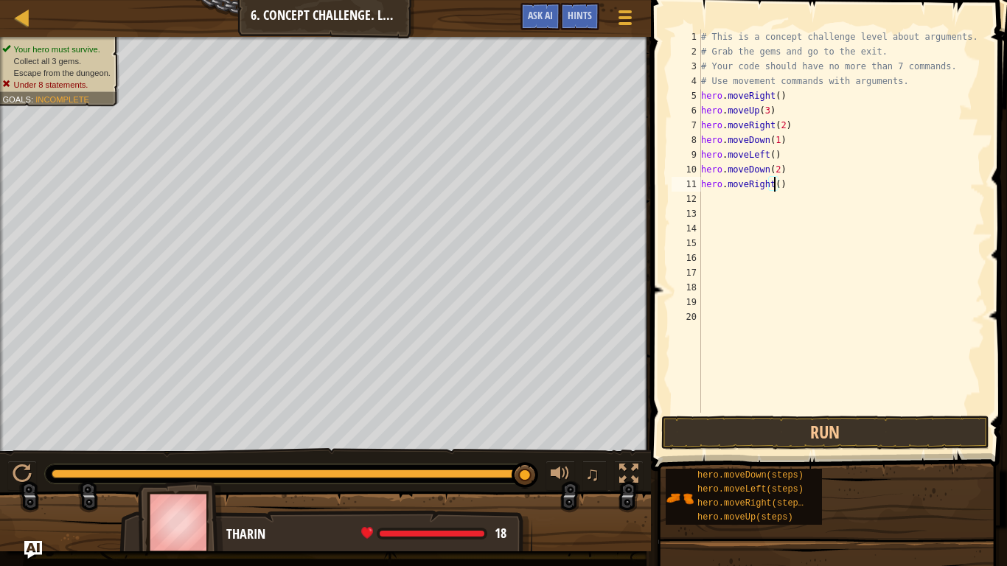
click at [773, 188] on div "# This is a concept challenge level about arguments. # Grab the gems and go to …" at bounding box center [842, 236] width 288 height 413
type textarea "hero.moveRight(2)"
click at [728, 199] on div "# This is a concept challenge level about arguments. # Grab the gems and go to …" at bounding box center [842, 236] width 288 height 413
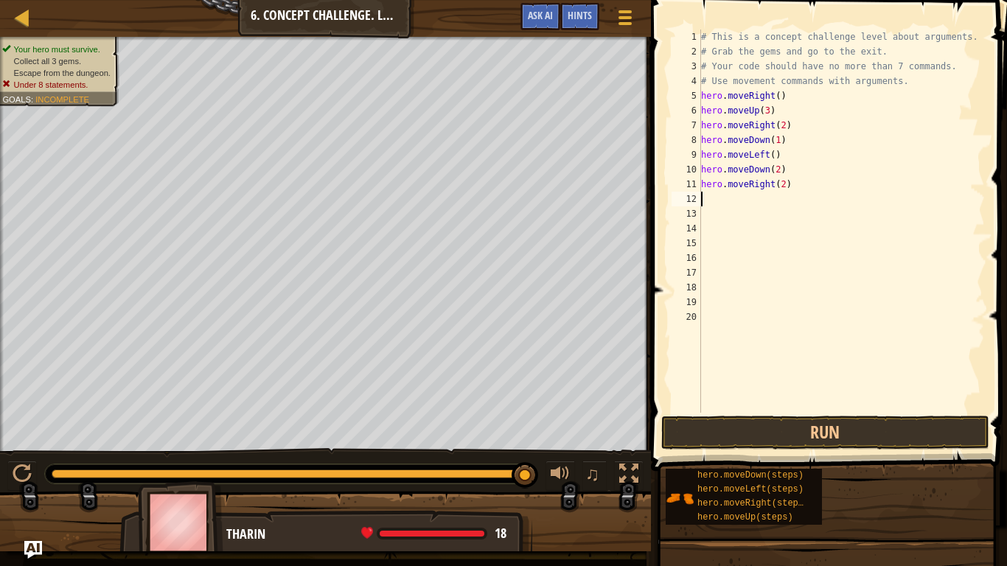
type textarea "h"
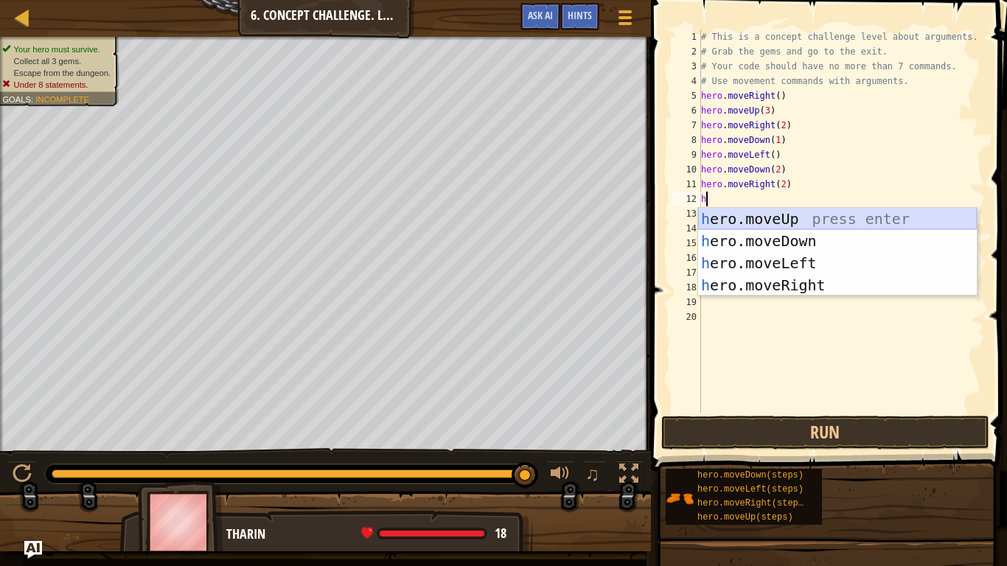
click at [772, 221] on div "h ero.moveUp press enter h ero.moveDown press enter h ero.moveLeft press enter …" at bounding box center [837, 274] width 279 height 133
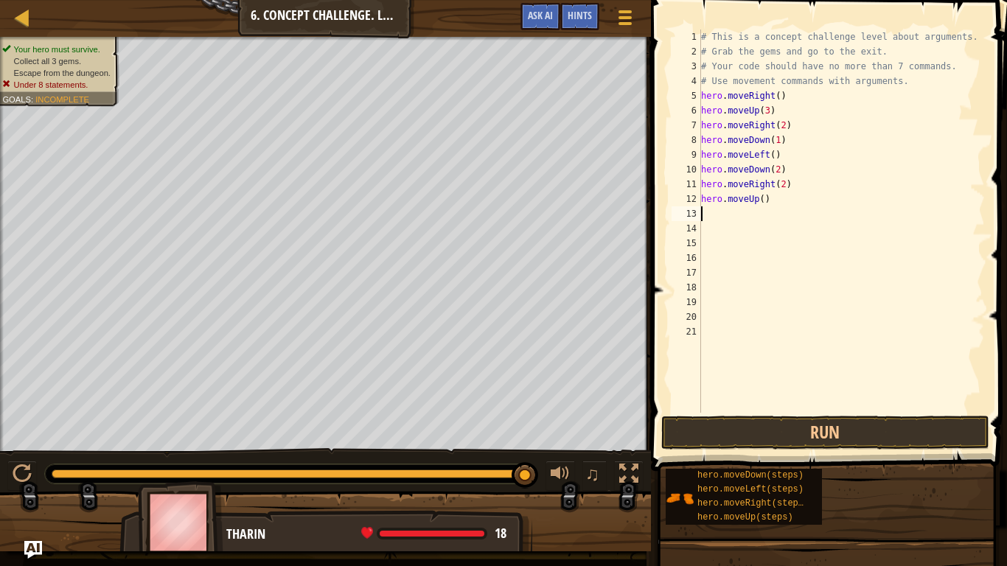
click at [758, 201] on div "# This is a concept challenge level about arguments. # Grab the gems and go to …" at bounding box center [842, 236] width 288 height 413
type textarea "hero.moveUp(2)"
click at [711, 434] on button "Run" at bounding box center [826, 433] width 328 height 34
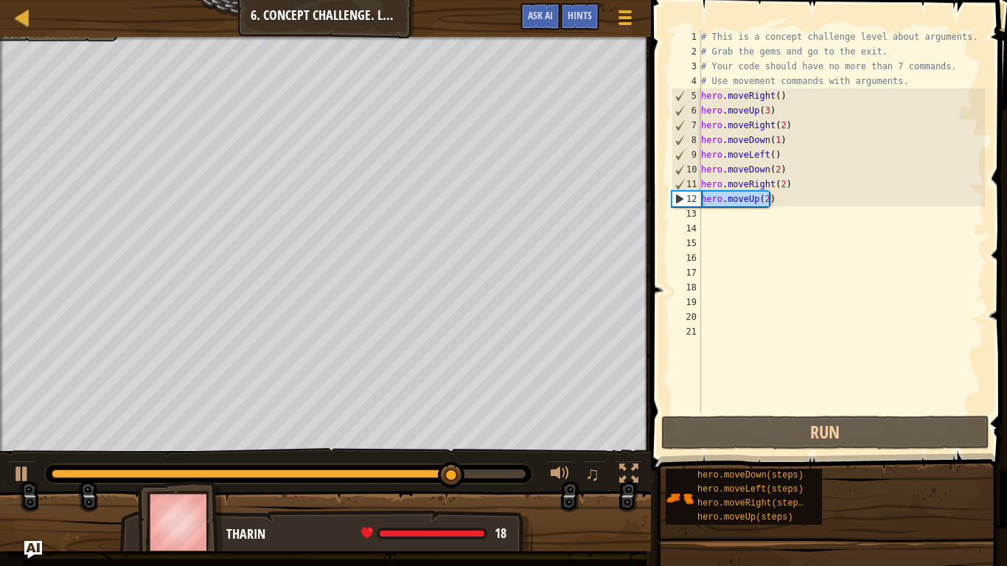
drag, startPoint x: 766, startPoint y: 200, endPoint x: 698, endPoint y: 198, distance: 67.9
click at [698, 198] on div "hero.moveUp(2) 1 2 3 4 5 6 7 8 9 10 11 12 13 14 15 16 17 18 19 20 21 # This is …" at bounding box center [827, 222] width 316 height 384
click at [780, 204] on div "# This is a concept challenge level about arguments. # Grab the gems and go to …" at bounding box center [841, 222] width 287 height 384
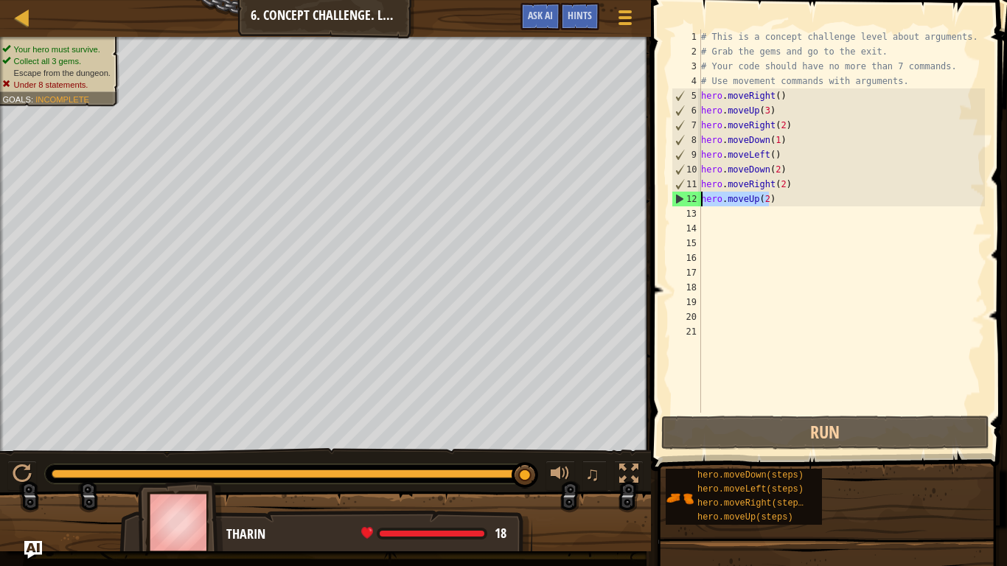
drag, startPoint x: 773, startPoint y: 201, endPoint x: 699, endPoint y: 196, distance: 73.9
click at [699, 196] on div "hero.moveUp(2) 1 2 3 4 5 6 7 8 9 10 11 12 13 14 15 16 17 18 19 20 21 # This is …" at bounding box center [827, 222] width 316 height 384
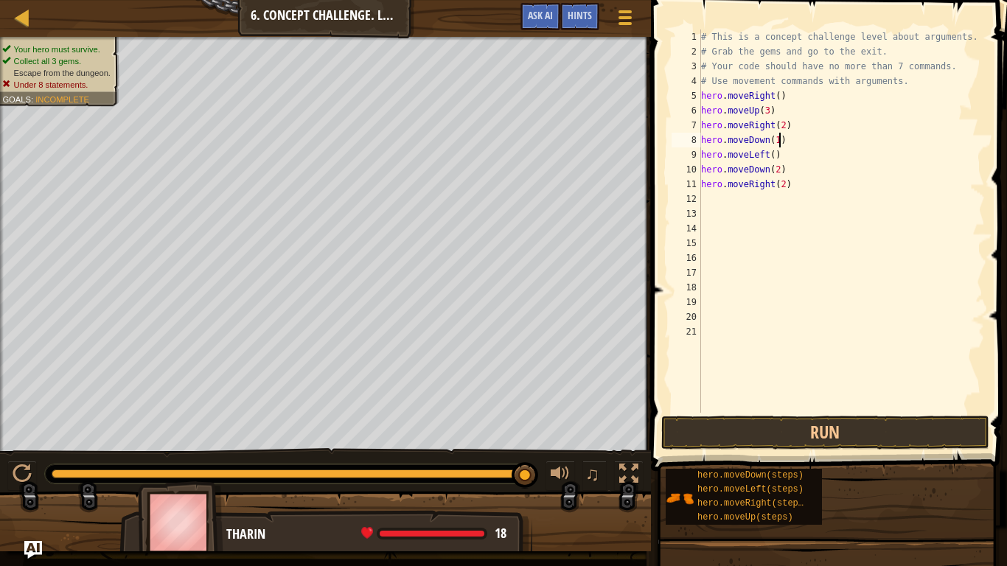
click at [777, 140] on div "# This is a concept challenge level about arguments. # Grab the gems and go to …" at bounding box center [842, 236] width 288 height 413
click at [770, 138] on div "# This is a concept challenge level about arguments. # Grab the gems and go to …" at bounding box center [842, 236] width 288 height 413
click at [768, 156] on div "# This is a concept challenge level about arguments. # Grab the gems and go to …" at bounding box center [842, 236] width 288 height 413
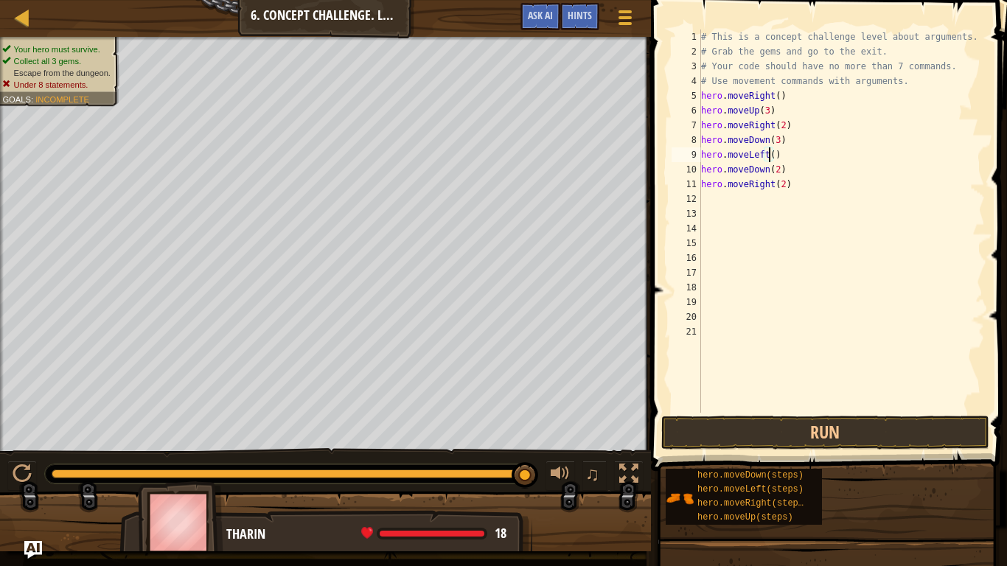
click at [762, 172] on div "# This is a concept challenge level about arguments. # Grab the gems and go to …" at bounding box center [842, 236] width 288 height 413
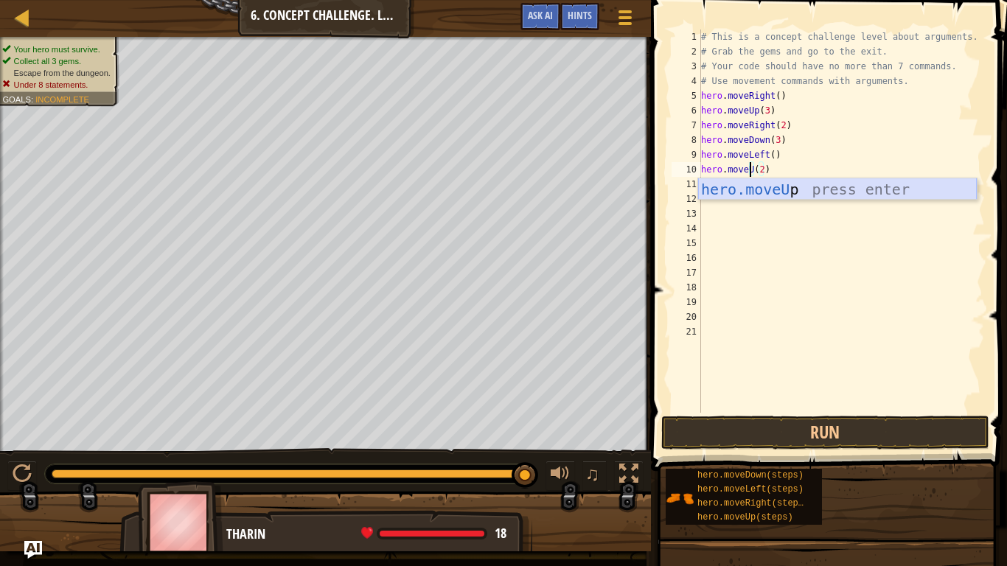
click at [789, 189] on div "hero.moveU p press enter" at bounding box center [837, 211] width 279 height 66
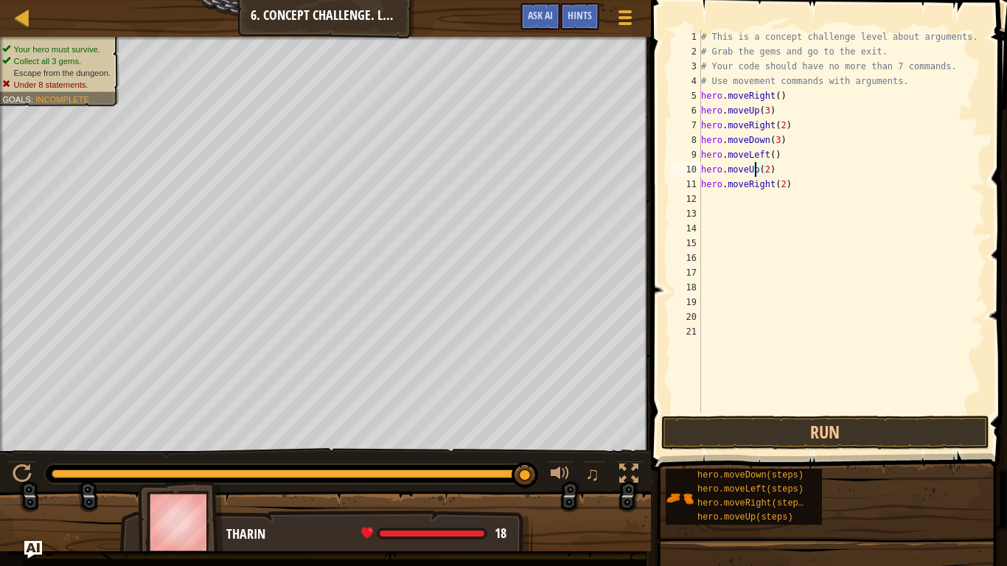
click at [784, 173] on div "# This is a concept challenge level about arguments. # Grab the gems and go to …" at bounding box center [842, 236] width 288 height 413
click at [792, 186] on div "# This is a concept challenge level about arguments. # Grab the gems and go to …" at bounding box center [842, 236] width 288 height 413
type textarea "hero.moveRight(2)"
click at [696, 431] on button "Run" at bounding box center [826, 433] width 328 height 34
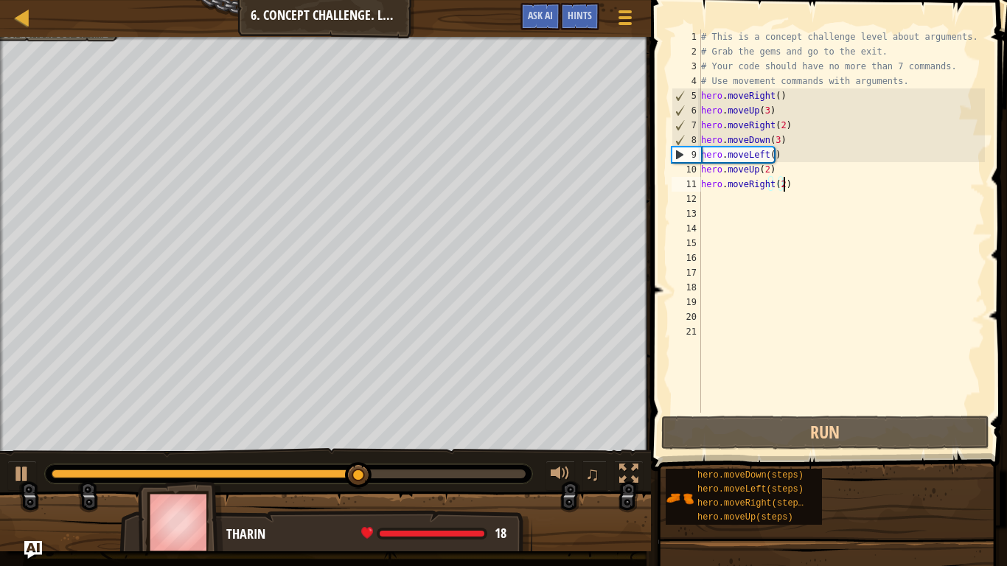
click at [777, 192] on div "# This is a concept challenge level about arguments. # Grab the gems and go to …" at bounding box center [842, 236] width 288 height 413
click at [774, 187] on div "# This is a concept challenge level about arguments. # Grab the gems and go to …" at bounding box center [842, 236] width 288 height 413
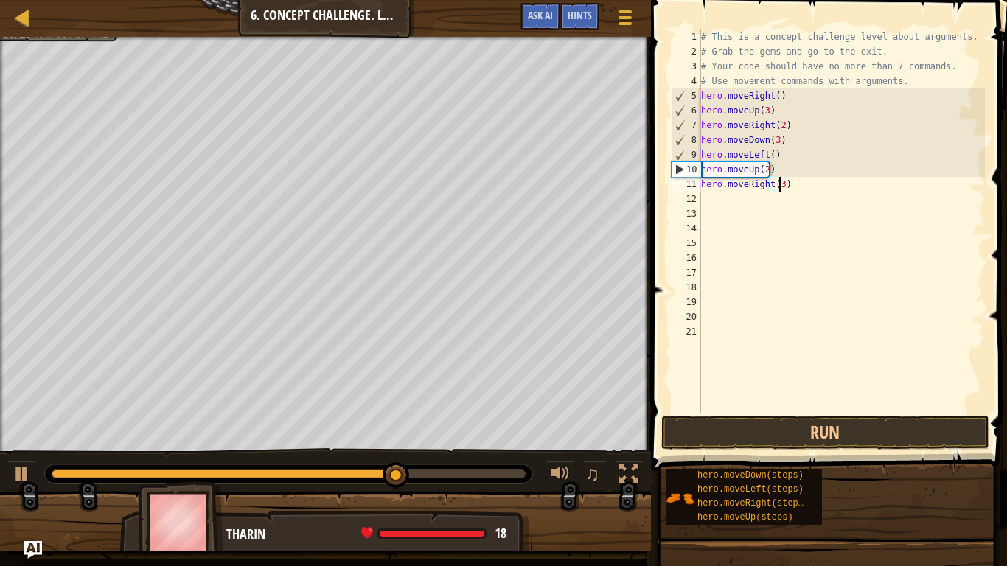
scroll to position [7, 6]
type textarea "hero.moveRight(3)"
click at [844, 431] on button "Run" at bounding box center [826, 433] width 328 height 34
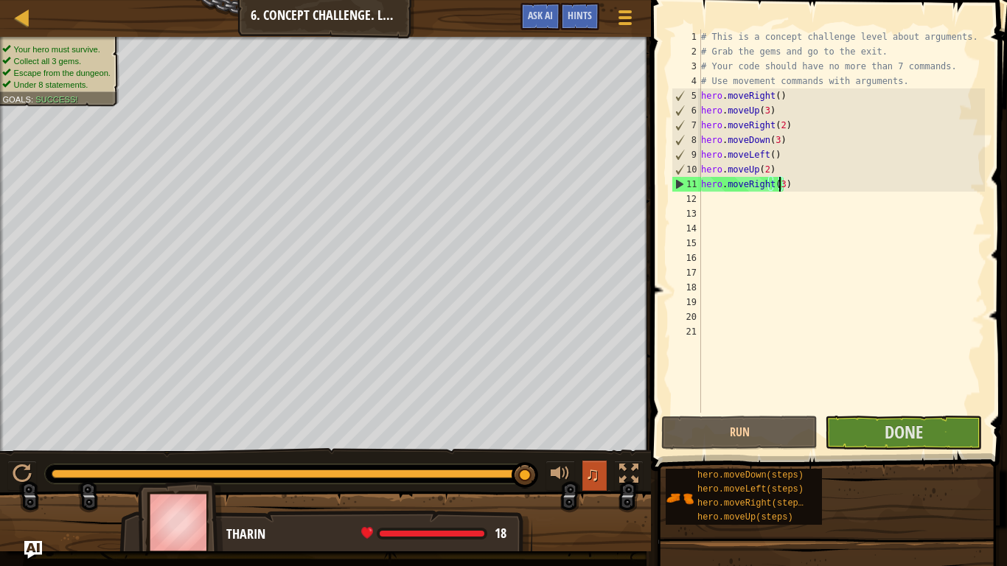
drag, startPoint x: 111, startPoint y: 471, endPoint x: 585, endPoint y: 488, distance: 473.8
click at [585, 473] on div "♫" at bounding box center [325, 470] width 651 height 44
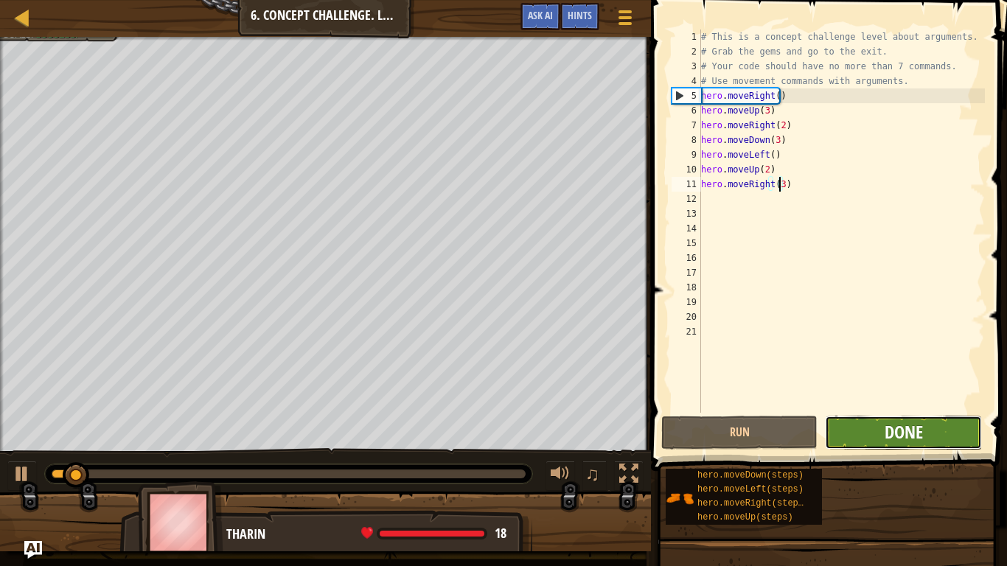
click at [901, 437] on span "Done" at bounding box center [904, 432] width 38 height 24
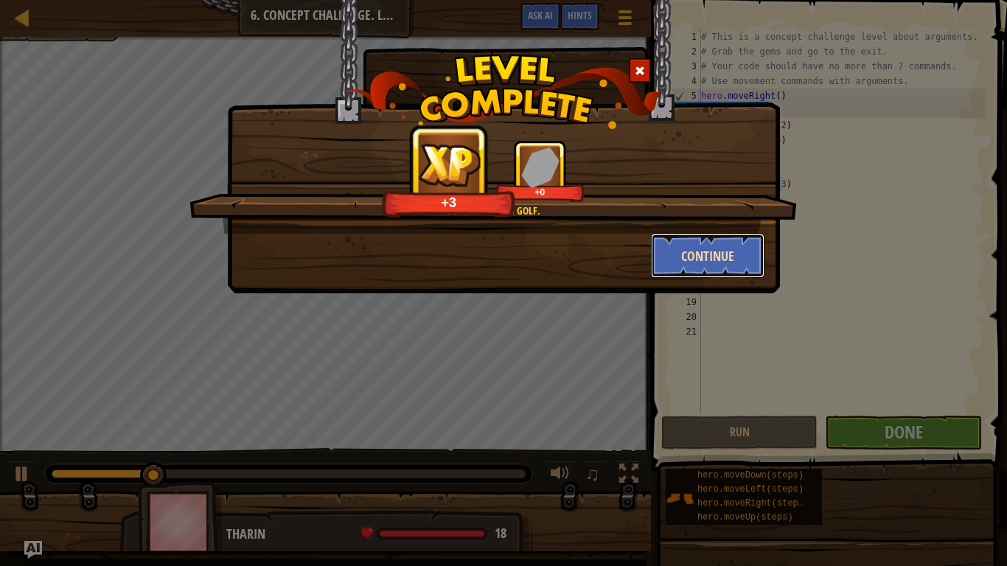
click at [678, 243] on button "Continue" at bounding box center [708, 256] width 114 height 44
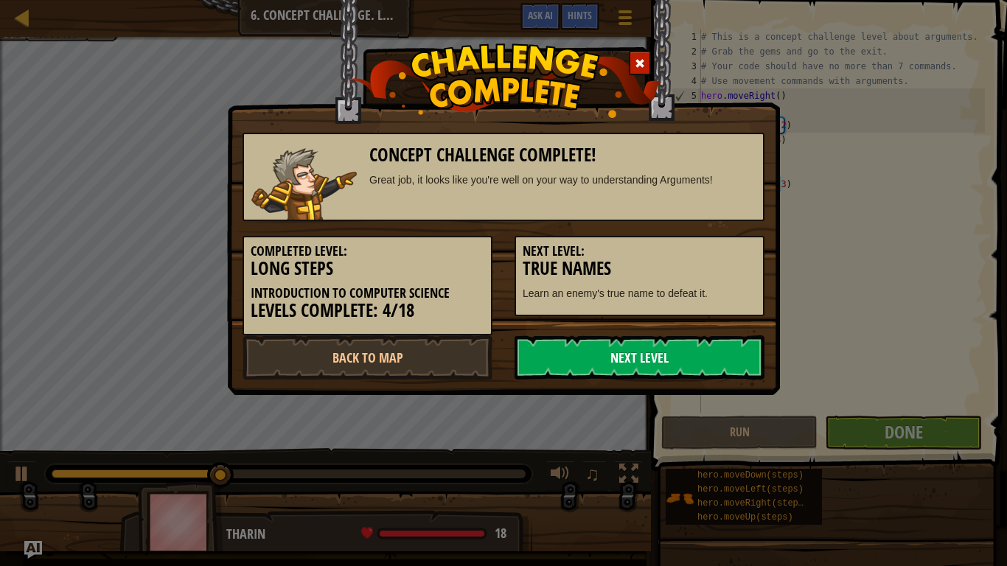
click at [538, 343] on link "Next Level" at bounding box center [640, 358] width 250 height 44
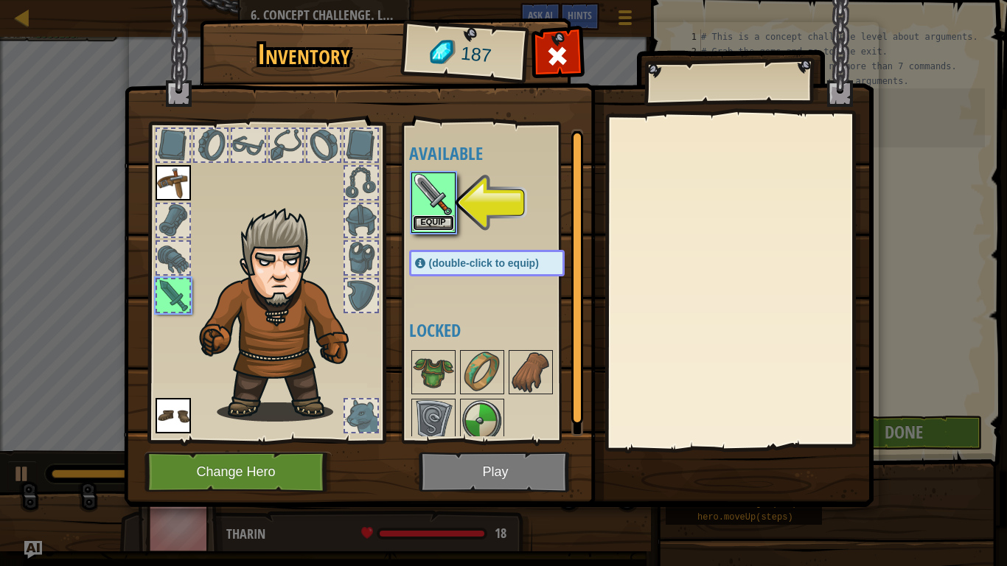
click at [440, 226] on button "Equip" at bounding box center [433, 222] width 41 height 15
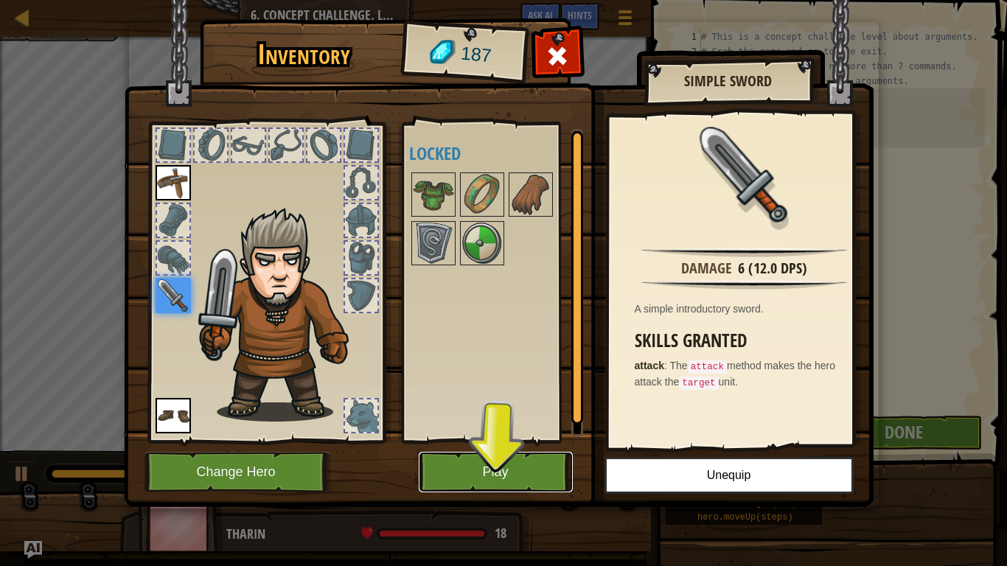
click at [490, 473] on button "Play" at bounding box center [496, 472] width 154 height 41
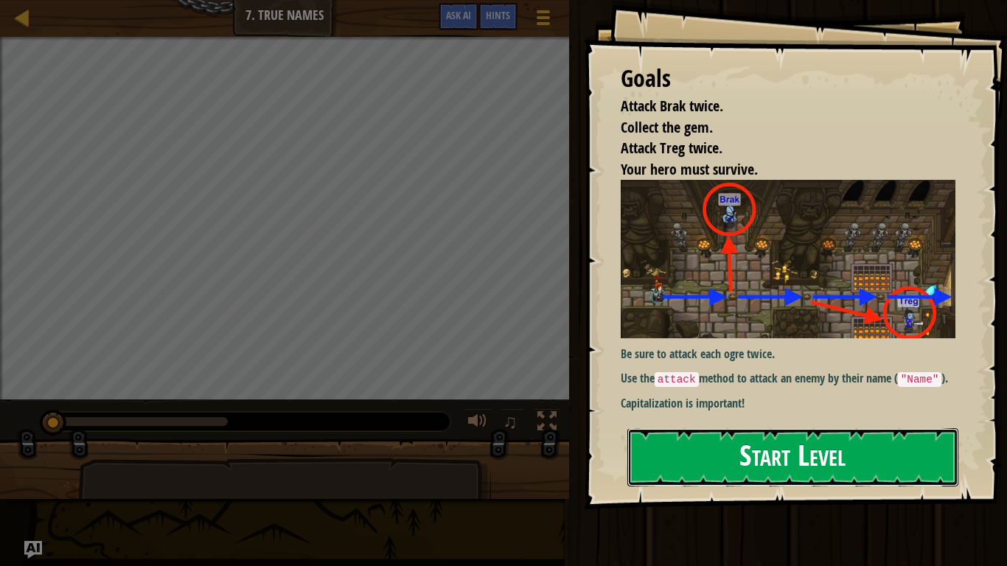
click at [718, 448] on button "Start Level" at bounding box center [793, 458] width 331 height 58
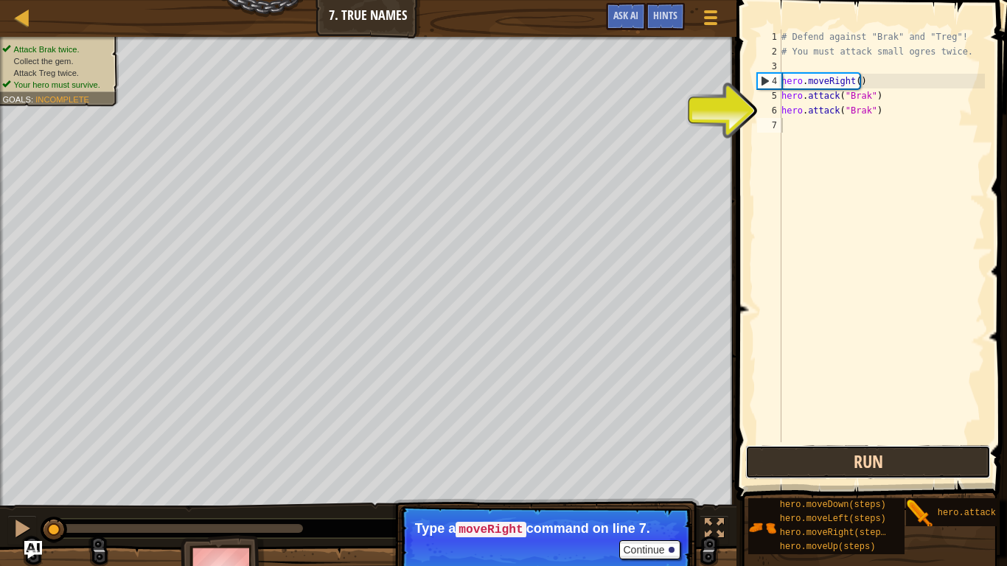
click at [805, 458] on button "Run" at bounding box center [869, 462] width 246 height 34
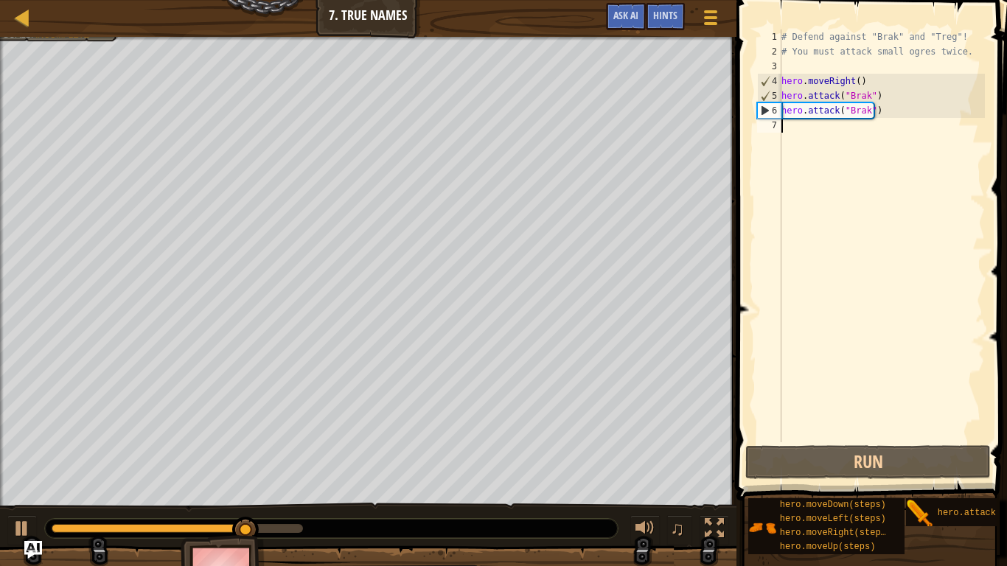
type textarea "h"
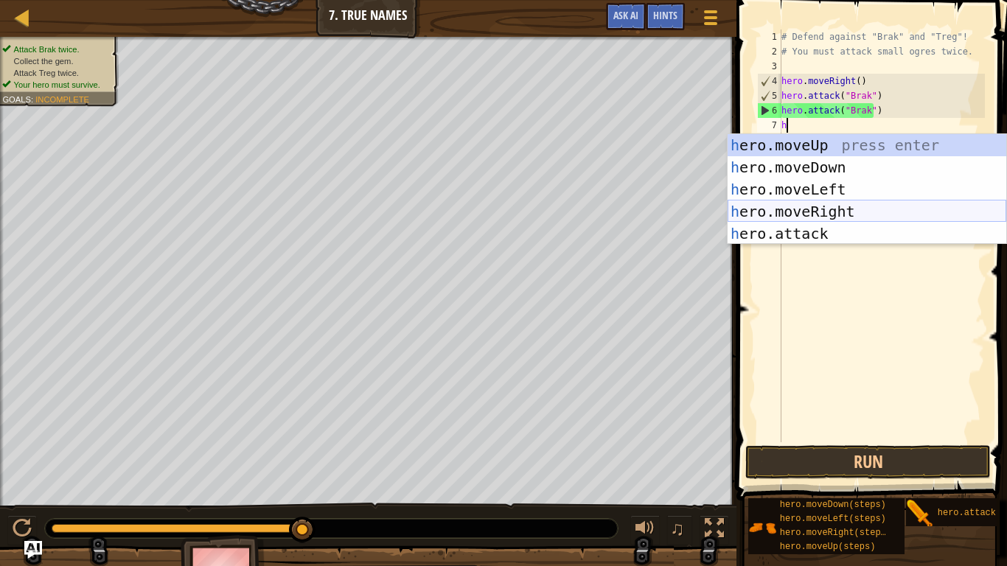
click at [842, 204] on div "h ero.moveUp press enter h ero.moveDown press enter h ero.moveLeft press enter …" at bounding box center [867, 211] width 279 height 155
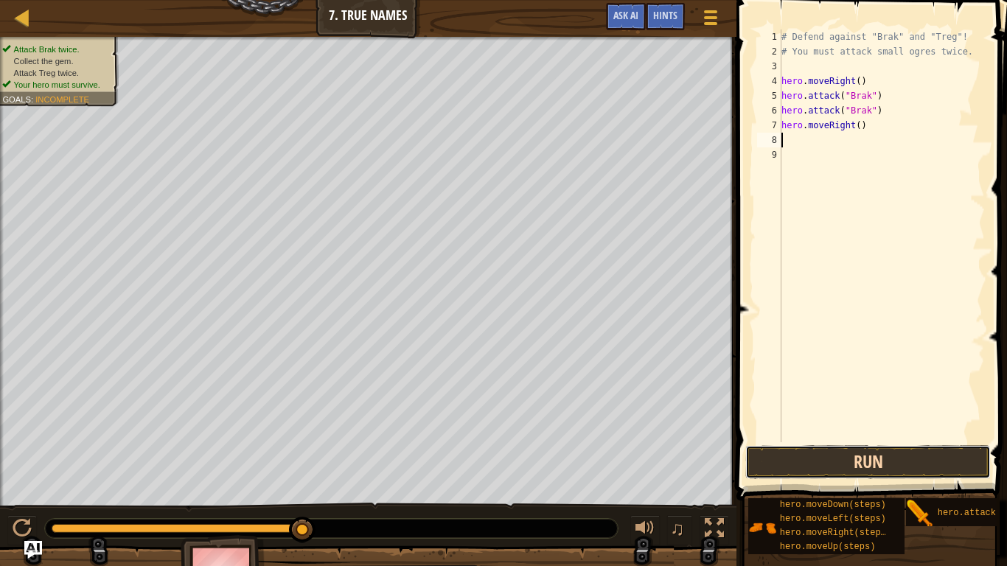
click at [769, 452] on button "Run" at bounding box center [869, 462] width 246 height 34
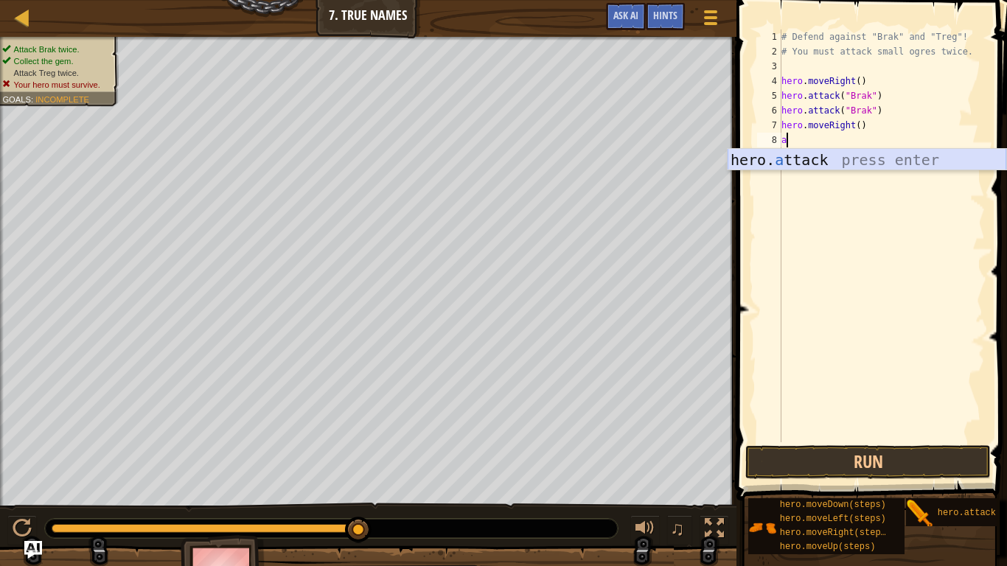
click at [819, 164] on div "hero. a ttack press enter" at bounding box center [867, 182] width 279 height 66
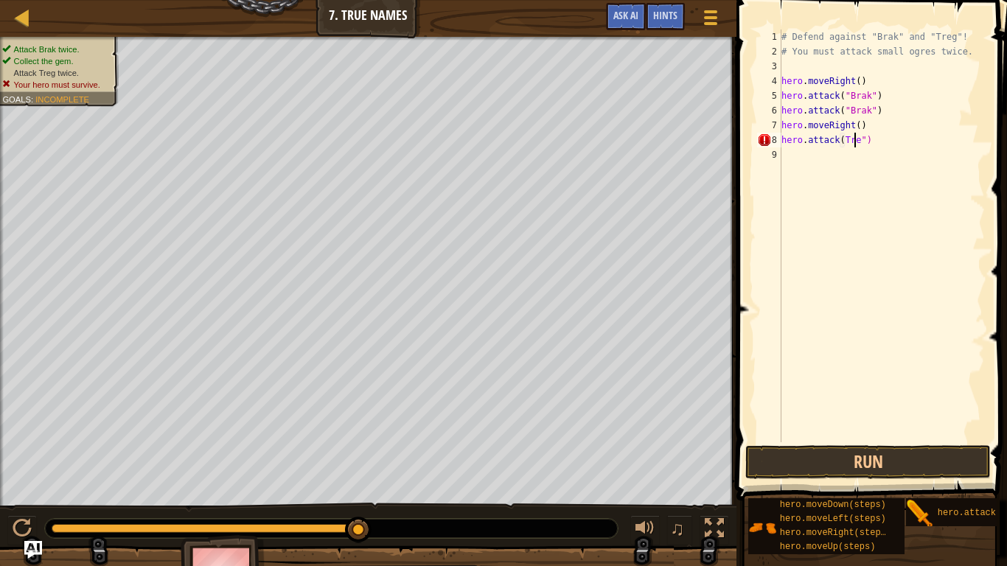
scroll to position [7, 6]
type textarea "hero.attack(Treg")"
drag, startPoint x: 875, startPoint y: 140, endPoint x: 781, endPoint y: 144, distance: 93.7
click at [781, 144] on div "hero.attack(Treg") 1 2 3 4 5 6 7 8 9 # Defend against "Brak" and "Treg"! # You …" at bounding box center [870, 236] width 231 height 413
click at [842, 170] on div "# Defend against "Brak" and "Treg"! # You must attack small ogres twice. hero .…" at bounding box center [882, 251] width 207 height 443
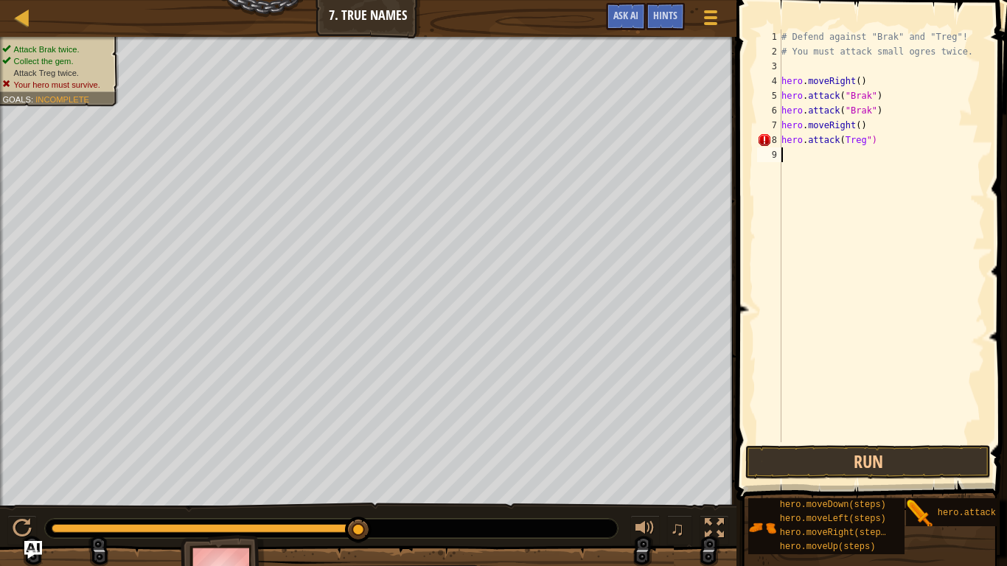
scroll to position [7, 0]
click at [876, 139] on div "# Defend against "Brak" and "Treg"! # You must attack small ogres twice. hero .…" at bounding box center [882, 251] width 207 height 443
click at [840, 145] on div "# Defend against "Brak" and "Treg"! # You must attack small ogres twice. hero .…" at bounding box center [882, 251] width 207 height 443
type textarea "hero.attack("Treg")"
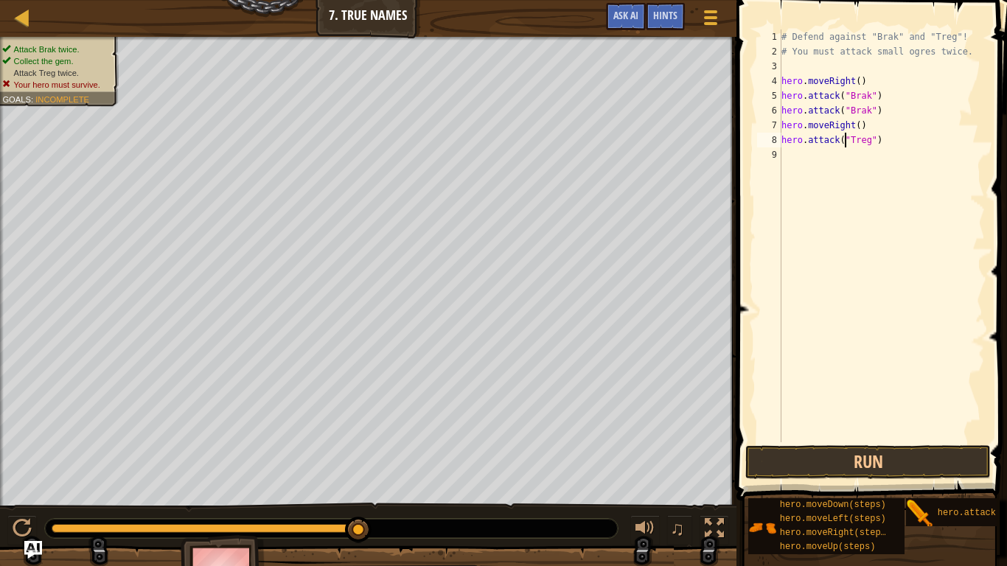
click at [819, 156] on div "# Defend against "Brak" and "Treg"! # You must attack small ogres twice. hero .…" at bounding box center [882, 251] width 207 height 443
drag, startPoint x: 885, startPoint y: 140, endPoint x: 780, endPoint y: 145, distance: 105.6
click at [780, 145] on div "1 2 3 4 5 6 7 8 9 # Defend against "Brak" and "Treg"! # You must attack small o…" at bounding box center [870, 236] width 231 height 413
type textarea "hero.attack("Treg")"
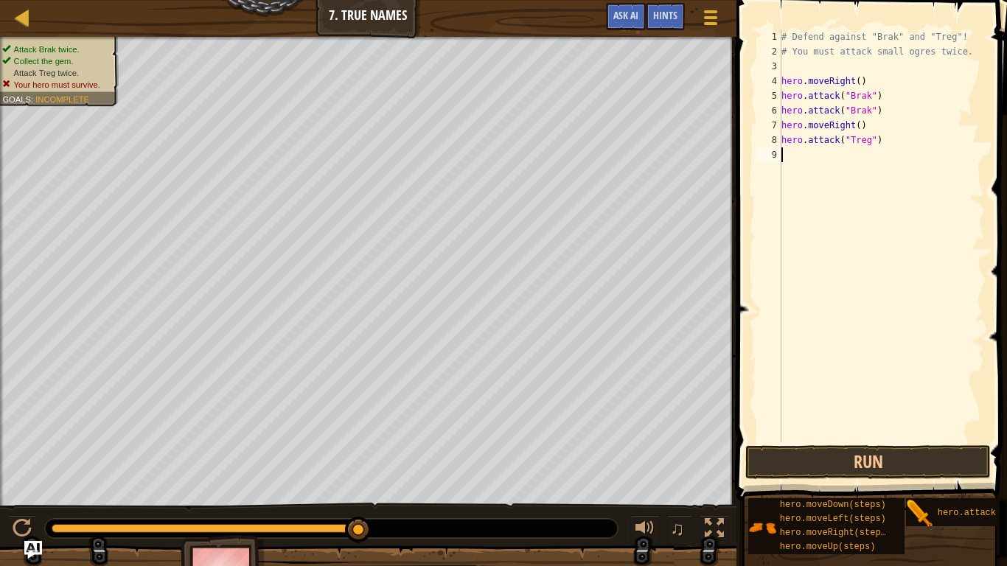
click at [802, 156] on div "# Defend against "Brak" and "Treg"! # You must attack small ogres twice. hero .…" at bounding box center [882, 251] width 207 height 443
paste textarea "hero.attack("Treg")"
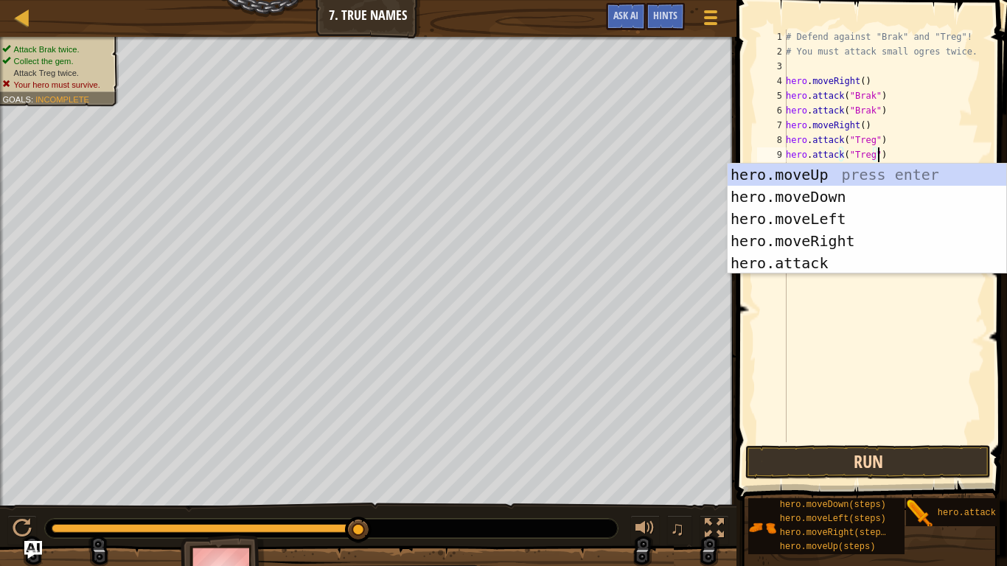
type textarea "hero.attack("Treg")"
click at [794, 468] on button "Run" at bounding box center [869, 462] width 246 height 34
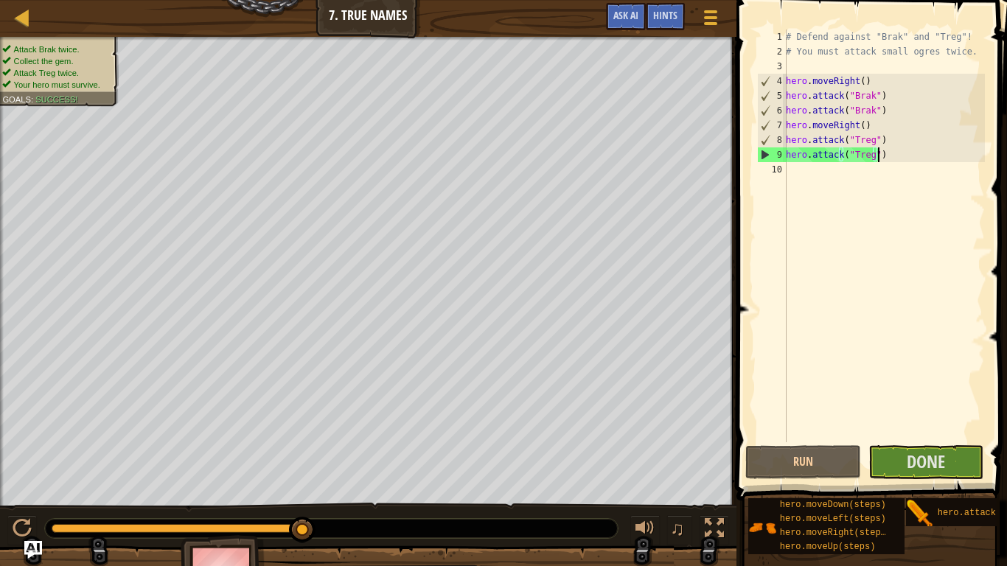
drag, startPoint x: 164, startPoint y: 527, endPoint x: 365, endPoint y: 520, distance: 200.7
click at [365, 473] on div at bounding box center [331, 528] width 573 height 19
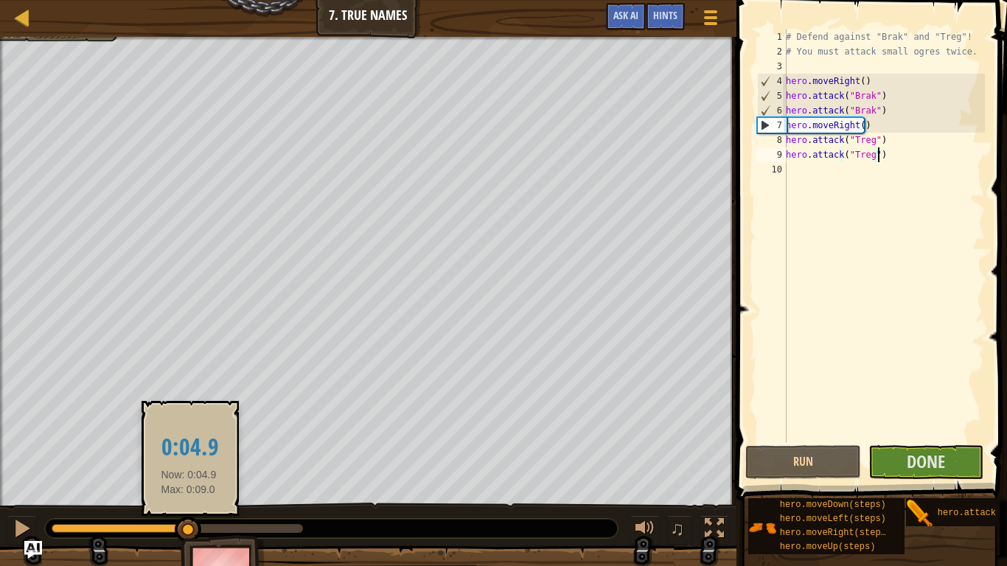
drag, startPoint x: 91, startPoint y: 529, endPoint x: 204, endPoint y: 521, distance: 113.1
click at [201, 473] on div at bounding box center [188, 530] width 27 height 27
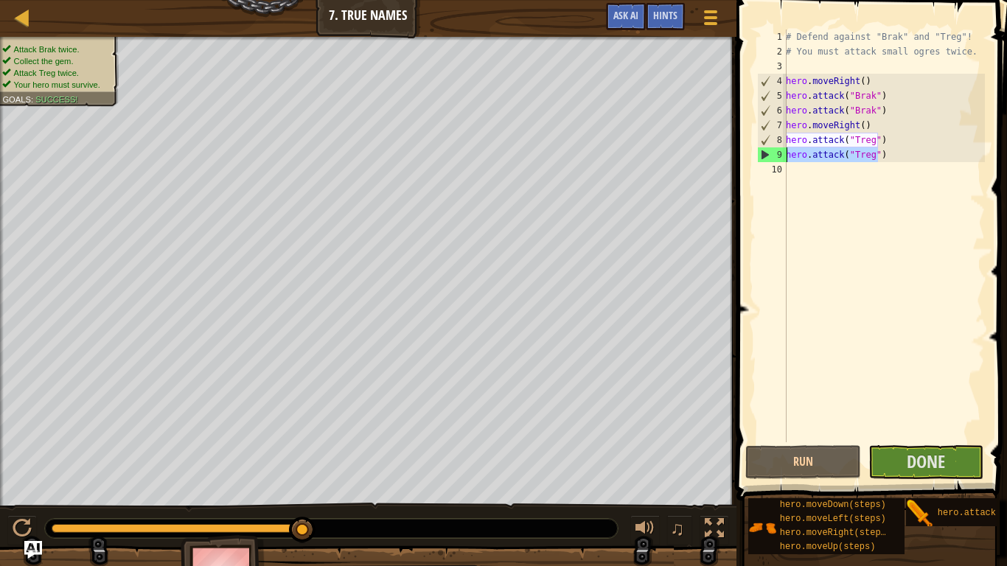
drag, startPoint x: 887, startPoint y: 156, endPoint x: 784, endPoint y: 159, distance: 102.6
click at [784, 159] on div "hero.attack("Treg") 1 2 3 4 5 6 7 8 9 10 # Defend against "Brak" and "Treg"! # …" at bounding box center [870, 236] width 231 height 413
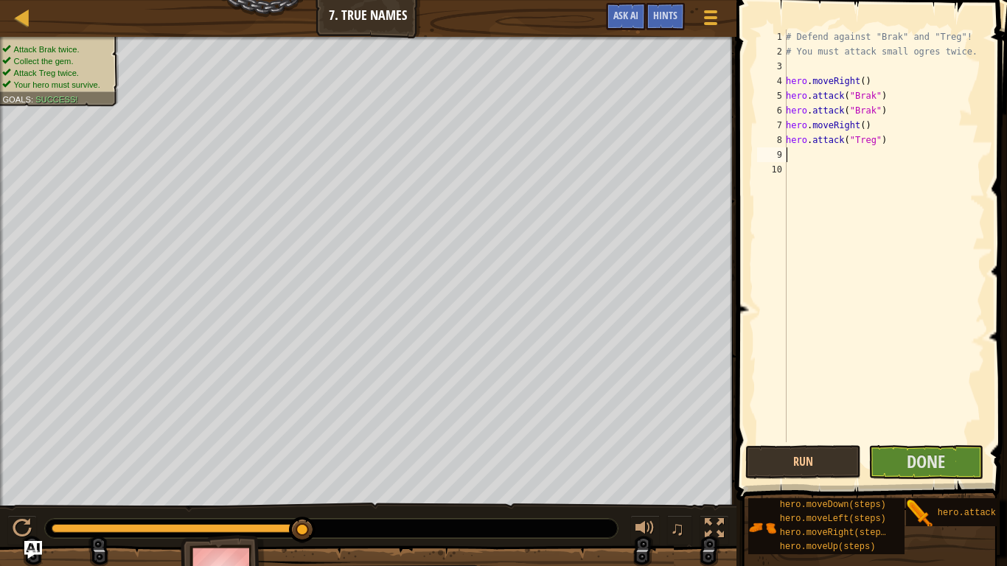
type textarea "h"
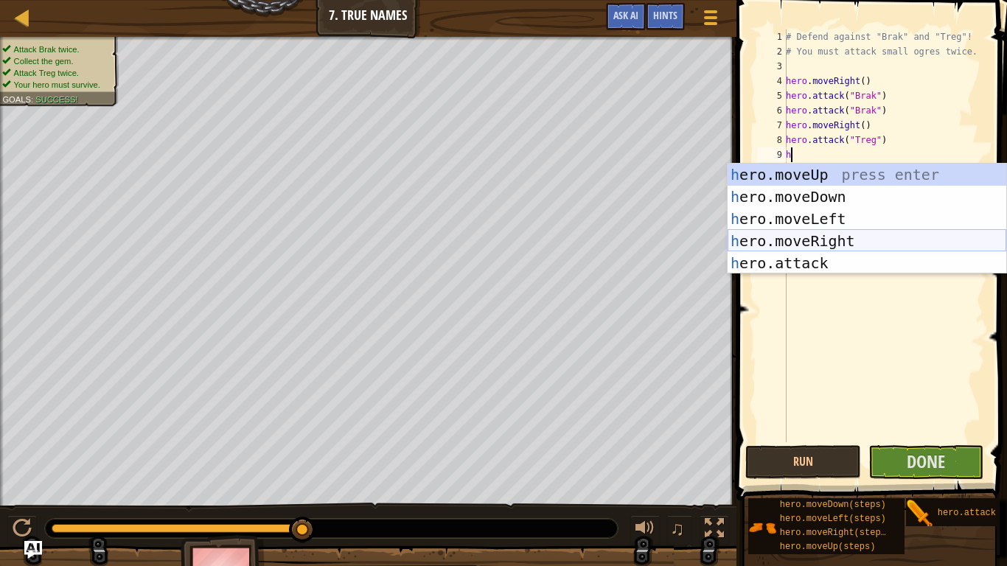
click at [847, 235] on div "h ero.moveUp press enter h ero.moveDown press enter h ero.moveLeft press enter …" at bounding box center [867, 241] width 279 height 155
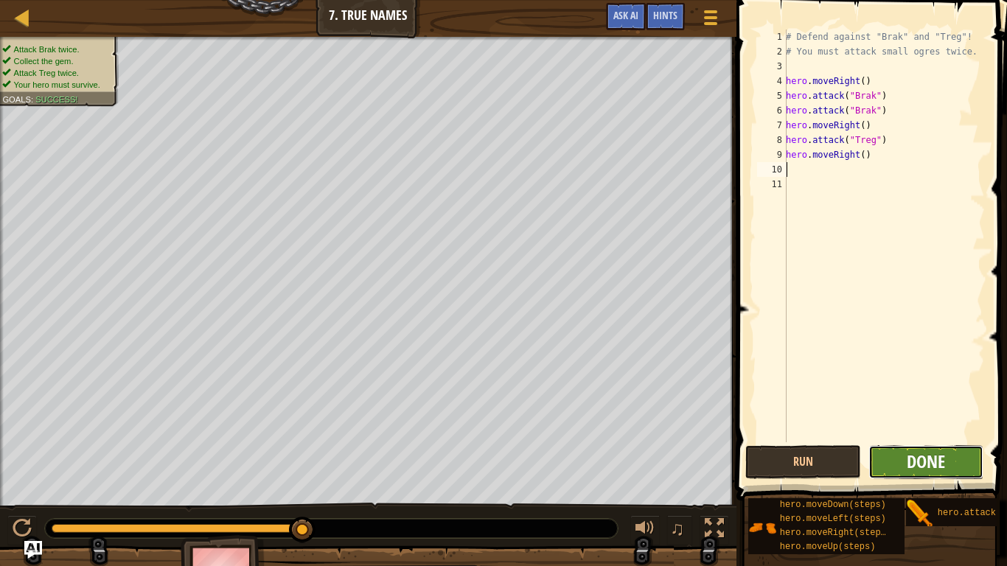
click at [916, 455] on span "Done" at bounding box center [926, 462] width 38 height 24
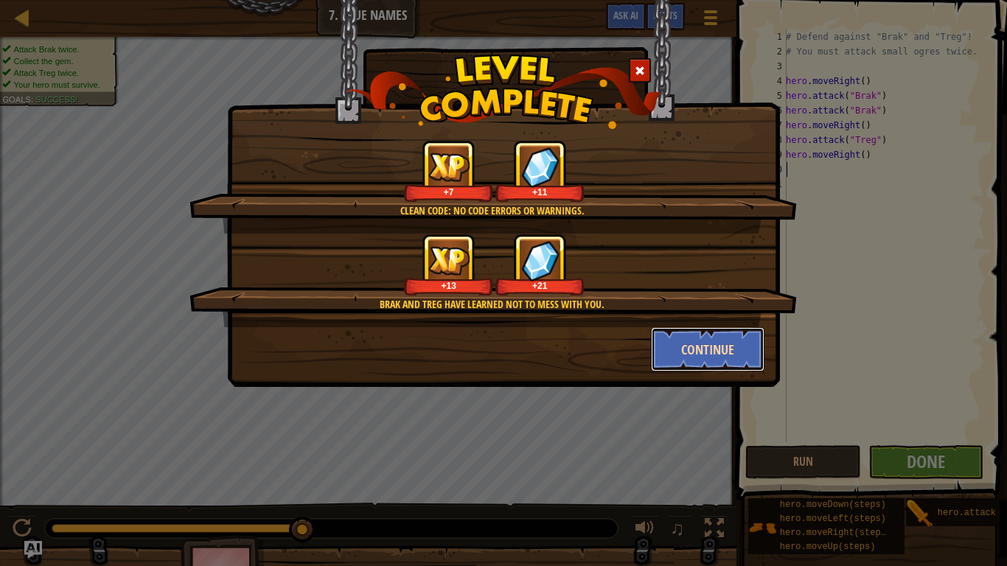
click at [683, 339] on button "Continue" at bounding box center [708, 349] width 114 height 44
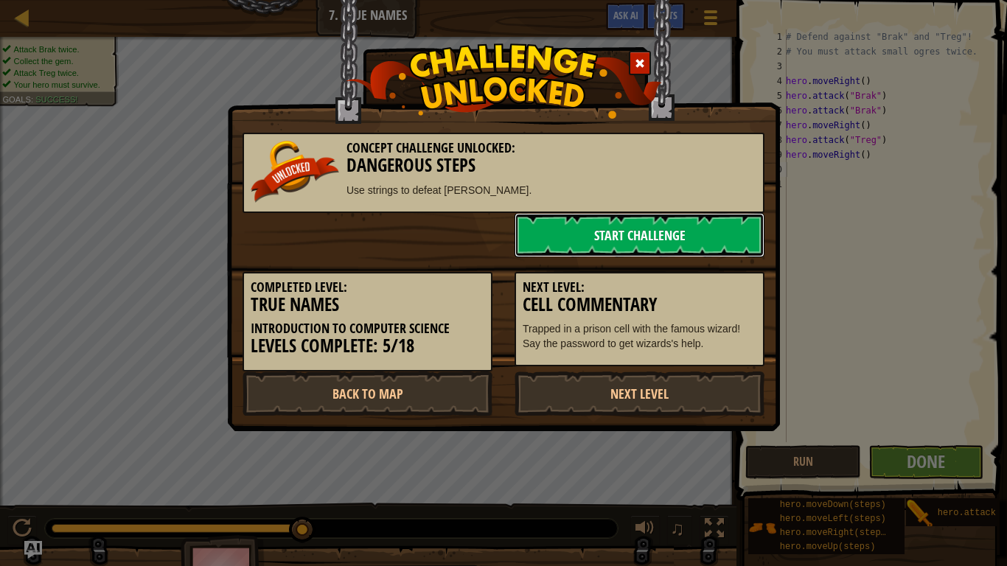
click at [653, 233] on link "Start Challenge" at bounding box center [640, 235] width 250 height 44
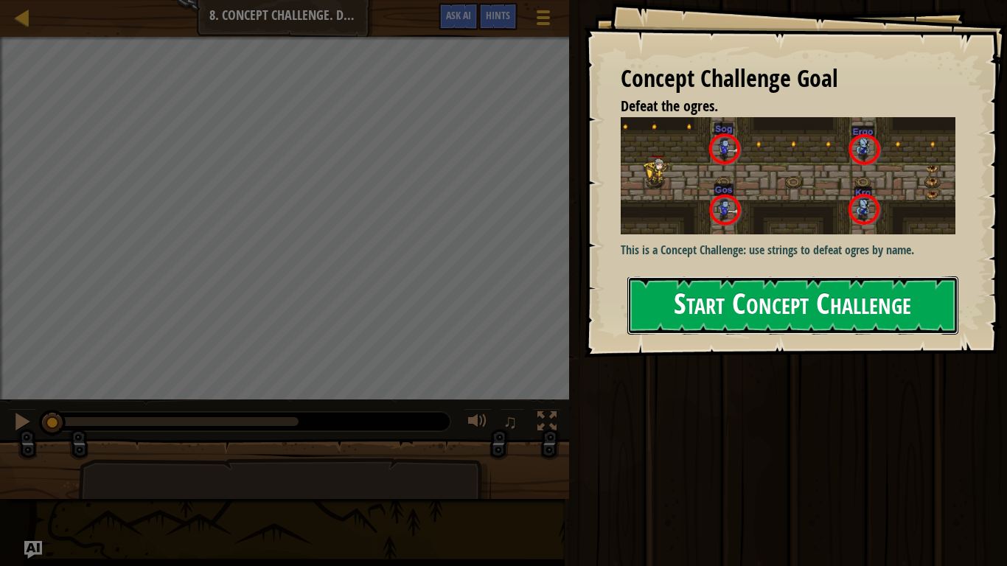
click at [676, 293] on button "Start Concept Challenge" at bounding box center [793, 306] width 331 height 58
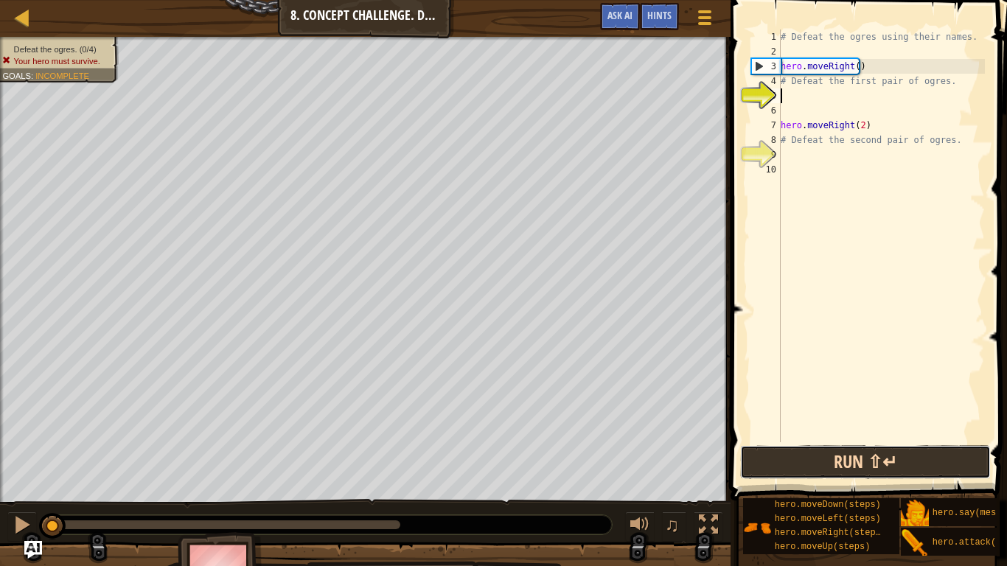
click at [799, 449] on button "Run ⇧↵" at bounding box center [866, 462] width 251 height 34
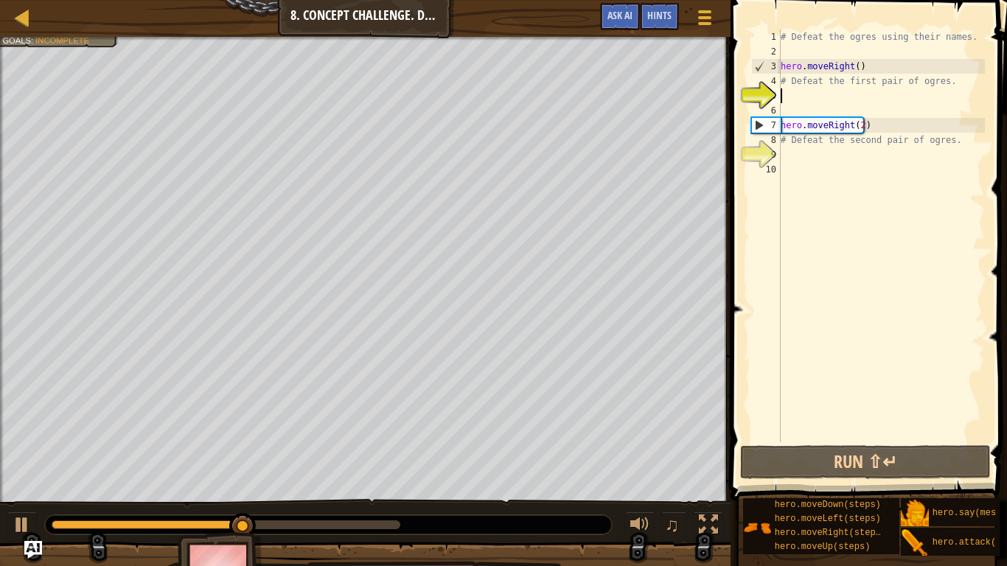
click at [801, 96] on div "# Defeat the ogres using their names. hero . moveRight ( ) # Defeat the first p…" at bounding box center [881, 251] width 207 height 443
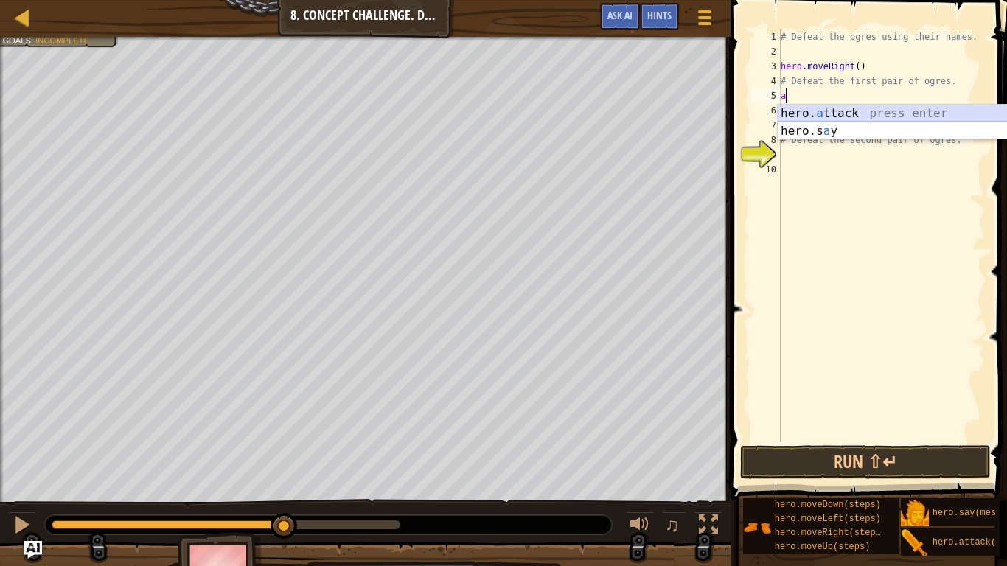
click at [827, 117] on div "hero. a ttack press enter hero.s a y press enter" at bounding box center [917, 140] width 279 height 71
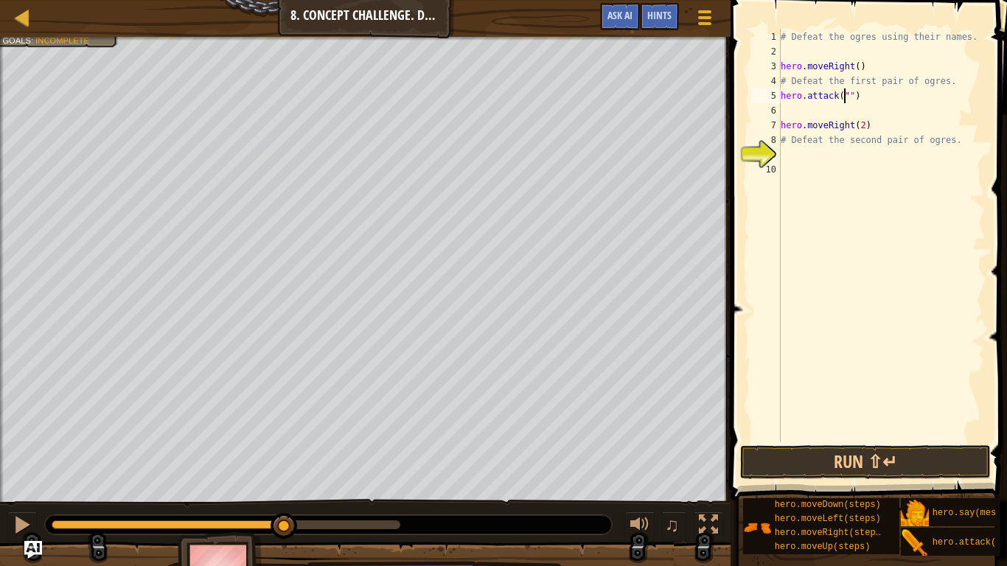
scroll to position [7, 6]
type textarea "hero.attack("Sog")"
click at [834, 114] on div "# Defeat the ogres using their names. hero . moveRight ( ) # Defeat the first p…" at bounding box center [881, 251] width 207 height 443
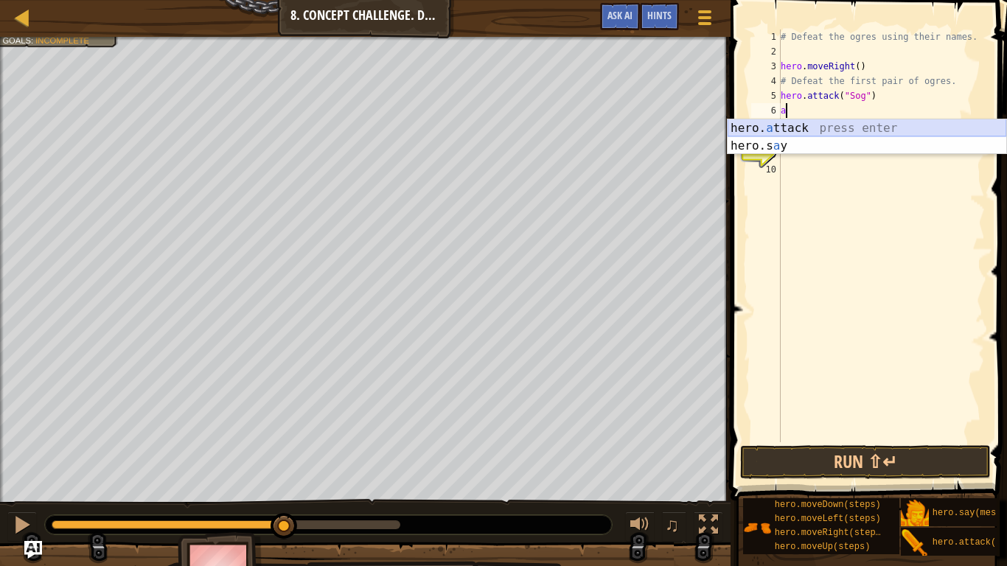
click at [822, 125] on div "hero. a ttack press enter hero.s a y press enter" at bounding box center [867, 154] width 279 height 71
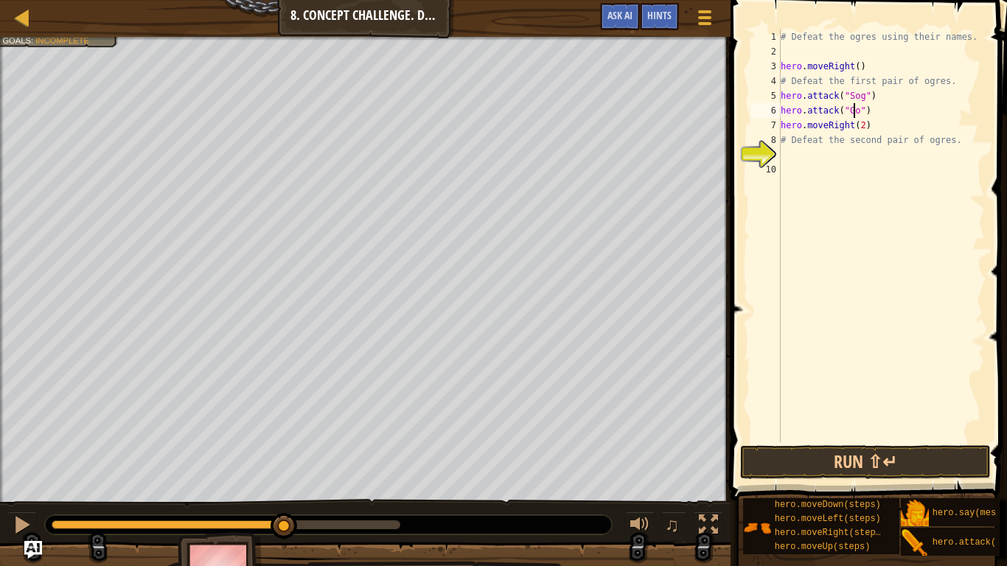
scroll to position [7, 7]
click at [819, 453] on button "Run ⇧↵" at bounding box center [866, 462] width 251 height 34
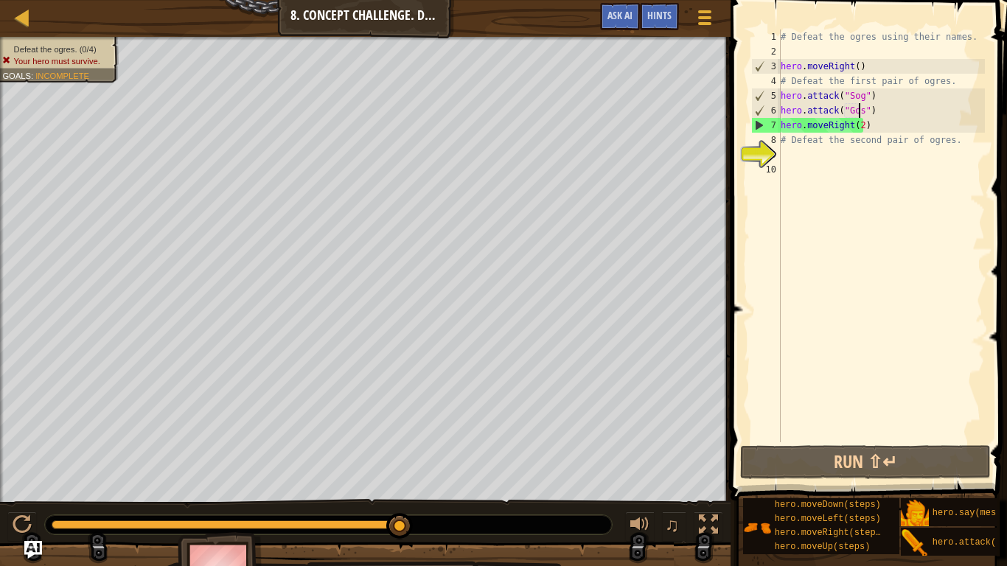
click at [873, 97] on div "# Defeat the ogres using their names. hero . moveRight ( ) # Defeat the first p…" at bounding box center [881, 251] width 207 height 443
type textarea "hero.attack("Sog")"
drag, startPoint x: 873, startPoint y: 97, endPoint x: 781, endPoint y: 101, distance: 91.6
click at [781, 101] on div "# Defeat the ogres using their names. hero . moveRight ( ) # Defeat the first p…" at bounding box center [881, 251] width 207 height 443
click at [886, 95] on div "# Defeat the ogres using their names. hero . moveRight ( ) # Defeat the first p…" at bounding box center [881, 236] width 207 height 413
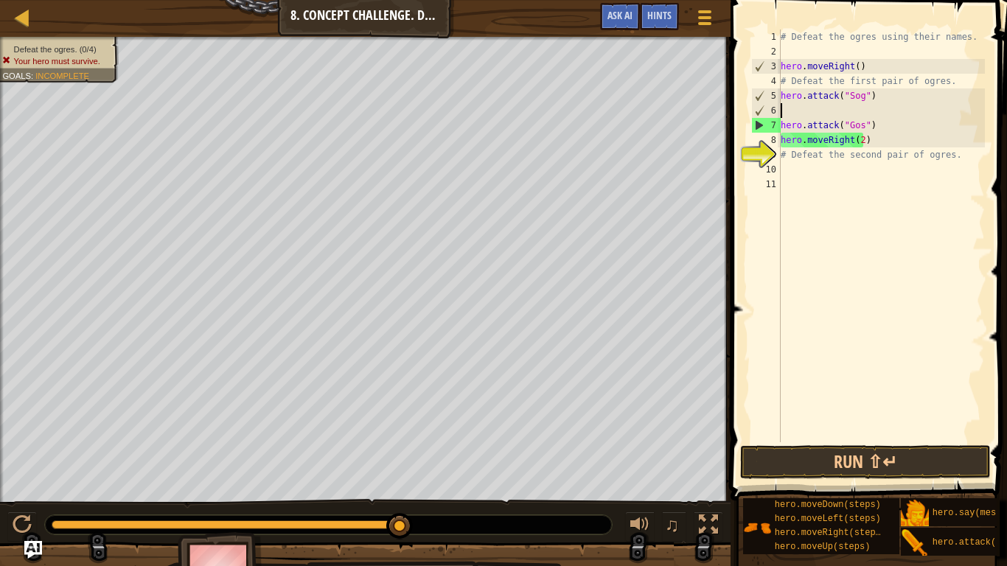
scroll to position [7, 0]
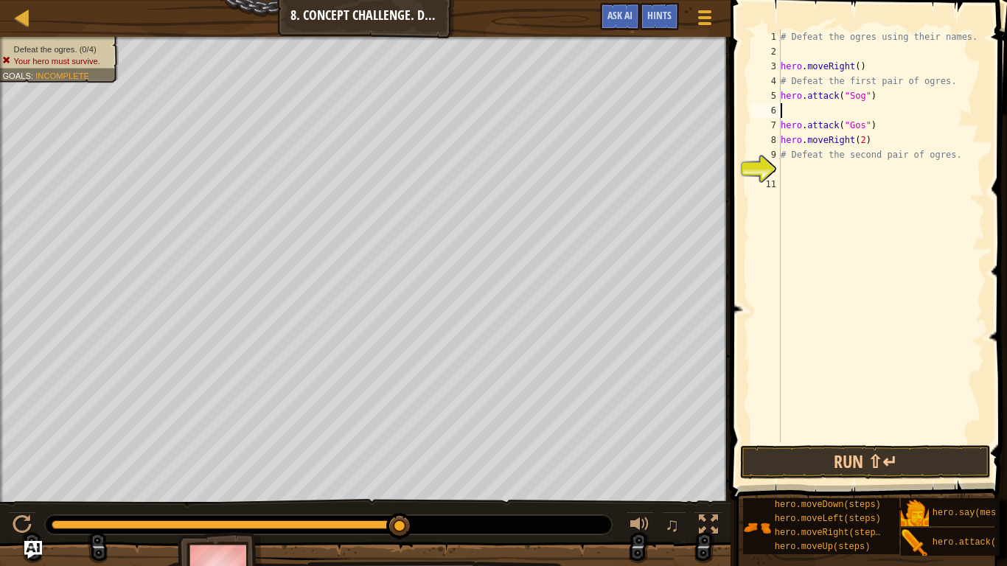
paste textarea "hero.attack("Sog")"
click at [878, 131] on div "# Defeat the ogres using their names. hero . moveRight ( ) # Defeat the first p…" at bounding box center [881, 251] width 207 height 443
drag, startPoint x: 875, startPoint y: 131, endPoint x: 781, endPoint y: 127, distance: 93.7
click at [781, 127] on div "# Defeat the ogres using their names. hero . moveRight ( ) # Defeat the first p…" at bounding box center [881, 251] width 207 height 443
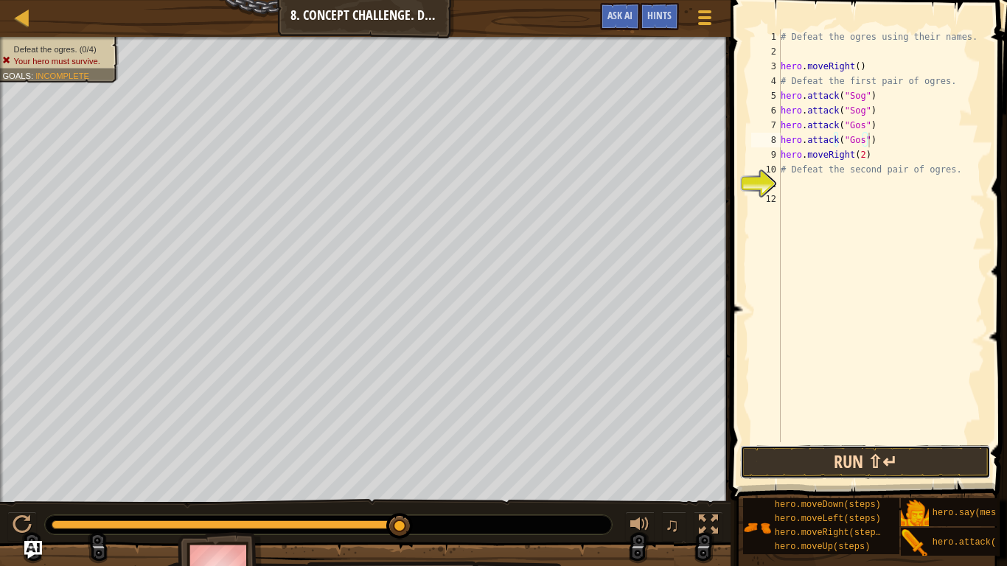
click at [781, 453] on button "Run ⇧↵" at bounding box center [866, 462] width 251 height 34
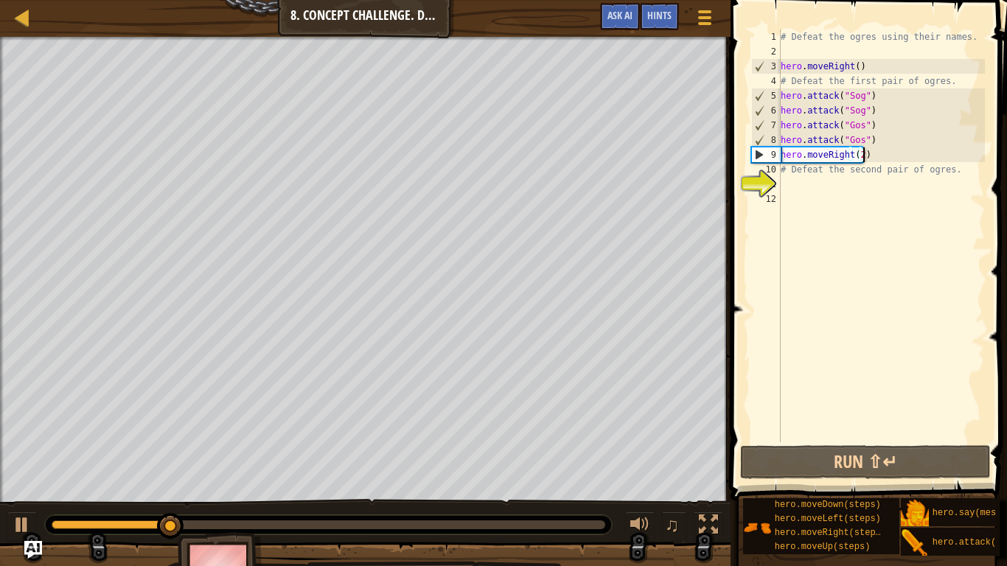
click at [873, 156] on div "# Defeat the ogres using their names. hero . moveRight ( ) # Defeat the first p…" at bounding box center [881, 251] width 207 height 443
type textarea "hero.moveRight(2)"
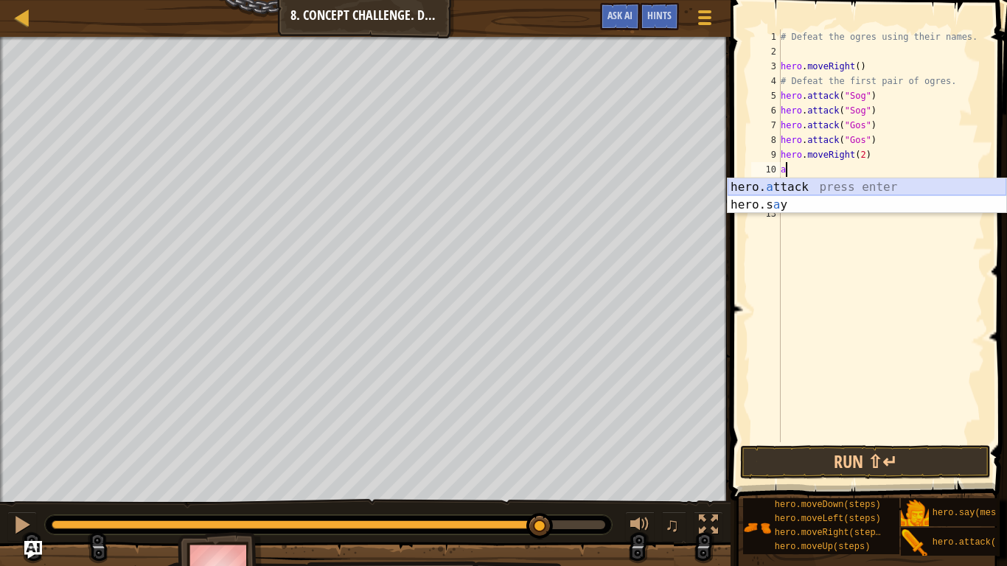
click at [805, 187] on div "hero. a ttack press enter hero.s a y press enter" at bounding box center [867, 213] width 279 height 71
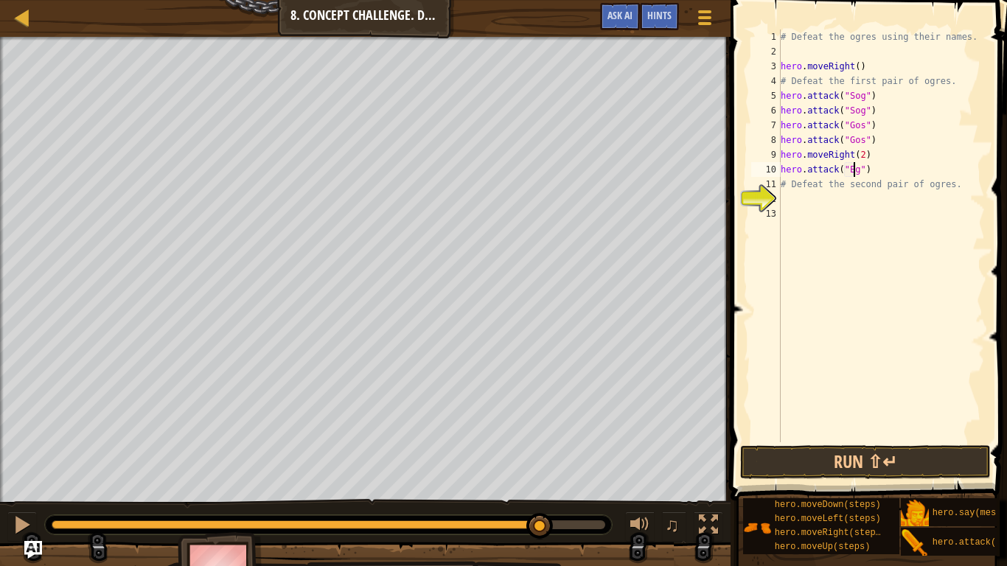
scroll to position [7, 6]
type textarea "hero.attack("Ergo")"
click at [884, 172] on div "# Defeat the ogres using their names. hero . moveRight ( ) # Defeat the first p…" at bounding box center [881, 251] width 207 height 443
drag, startPoint x: 884, startPoint y: 172, endPoint x: 778, endPoint y: 176, distance: 105.6
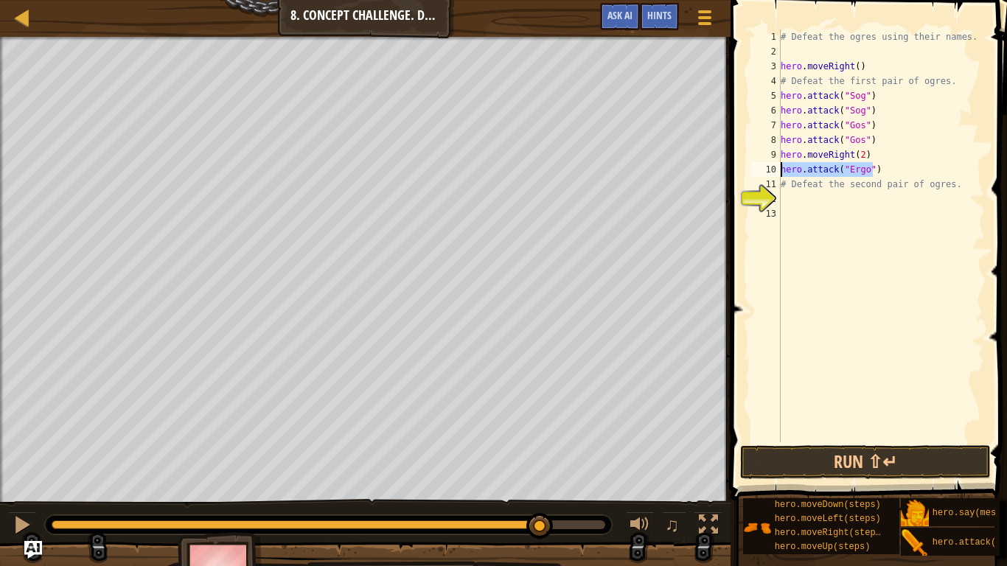
click at [778, 176] on div "hero.attack("Ergo") 1 2 3 4 5 6 7 8 9 10 11 12 13 # Defeat the ogres using thei…" at bounding box center [867, 236] width 237 height 413
paste textarea
click at [907, 184] on div "# Defeat the ogres using their names. hero . moveRight ( ) # Defeat the first p…" at bounding box center [881, 251] width 207 height 443
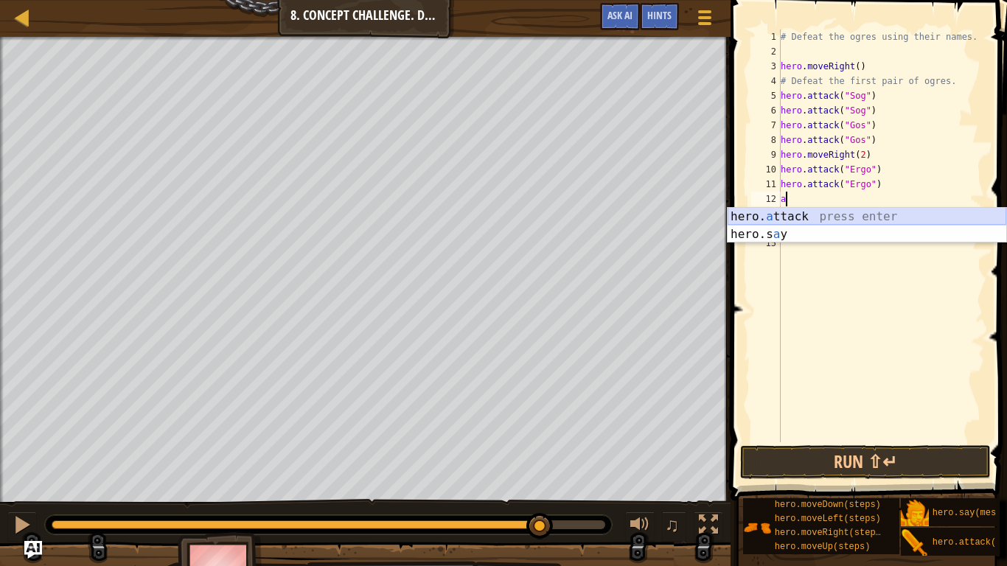
click at [842, 214] on div "hero. a ttack press enter hero.s a y press enter" at bounding box center [867, 243] width 279 height 71
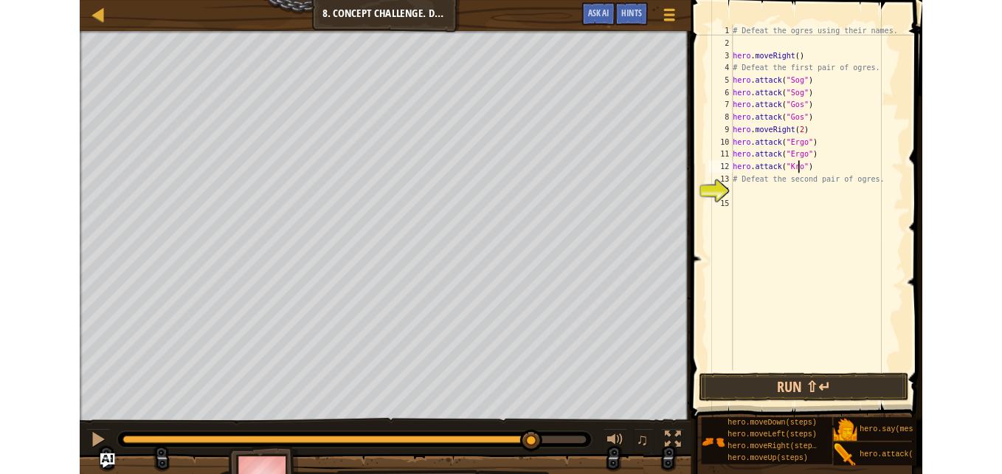
scroll to position [7, 7]
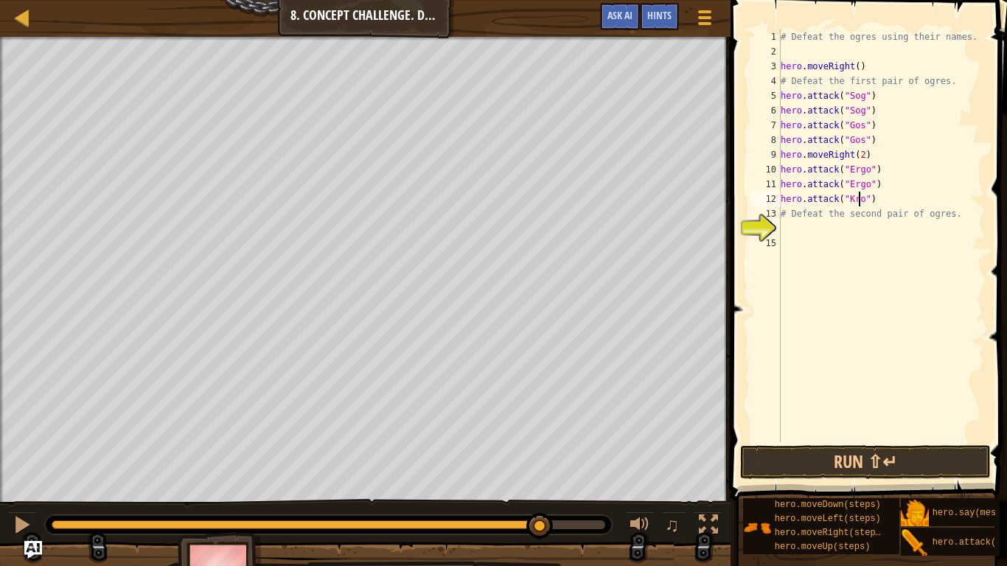
click at [887, 204] on div "# Defeat the ogres using their names. hero . moveRight ( ) # Defeat the first p…" at bounding box center [881, 251] width 207 height 443
drag, startPoint x: 845, startPoint y: 202, endPoint x: 780, endPoint y: 203, distance: 65.6
click at [780, 203] on div "hero.attack("Kro") 1 2 3 4 5 6 7 8 9 10 11 12 13 14 15 # Defeat the ogres using…" at bounding box center [867, 236] width 237 height 413
paste textarea
type textarea "hero.attack("Kro")"
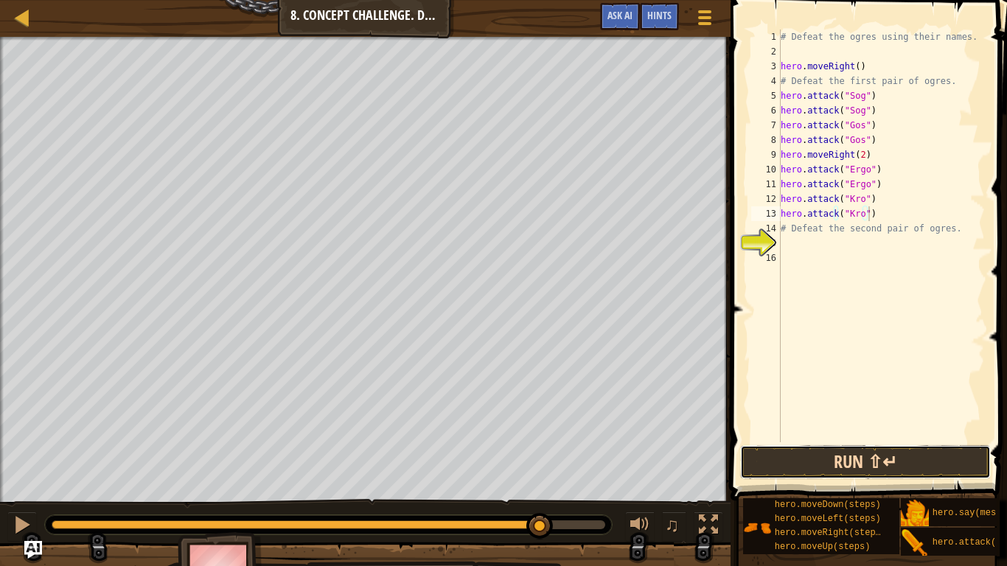
click at [798, 463] on button "Run ⇧↵" at bounding box center [866, 462] width 251 height 34
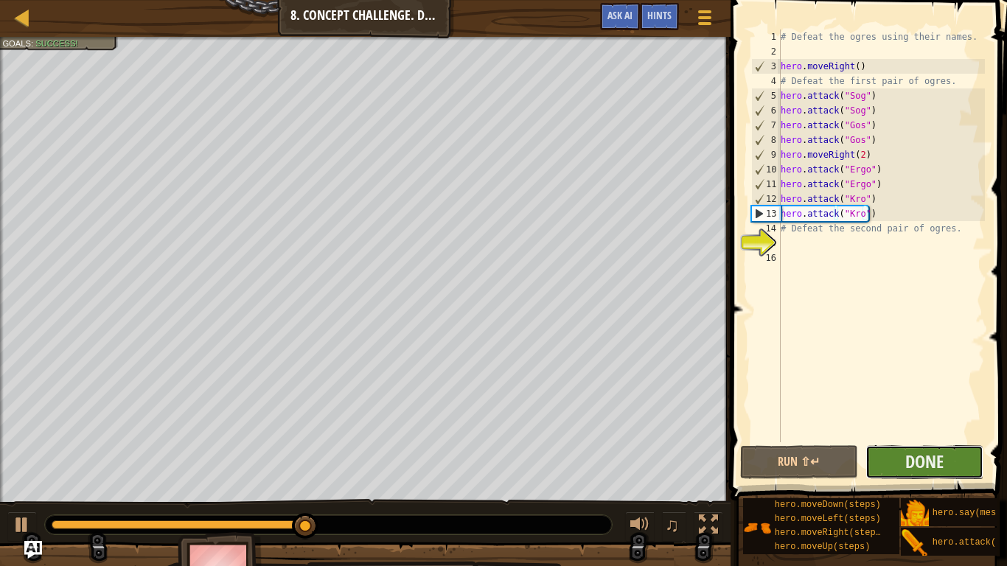
click at [881, 452] on button "Done" at bounding box center [925, 462] width 118 height 34
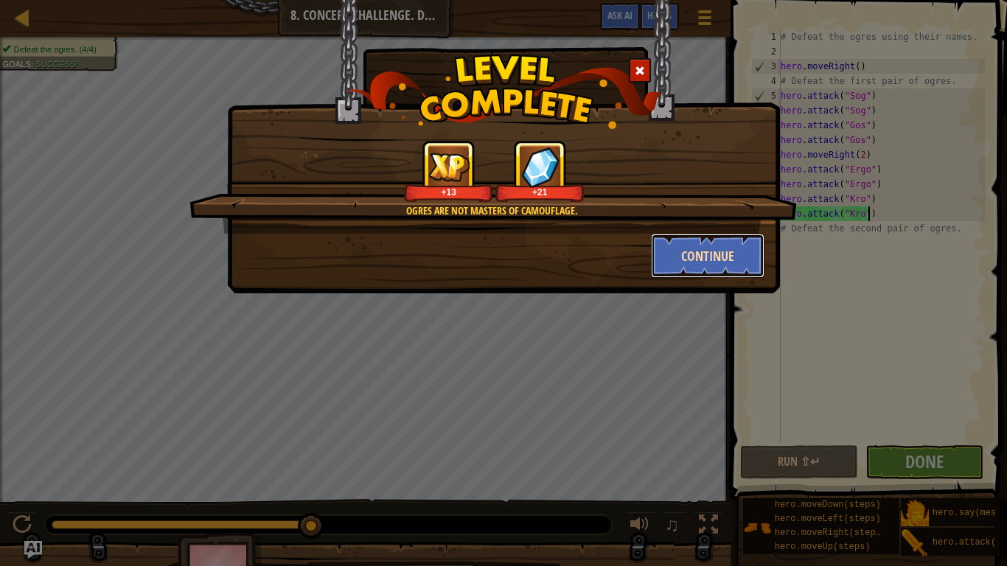
click at [690, 250] on button "Continue" at bounding box center [708, 256] width 114 height 44
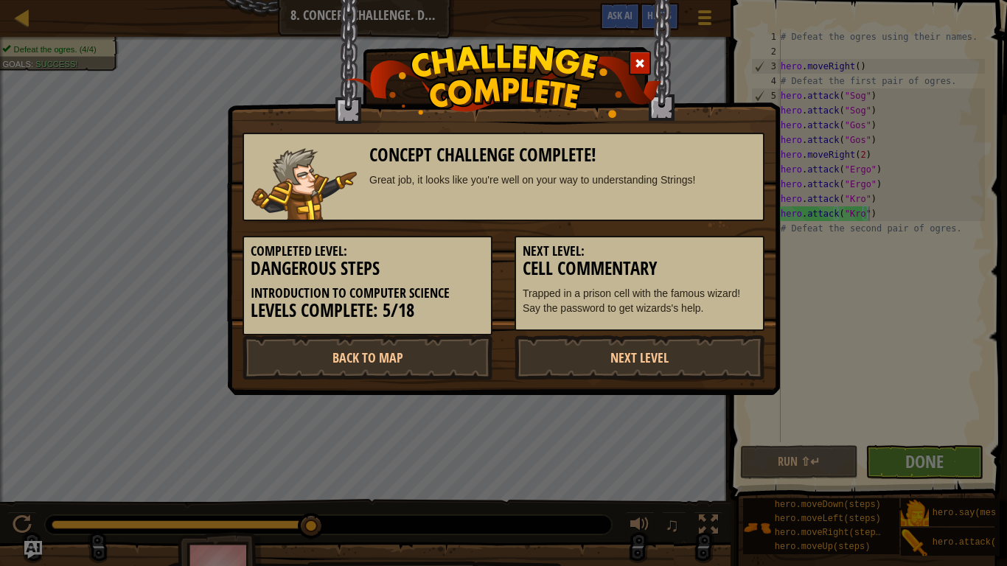
click at [639, 63] on span at bounding box center [640, 63] width 10 height 10
